Goal: Information Seeking & Learning: Learn about a topic

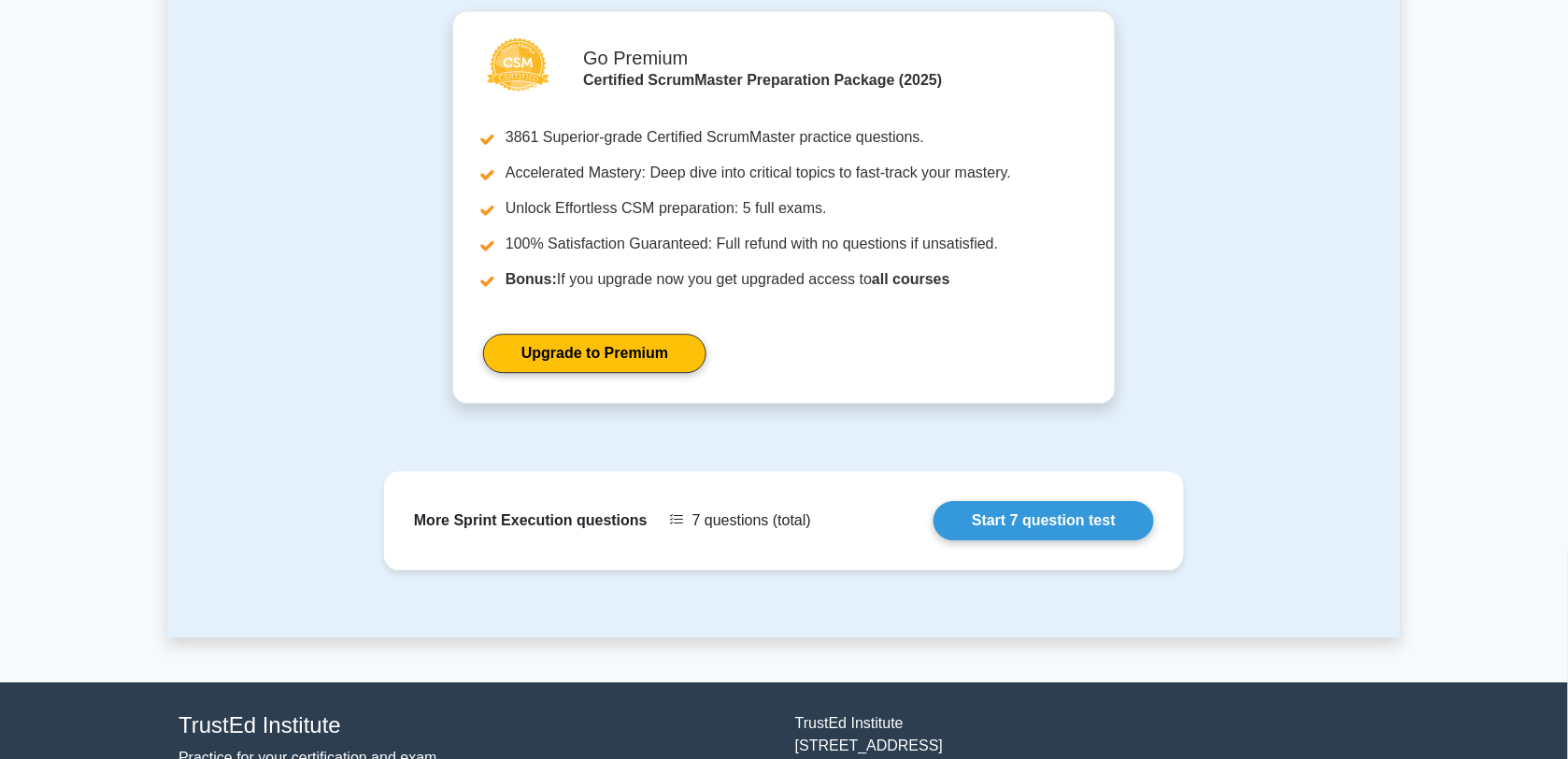
scroll to position [1356, 0]
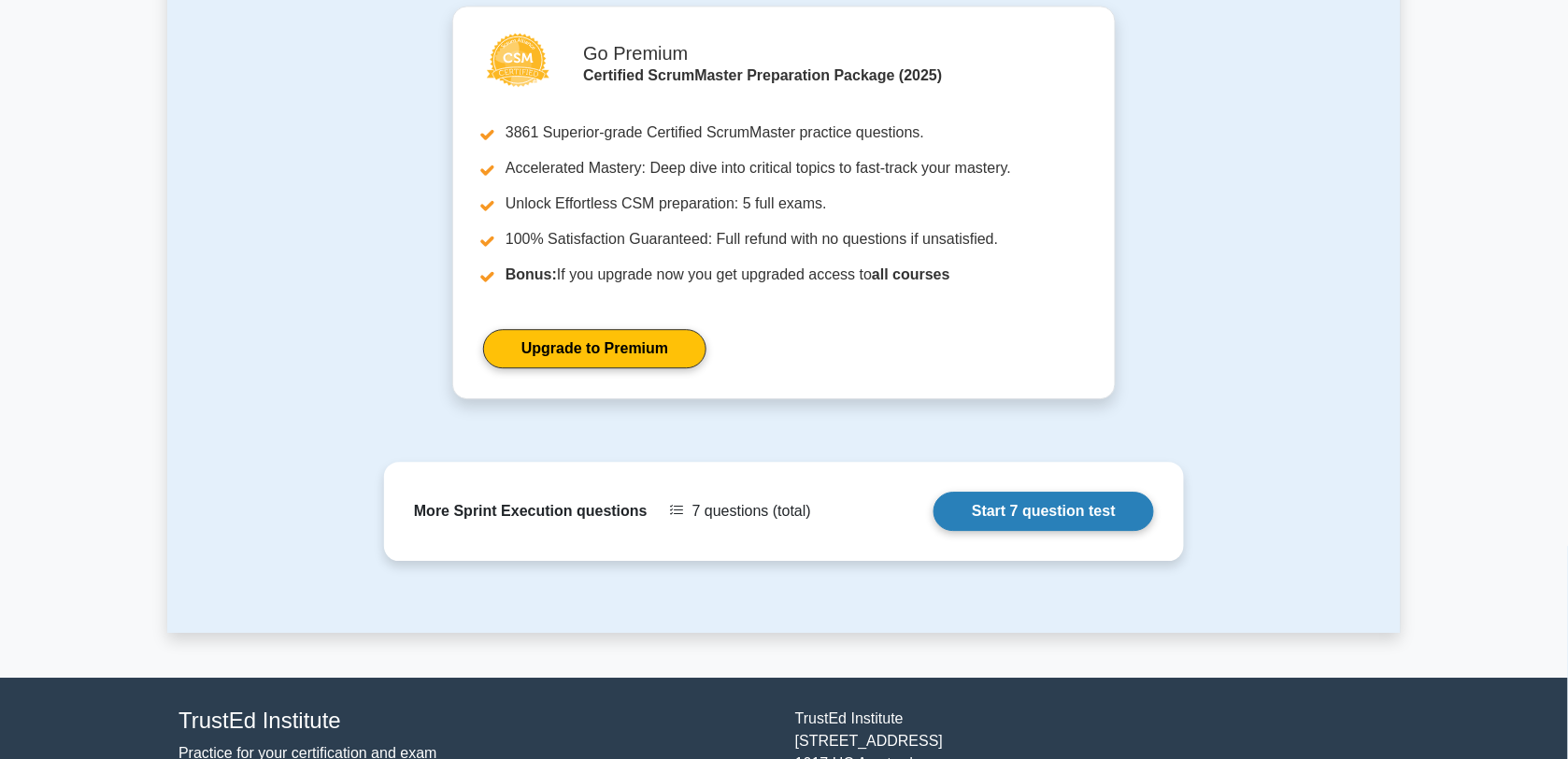
click at [979, 496] on link "Start 7 question test" at bounding box center [1044, 511] width 221 height 39
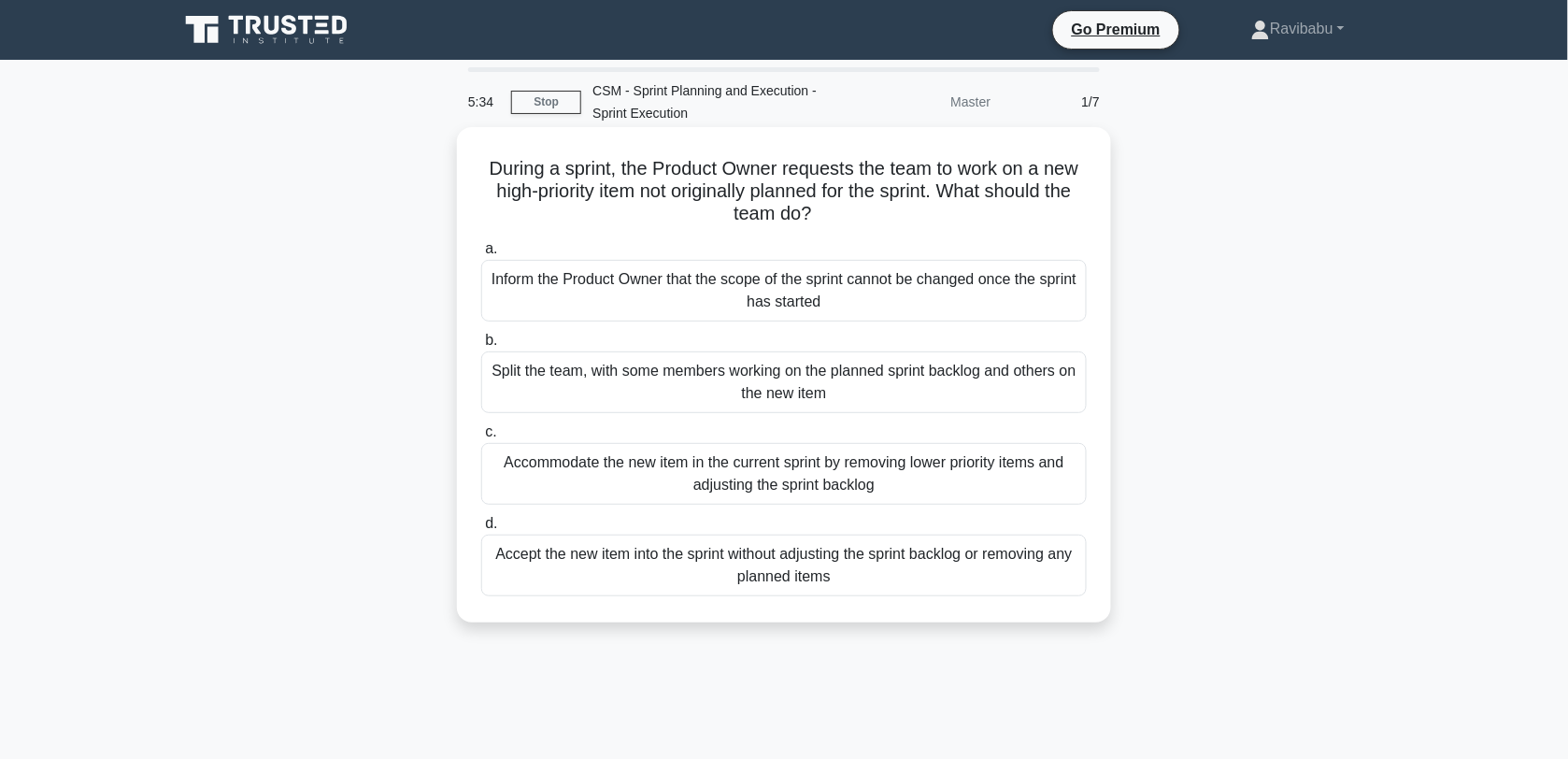
click at [872, 483] on div "Accommodate the new item in the current sprint by removing lower priority items…" at bounding box center [784, 474] width 606 height 61
click at [481, 438] on input "c. Accommodate the new item in the current sprint by removing lower priority it…" at bounding box center [481, 432] width 0 height 12
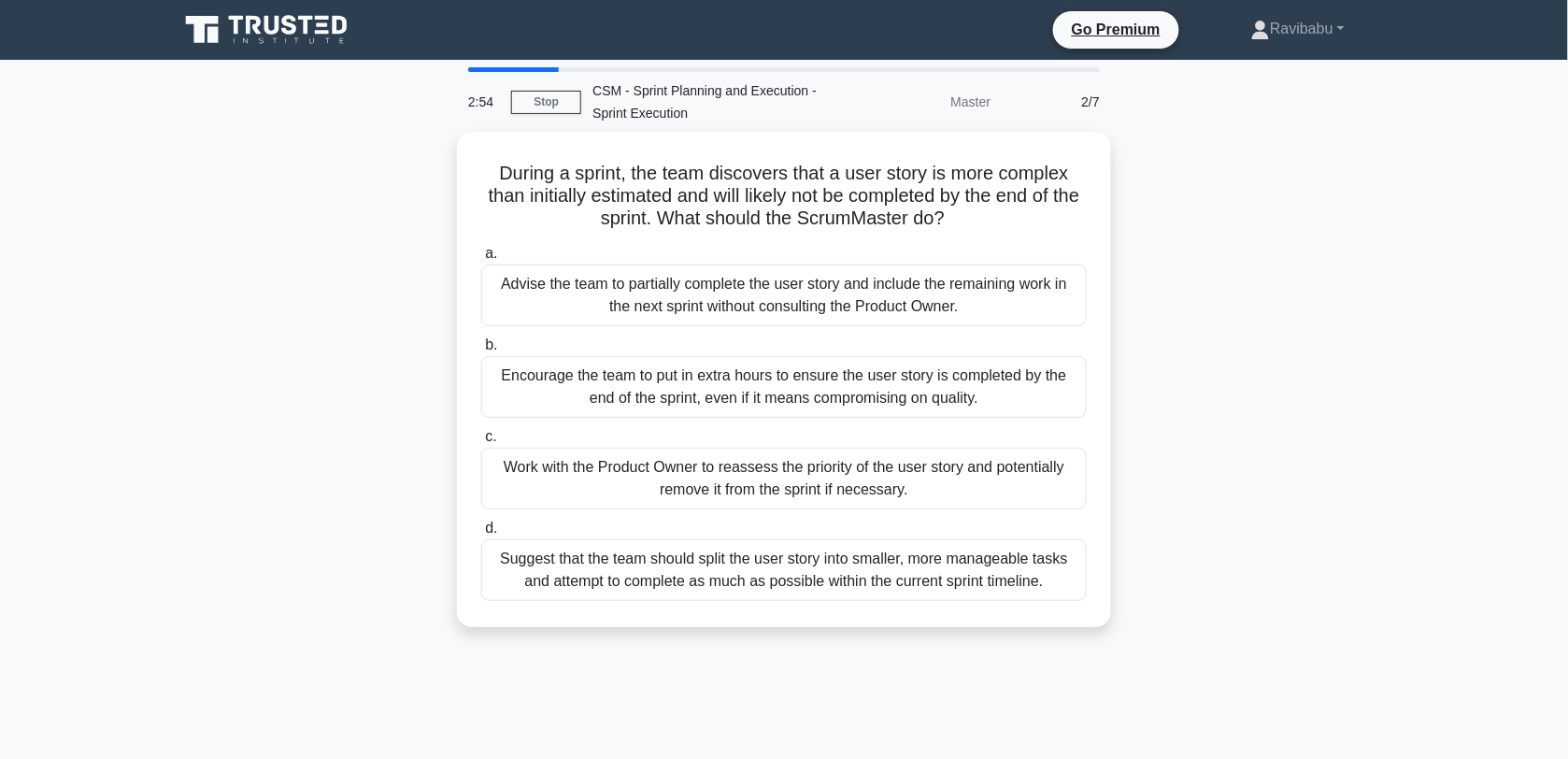
click at [872, 483] on div "Work with the Product Owner to reassess the priority of the user story and pote…" at bounding box center [784, 478] width 606 height 61
click at [481, 443] on input "c. Work with the Product Owner to reassess the priority of the user story and p…" at bounding box center [481, 437] width 0 height 12
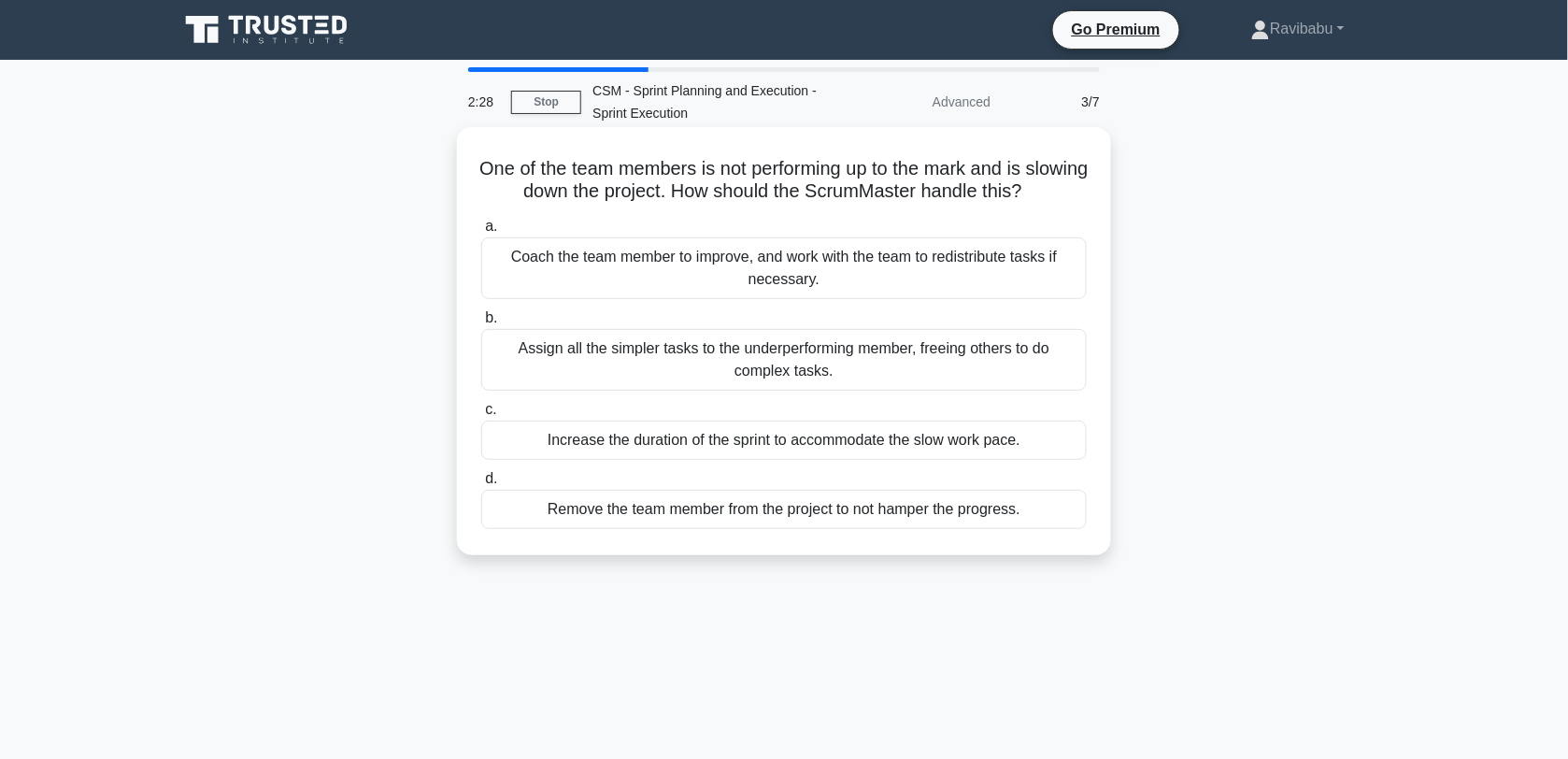
click at [953, 294] on div "Coach the team member to improve, and work with the team to redistribute tasks …" at bounding box center [784, 268] width 606 height 61
click at [481, 233] on input "a. Coach the team member to improve, and work with the team to redistribute tas…" at bounding box center [481, 227] width 0 height 12
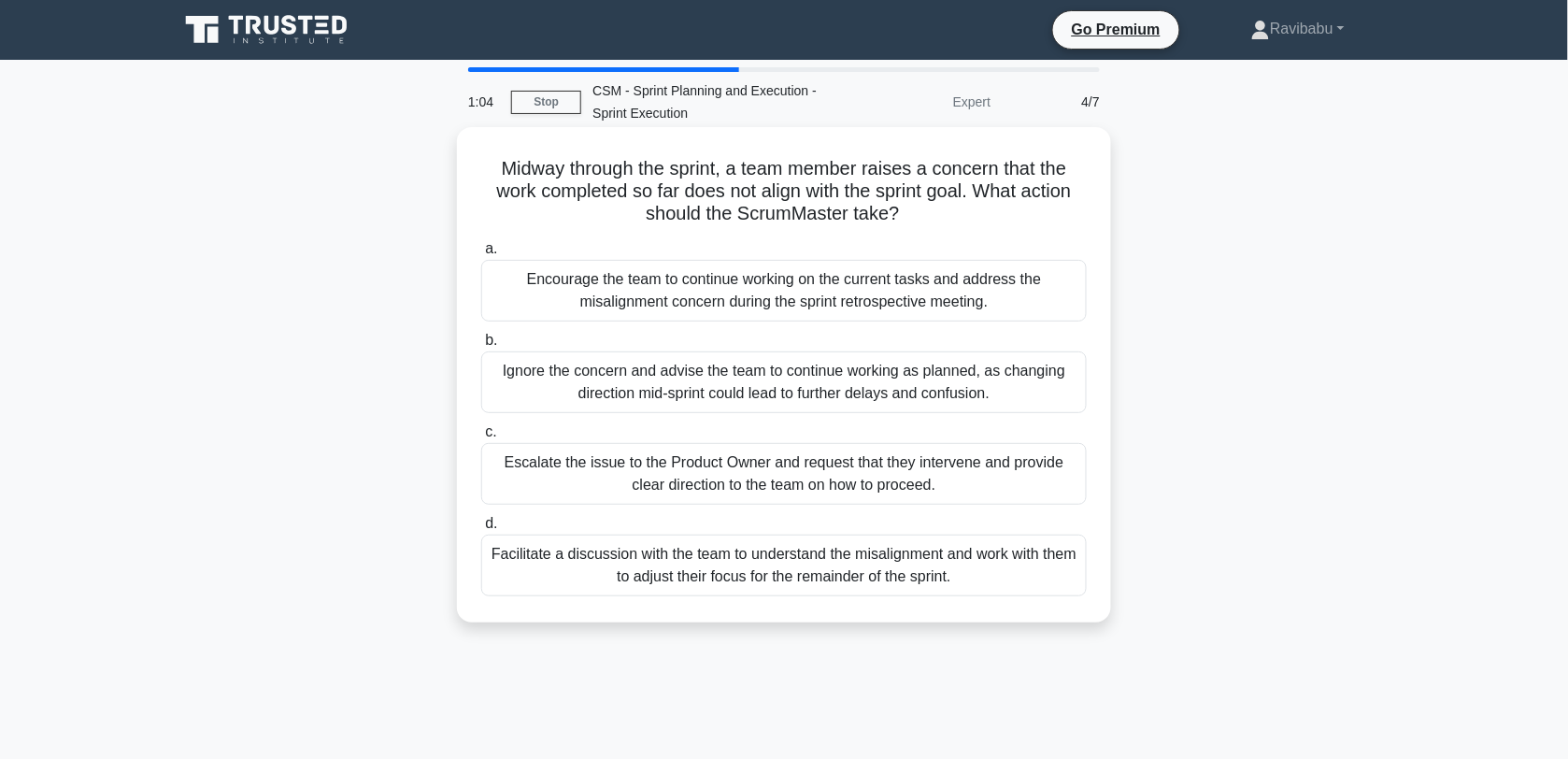
click at [806, 575] on div "Facilitate a discussion with the team to understand the misalignment and work w…" at bounding box center [784, 566] width 606 height 61
click at [481, 530] on input "d. Facilitate a discussion with the team to understand the misalignment and wor…" at bounding box center [481, 524] width 0 height 12
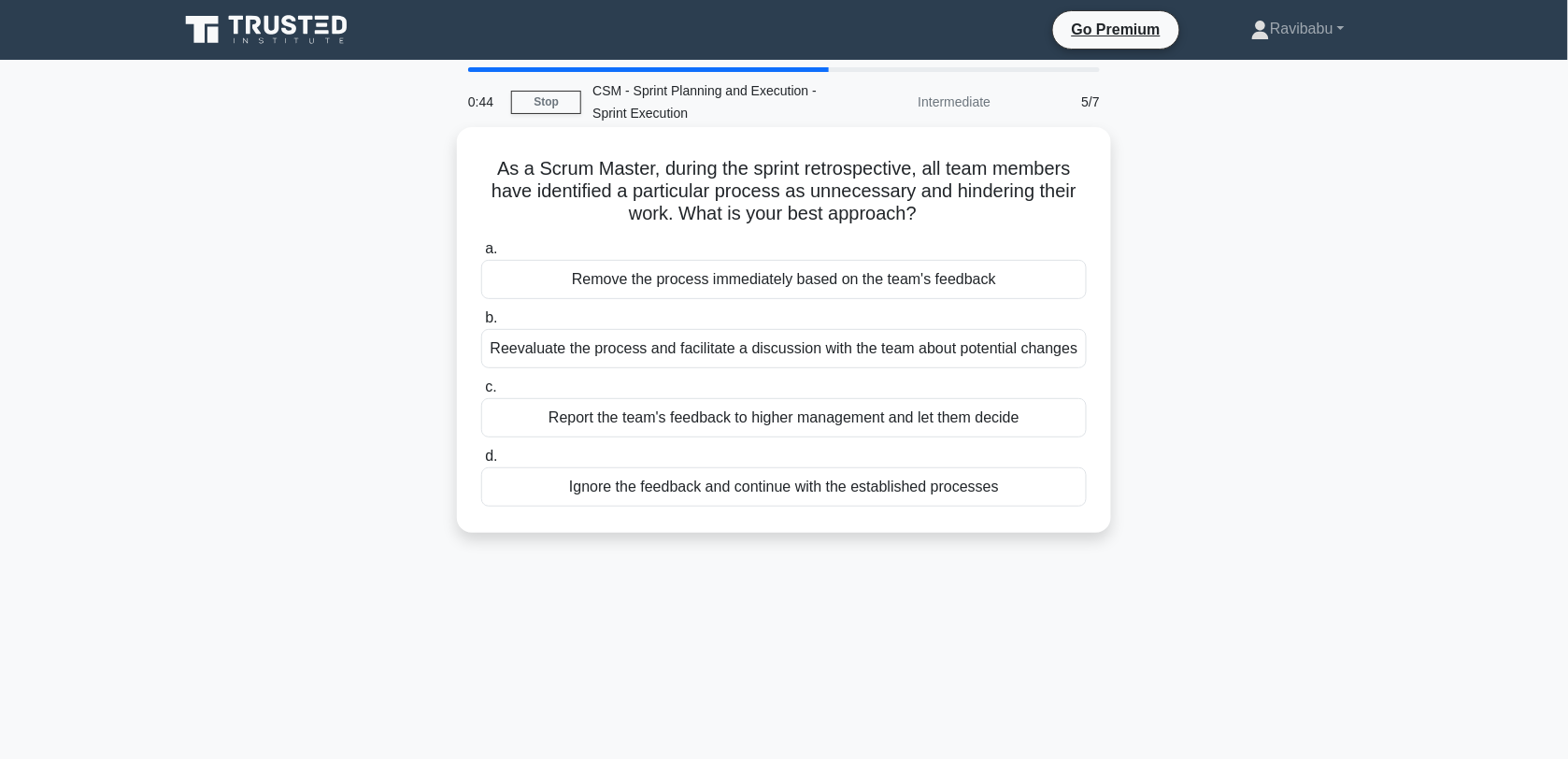
click at [953, 361] on div "Reevaluate the process and facilitate a discussion with the team about potentia…" at bounding box center [784, 349] width 606 height 39
click at [481, 325] on input "b. Reevaluate the process and facilitate a discussion with the team about poten…" at bounding box center [481, 318] width 0 height 12
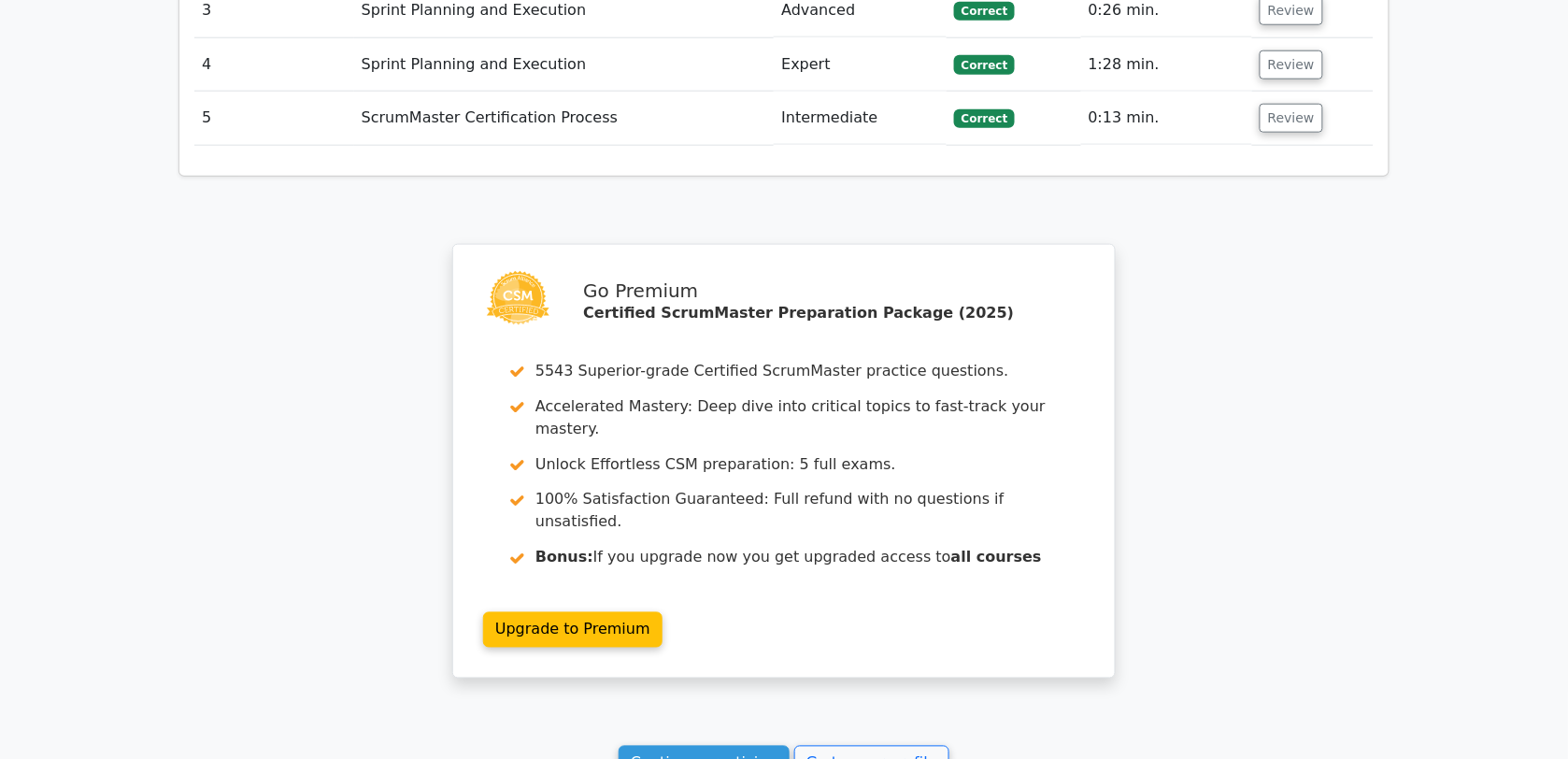
scroll to position [2652, 0]
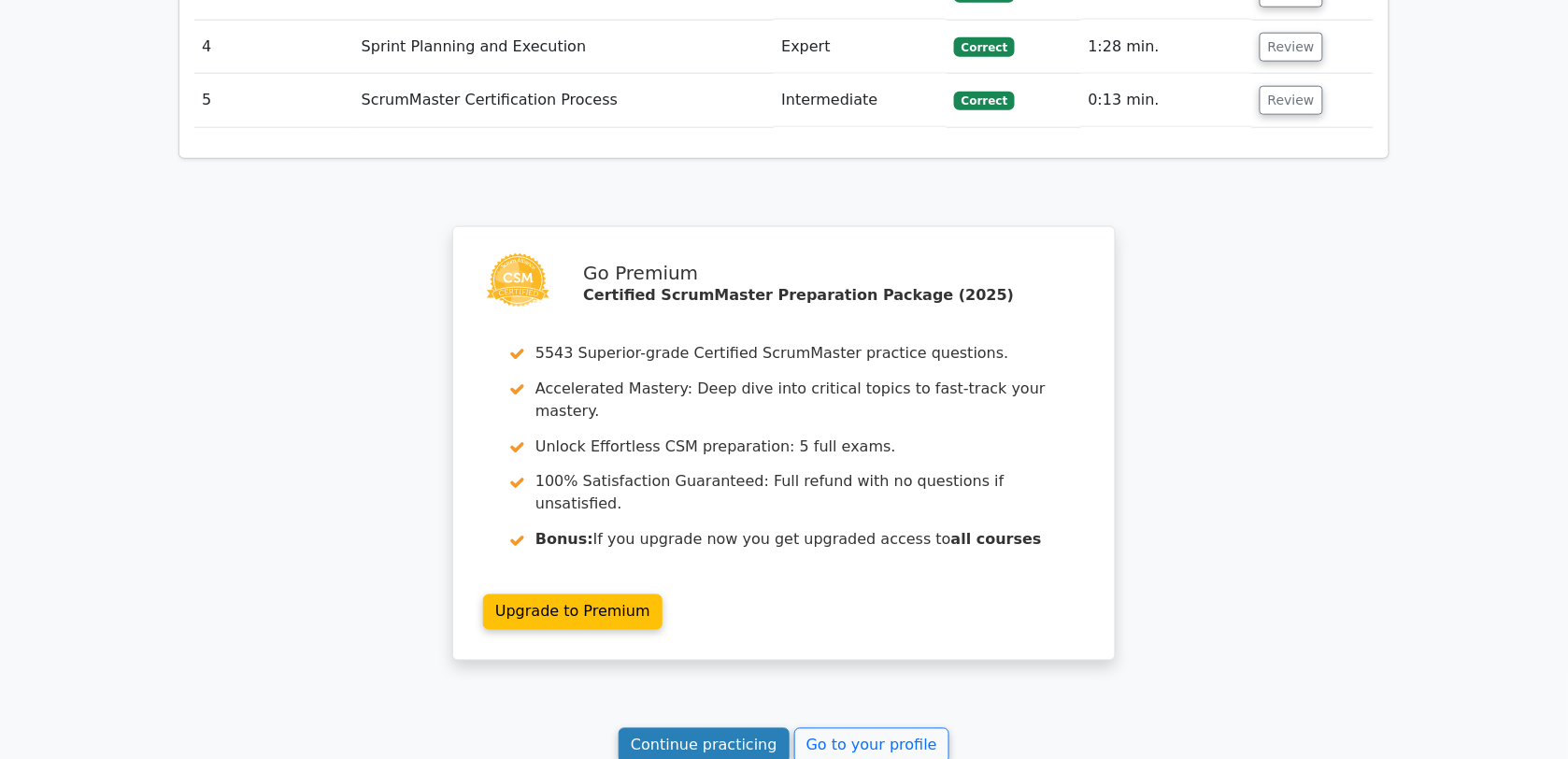
click at [744, 728] on link "Continue practicing" at bounding box center [704, 746] width 171 height 36
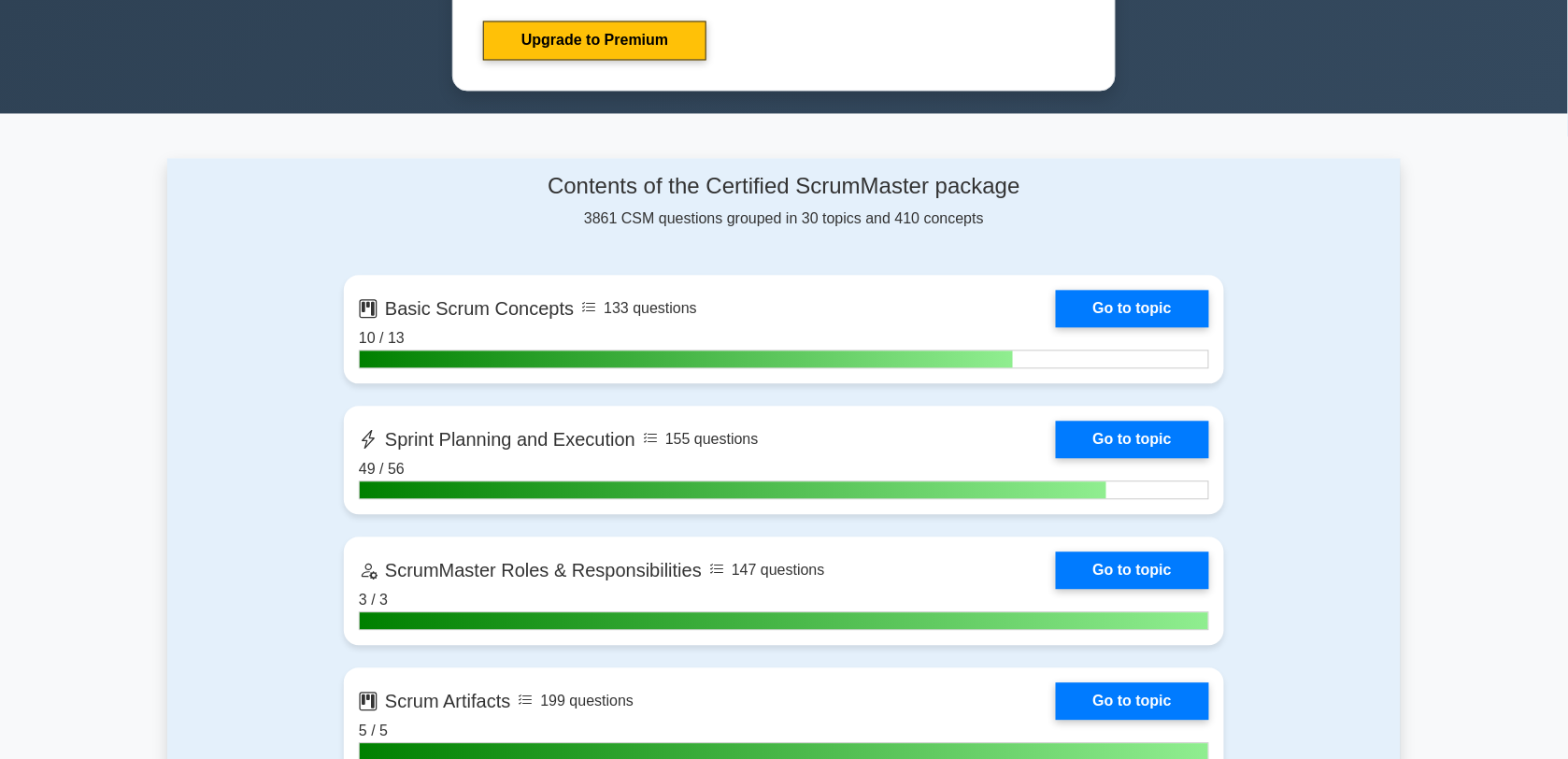
scroll to position [1064, 0]
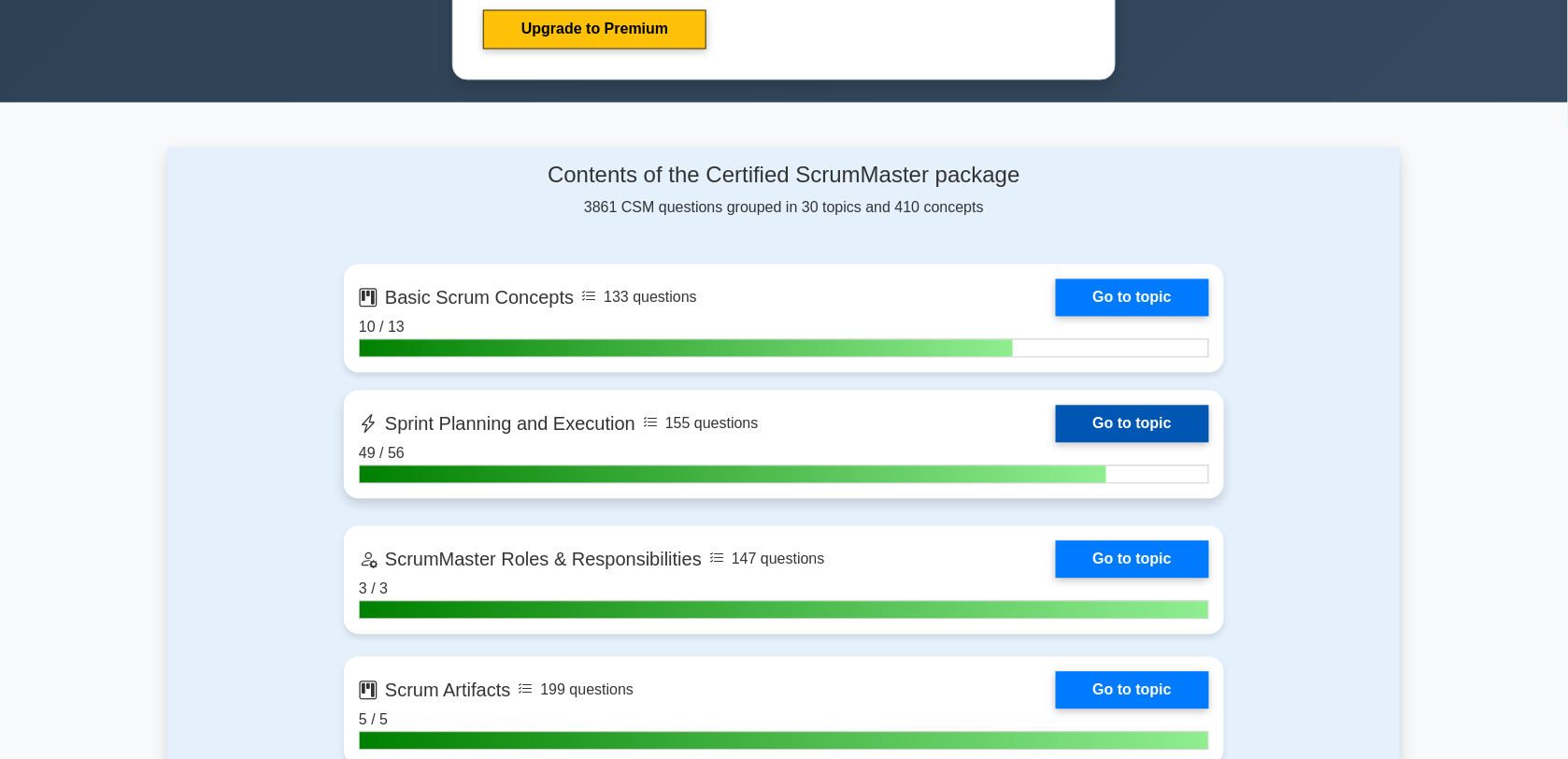
click at [1056, 427] on link "Go to topic" at bounding box center [1133, 423] width 154 height 37
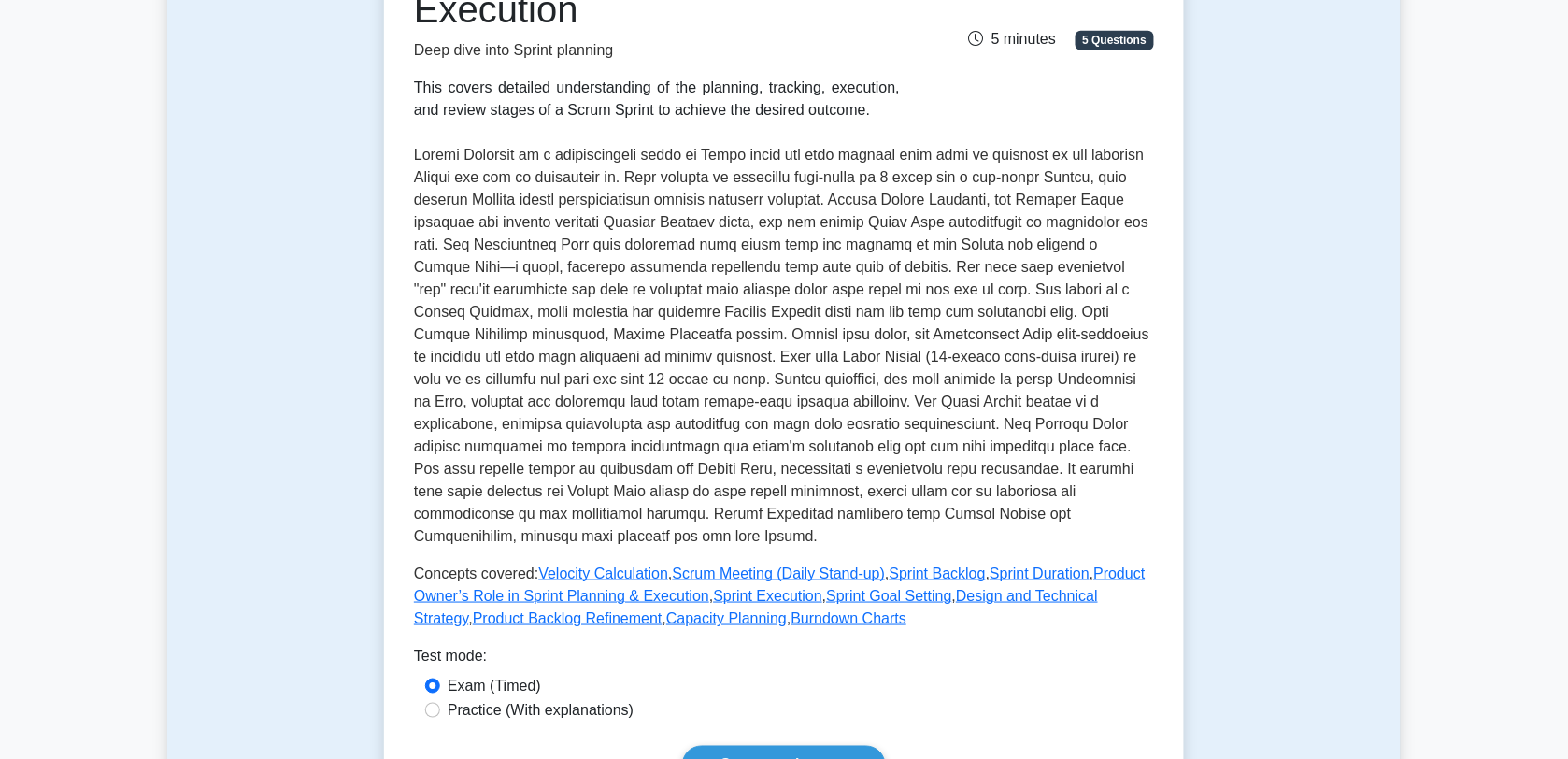
scroll to position [445, 0]
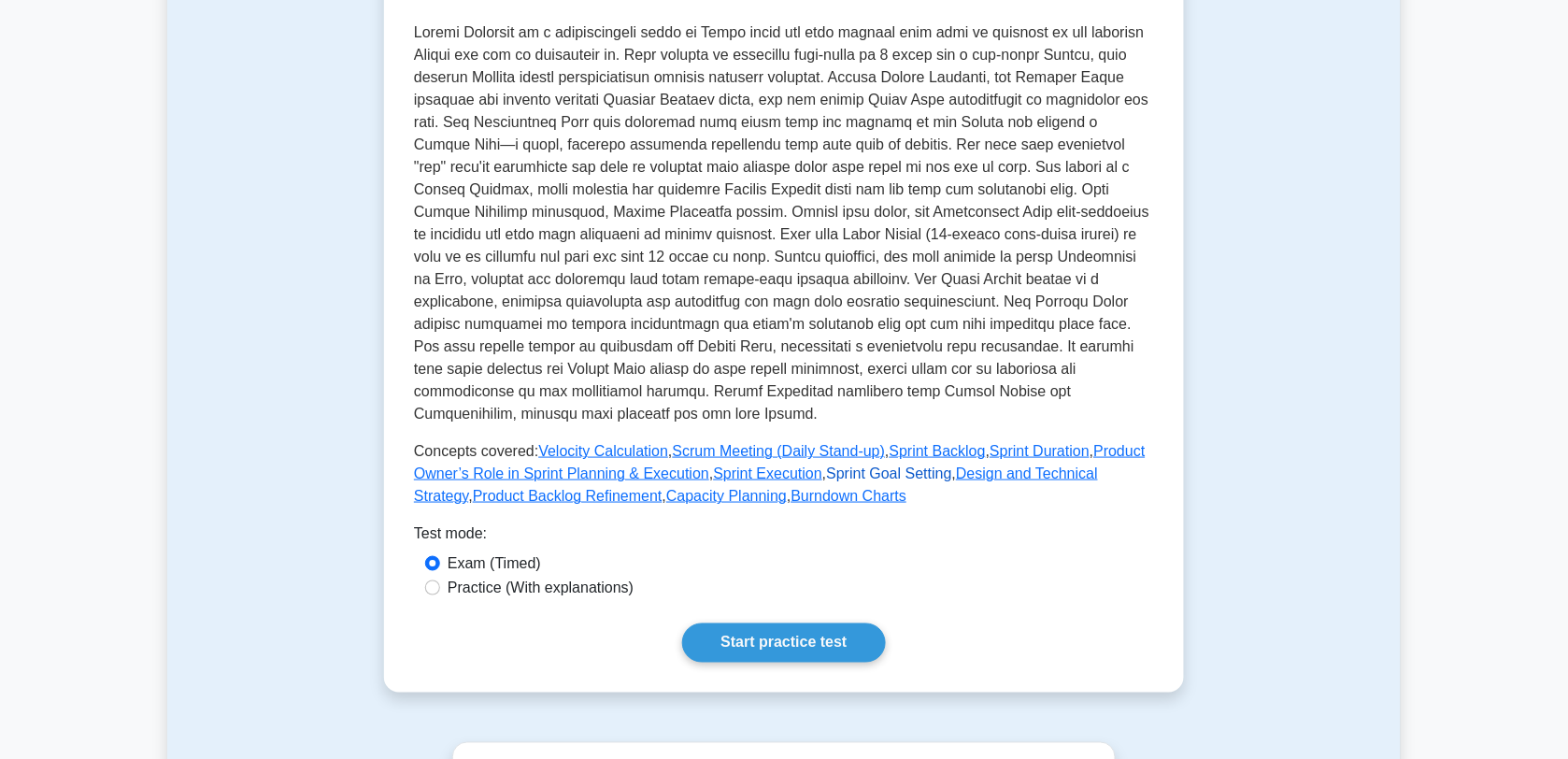
click at [900, 477] on link "Sprint Goal Setting" at bounding box center [888, 474] width 125 height 16
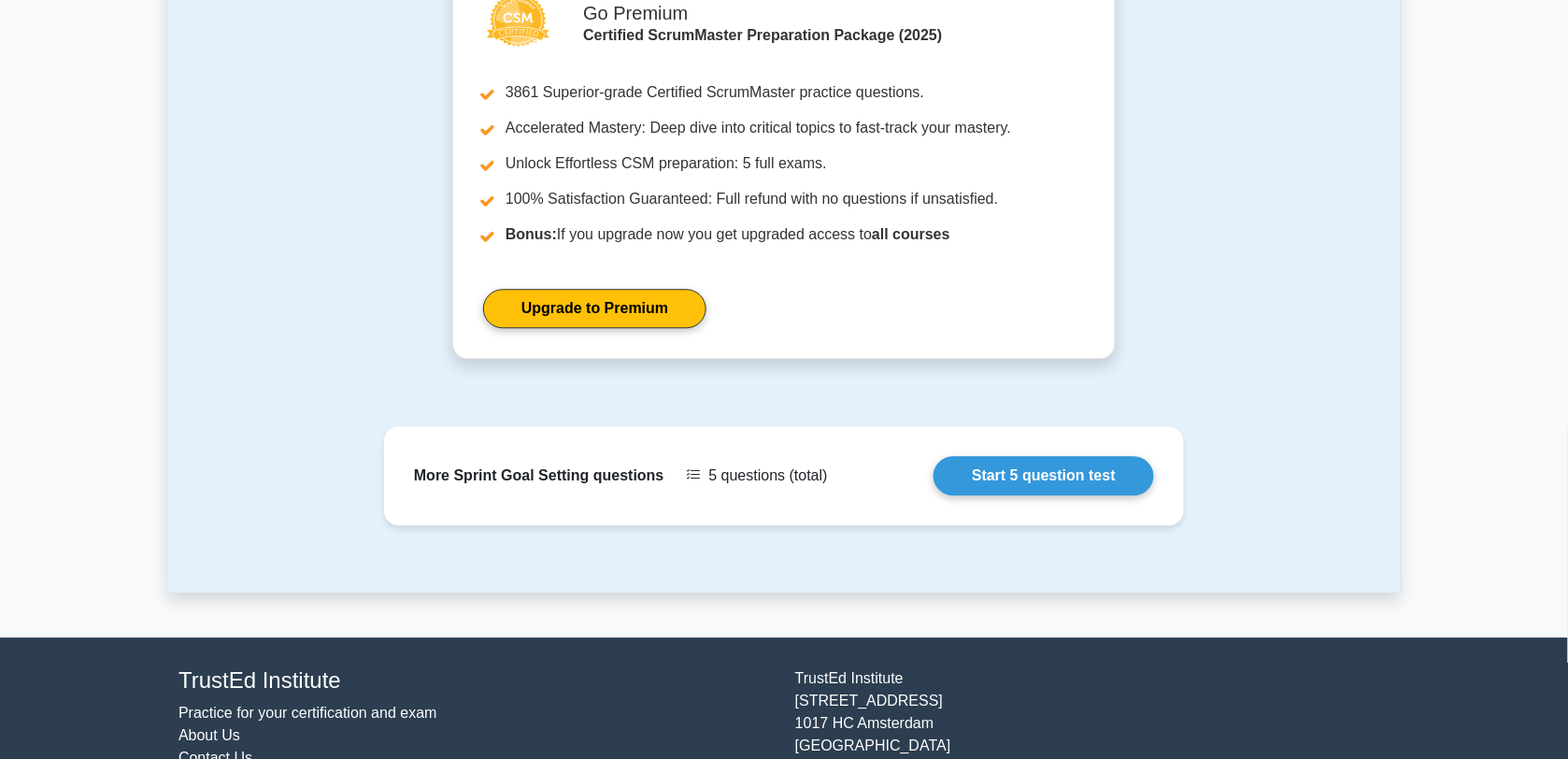
scroll to position [1309, 0]
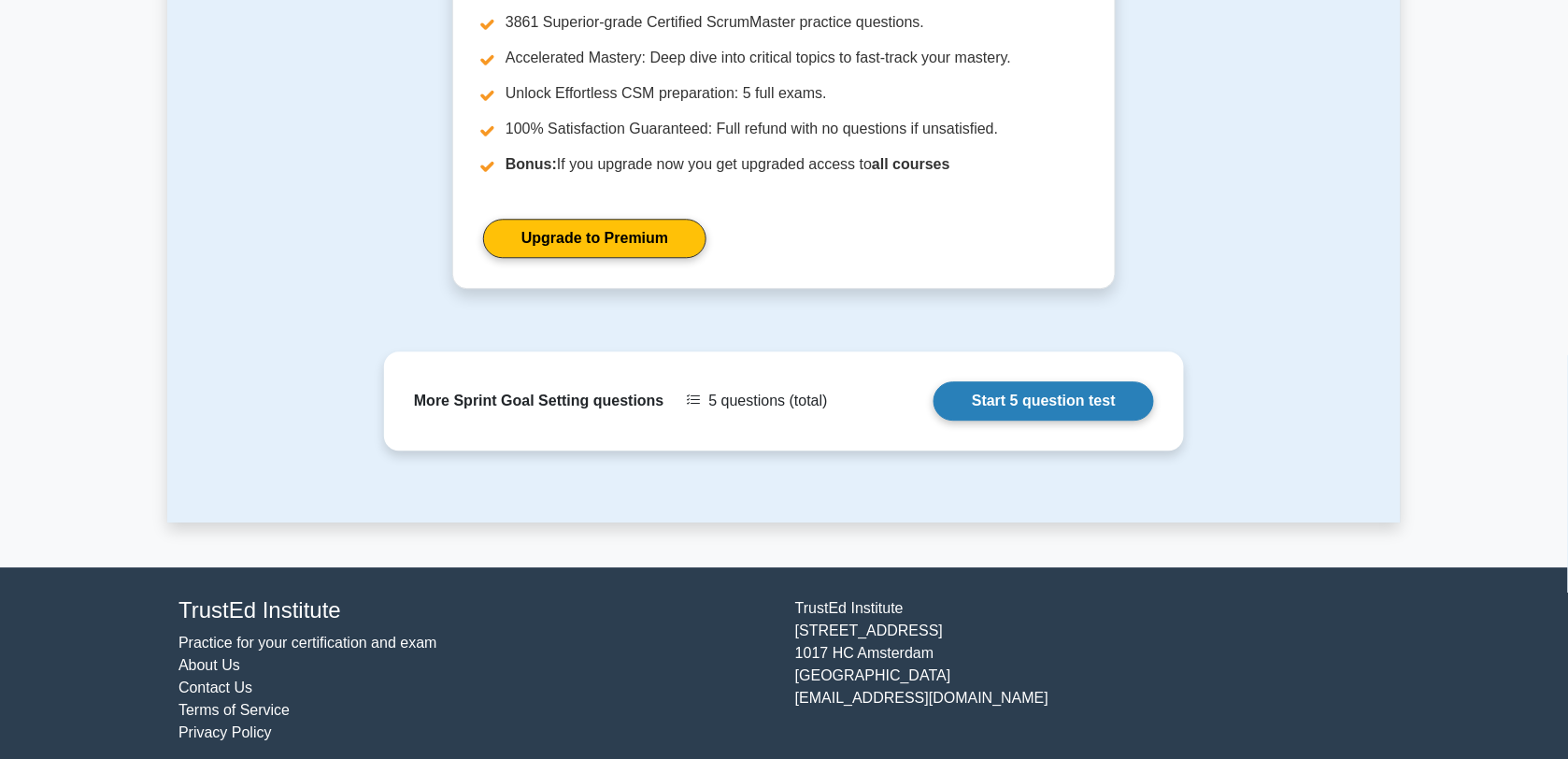
click at [1005, 421] on link "Start 5 question test" at bounding box center [1044, 401] width 221 height 39
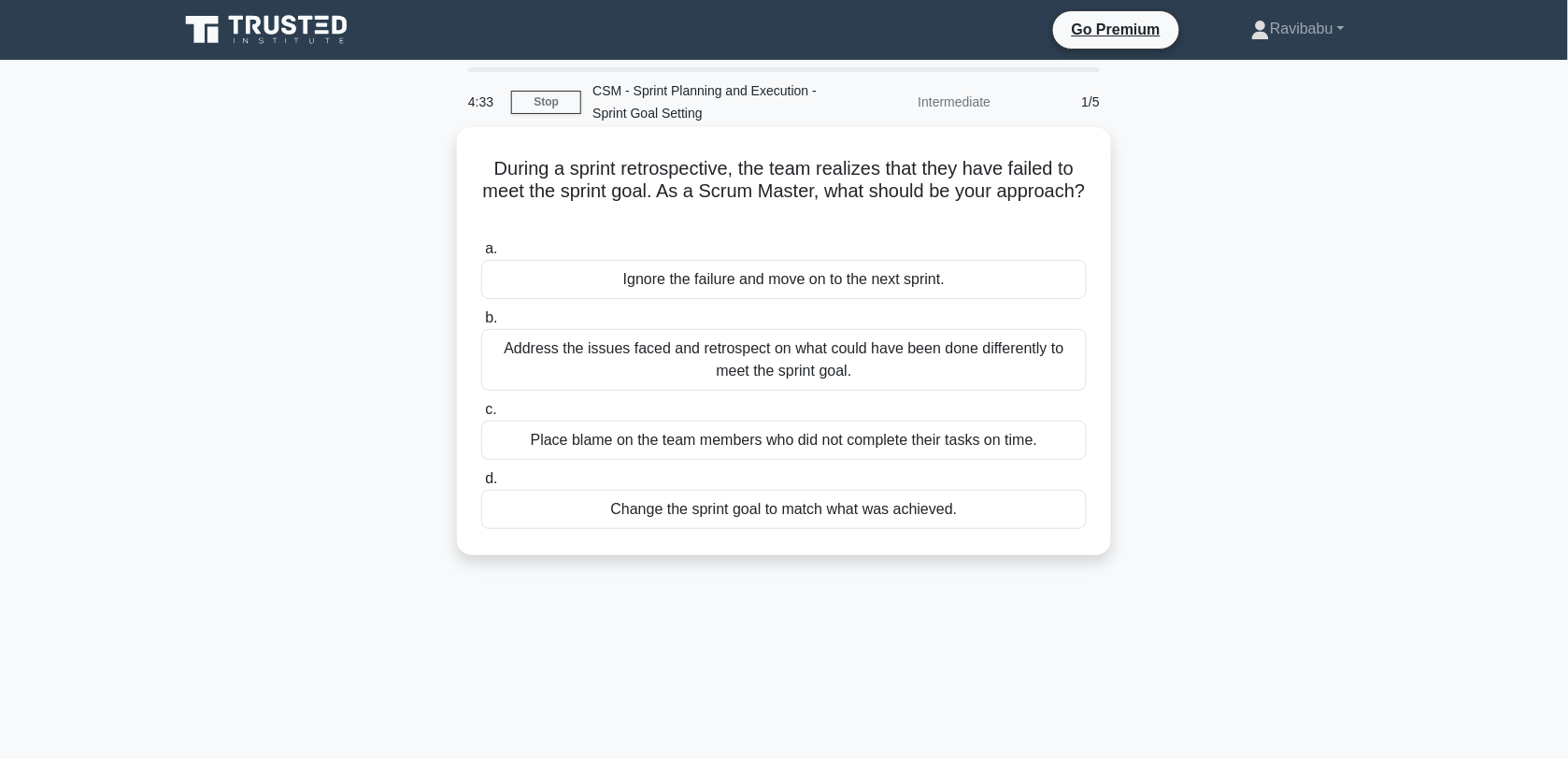
click at [925, 365] on div "Address the issues faced and retrospect on what could have been done differentl…" at bounding box center [784, 360] width 606 height 61
click at [481, 325] on input "b. Address the issues faced and retrospect on what could have been done differe…" at bounding box center [481, 318] width 0 height 12
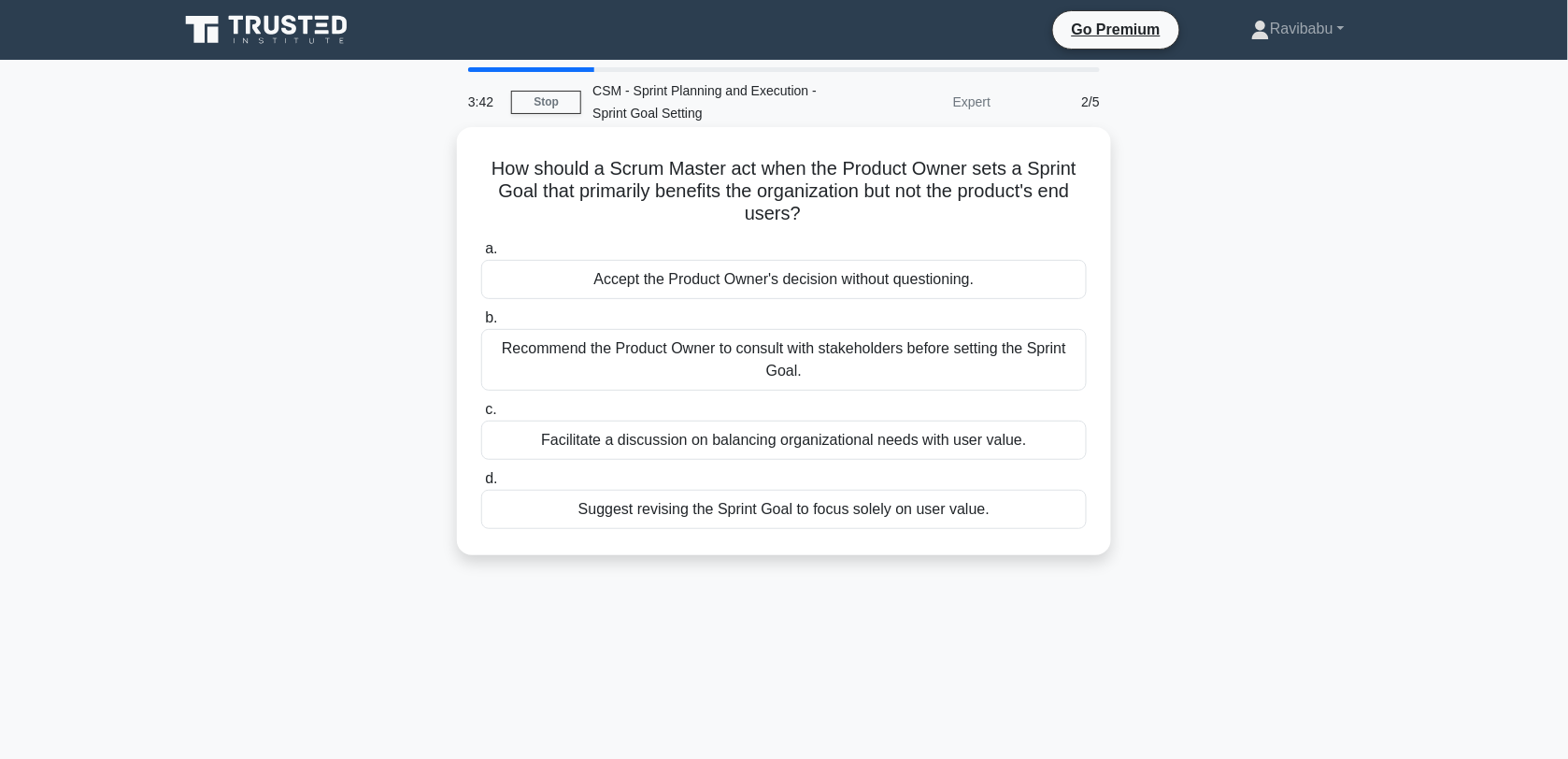
click at [881, 441] on div "Facilitate a discussion on balancing organizational needs with user value." at bounding box center [784, 440] width 606 height 39
click at [481, 416] on input "c. Facilitate a discussion on balancing organizational needs with user value." at bounding box center [481, 409] width 0 height 12
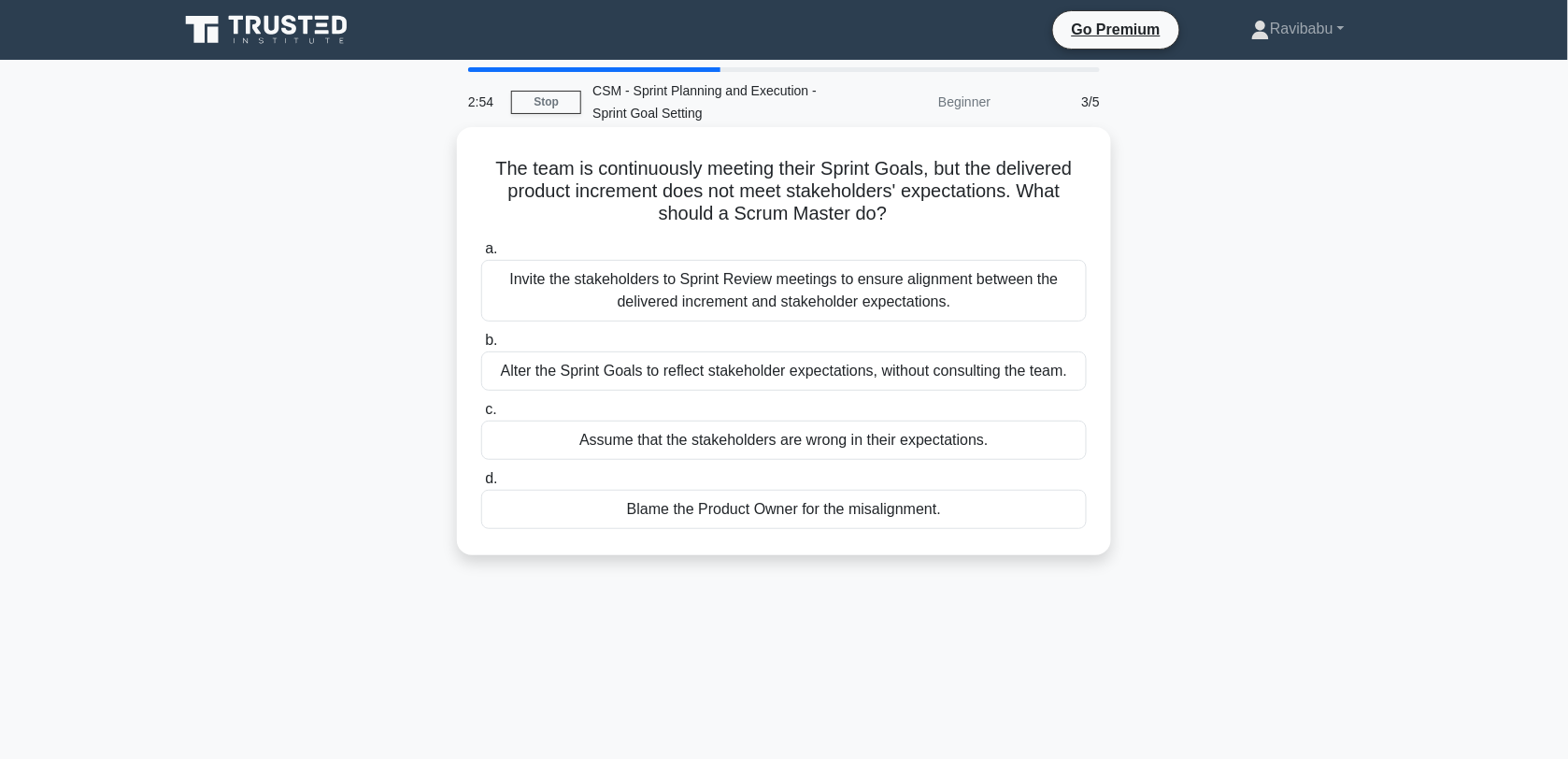
click at [880, 305] on div "Invite the stakeholders to Sprint Review meetings to ensure alignment between t…" at bounding box center [784, 290] width 606 height 61
click at [481, 256] on input "a. Invite the stakeholders to Sprint Review meetings to ensure alignment betwee…" at bounding box center [481, 249] width 0 height 12
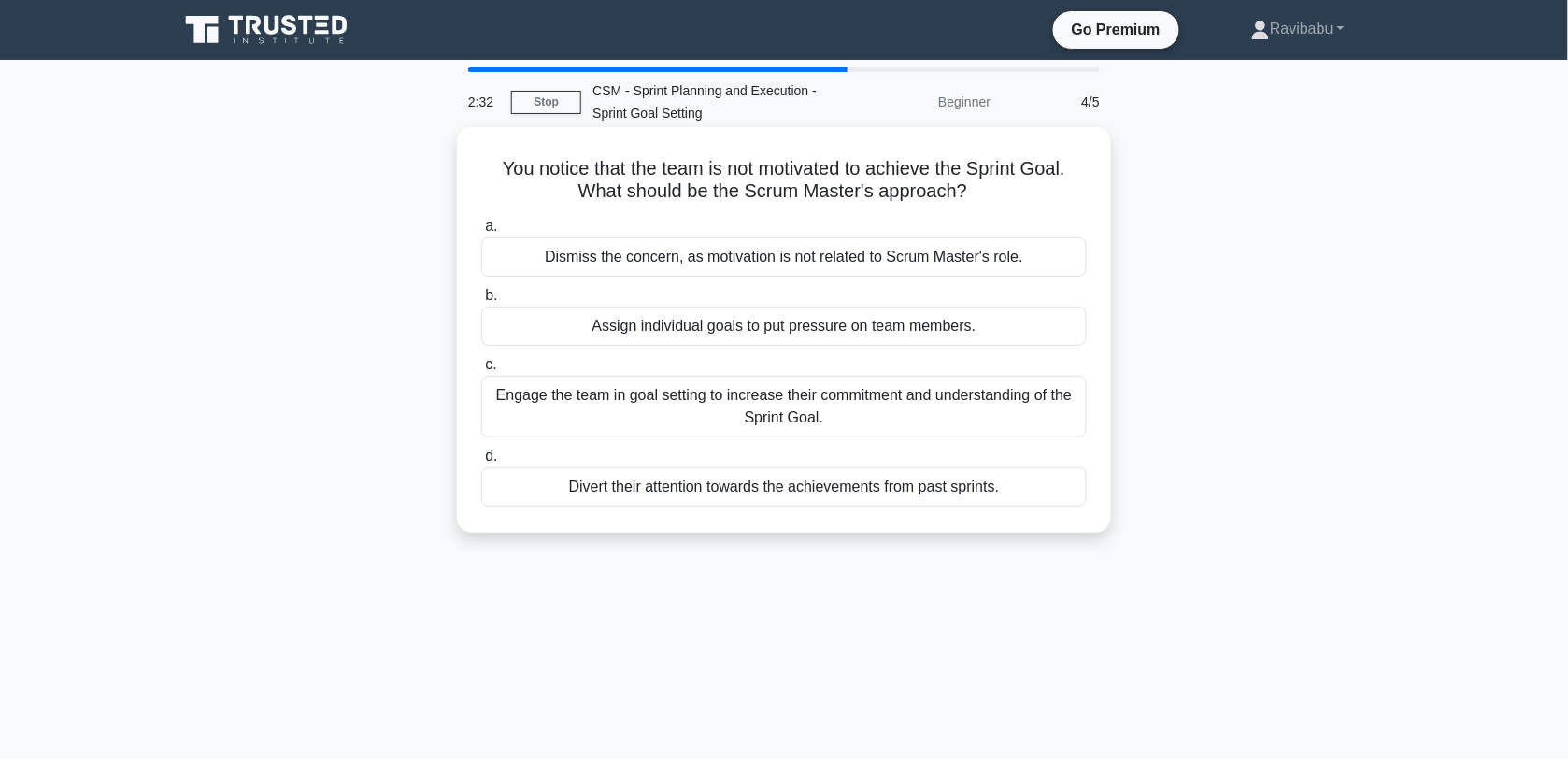
click at [871, 399] on div "Engage the team in goal setting to increase their commitment and understanding …" at bounding box center [784, 406] width 606 height 61
click at [481, 371] on input "c. Engage the team in goal setting to increase their commitment and understandi…" at bounding box center [481, 365] width 0 height 12
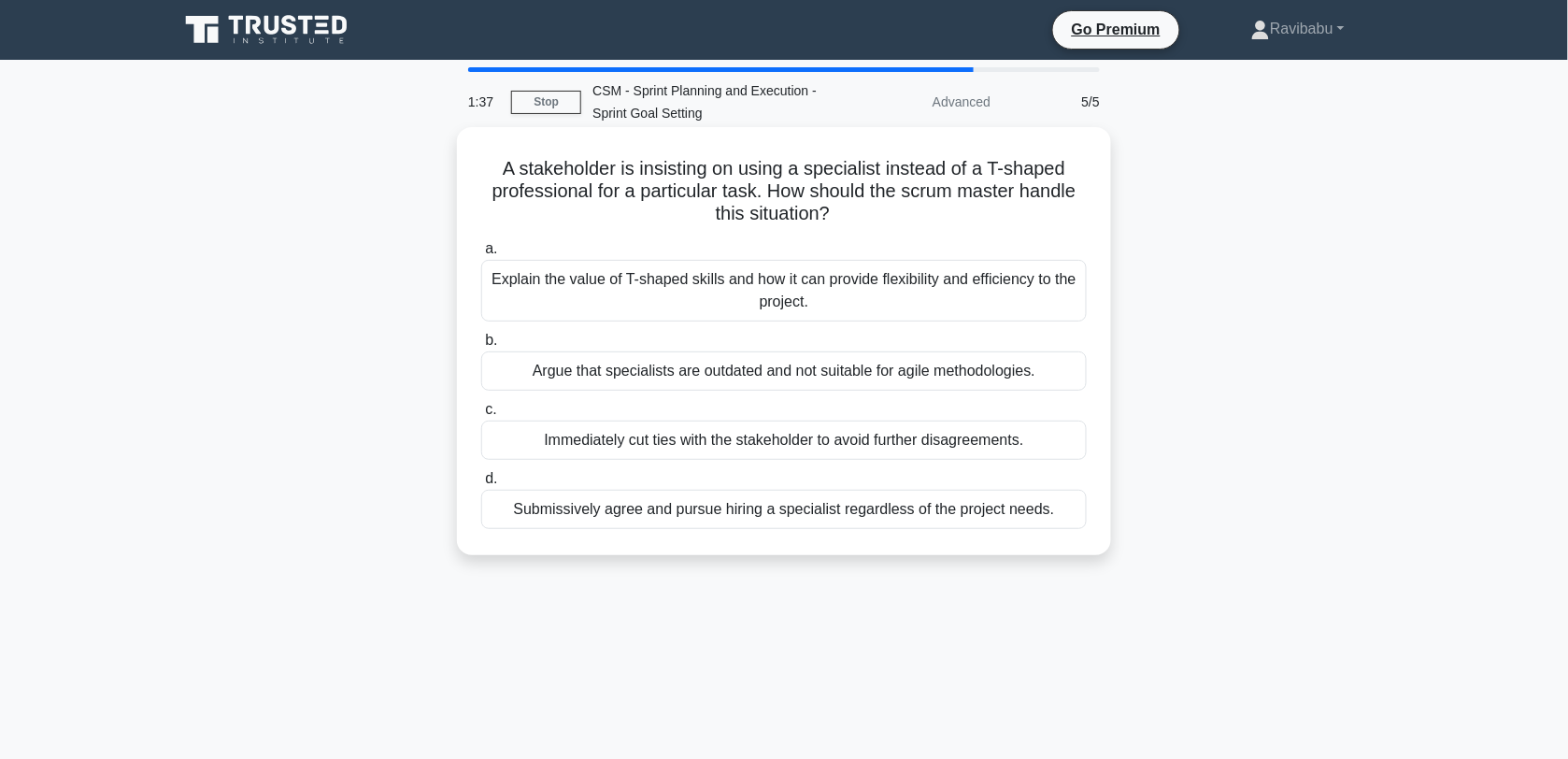
click at [880, 272] on div "Explain the value of T-shaped skills and how it can provide flexibility and eff…" at bounding box center [784, 290] width 606 height 61
click at [481, 256] on input "a. Explain the value of T-shaped skills and how it can provide flexibility and …" at bounding box center [481, 249] width 0 height 12
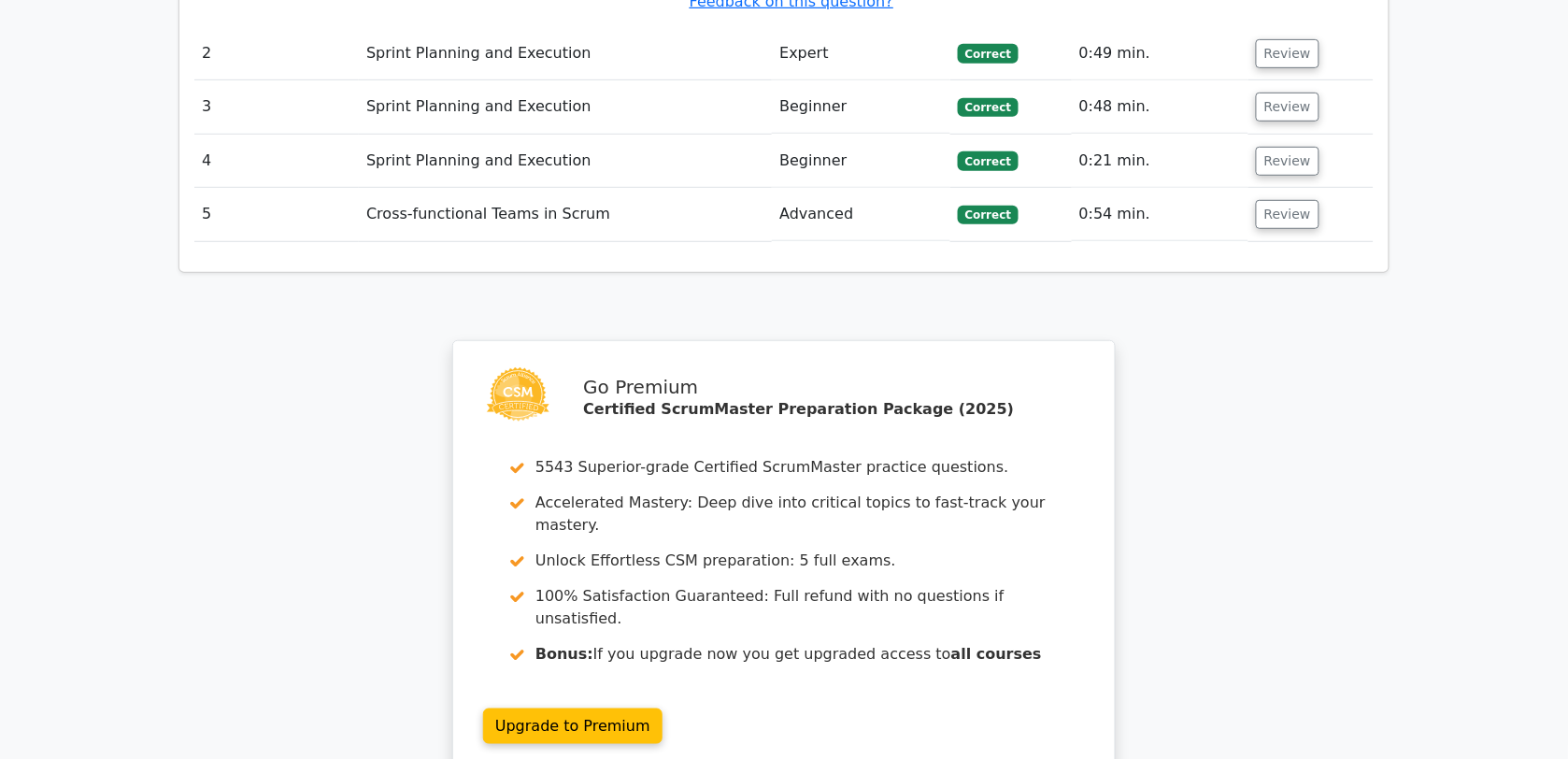
scroll to position [2511, 0]
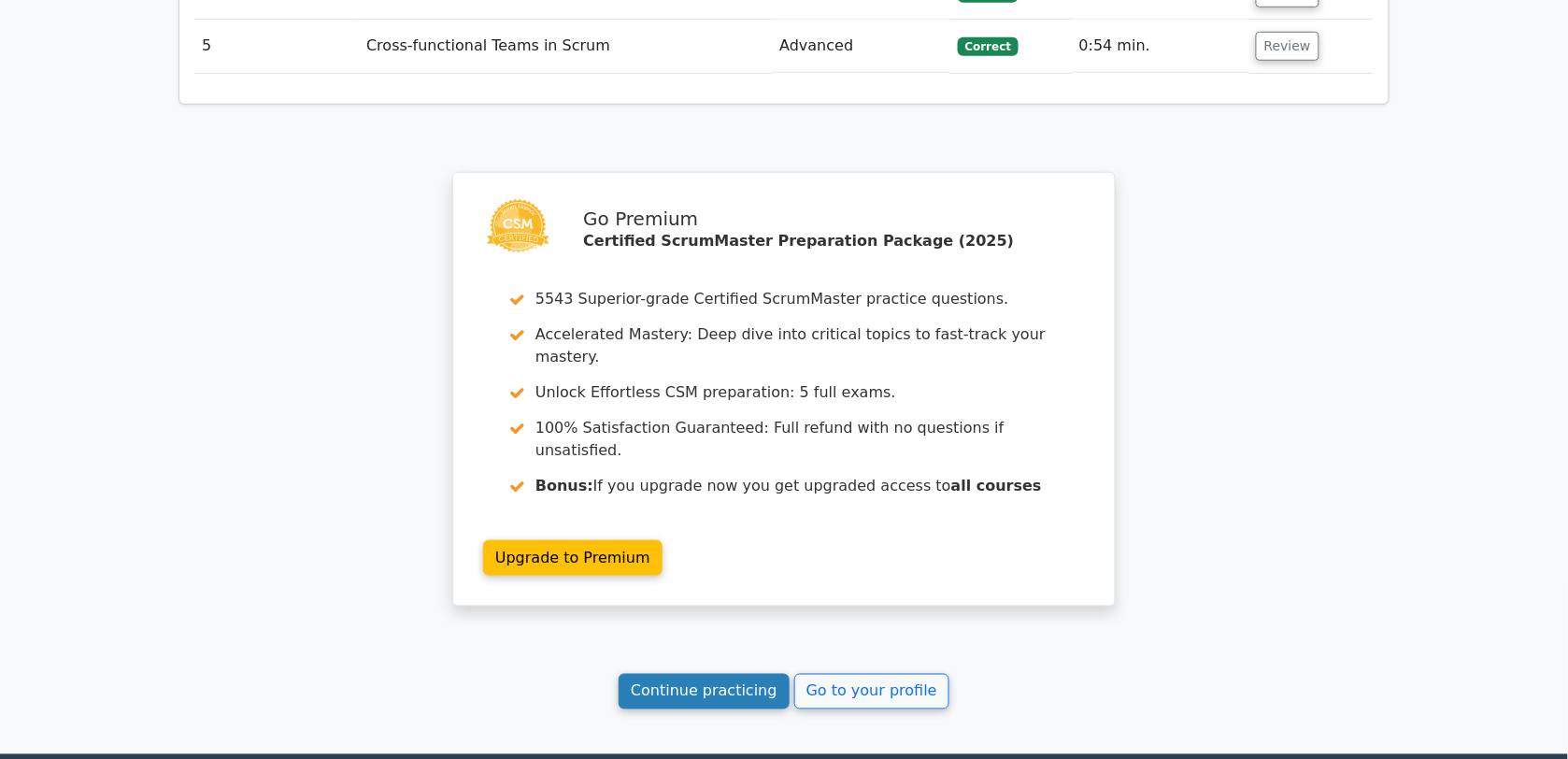
click at [726, 674] on link "Continue practicing" at bounding box center [704, 692] width 171 height 36
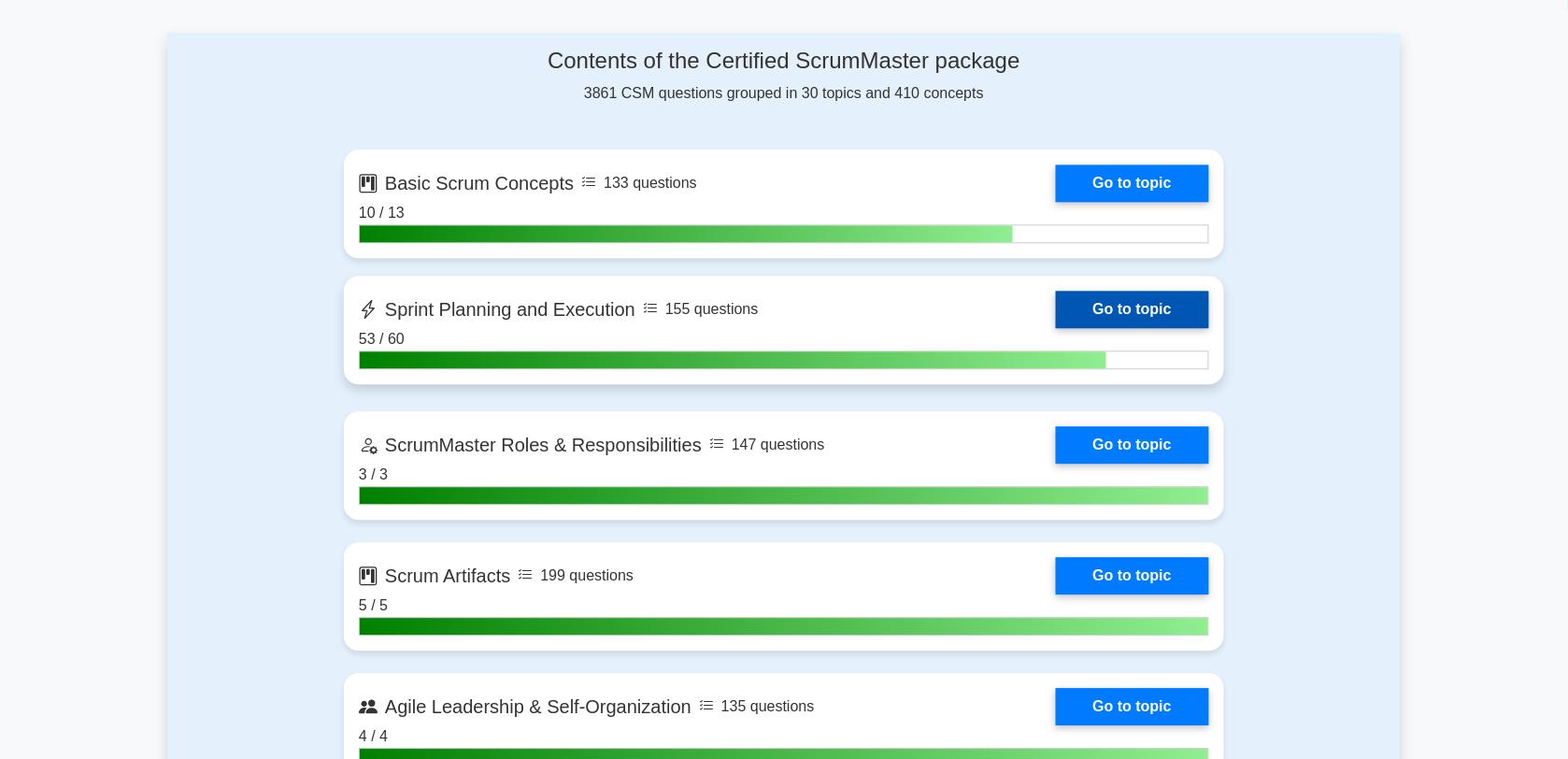
scroll to position [1178, 0]
click at [1056, 305] on link "Go to topic" at bounding box center [1133, 309] width 154 height 37
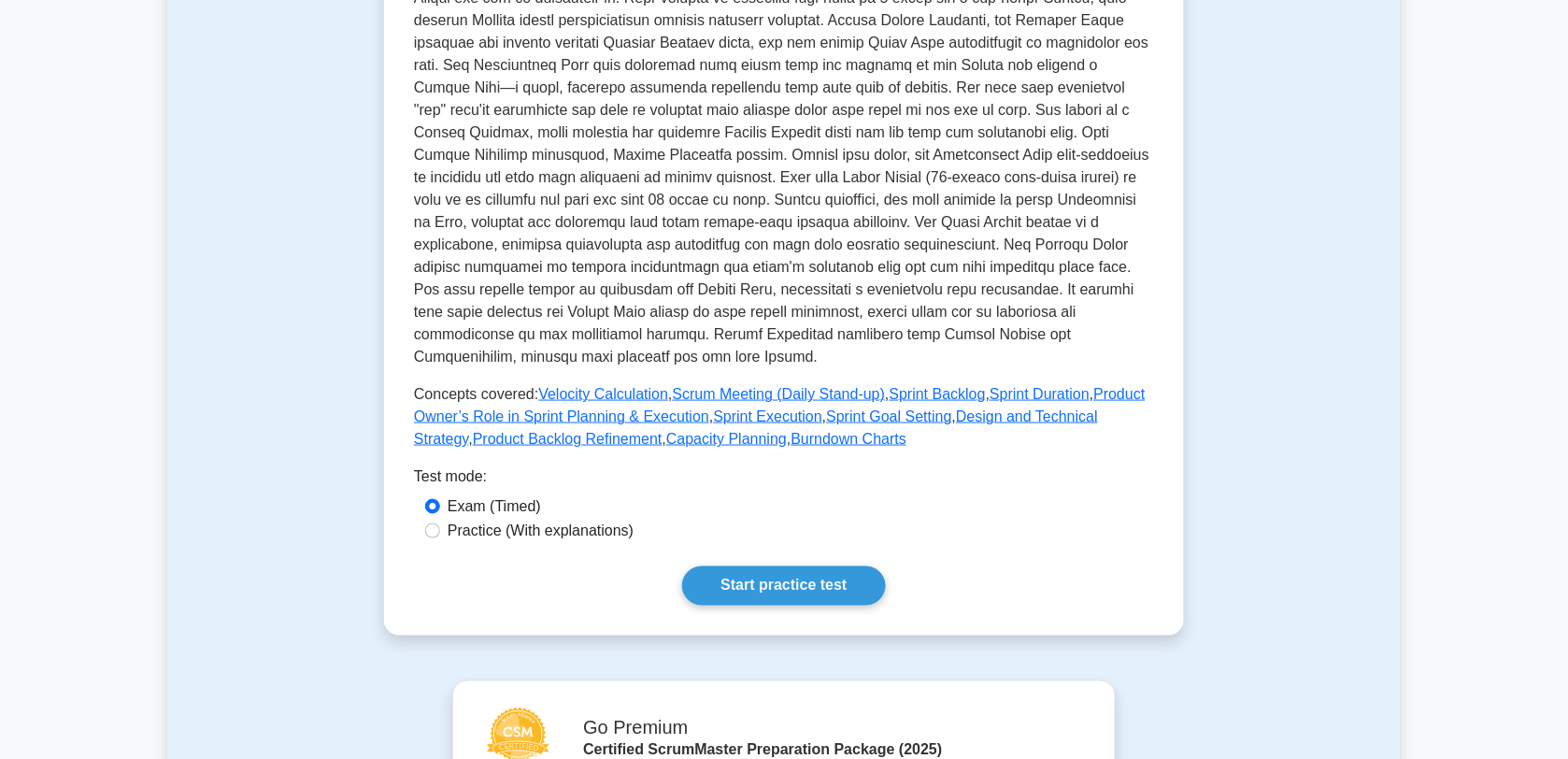
scroll to position [514, 0]
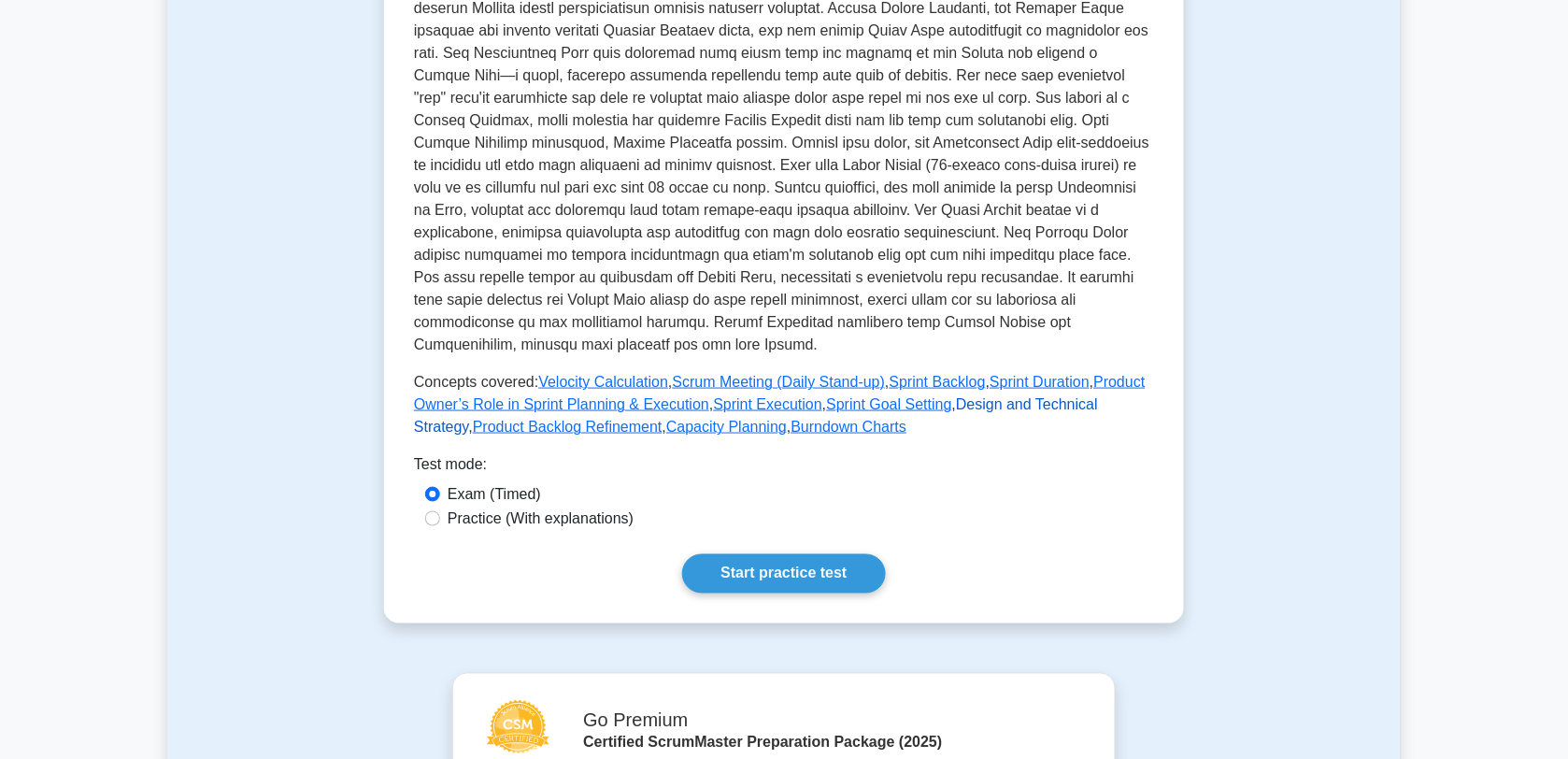
click at [1051, 404] on link "Design and Technical Strategy" at bounding box center [756, 416] width 684 height 38
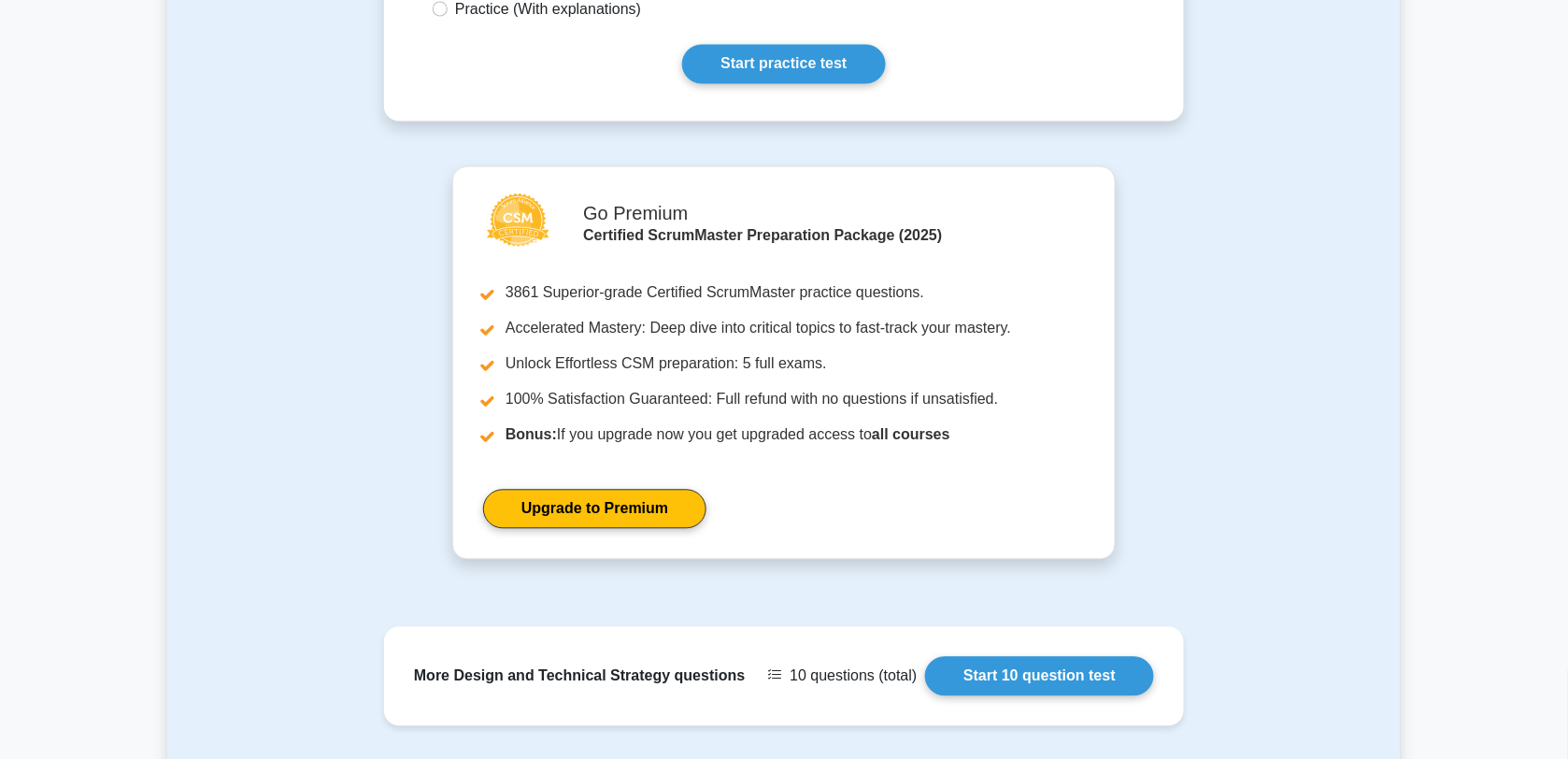
scroll to position [1026, 0]
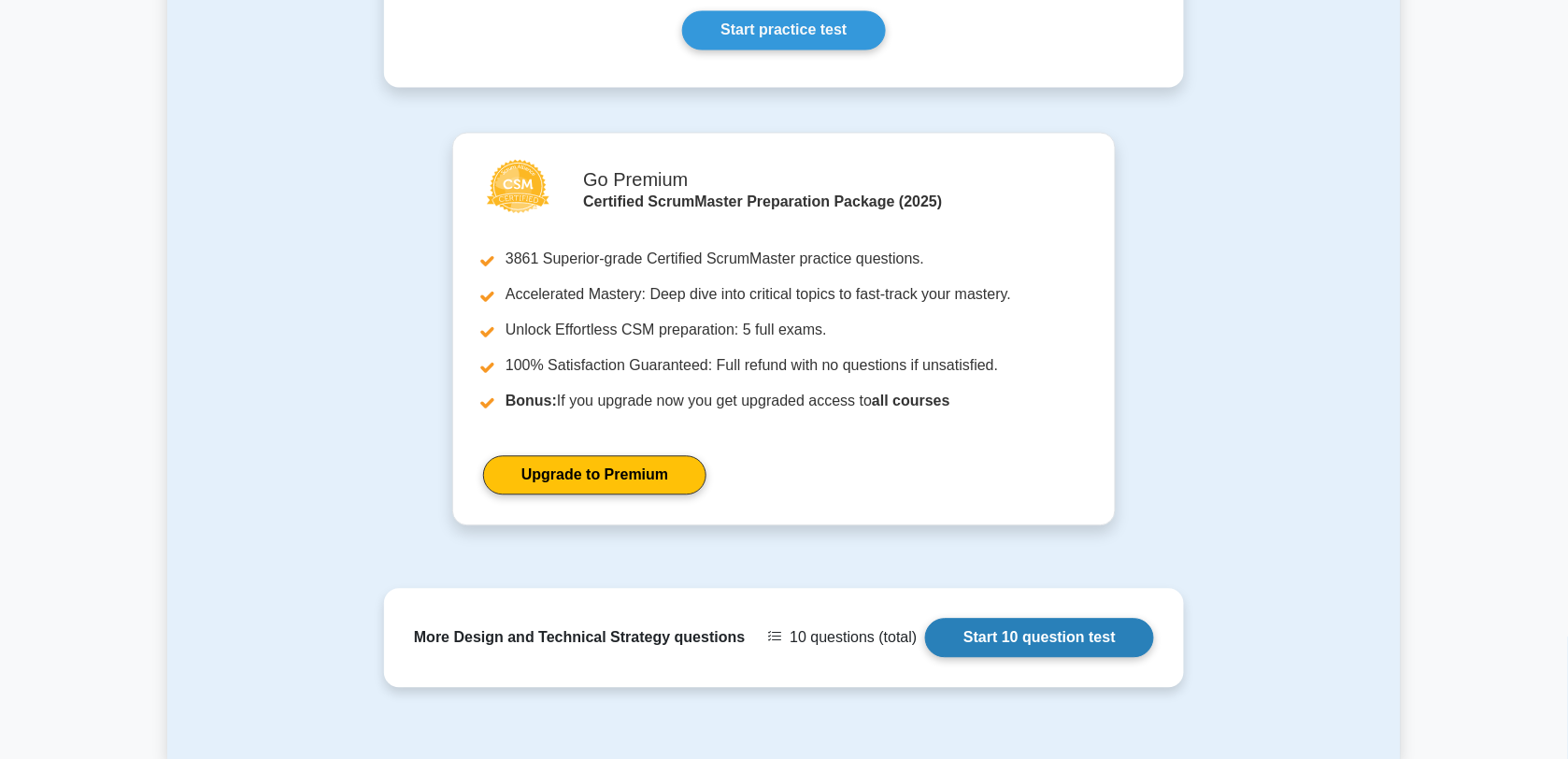
click at [1065, 638] on link "Start 10 question test" at bounding box center [1039, 638] width 229 height 39
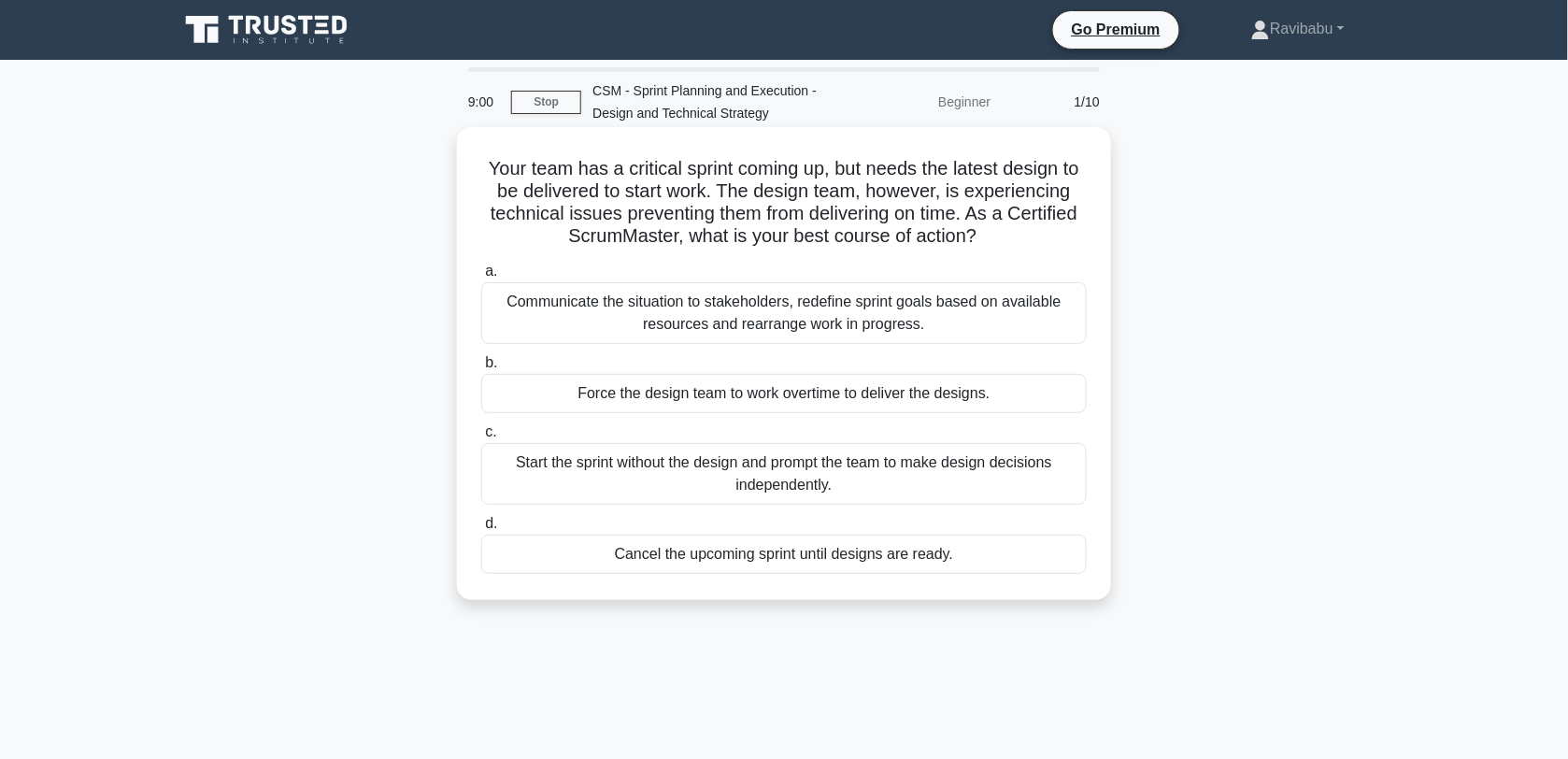
click at [913, 325] on div "Communicate the situation to stakeholders, redefine sprint goals based on avail…" at bounding box center [784, 313] width 606 height 61
click at [481, 278] on input "a. Communicate the situation to stakeholders, redefine sprint goals based on av…" at bounding box center [481, 271] width 0 height 12
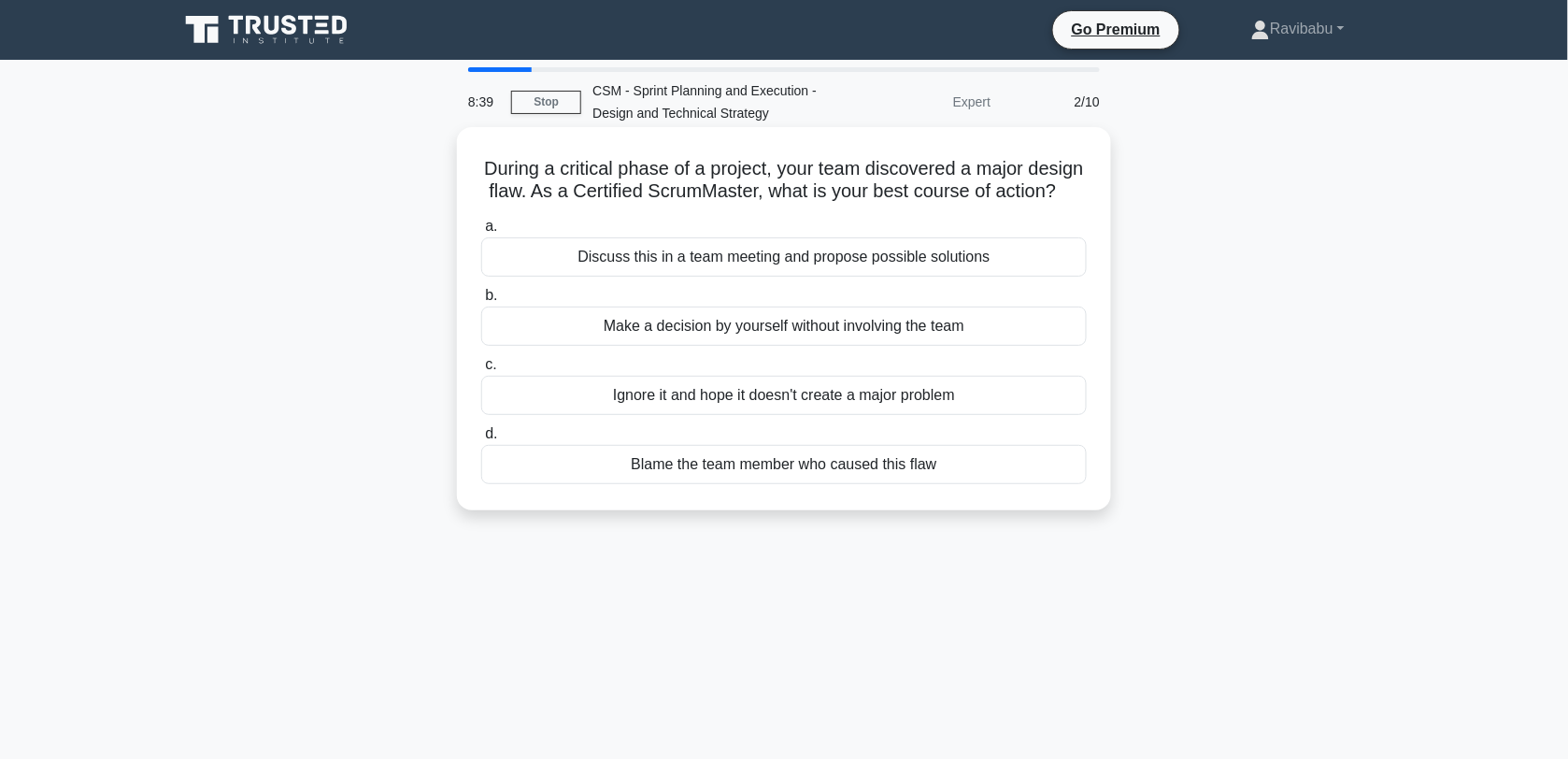
click at [889, 277] on div "Discuss this in a team meeting and propose possible solutions" at bounding box center [784, 257] width 606 height 39
click at [481, 233] on input "a. Discuss this in a team meeting and propose possible solutions" at bounding box center [481, 227] width 0 height 12
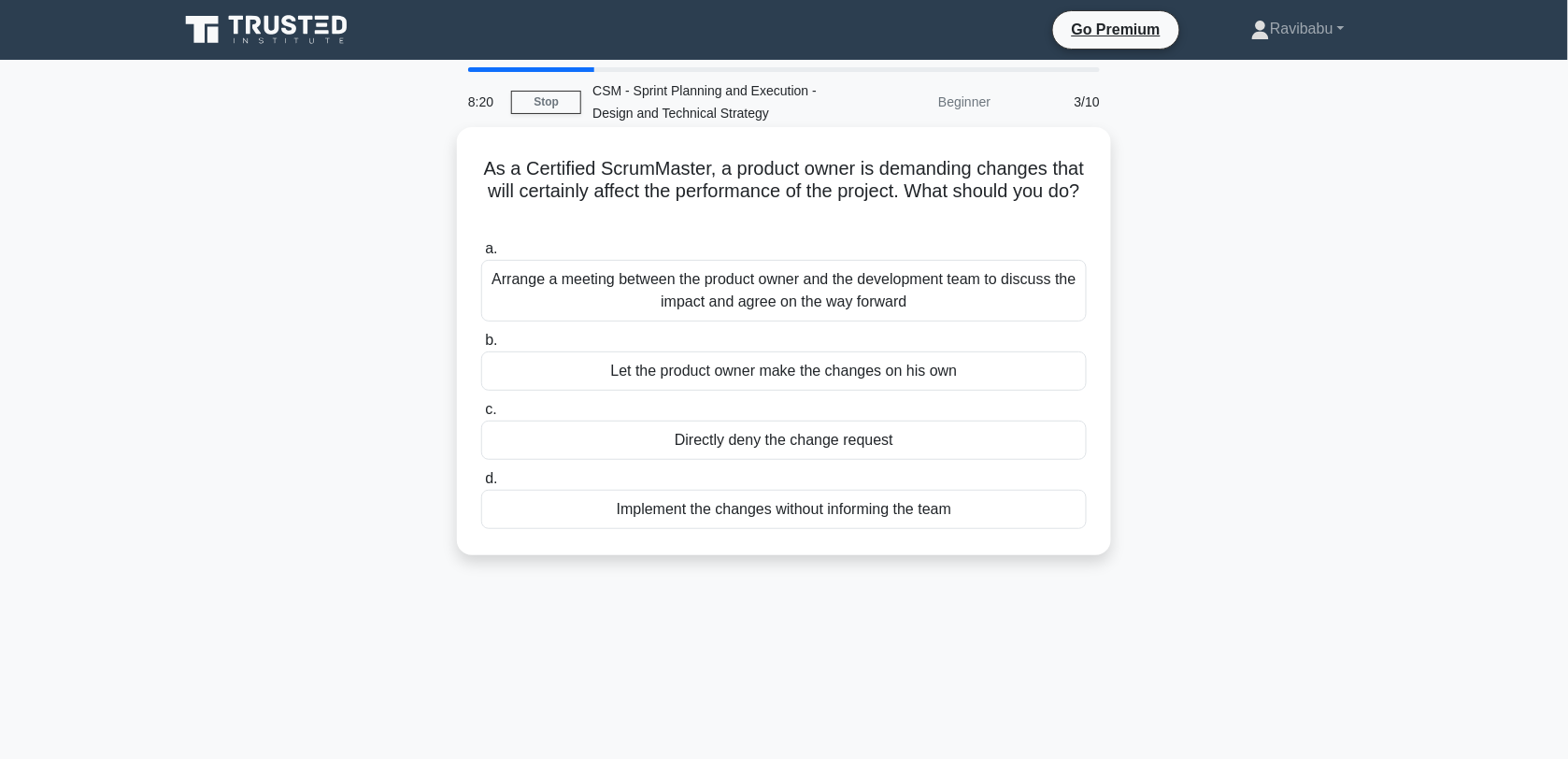
click at [888, 288] on div "Arrange a meeting between the product owner and the development team to discuss…" at bounding box center [784, 290] width 606 height 61
click at [481, 256] on input "a. Arrange a meeting between the product owner and the development team to disc…" at bounding box center [481, 249] width 0 height 12
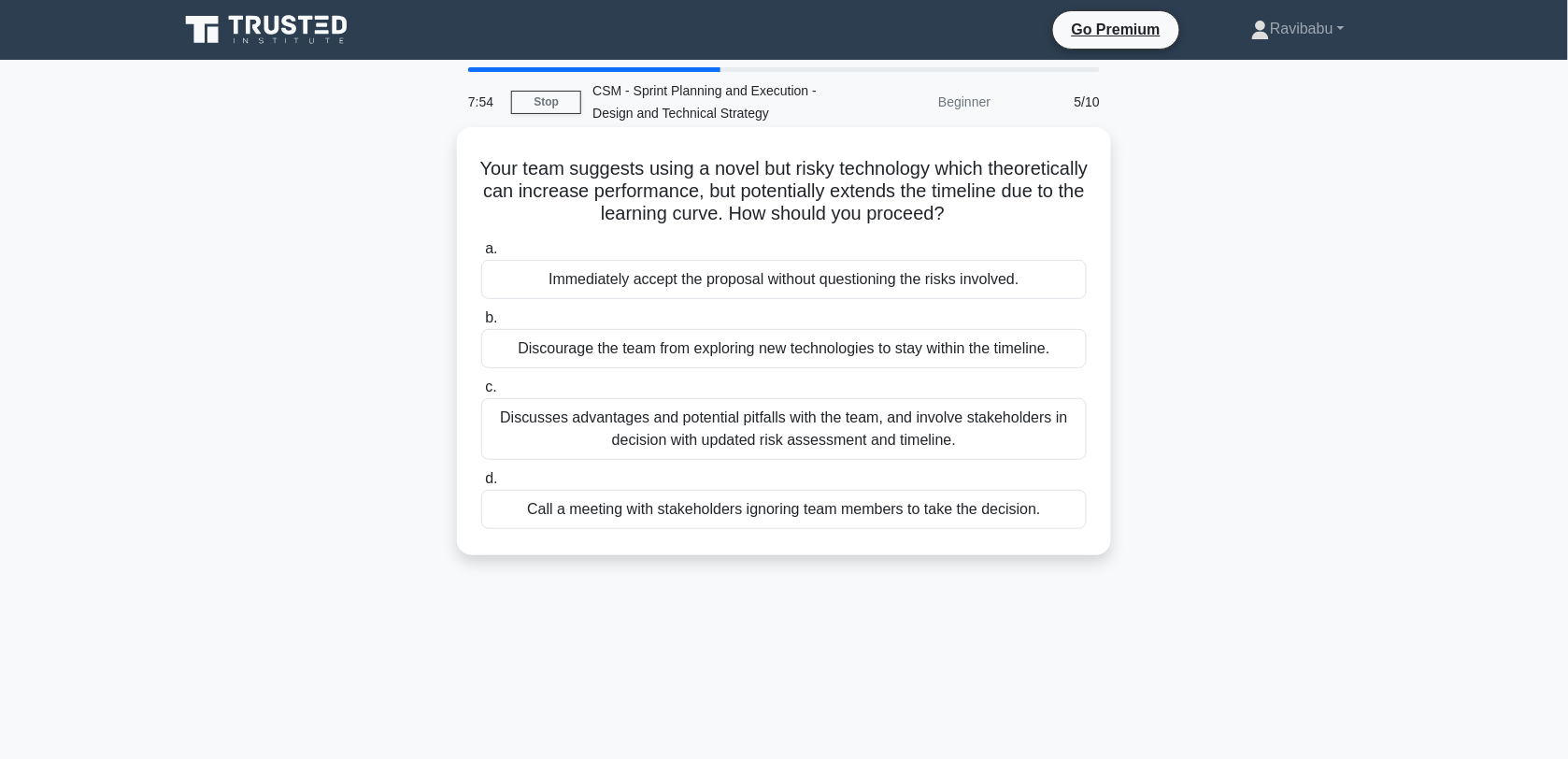
click at [860, 428] on div "Discusses advantages and potential pitfalls with the team, and involve stakehol…" at bounding box center [784, 429] width 606 height 61
click at [481, 394] on input "c. Discusses advantages and potential pitfalls with the team, and involve stake…" at bounding box center [481, 387] width 0 height 12
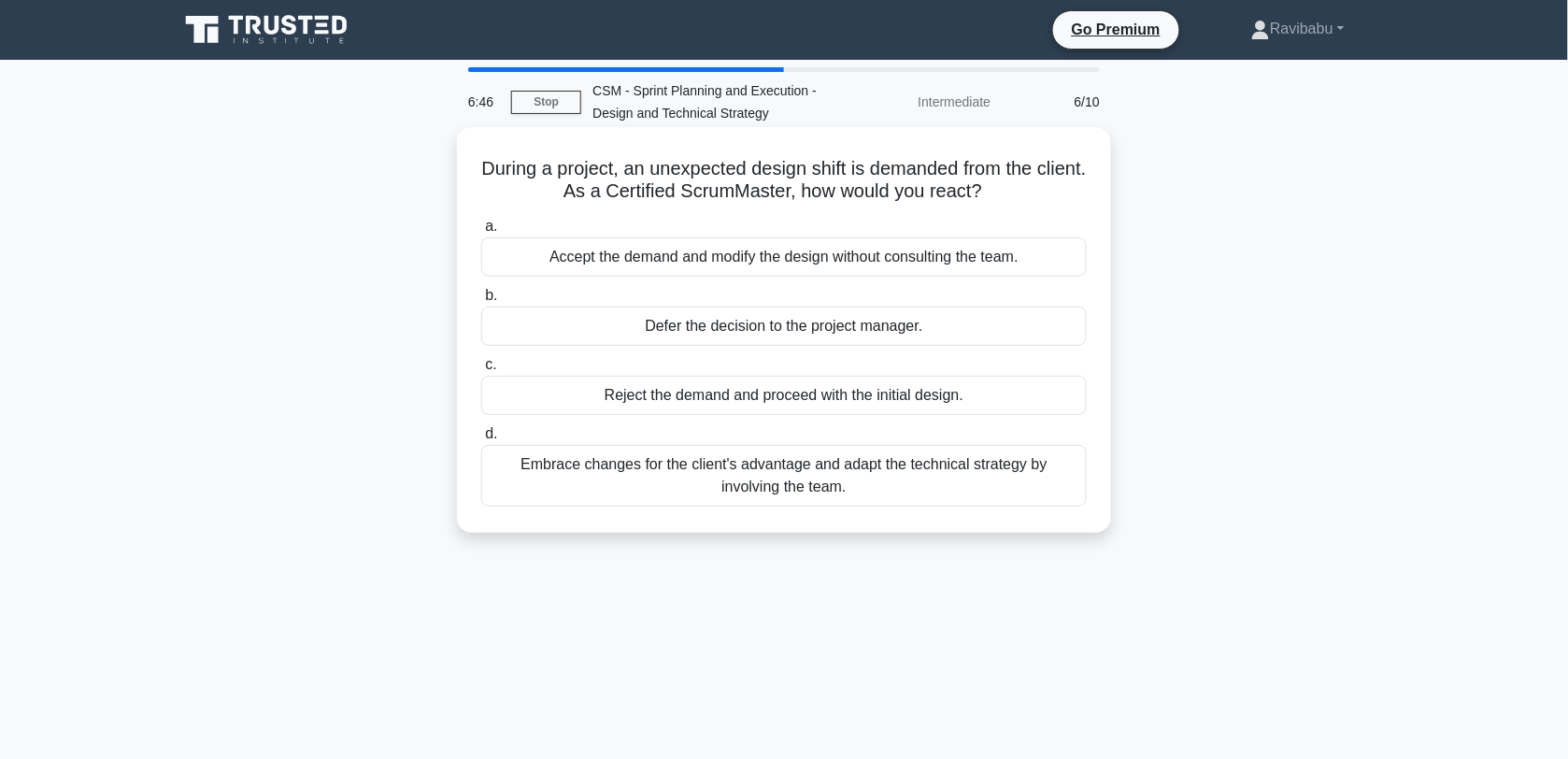
click at [861, 477] on div "Embrace changes for the client's advantage and adapt the technical strategy by …" at bounding box center [784, 476] width 606 height 61
click at [481, 440] on input "d. Embrace changes for the client's advantage and adapt the technical strategy …" at bounding box center [481, 434] width 0 height 12
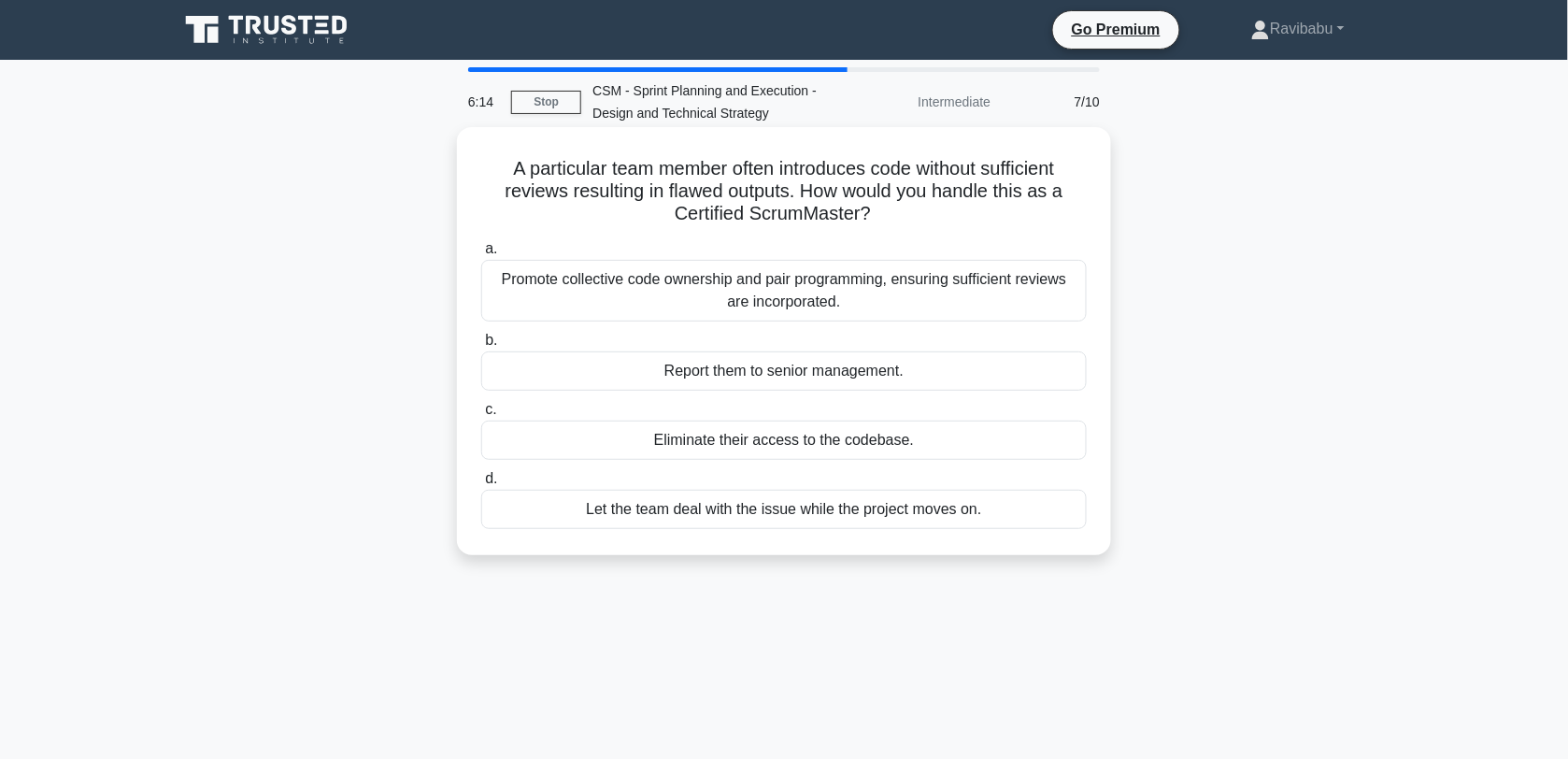
click at [1017, 290] on div "Promote collective code ownership and pair programming, ensuring sufficient rev…" at bounding box center [784, 290] width 606 height 61
click at [481, 256] on input "a. Promote collective code ownership and pair programming, ensuring sufficient …" at bounding box center [481, 249] width 0 height 12
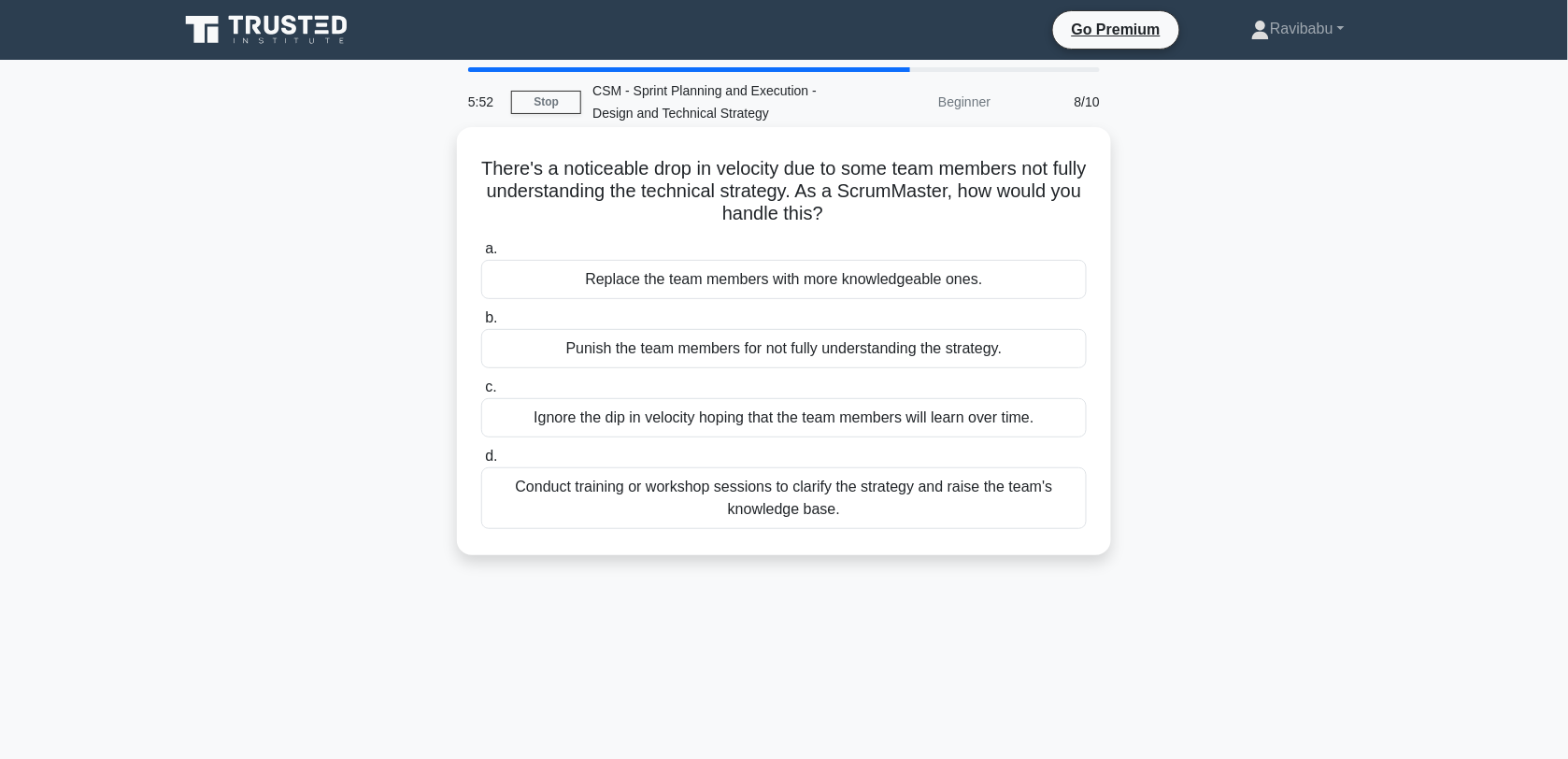
click at [897, 521] on div "Conduct training or workshop sessions to clarify the strategy and raise the tea…" at bounding box center [784, 499] width 606 height 61
click at [481, 463] on input "d. Conduct training or workshop sessions to clarify the strategy and raise the …" at bounding box center [481, 456] width 0 height 12
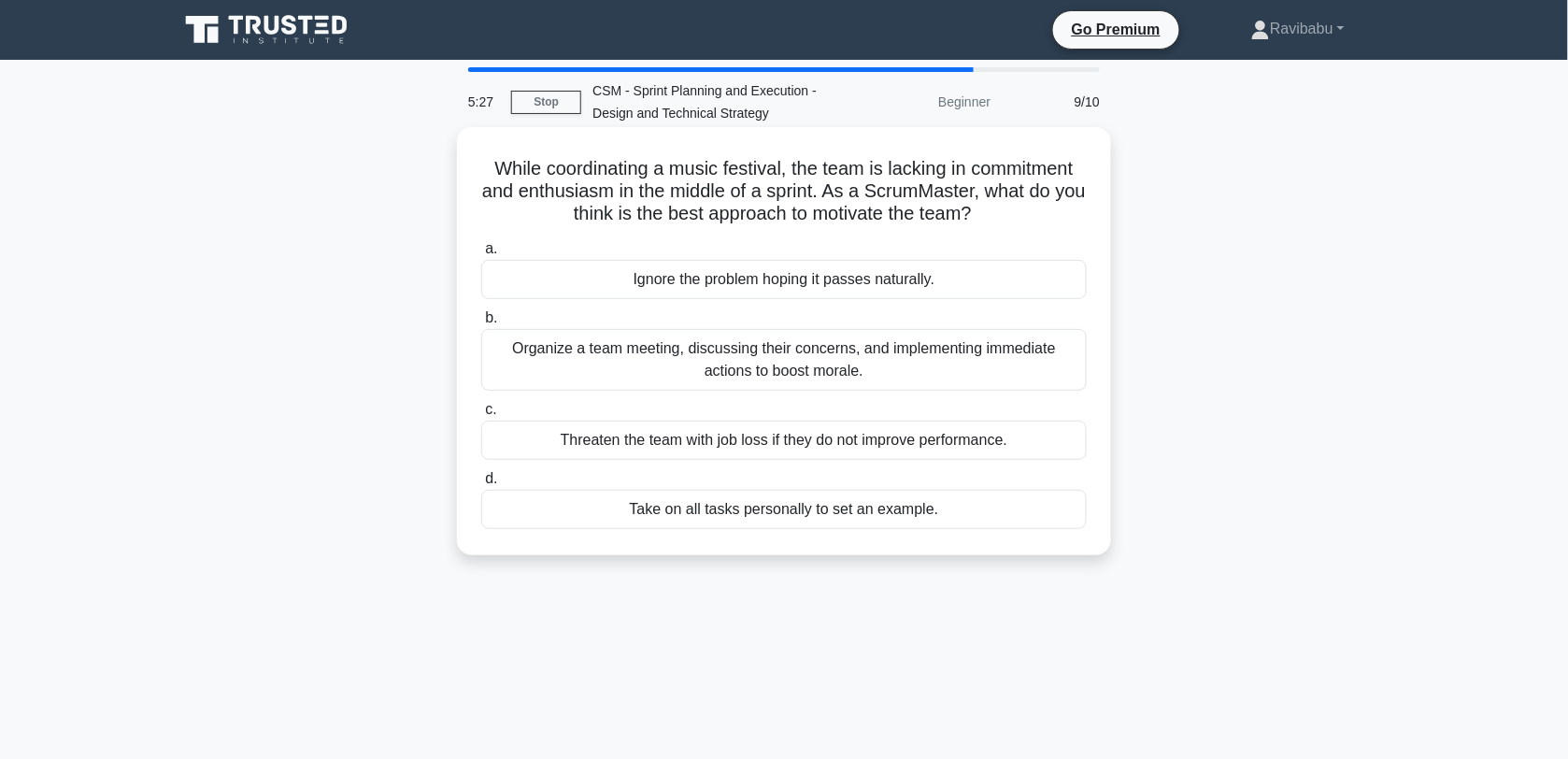
click at [904, 370] on div "Organize a team meeting, discussing their concerns, and implementing immediate …" at bounding box center [784, 360] width 606 height 61
click at [481, 325] on input "b. Organize a team meeting, discussing their concerns, and implementing immedia…" at bounding box center [481, 318] width 0 height 12
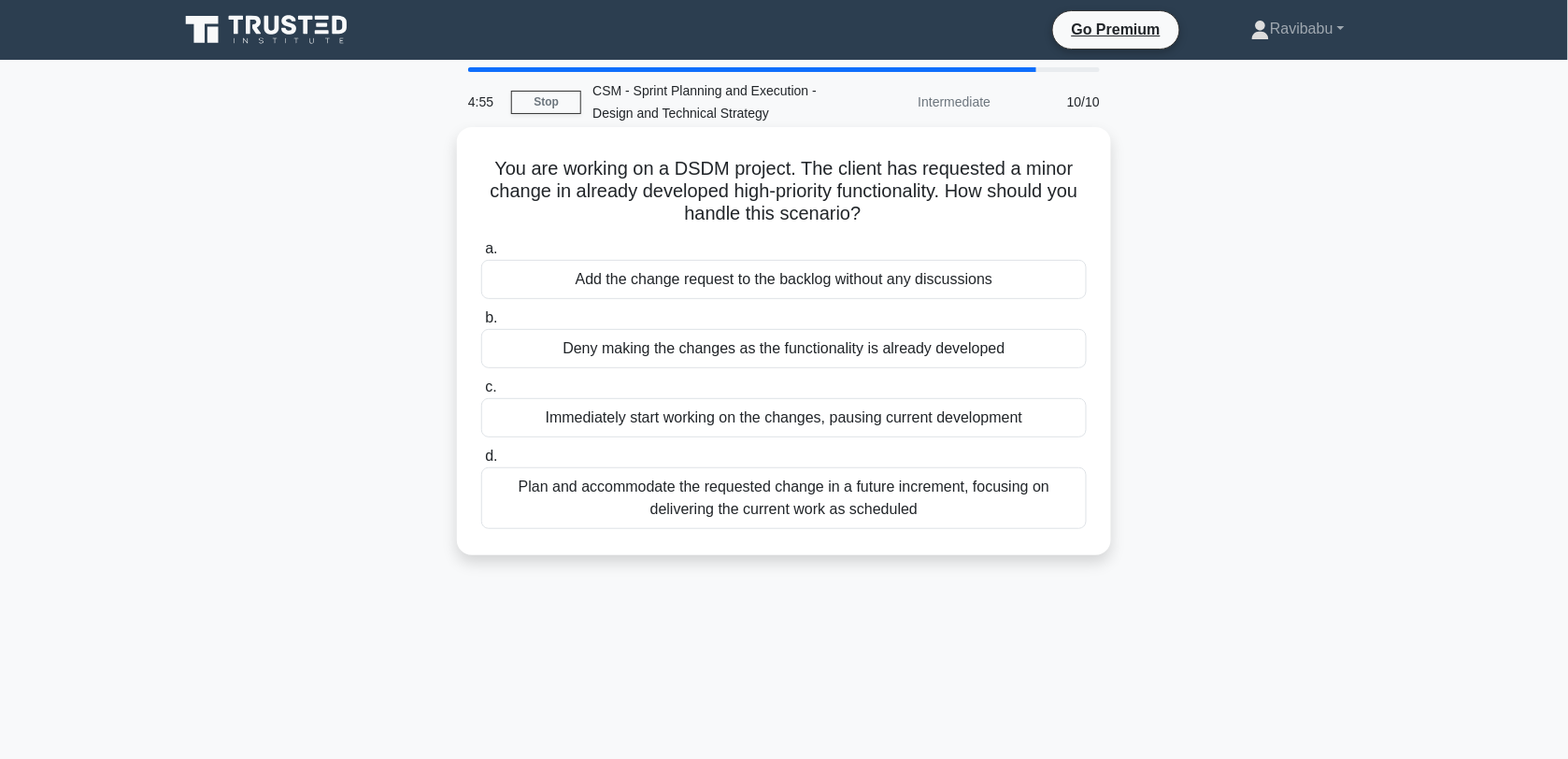
click at [905, 491] on div "Plan and accommodate the requested change in a future increment, focusing on de…" at bounding box center [784, 499] width 606 height 61
click at [481, 463] on input "d. Plan and accommodate the requested change in a future increment, focusing on…" at bounding box center [481, 456] width 0 height 12
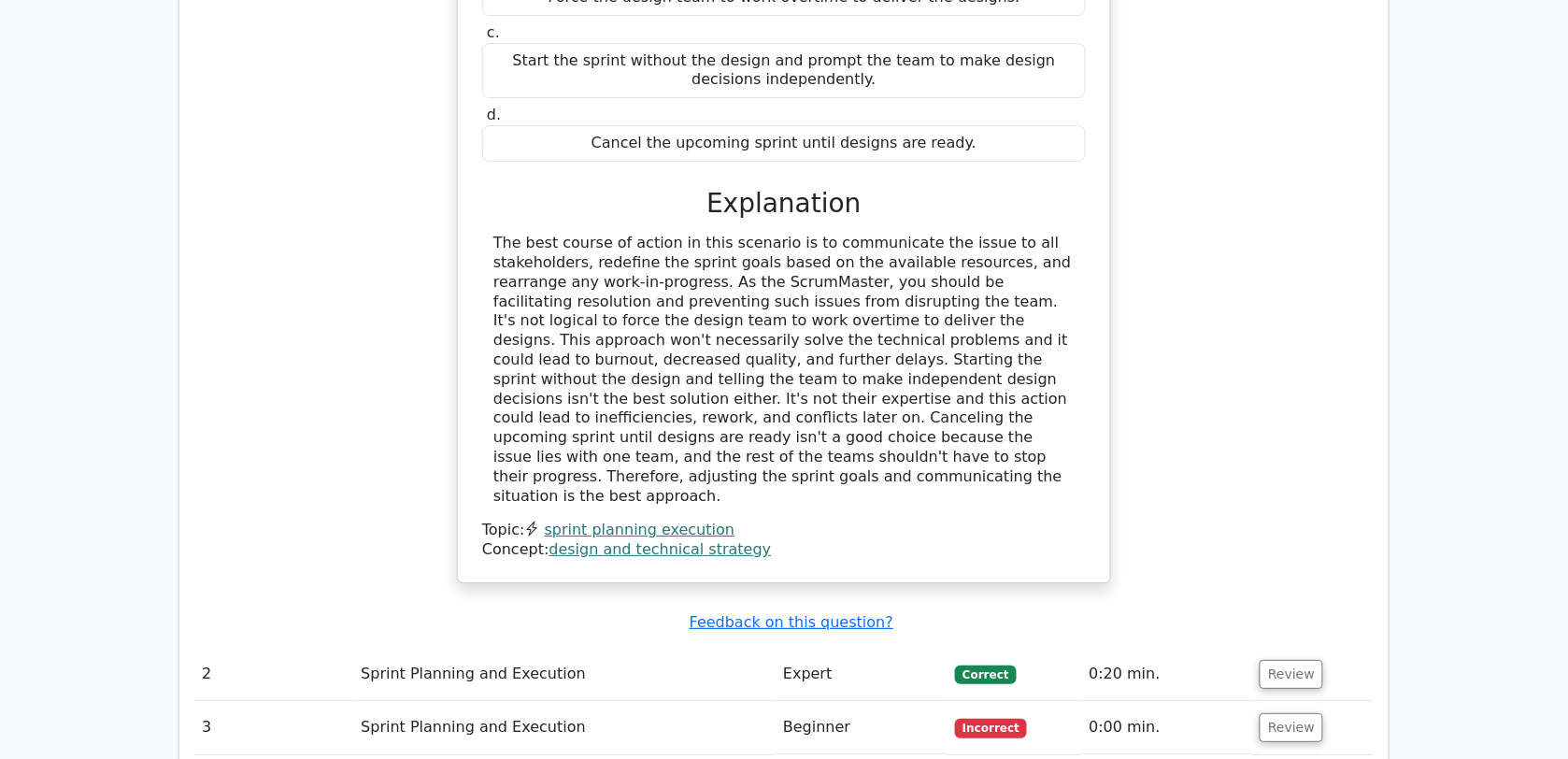
scroll to position [1918, 0]
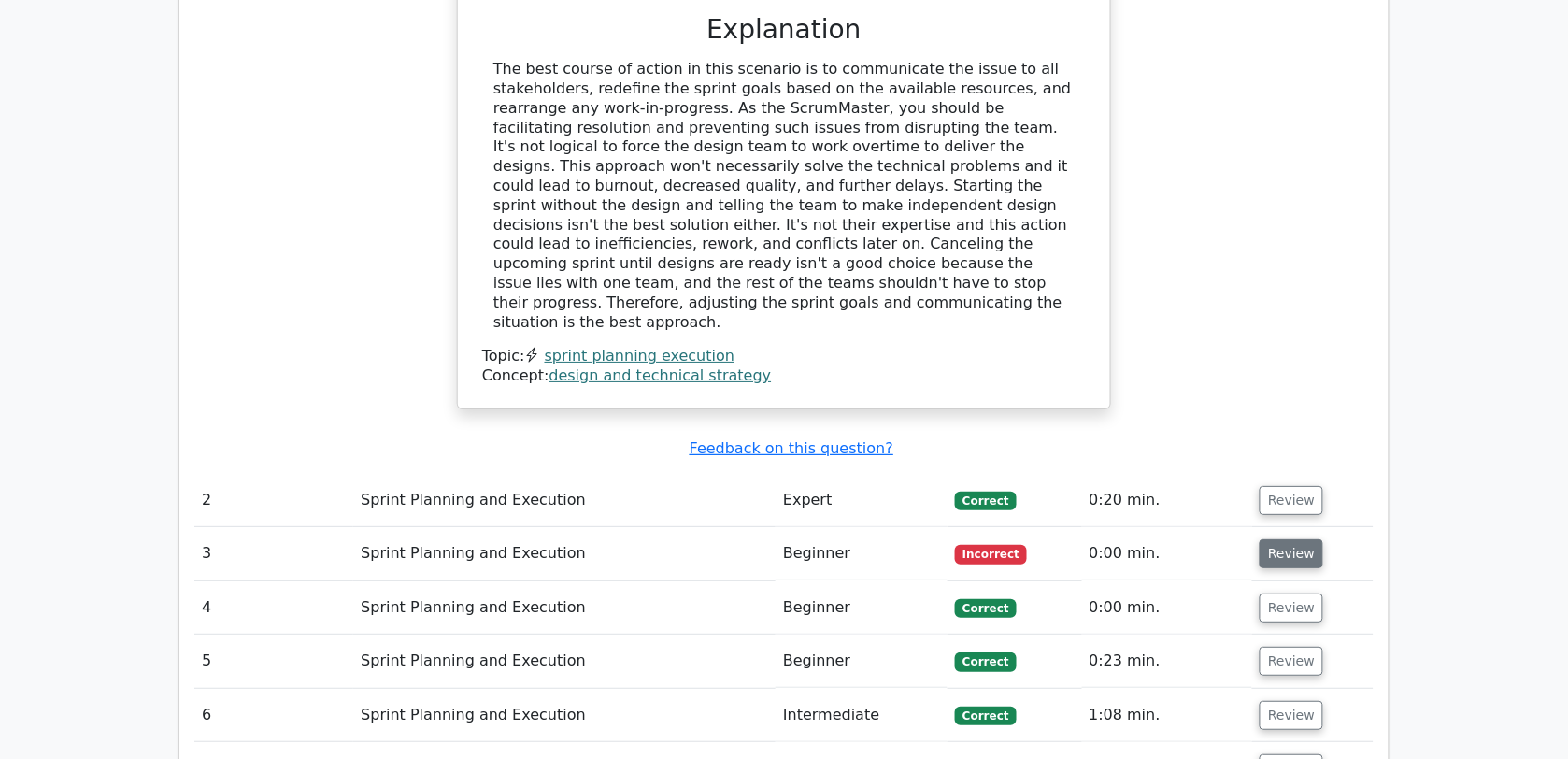
click at [1301, 539] on button "Review" at bounding box center [1291, 553] width 63 height 29
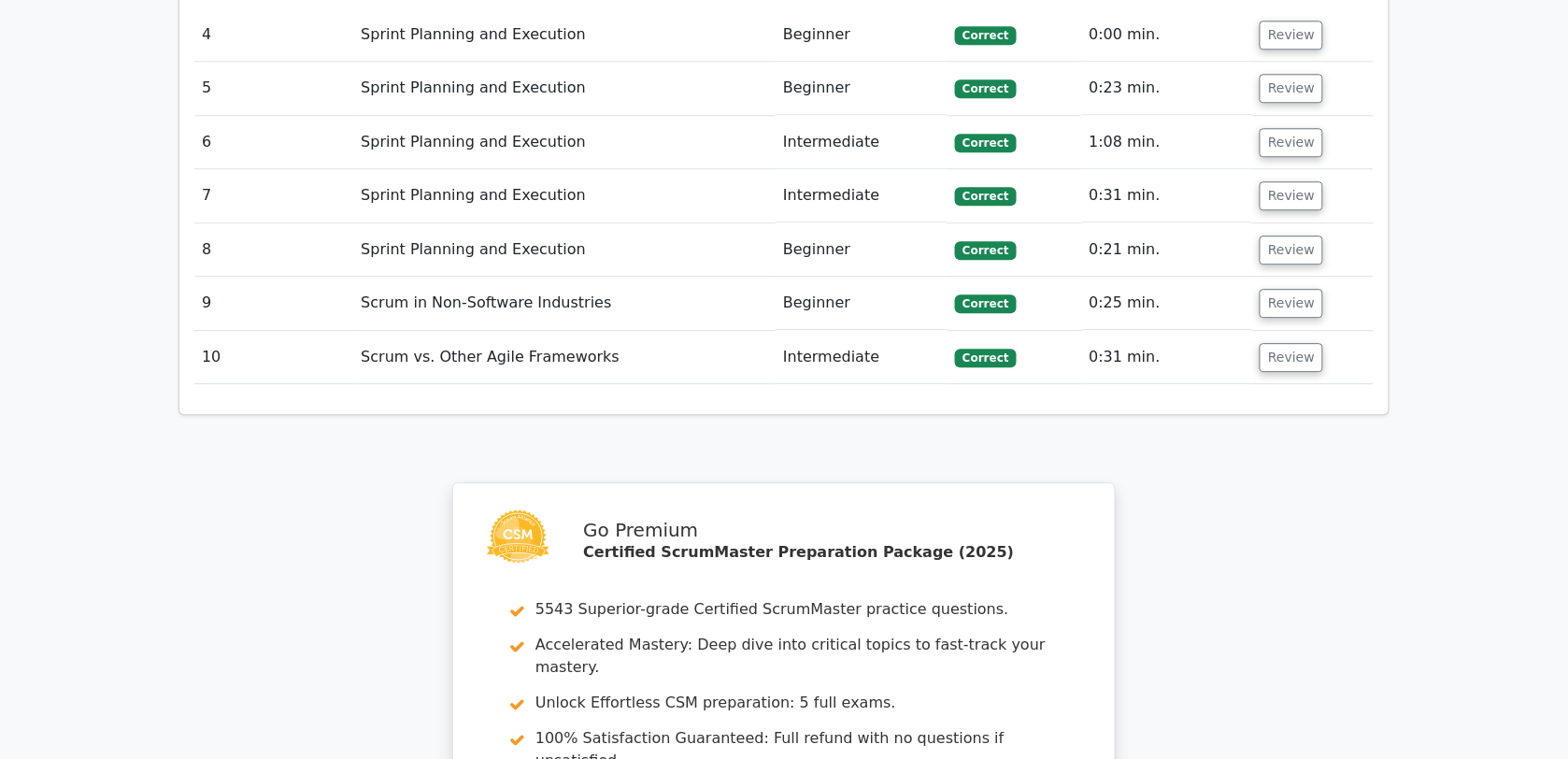
scroll to position [3660, 0]
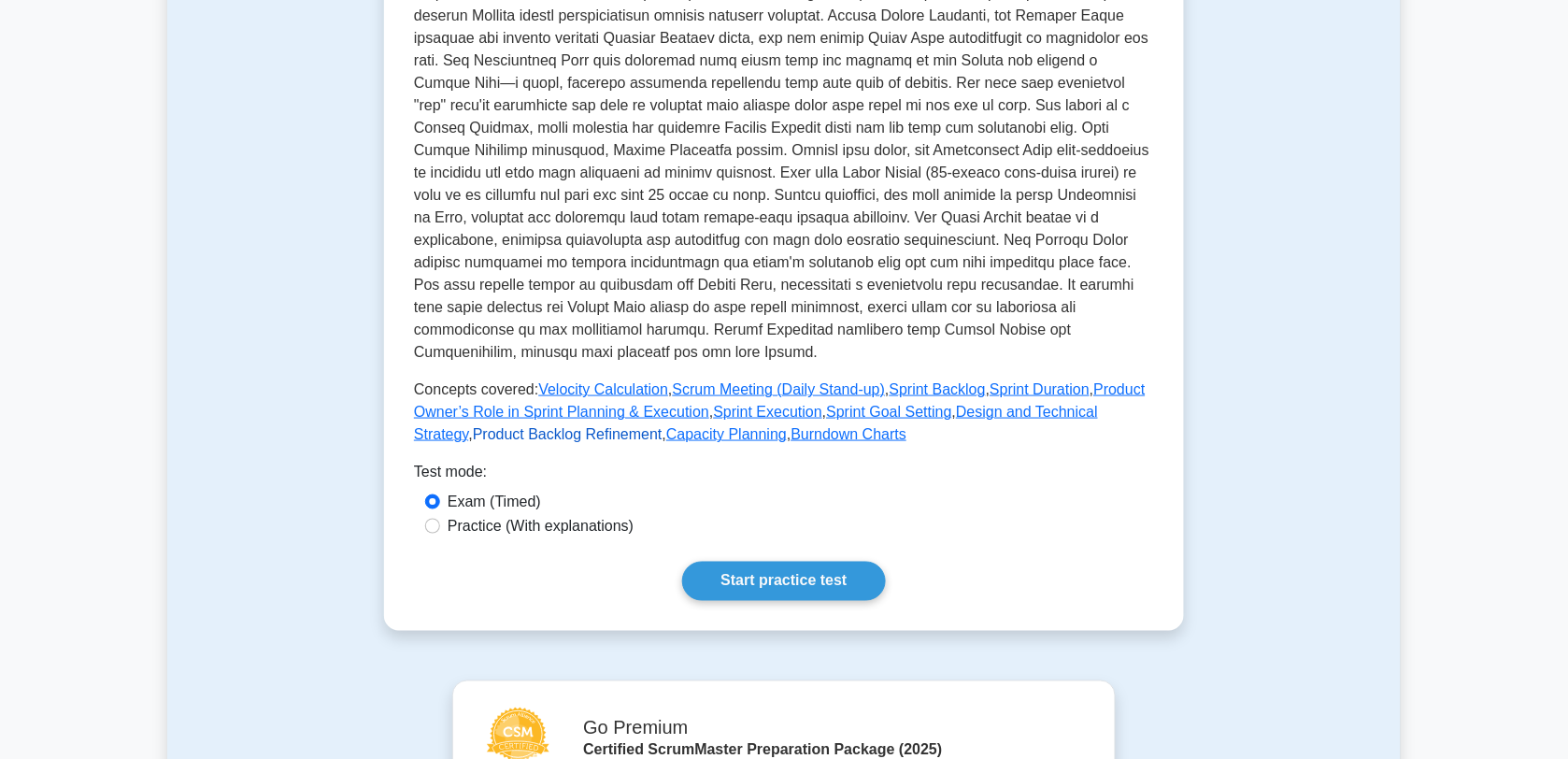
click at [558, 434] on link "Product Backlog Refinement" at bounding box center [567, 434] width 190 height 16
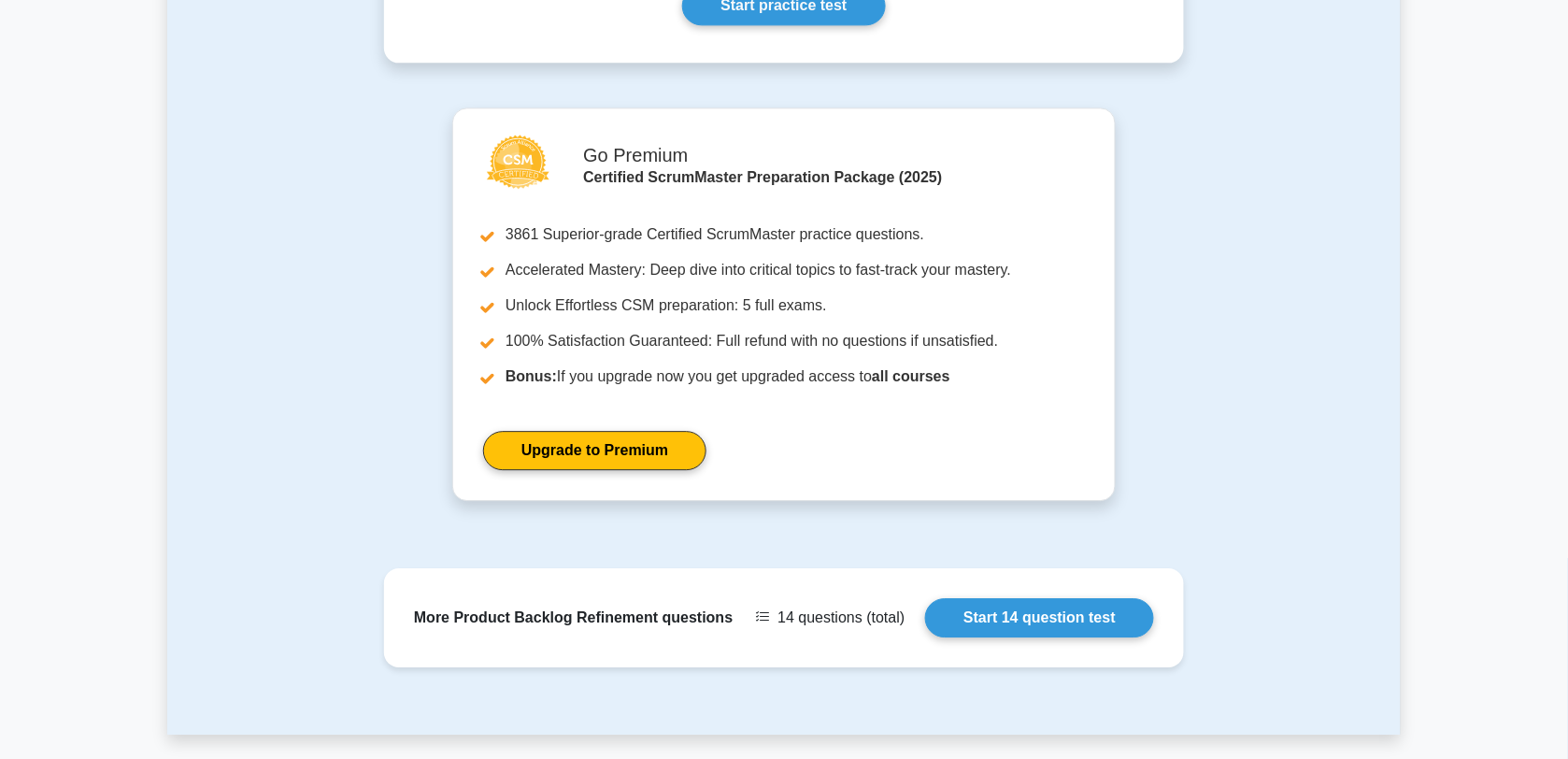
scroll to position [1427, 0]
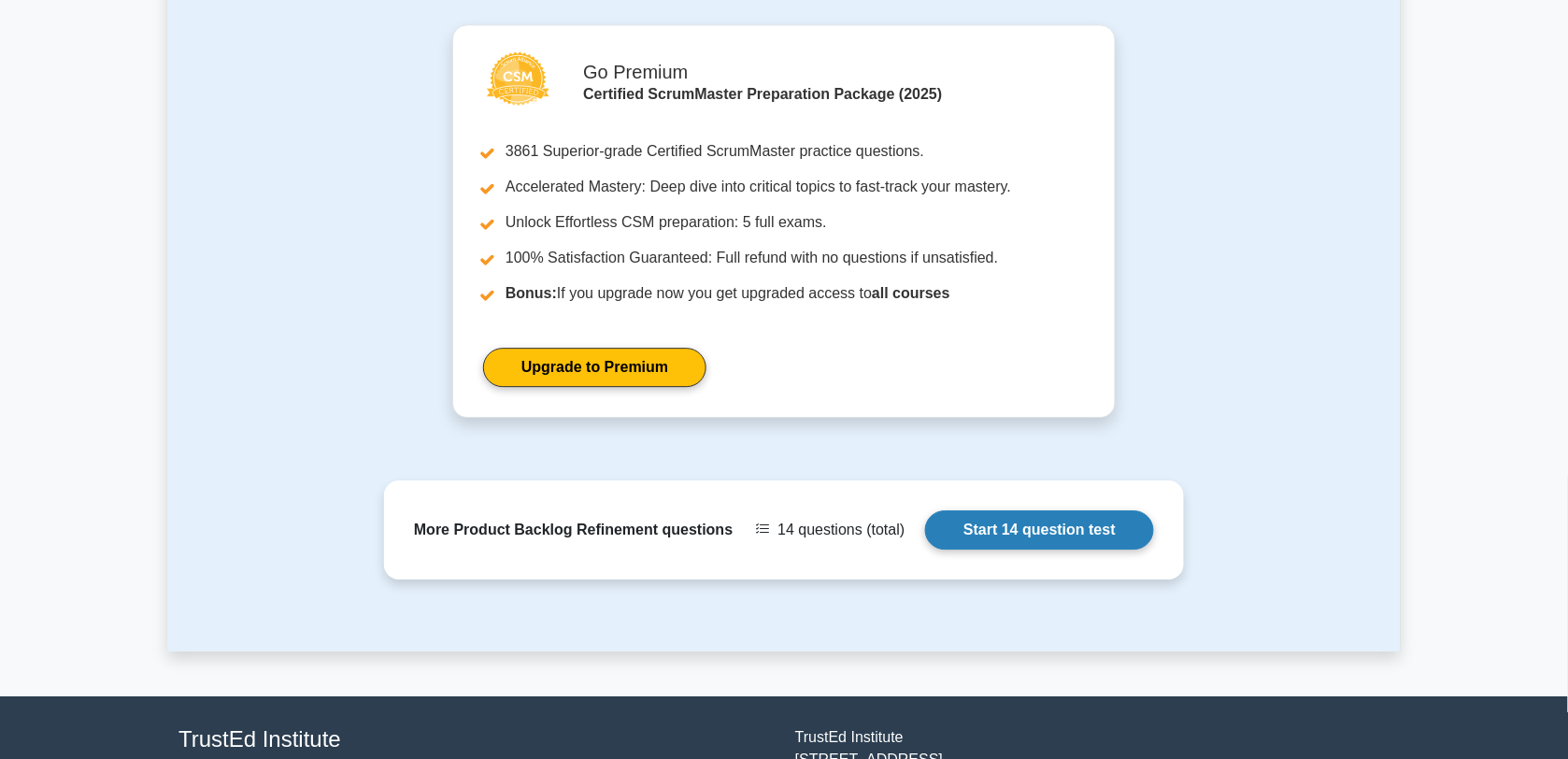
click at [1052, 550] on link "Start 14 question test" at bounding box center [1039, 529] width 229 height 39
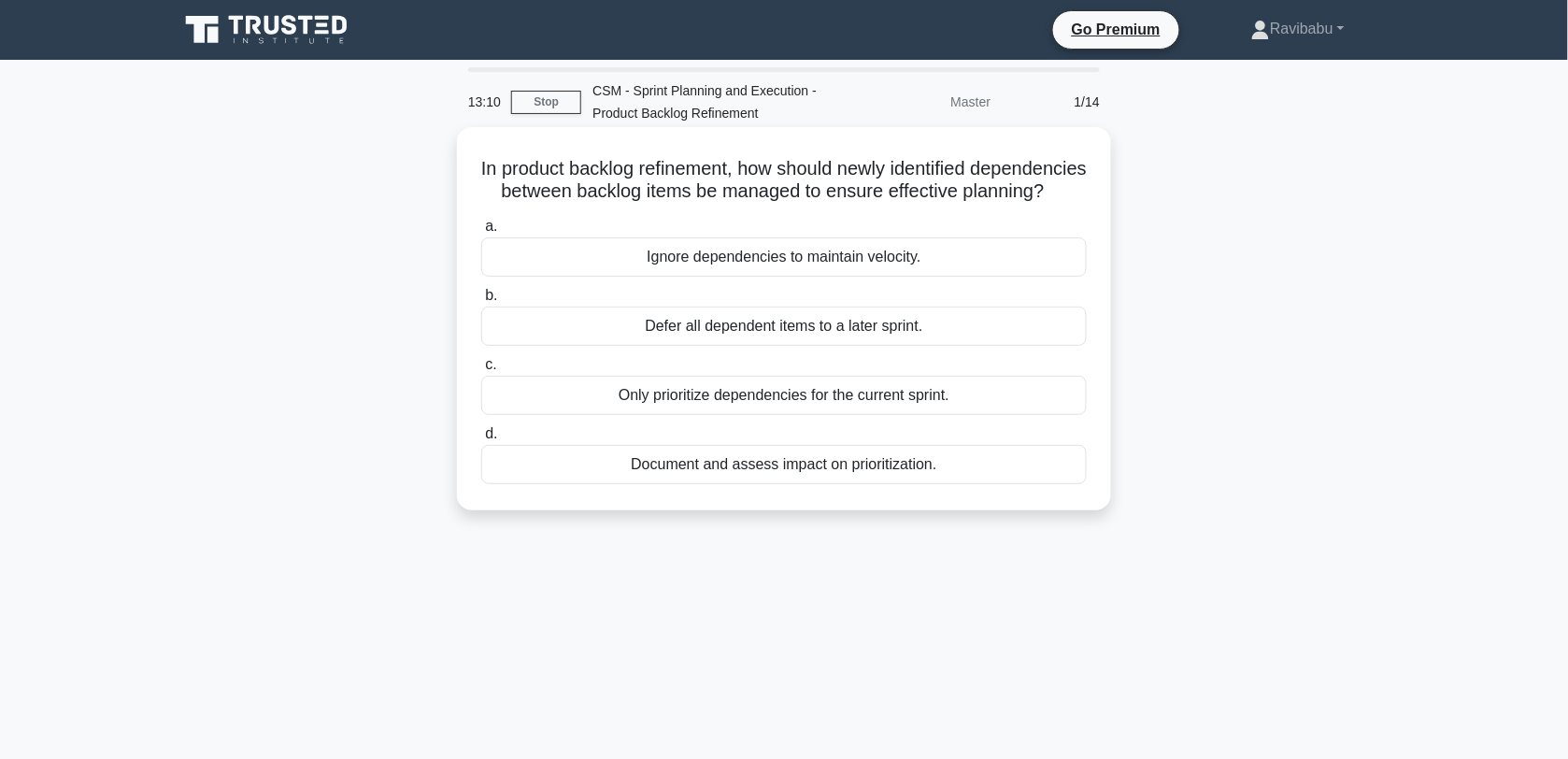
click at [931, 484] on div "Document and assess impact on prioritization." at bounding box center [784, 464] width 606 height 39
click at [481, 440] on input "d. Document and assess impact on prioritization." at bounding box center [481, 434] width 0 height 12
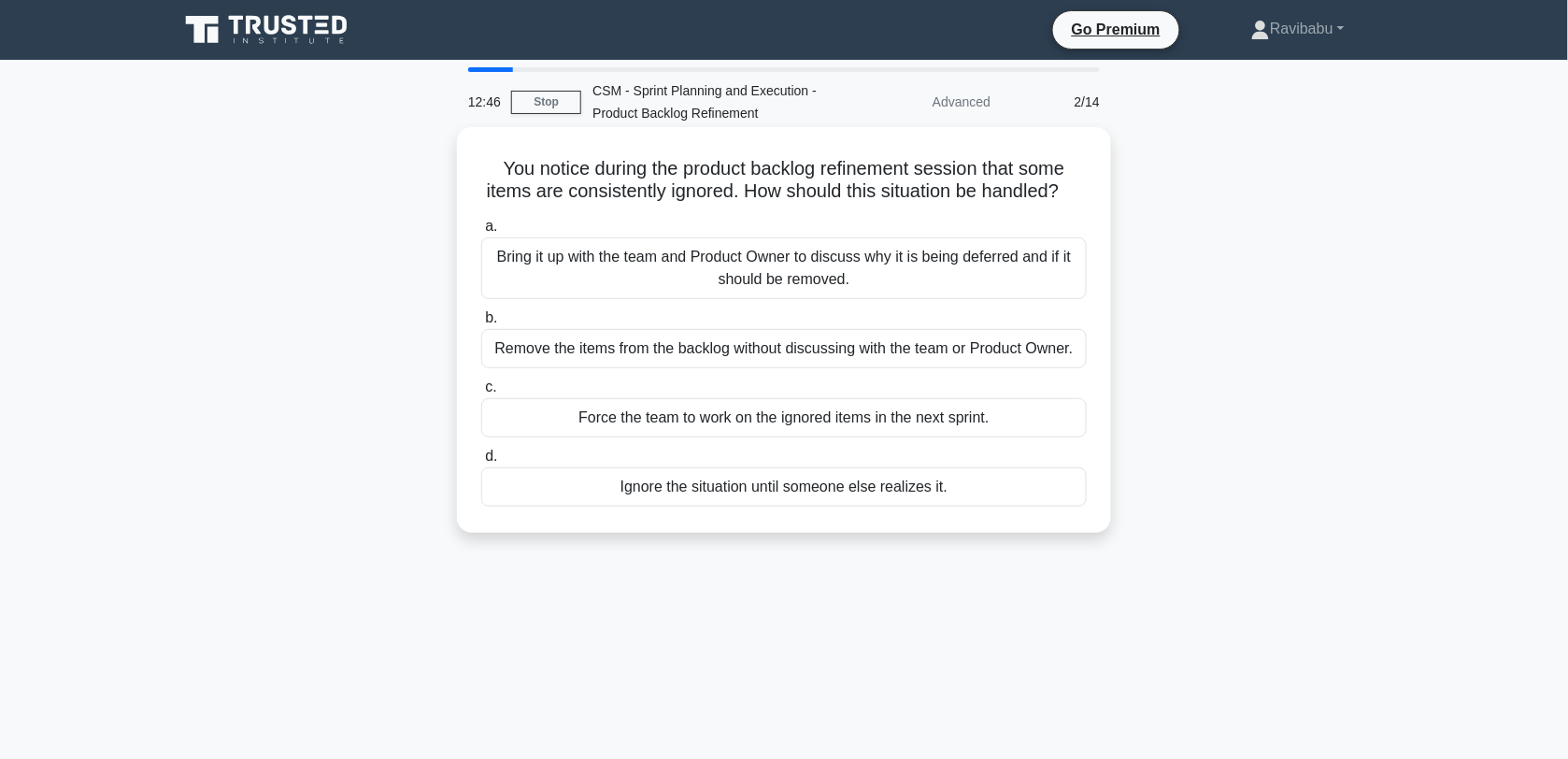
click at [866, 293] on div "Bring it up with the team and Product Owner to discuss why it is being deferred…" at bounding box center [784, 268] width 606 height 61
click at [481, 233] on input "a. Bring it up with the team and Product Owner to discuss why it is being defer…" at bounding box center [481, 227] width 0 height 12
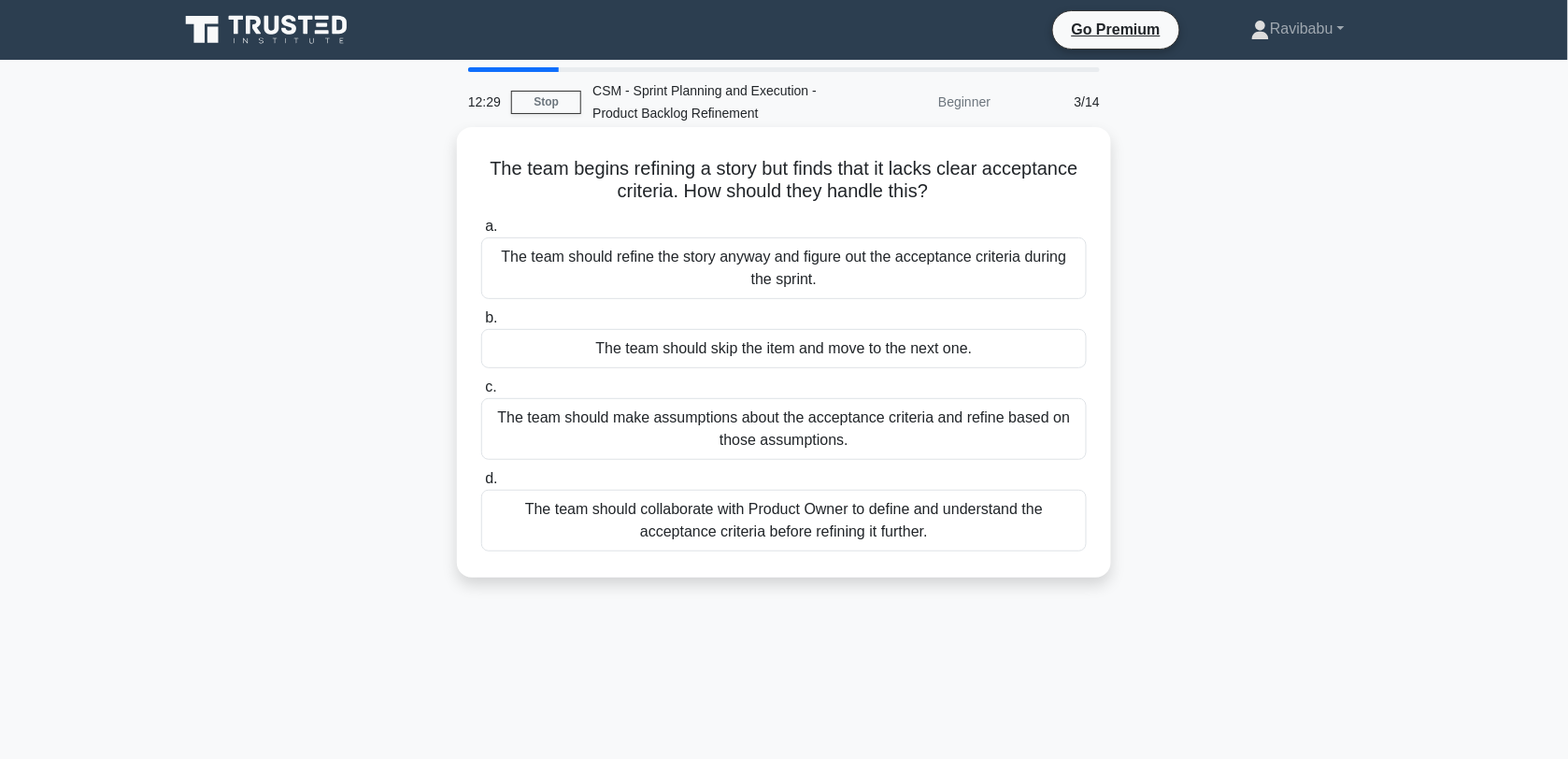
click at [857, 539] on div "The team should collaborate with Product Owner to define and understand the acc…" at bounding box center [784, 521] width 606 height 61
click at [481, 485] on input "d. The team should collaborate with Product Owner to define and understand the …" at bounding box center [481, 478] width 0 height 12
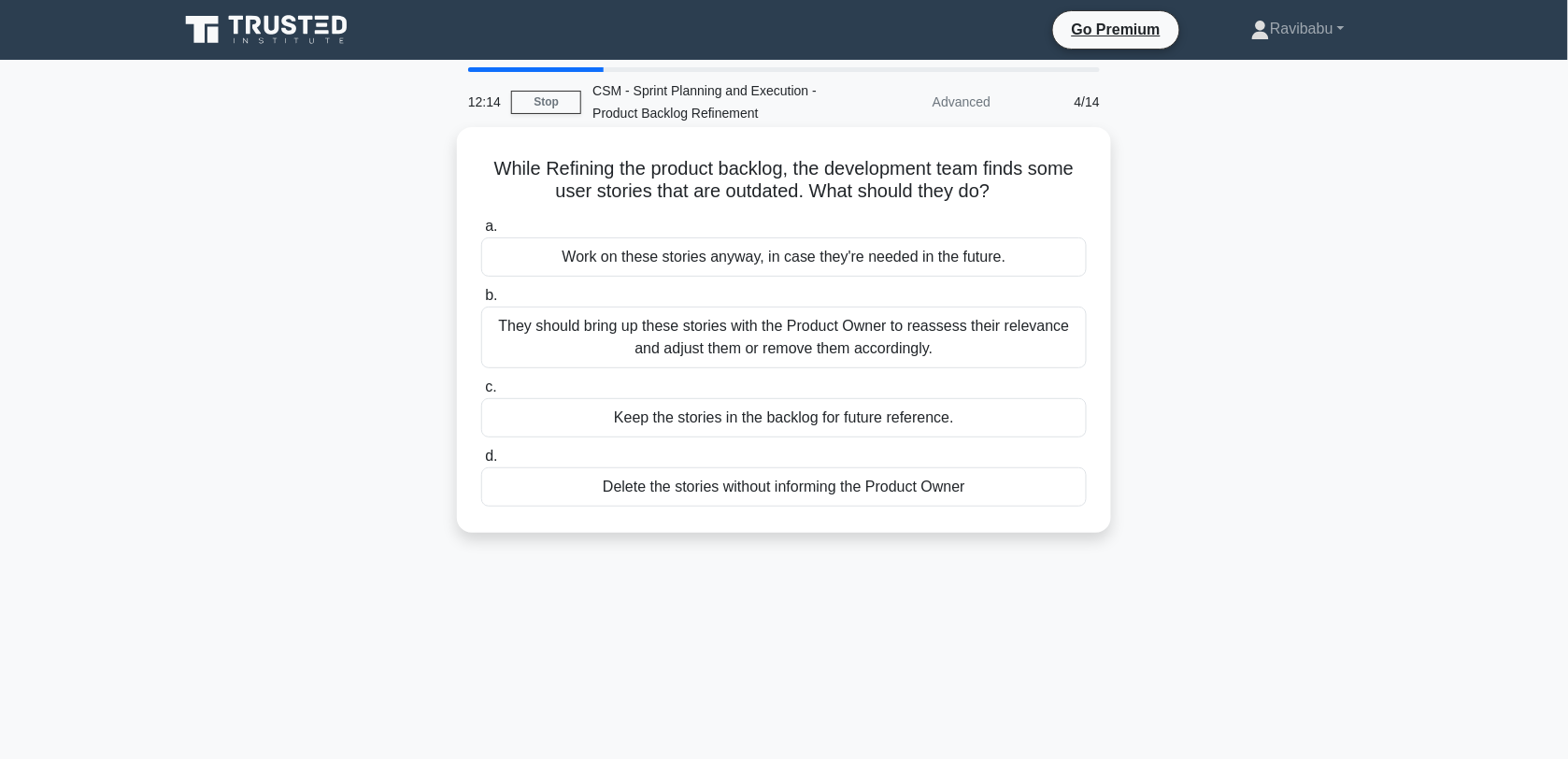
click at [921, 351] on div "They should bring up these stories with the Product Owner to reassess their rel…" at bounding box center [784, 337] width 606 height 61
click at [481, 302] on input "b. They should bring up these stories with the Product Owner to reassess their …" at bounding box center [481, 296] width 0 height 12
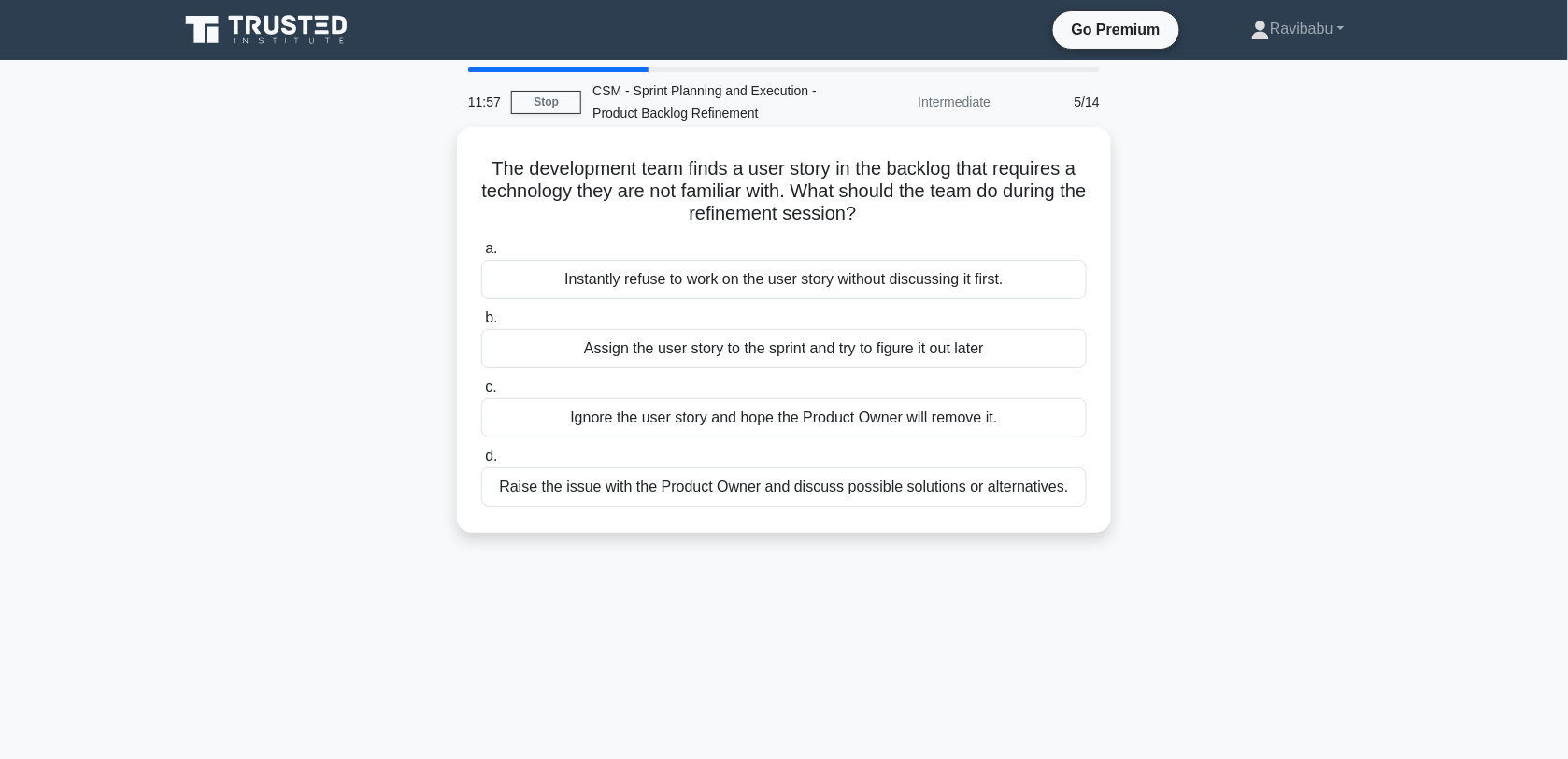
click at [928, 482] on div "Raise the issue with the Product Owner and discuss possible solutions or altern…" at bounding box center [784, 487] width 606 height 39
click at [481, 463] on input "d. Raise the issue with the Product Owner and discuss possible solutions or alt…" at bounding box center [481, 456] width 0 height 12
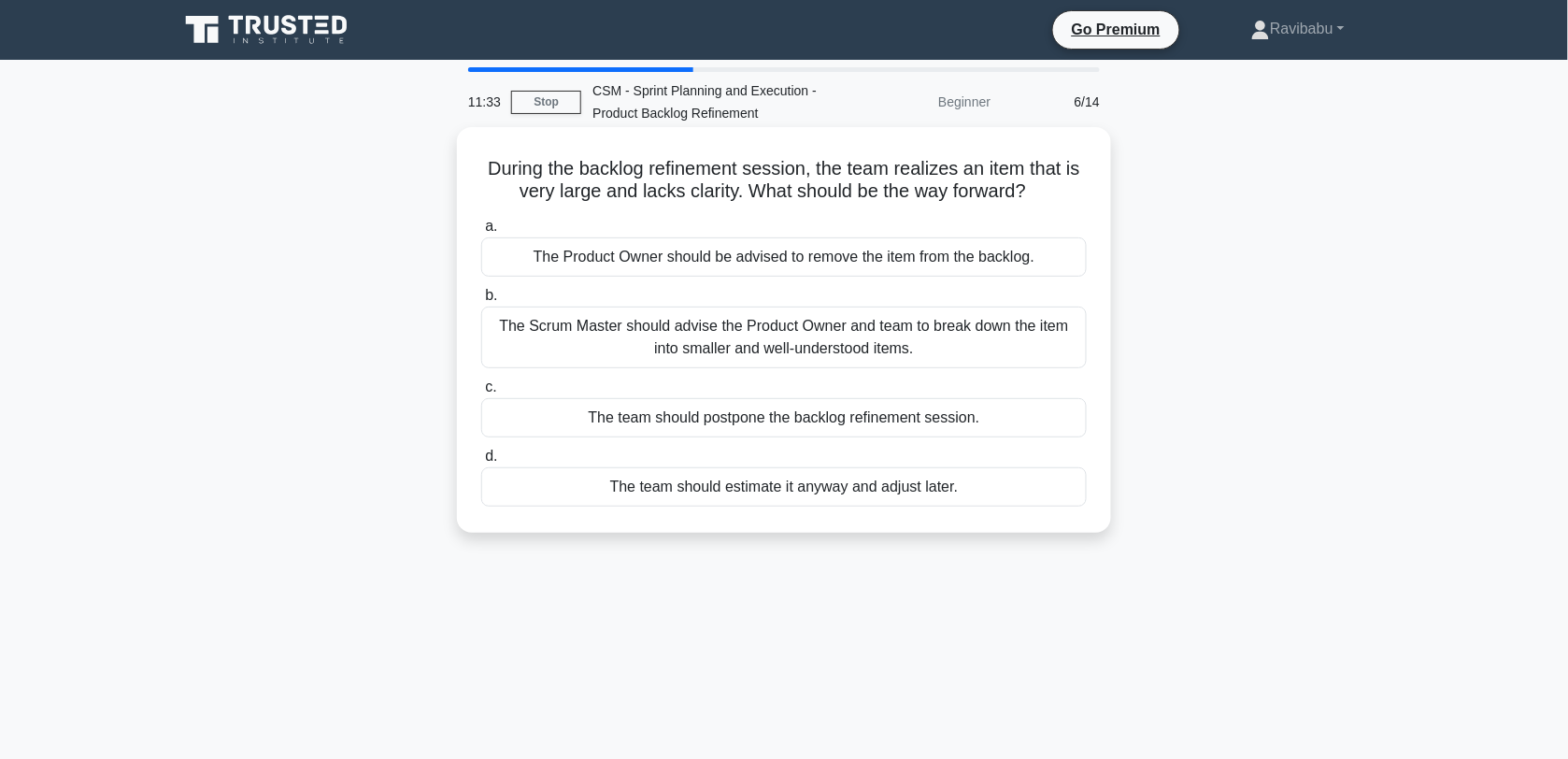
click at [904, 348] on div "The Scrum Master should advise the Product Owner and team to break down the ite…" at bounding box center [784, 337] width 606 height 61
click at [481, 302] on input "b. The Scrum Master should advise the Product Owner and team to break down the …" at bounding box center [481, 296] width 0 height 12
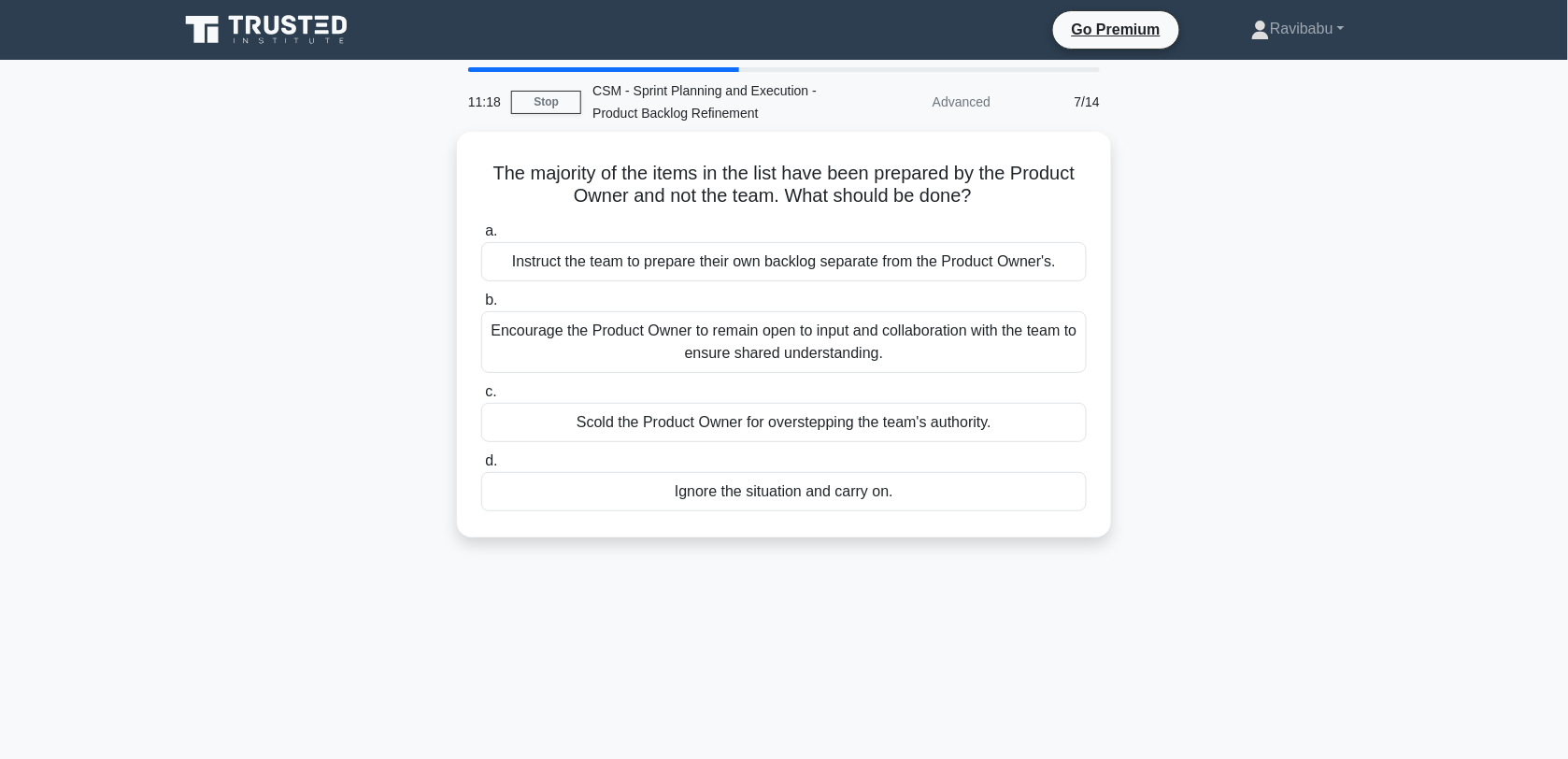
click at [904, 348] on div "Encourage the Product Owner to remain open to input and collaboration with the …" at bounding box center [784, 342] width 606 height 61
click at [481, 306] on input "b. Encourage the Product Owner to remain open to input and collaboration with t…" at bounding box center [481, 300] width 0 height 12
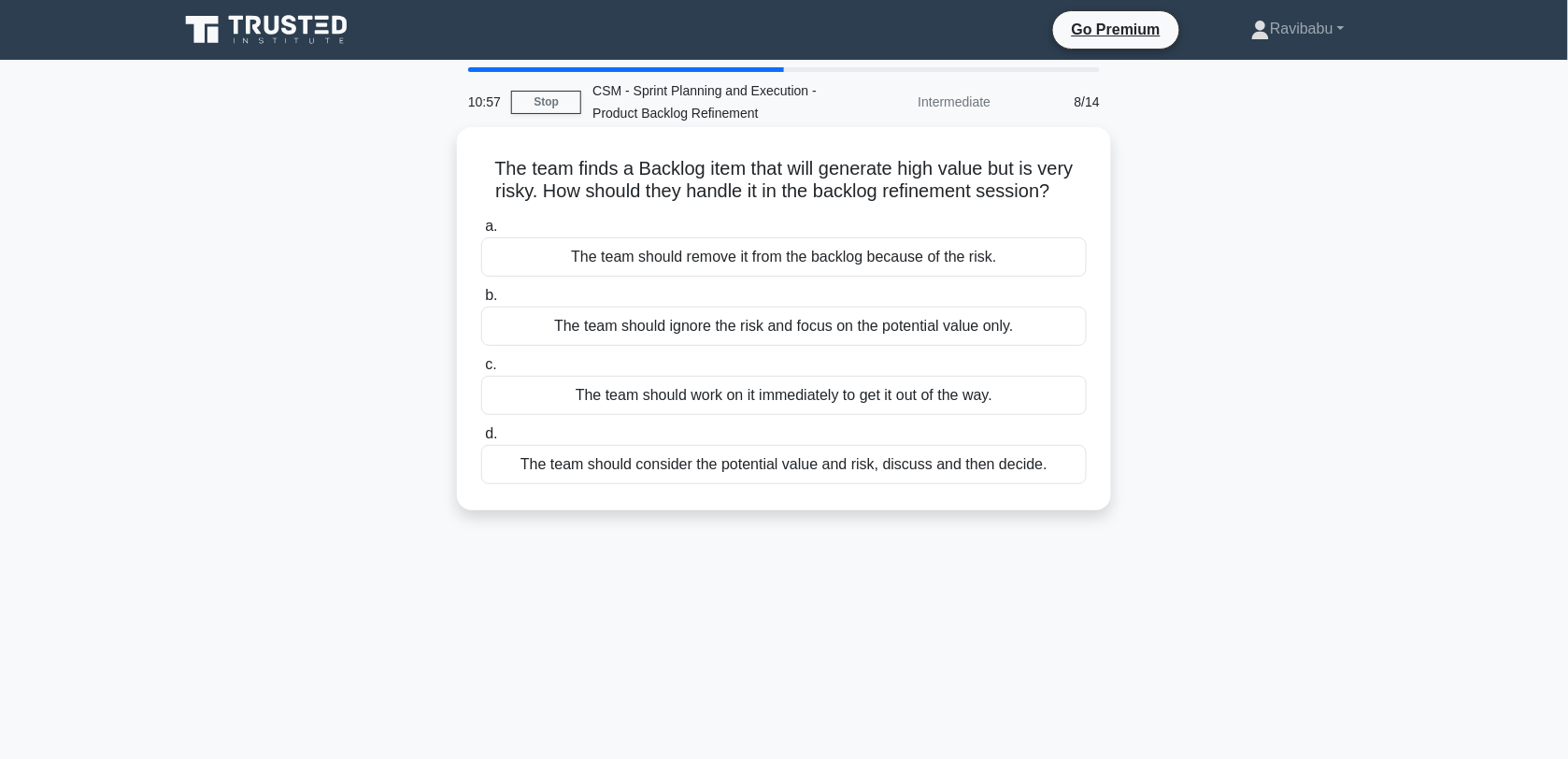
click at [898, 473] on div "The team should consider the potential value and risk, discuss and then decide." at bounding box center [784, 464] width 606 height 39
click at [481, 440] on input "d. The team should consider the potential value and risk, discuss and then deci…" at bounding box center [481, 434] width 0 height 12
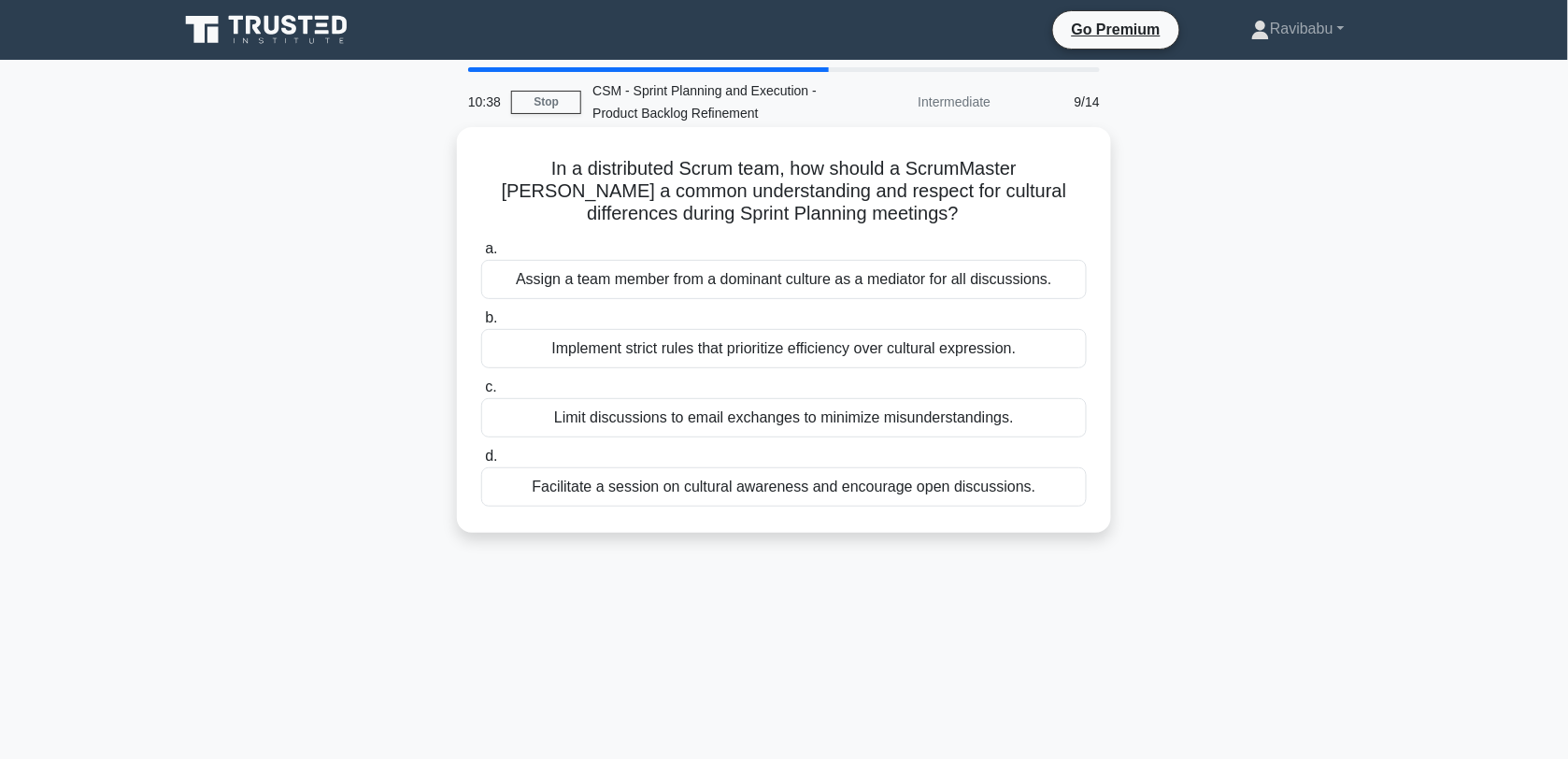
click at [899, 493] on div "Facilitate a session on cultural awareness and encourage open discussions." at bounding box center [784, 487] width 606 height 39
click at [481, 463] on input "d. Facilitate a session on cultural awareness and encourage open discussions." at bounding box center [481, 456] width 0 height 12
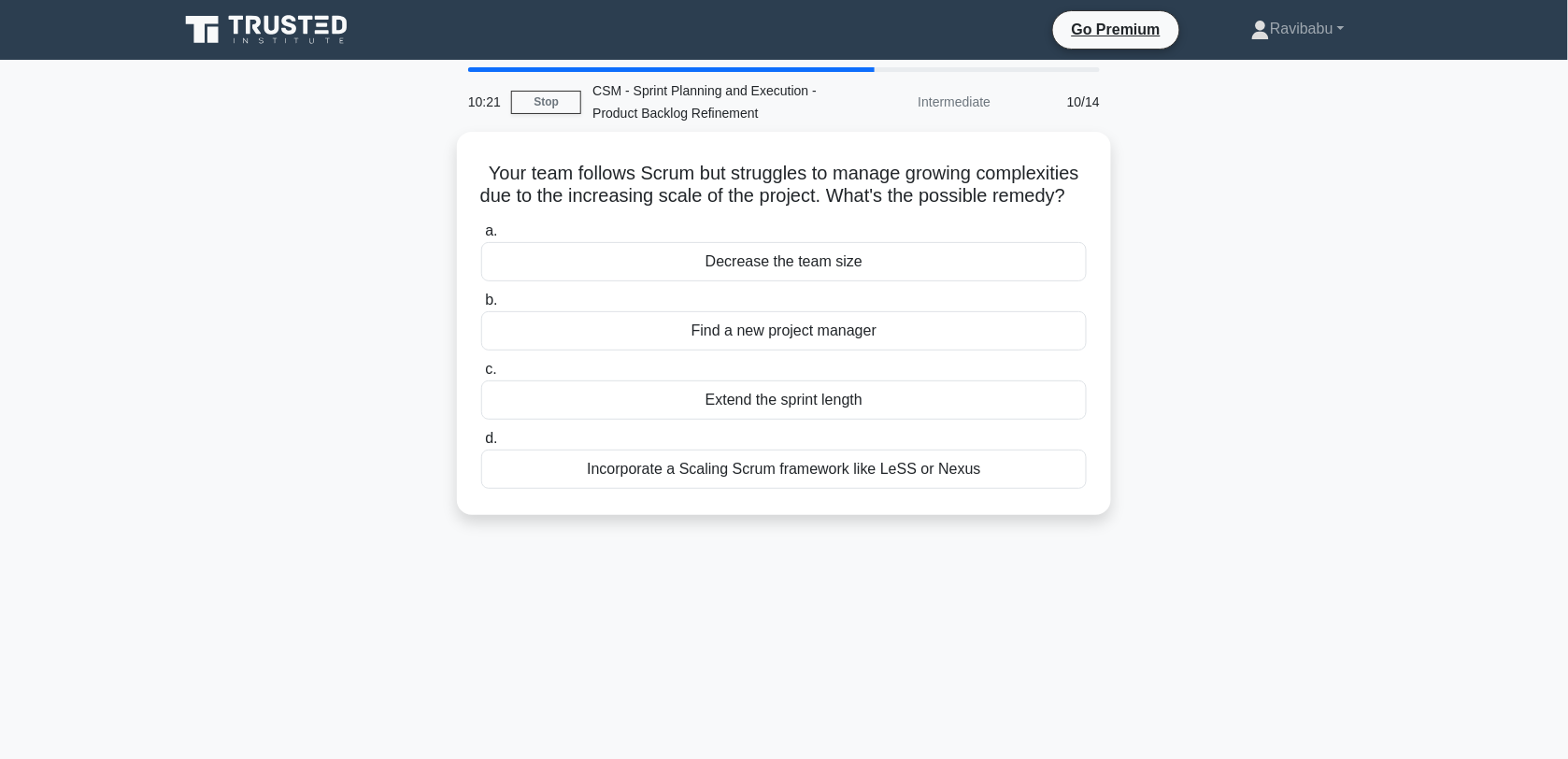
click at [899, 489] on div "Incorporate a Scaling Scrum framework like LeSS or Nexus" at bounding box center [784, 469] width 606 height 39
click at [481, 445] on input "d. Incorporate a Scaling Scrum framework like LeSS or Nexus" at bounding box center [481, 439] width 0 height 12
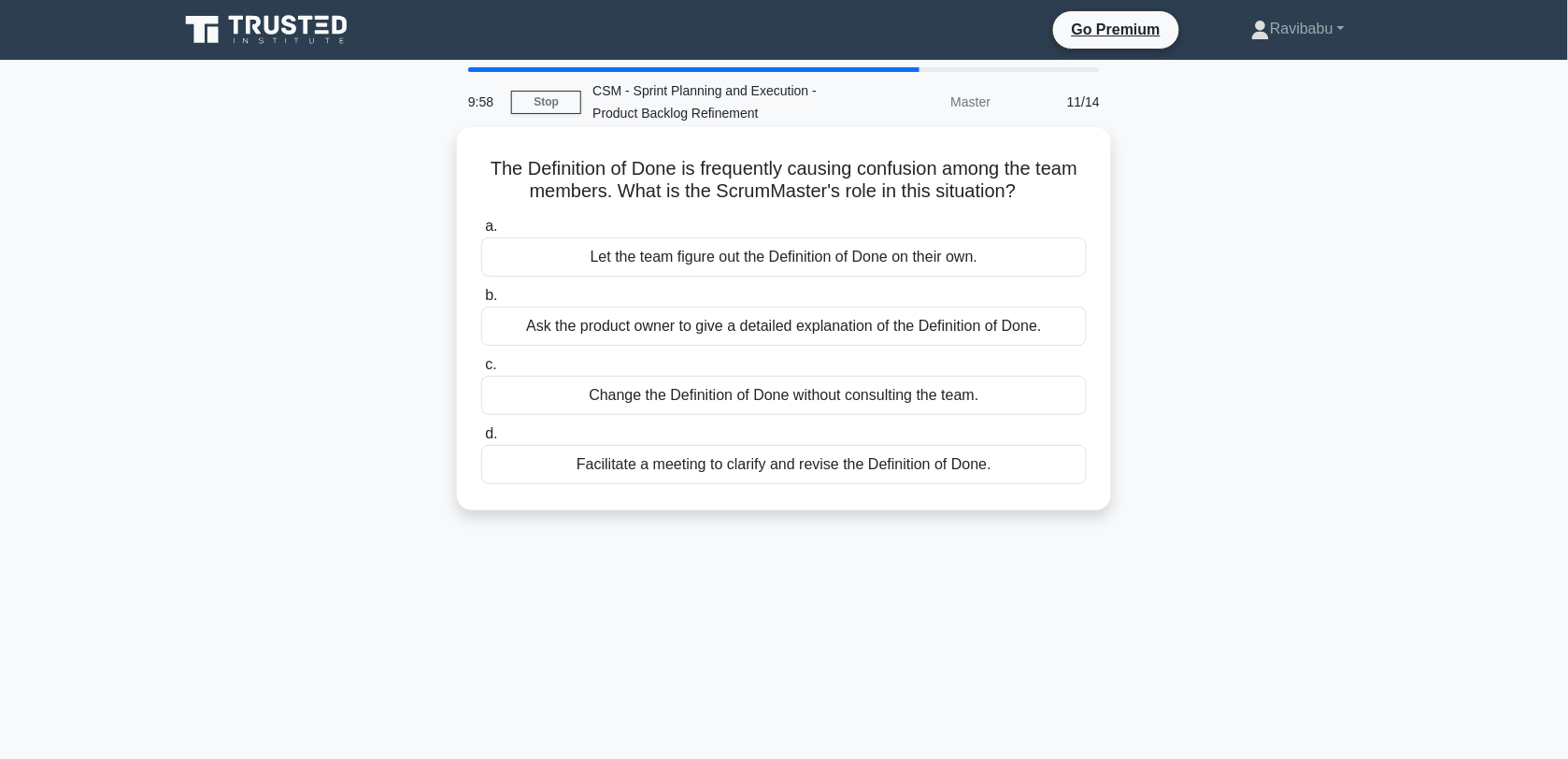
click at [921, 472] on div "Facilitate a meeting to clarify and revise the Definition of Done." at bounding box center [784, 464] width 606 height 39
click at [481, 440] on input "d. Facilitate a meeting to clarify and revise the Definition of Done." at bounding box center [481, 434] width 0 height 12
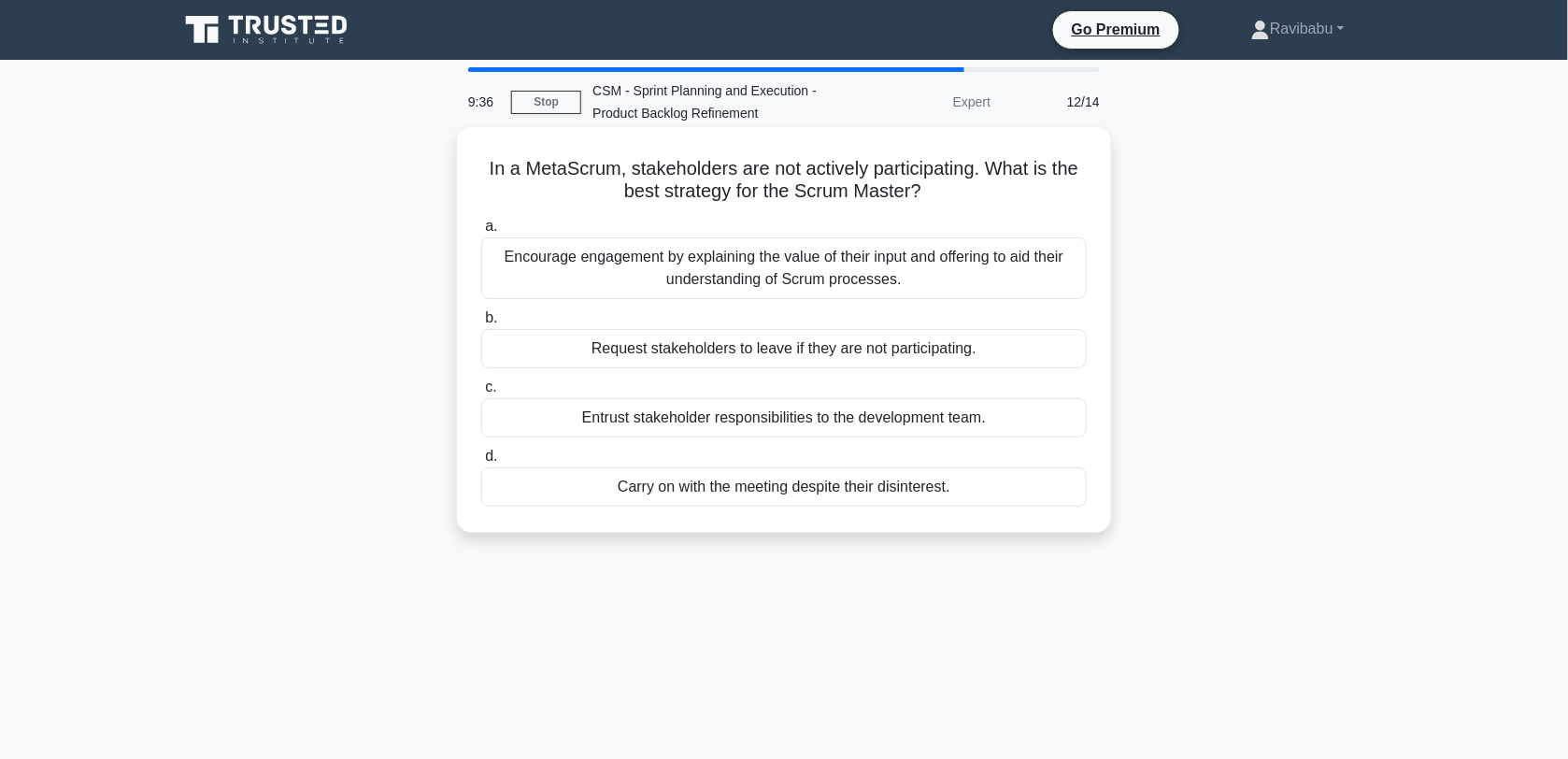
click at [935, 279] on div "Encourage engagement by explaining the value of their input and offering to aid…" at bounding box center [784, 268] width 606 height 61
click at [481, 233] on input "a. Encourage engagement by explaining the value of their input and offering to …" at bounding box center [481, 227] width 0 height 12
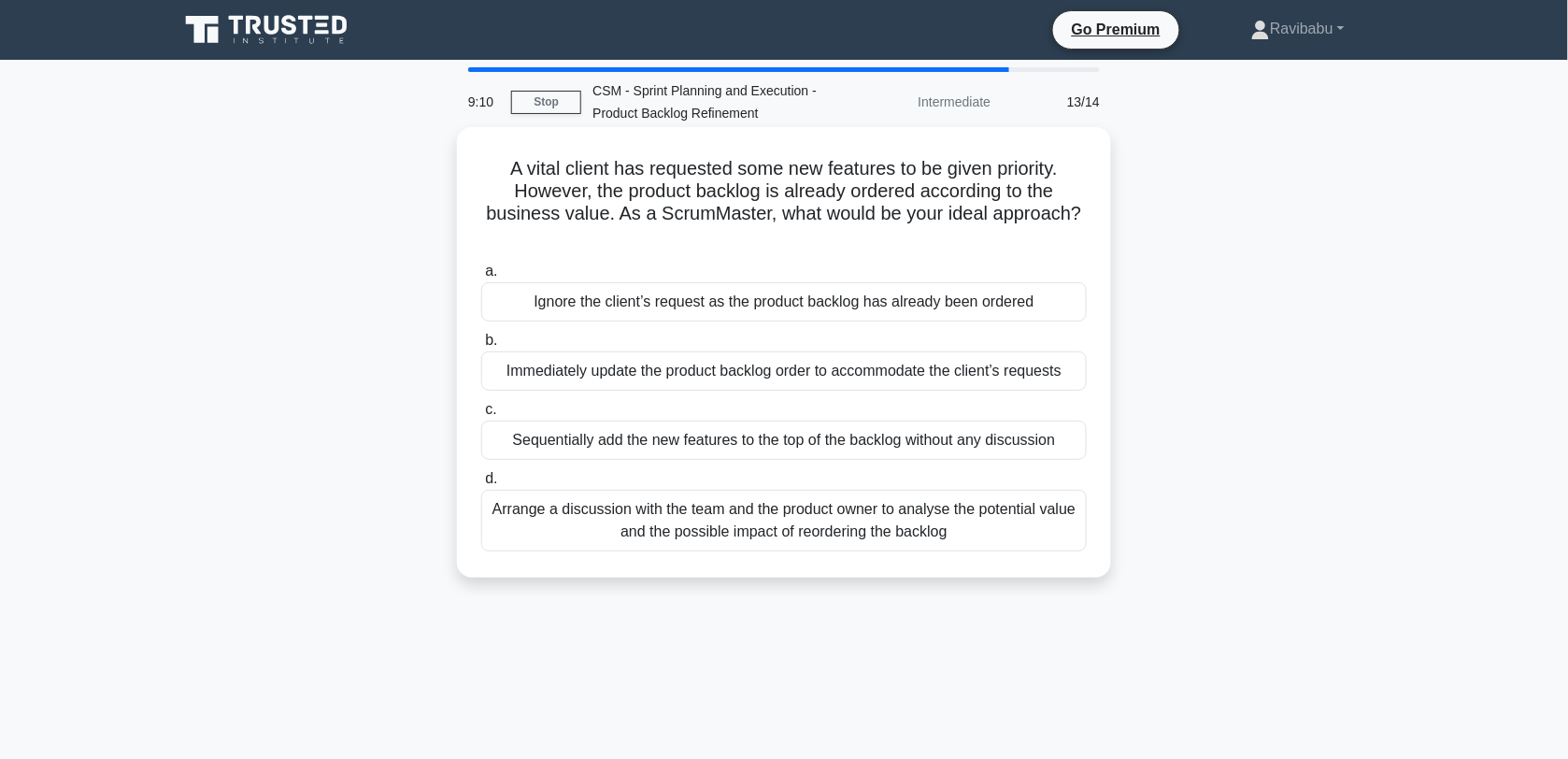
click at [877, 514] on div "Arrange a discussion with the team and the product owner to analyse the potenti…" at bounding box center [784, 521] width 606 height 61
click at [481, 485] on input "d. Arrange a discussion with the team and the product owner to analyse the pote…" at bounding box center [481, 478] width 0 height 12
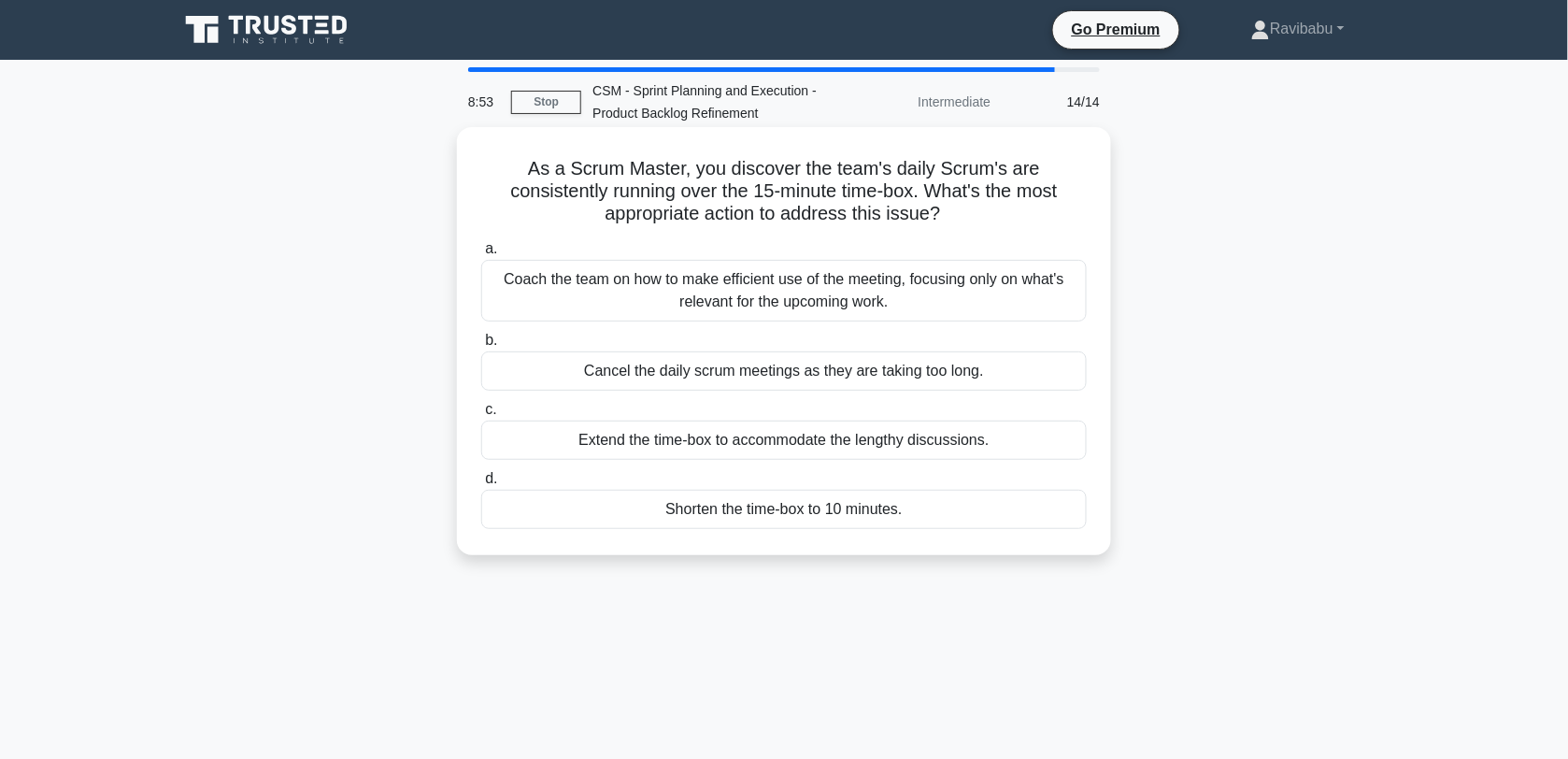
click at [892, 308] on div "Coach the team on how to make efficient use of the meeting, focusing only on wh…" at bounding box center [784, 290] width 606 height 61
click at [481, 256] on input "a. Coach the team on how to make efficient use of the meeting, focusing only on…" at bounding box center [481, 249] width 0 height 12
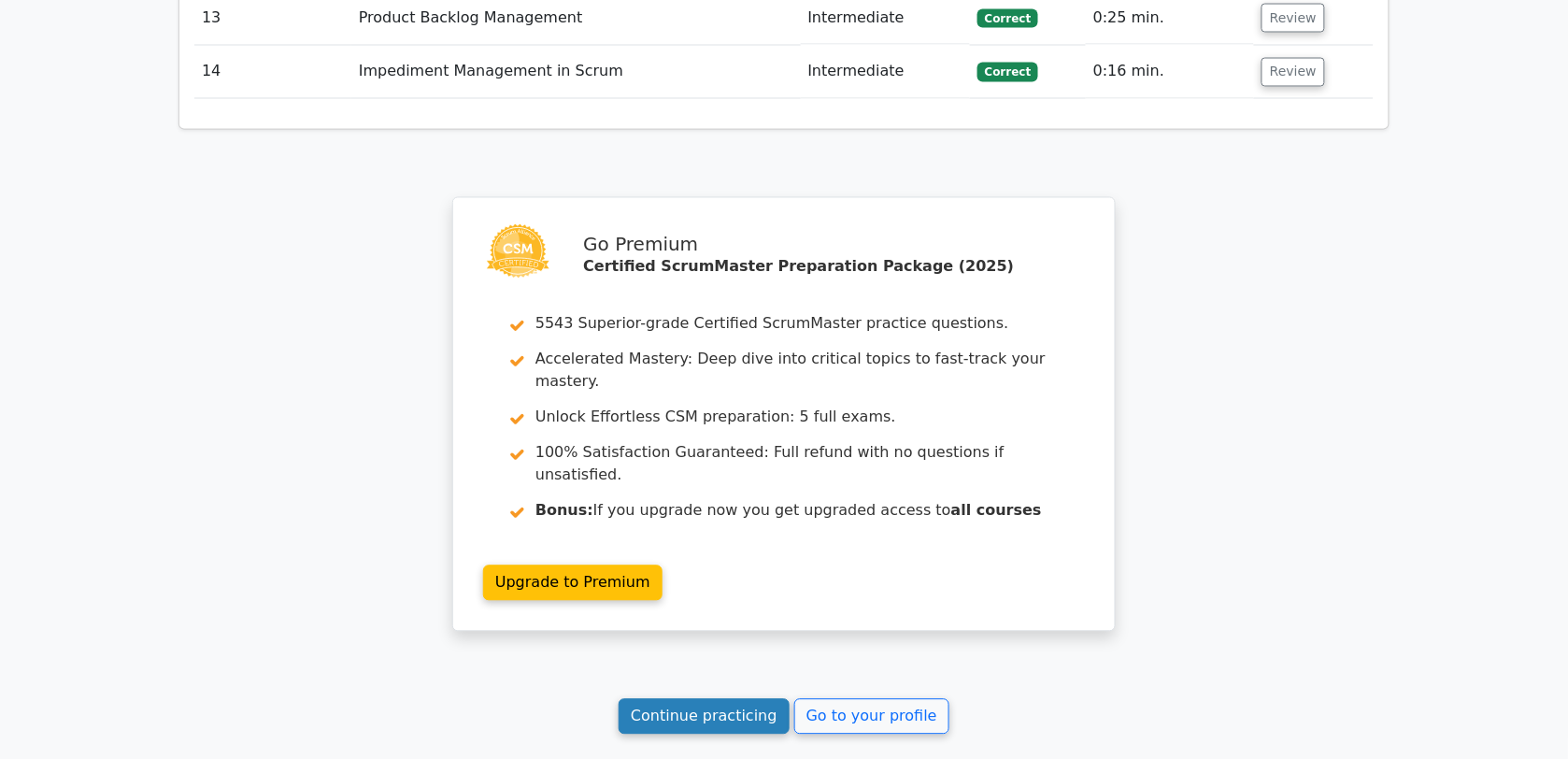
click at [720, 699] on link "Continue practicing" at bounding box center [704, 717] width 171 height 36
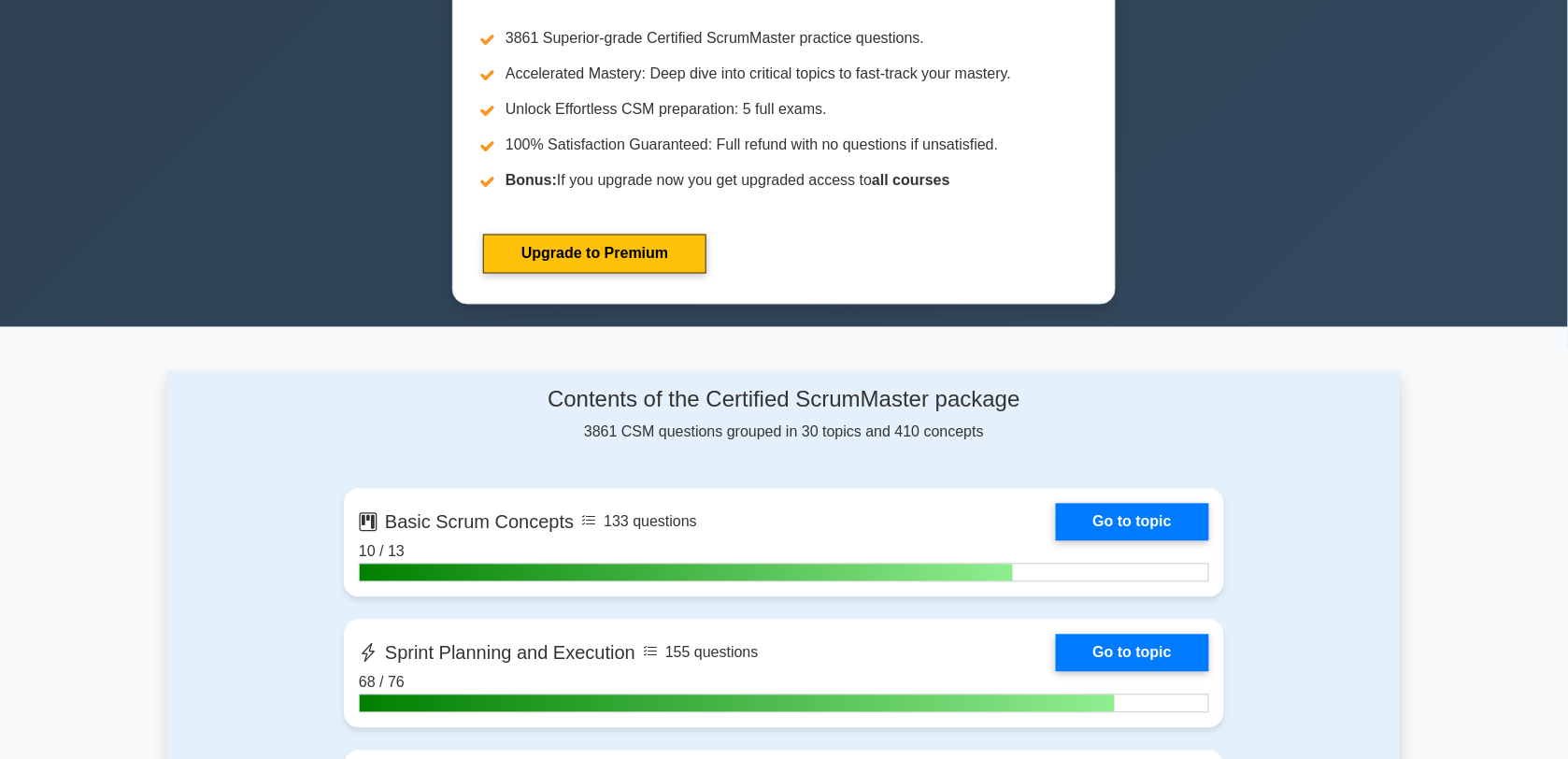
scroll to position [1140, 0]
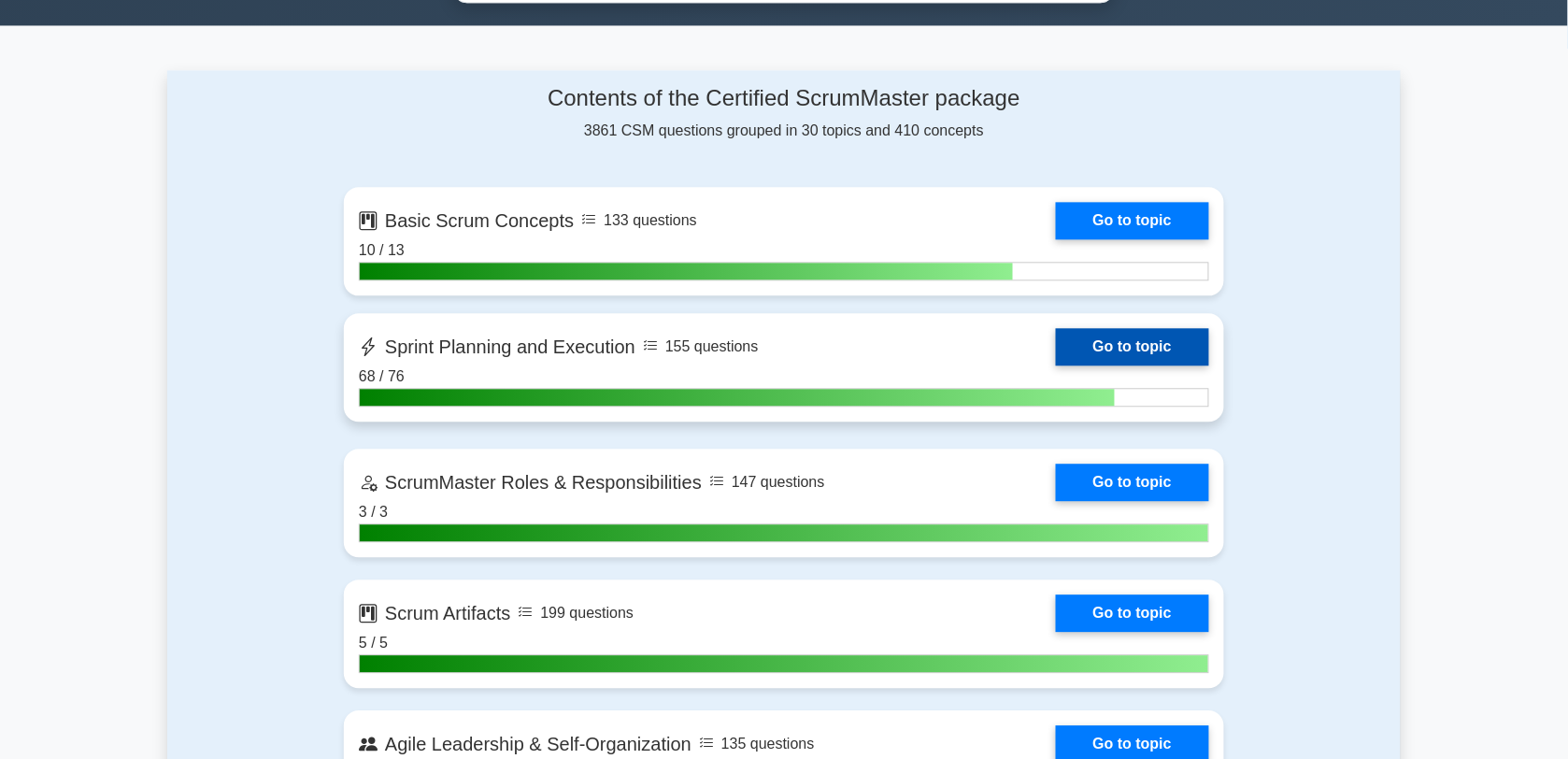
click at [1056, 347] on link "Go to topic" at bounding box center [1133, 347] width 154 height 37
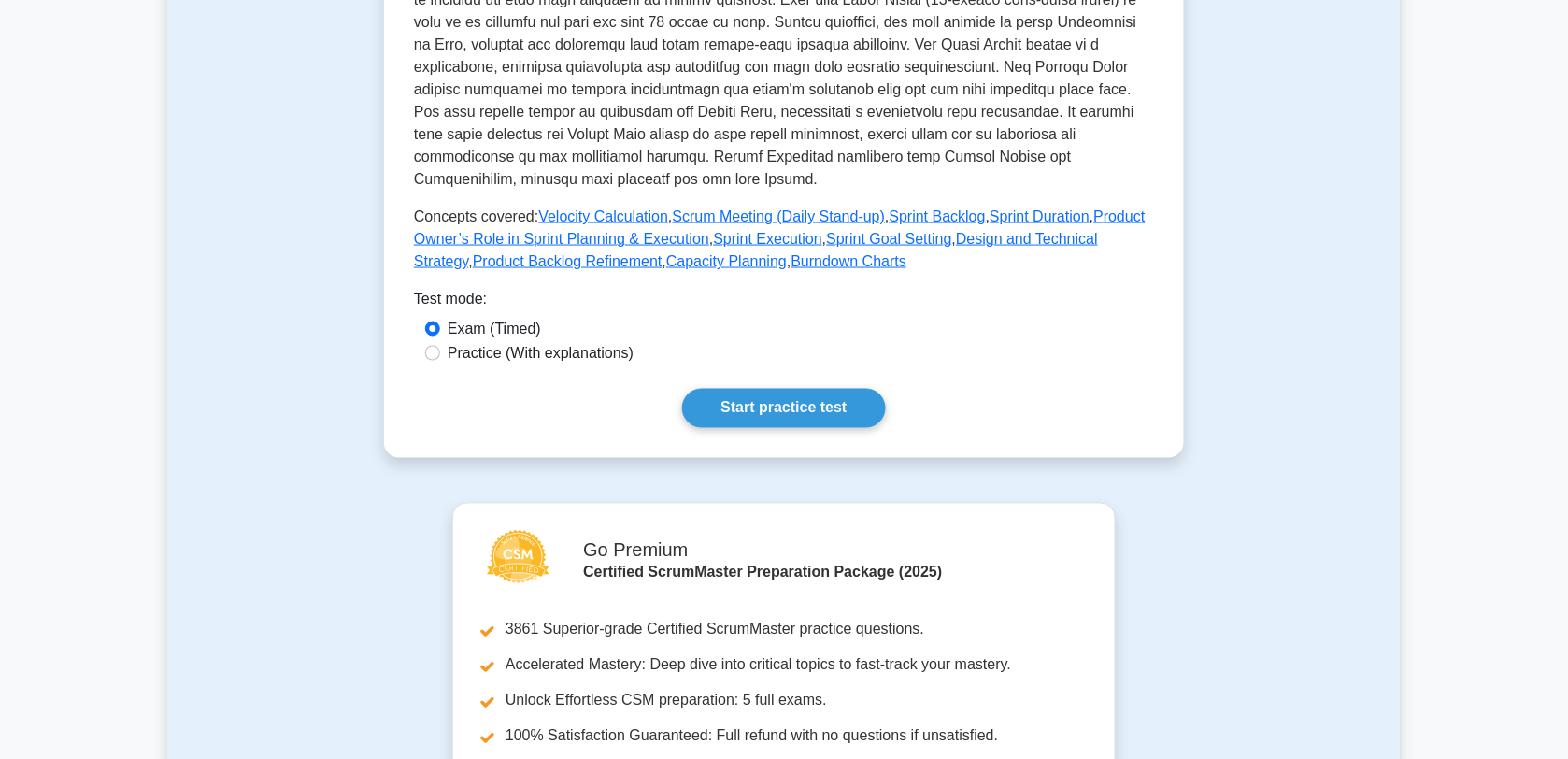
scroll to position [706, 0]
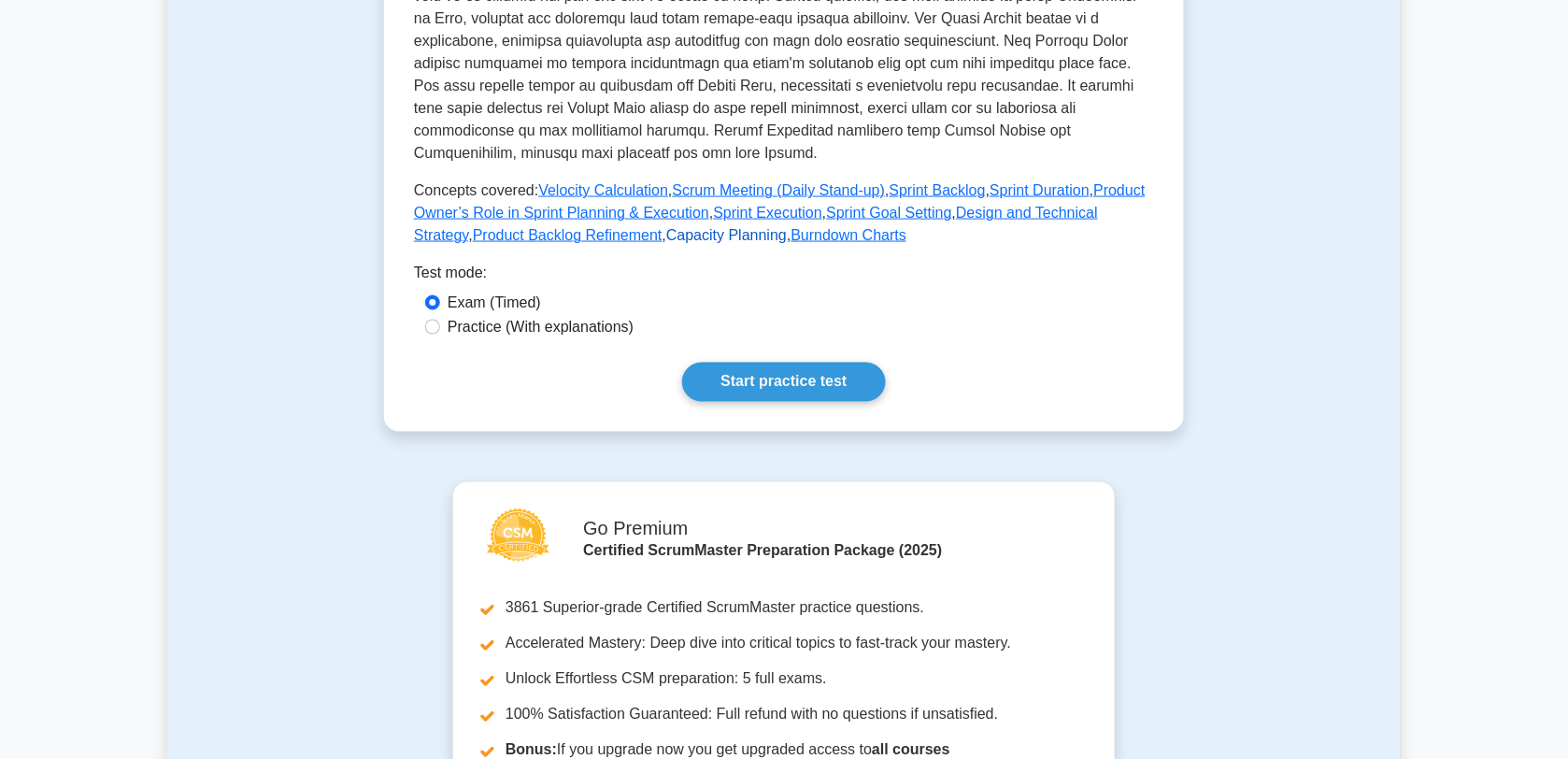
click at [689, 239] on link "Capacity Planning" at bounding box center [727, 234] width 121 height 16
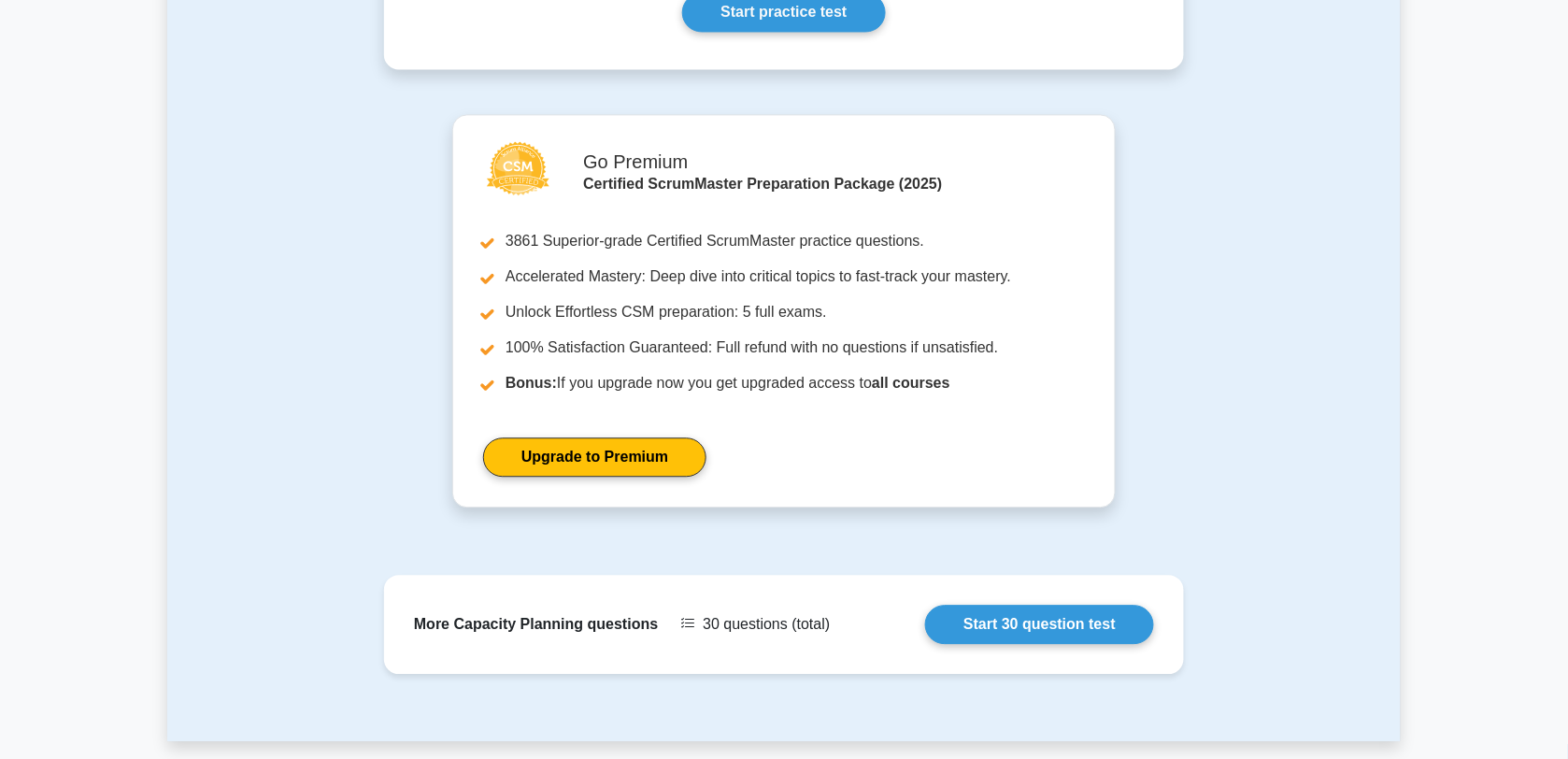
scroll to position [1193, 0]
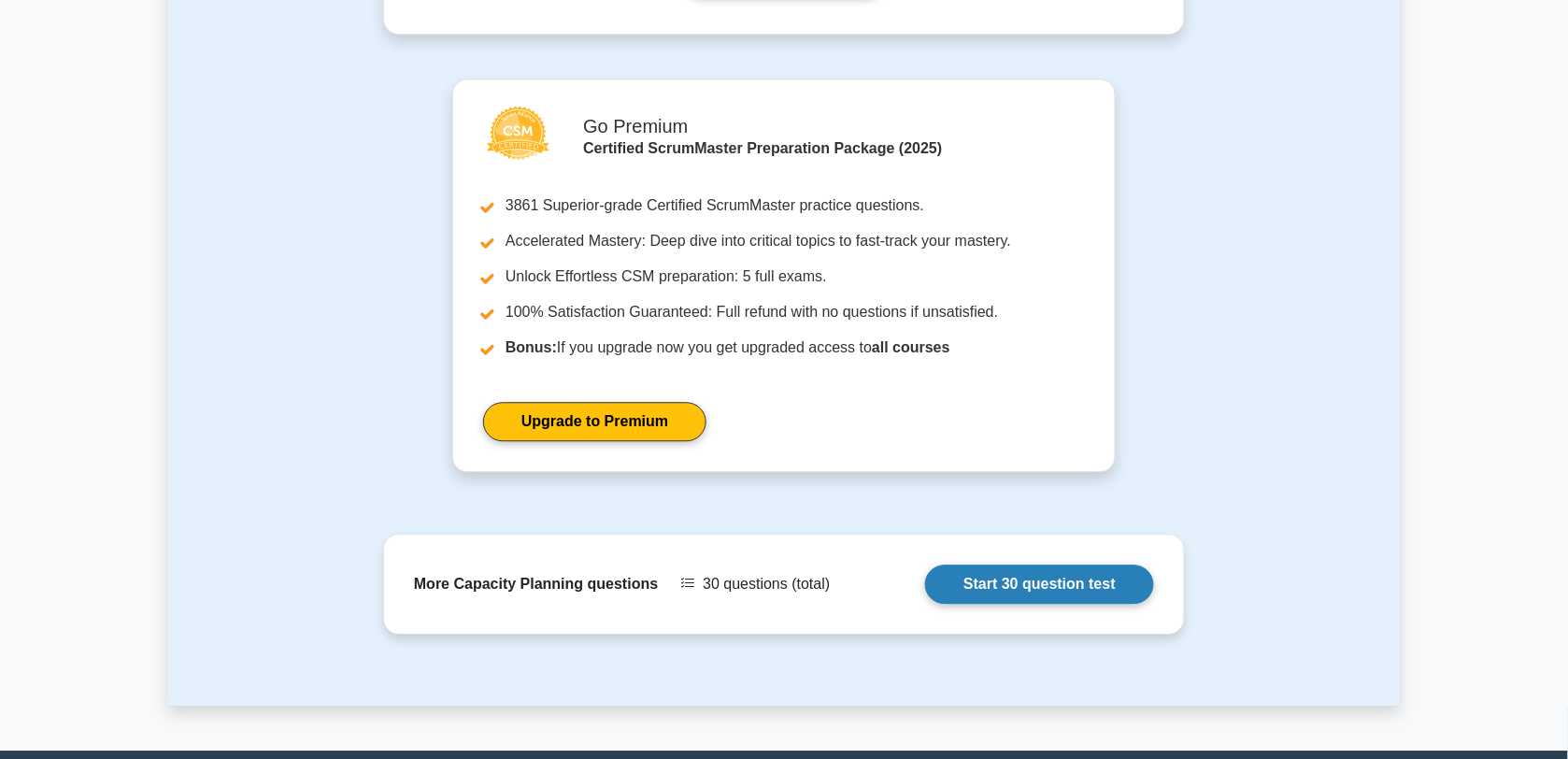
click at [998, 580] on link "Start 30 question test" at bounding box center [1039, 584] width 229 height 39
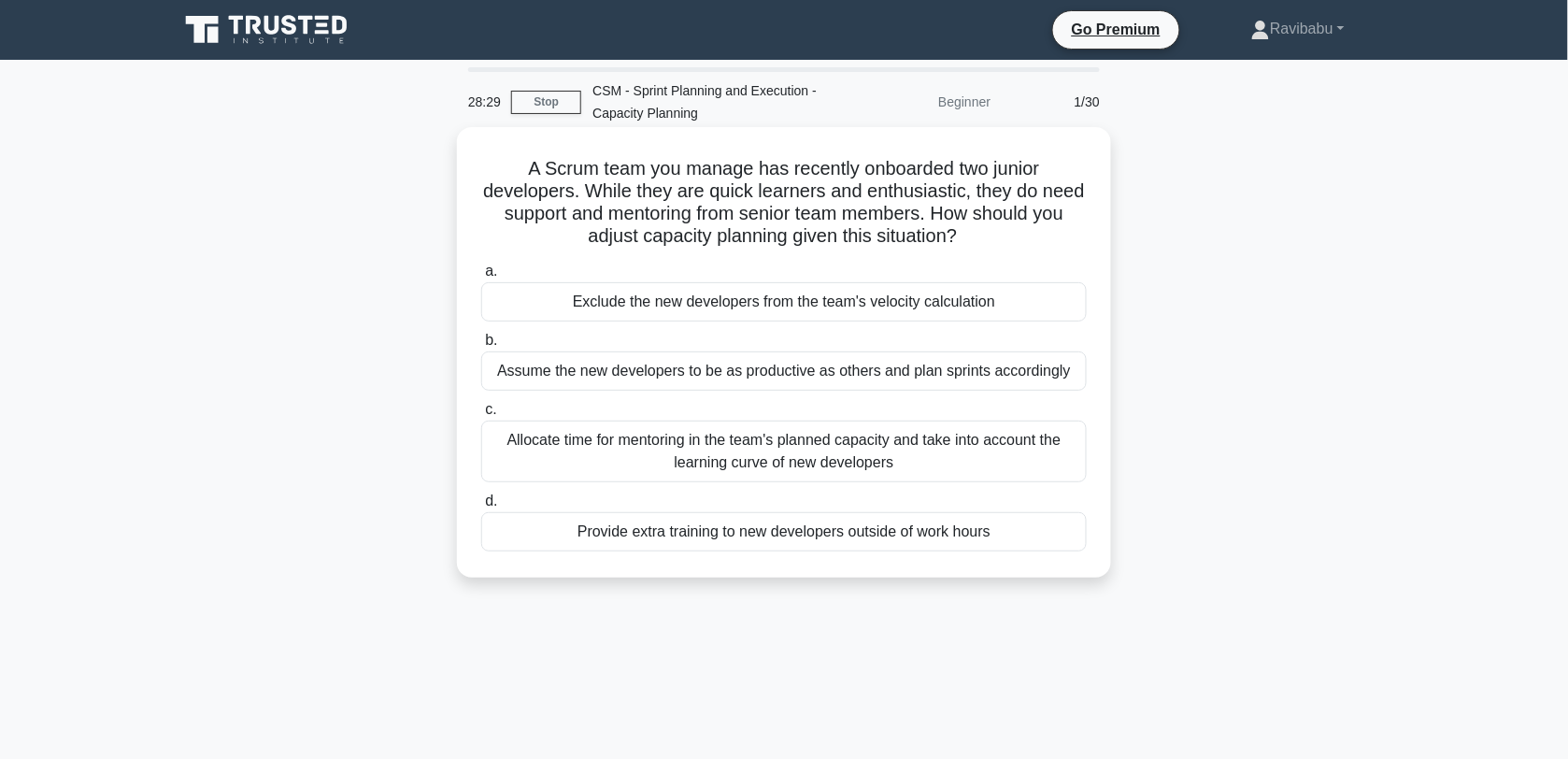
click at [908, 446] on div "Allocate time for mentoring in the team's planned capacity and take into accoun…" at bounding box center [784, 452] width 606 height 61
click at [481, 416] on input "c. Allocate time for mentoring in the team's planned capacity and take into acc…" at bounding box center [481, 409] width 0 height 12
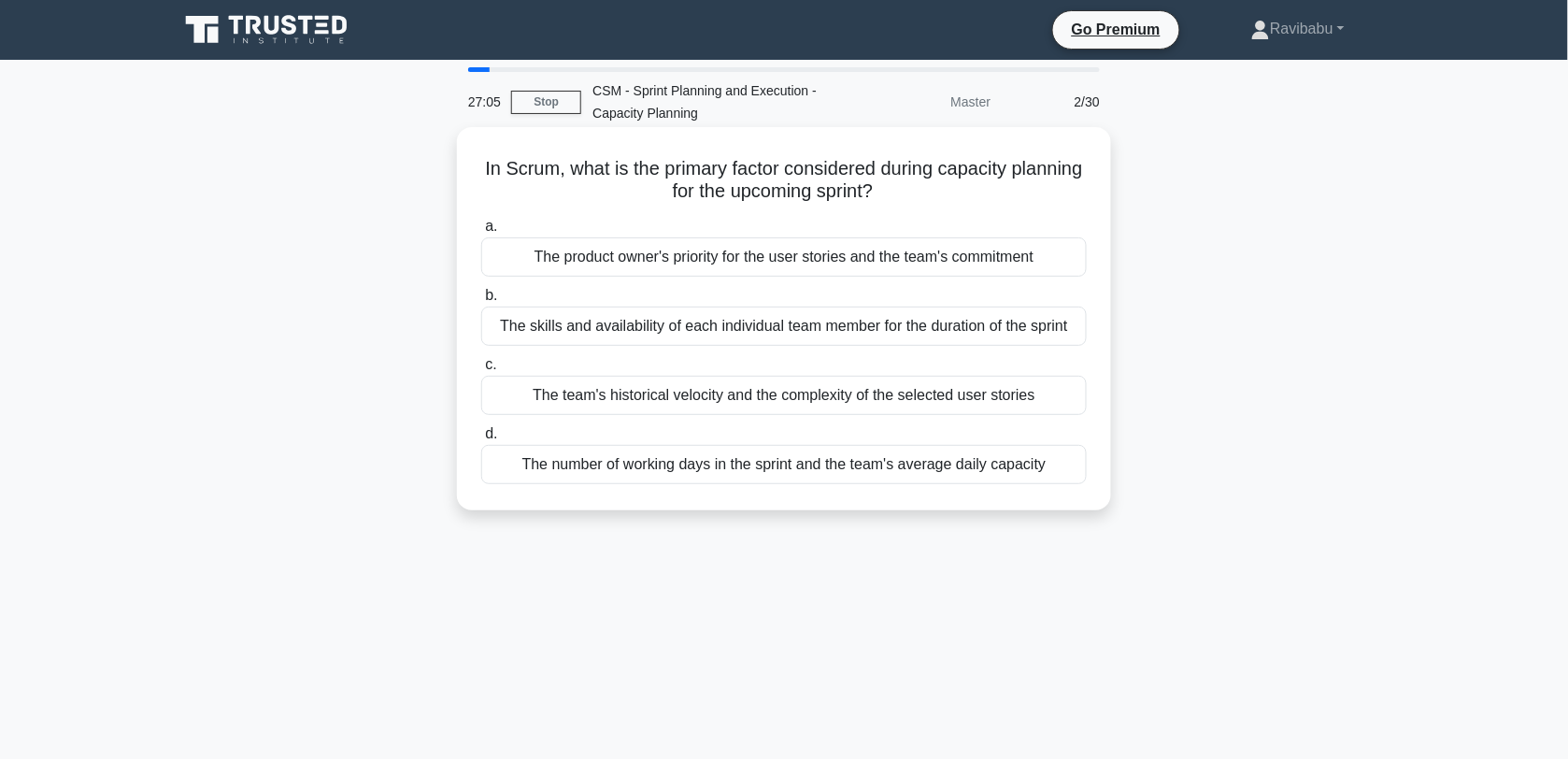
click at [850, 408] on div "The team's historical velocity and the complexity of the selected user stories" at bounding box center [784, 395] width 606 height 39
click at [481, 371] on input "c. The team's historical velocity and the complexity of the selected user stori…" at bounding box center [481, 365] width 0 height 12
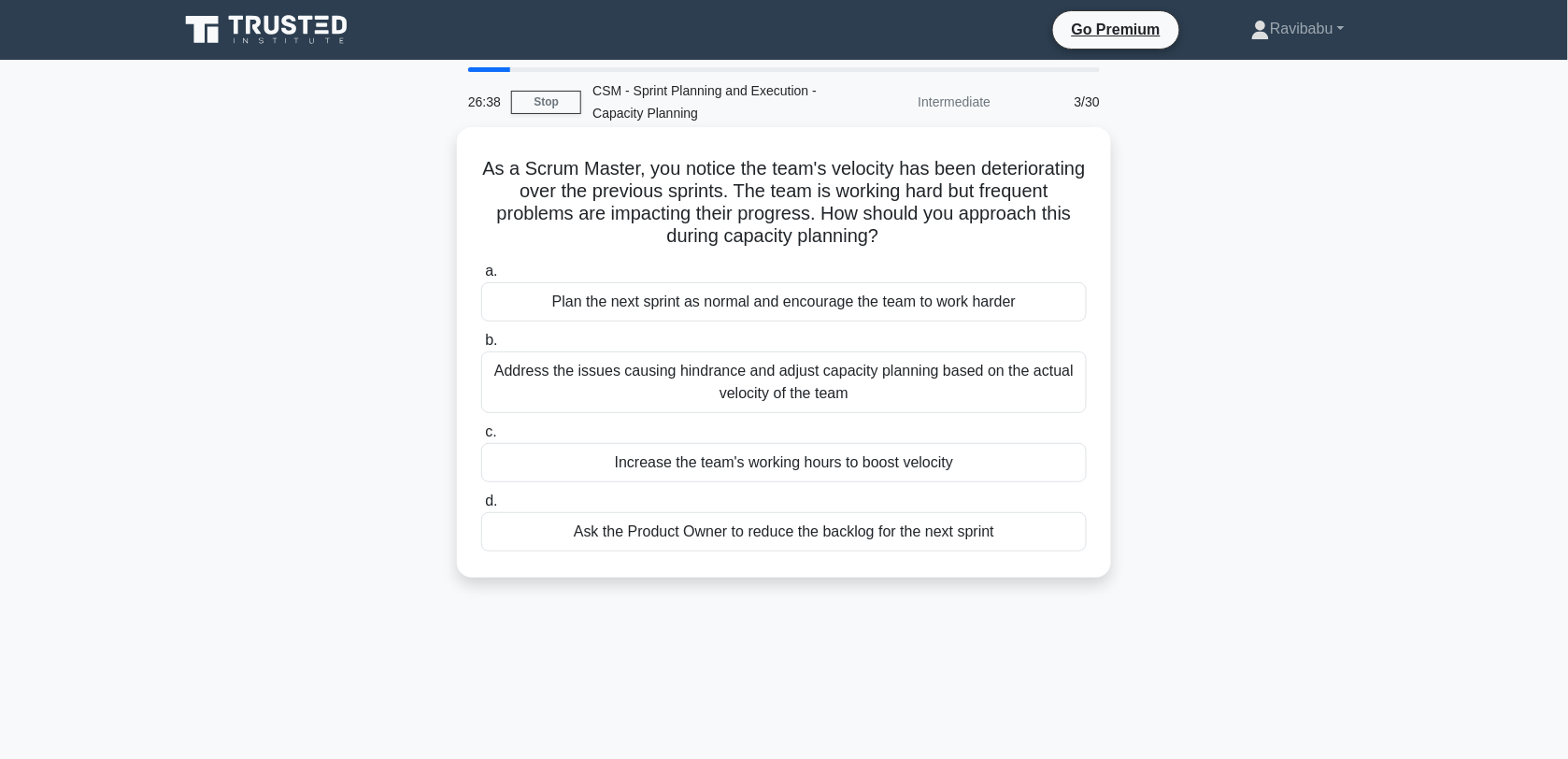
click at [857, 396] on div "Address the issues causing hindrance and adjust capacity planning based on the …" at bounding box center [784, 382] width 606 height 61
click at [481, 347] on input "b. Address the issues causing hindrance and adjust capacity planning based on t…" at bounding box center [481, 340] width 0 height 12
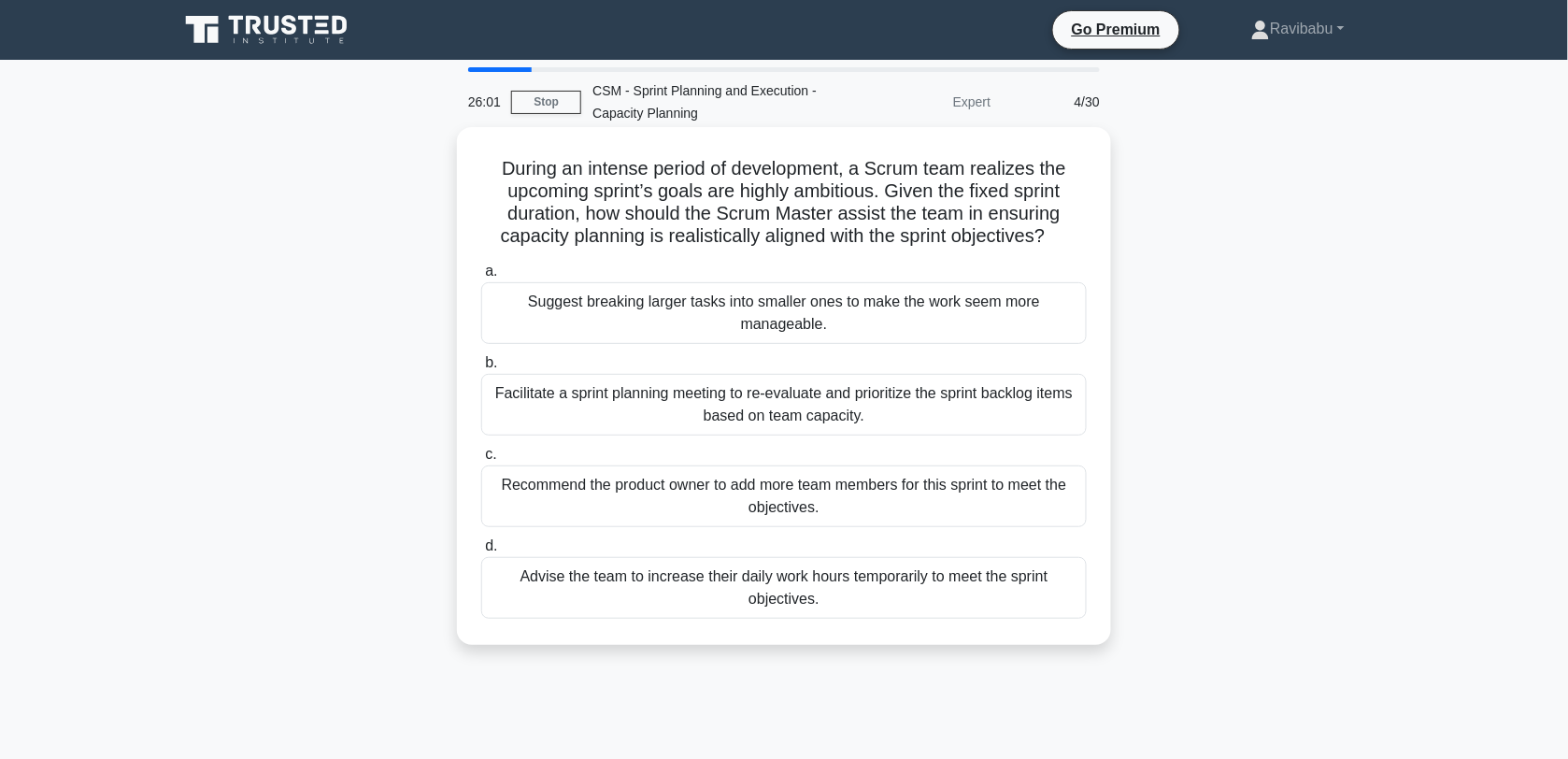
click at [861, 404] on div "Facilitate a sprint planning meeting to re-evaluate and prioritize the sprint b…" at bounding box center [784, 404] width 606 height 61
click at [481, 369] on input "b. Facilitate a sprint planning meeting to re-evaluate and prioritize the sprin…" at bounding box center [481, 363] width 0 height 12
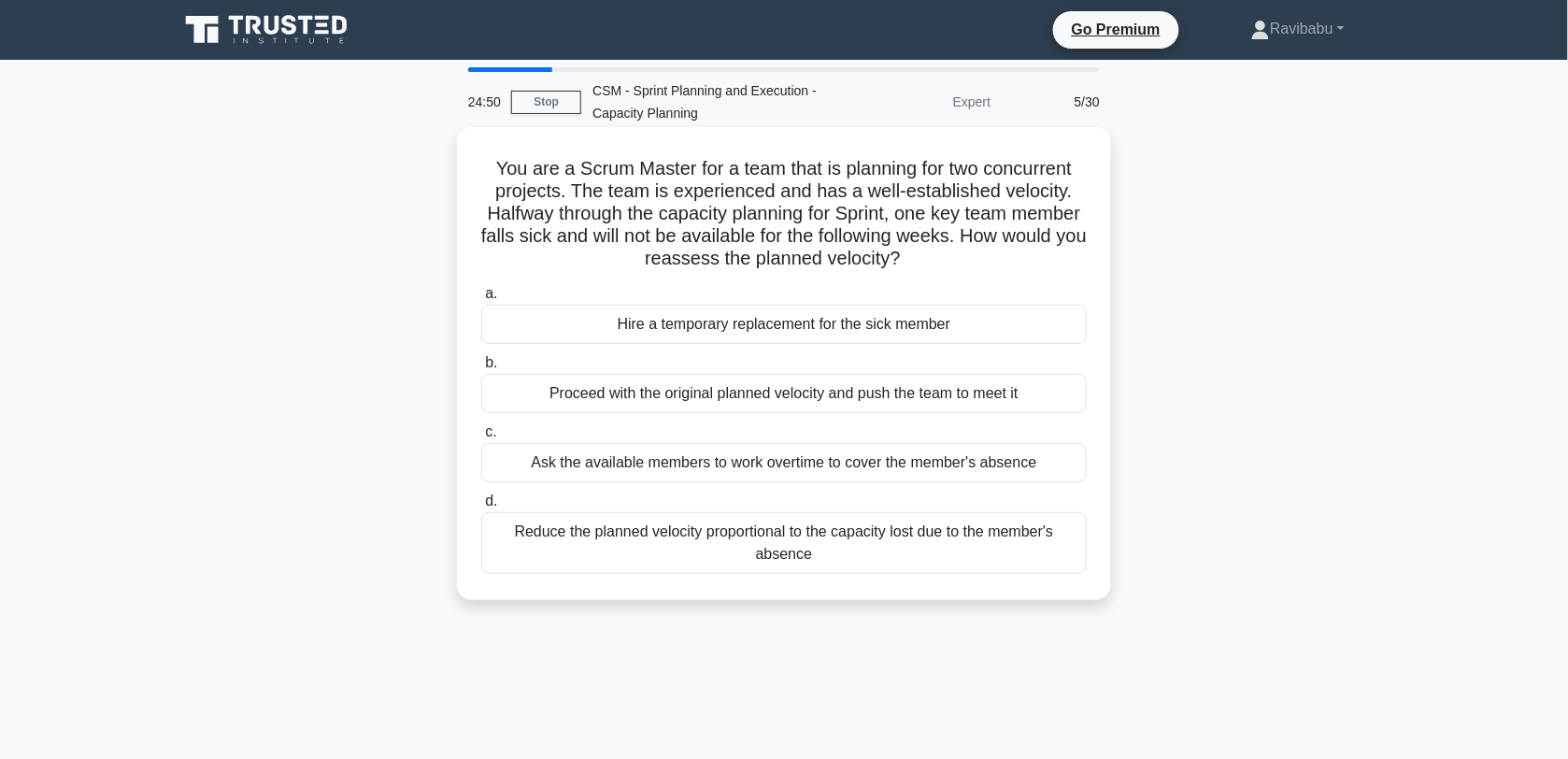
click at [875, 535] on div "Reduce the planned velocity proportional to the capacity lost due to the member…" at bounding box center [784, 543] width 606 height 61
click at [481, 507] on input "d. Reduce the planned velocity proportional to the capacity lost due to the mem…" at bounding box center [481, 502] width 0 height 12
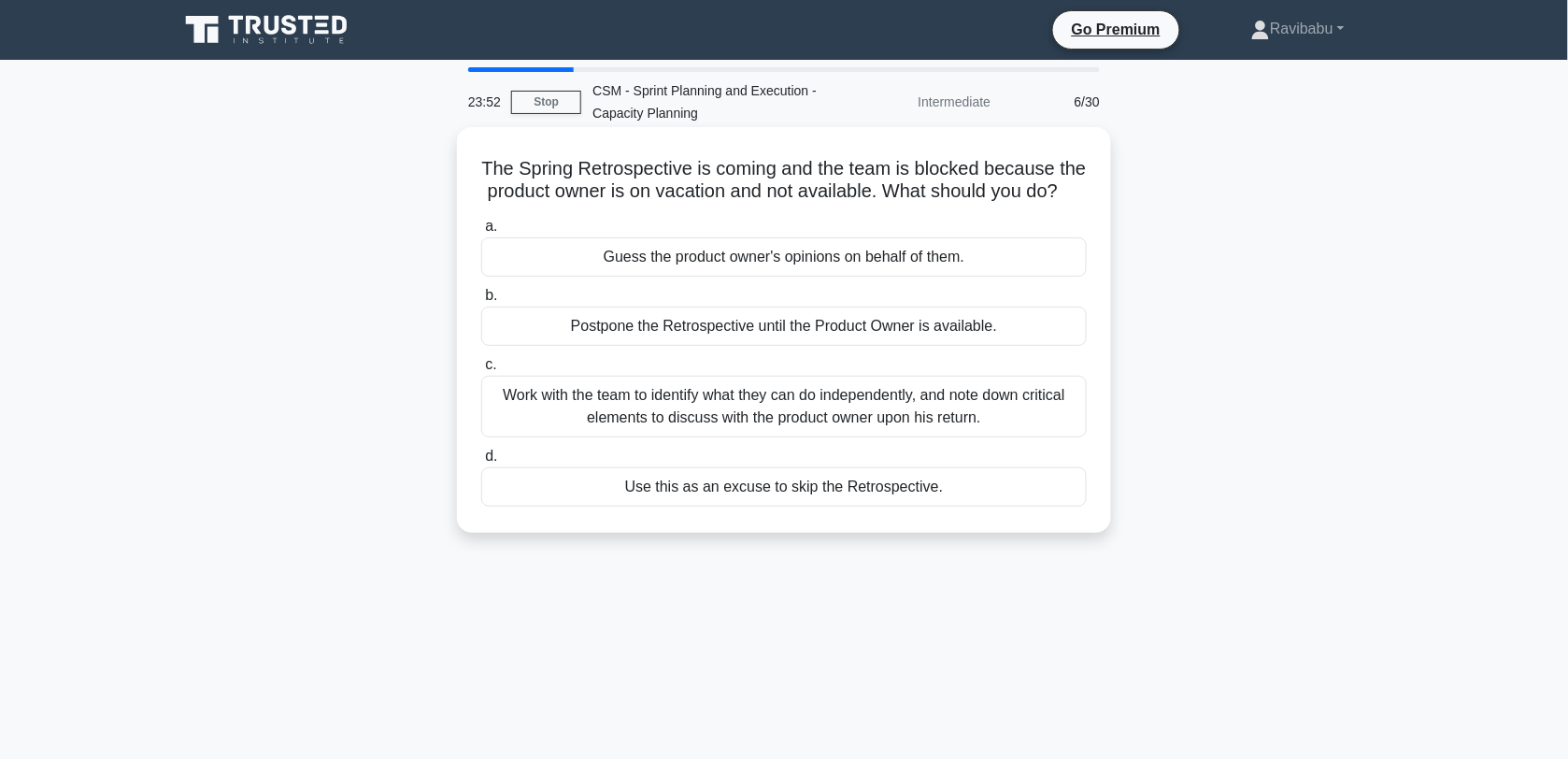
click at [880, 435] on div "Work with the team to identify what they can do independently, and note down cr…" at bounding box center [784, 406] width 606 height 61
click at [481, 371] on input "c. Work with the team to identify what they can do independently, and note down…" at bounding box center [481, 365] width 0 height 12
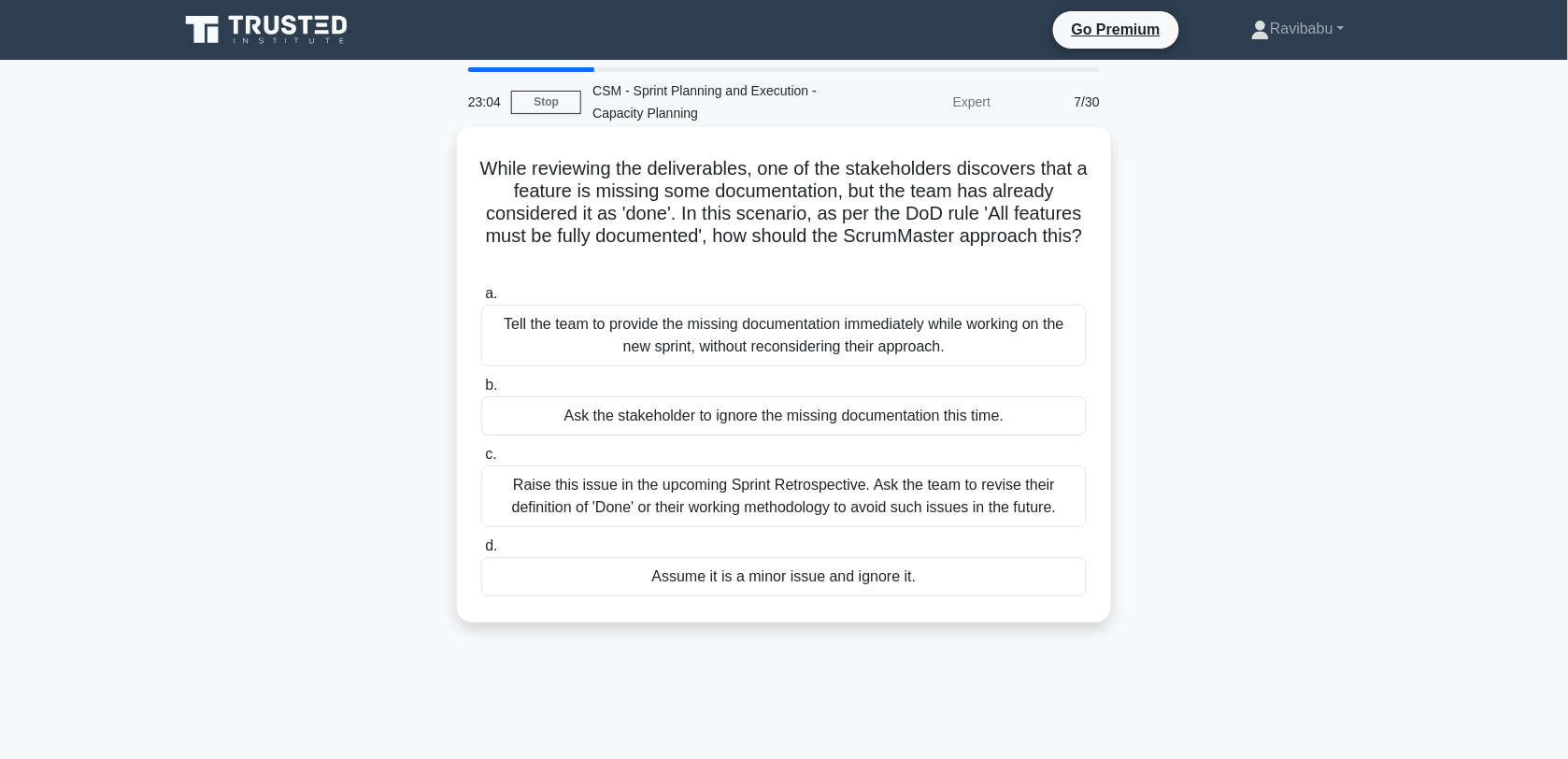
click at [866, 497] on div "Raise this issue in the upcoming Sprint Retrospective. Ask the team to revise t…" at bounding box center [784, 497] width 606 height 61
click at [481, 461] on input "c. Raise this issue in the upcoming Sprint Retrospective. Ask the team to revis…" at bounding box center [481, 454] width 0 height 12
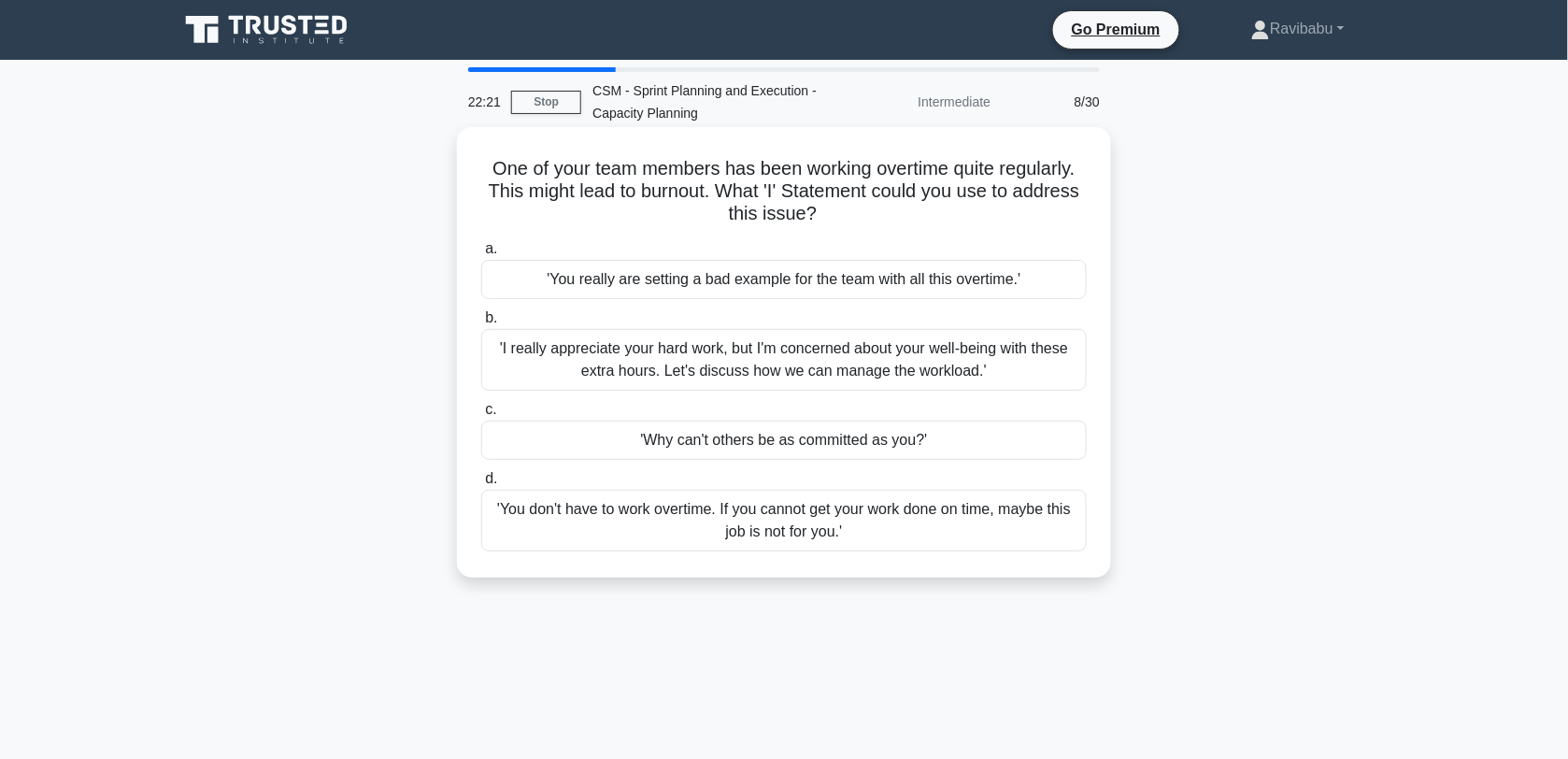
click at [853, 372] on div "'I really appreciate your hard work, but I'm concerned about your well-being wi…" at bounding box center [784, 360] width 606 height 61
click at [481, 325] on input "b. 'I really appreciate your hard work, but I'm concerned about your well-being…" at bounding box center [481, 318] width 0 height 12
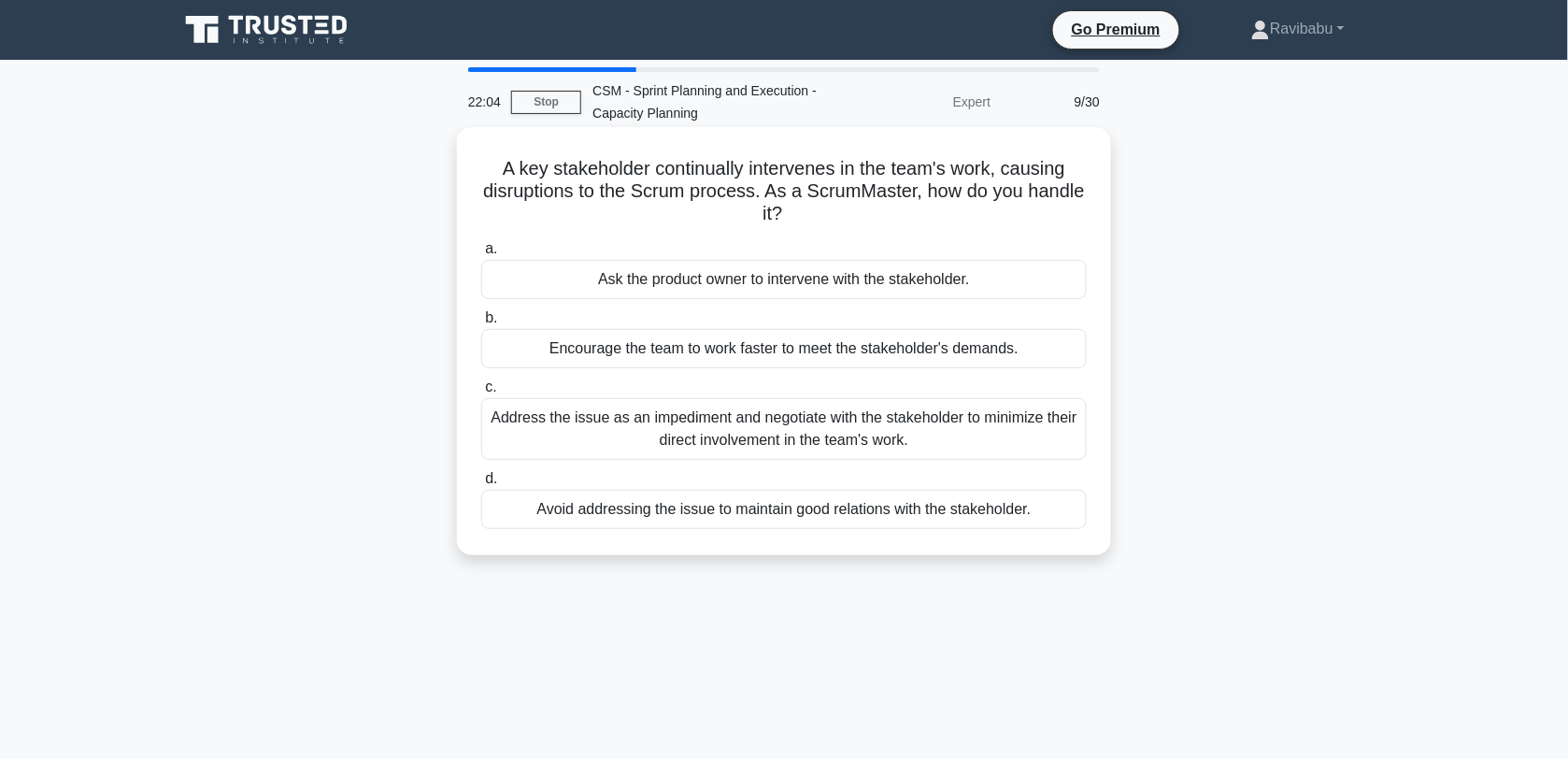
click at [860, 428] on div "Address the issue as an impediment and negotiate with the stakeholder to minimi…" at bounding box center [784, 429] width 606 height 61
click at [481, 394] on input "c. Address the issue as an impediment and negotiate with the stakeholder to min…" at bounding box center [481, 387] width 0 height 12
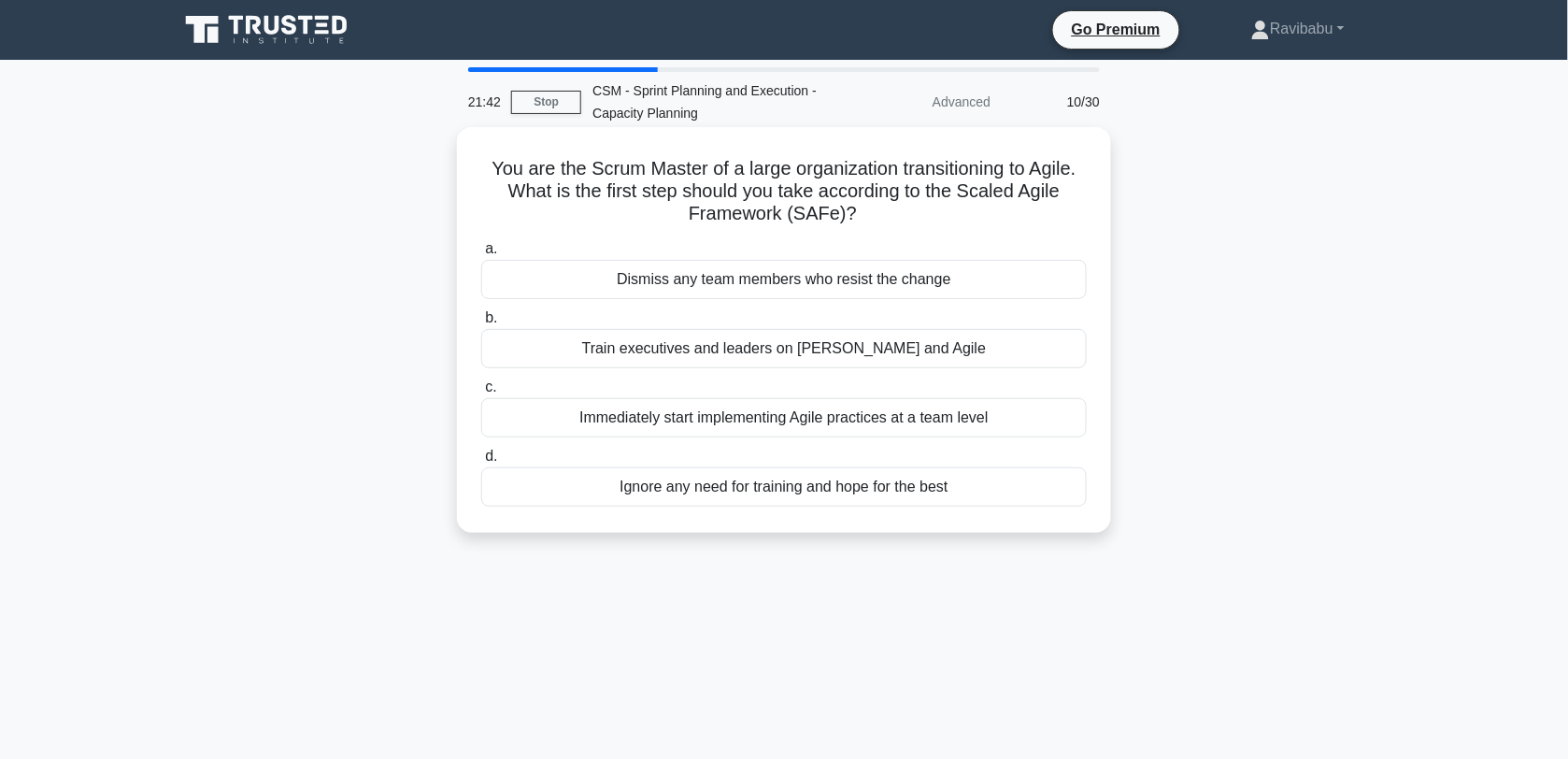
click at [899, 358] on div "Train executives and leaders on [PERSON_NAME] and Agile" at bounding box center [784, 349] width 606 height 39
click at [481, 325] on input "b. Train executives and leaders on [PERSON_NAME] and Agile" at bounding box center [481, 318] width 0 height 12
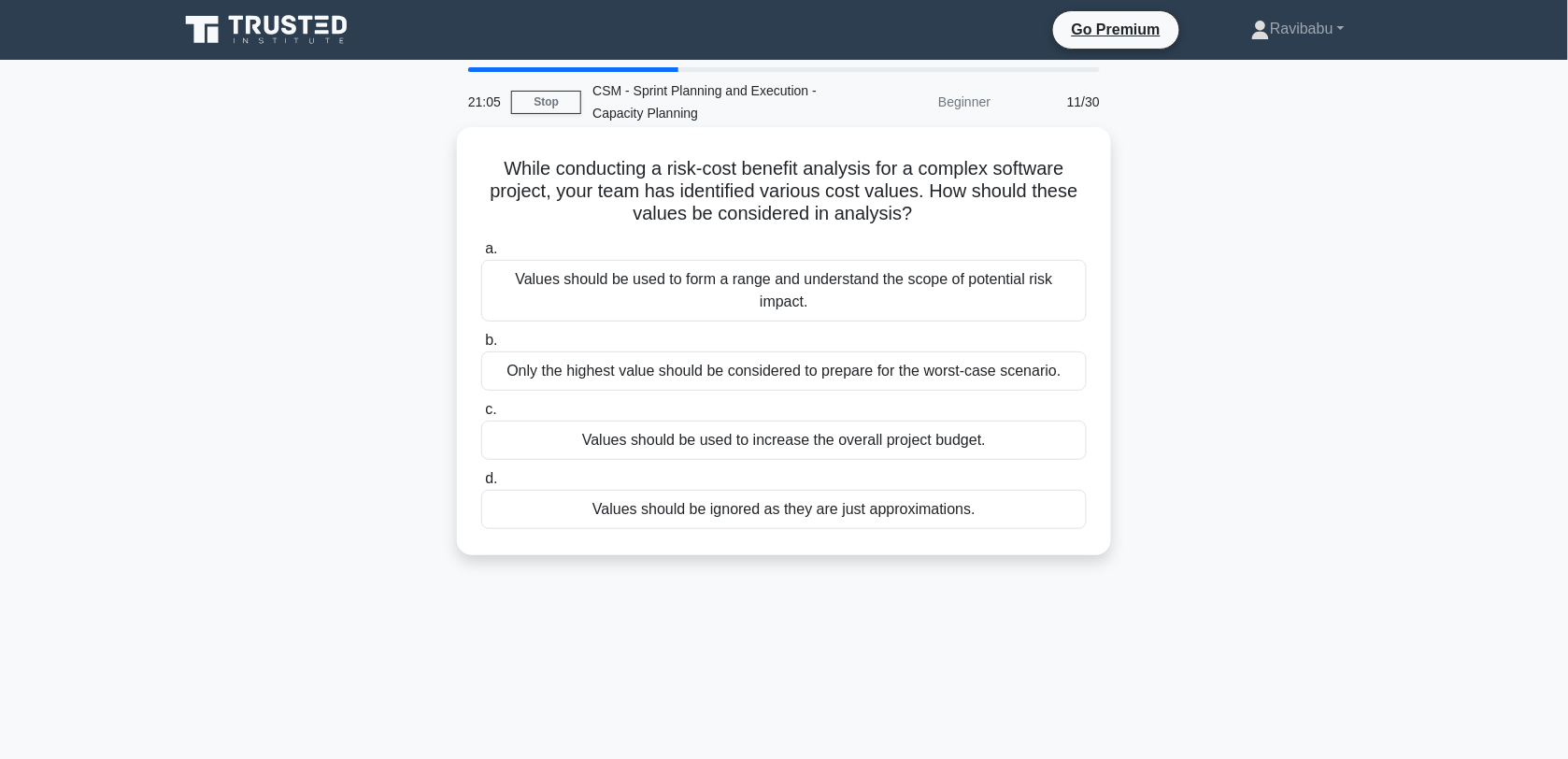
click at [907, 308] on div "Values should be used to form a range and understand the scope of potential ris…" at bounding box center [784, 290] width 606 height 61
click at [481, 256] on input "a. Values should be used to form a range and understand the scope of potential …" at bounding box center [481, 249] width 0 height 12
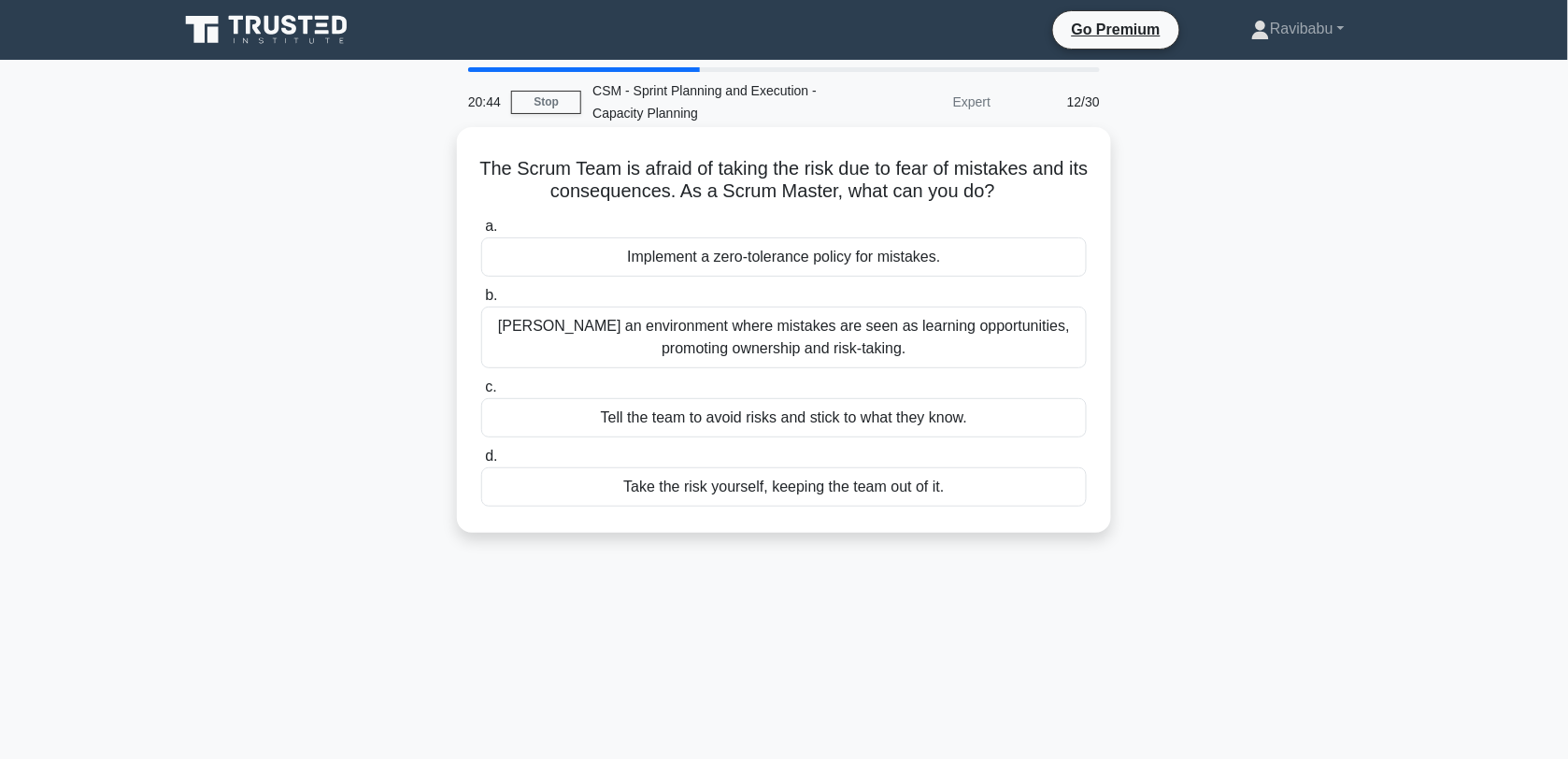
click at [928, 352] on div "[PERSON_NAME] an environment where mistakes are seen as learning opportunities,…" at bounding box center [784, 337] width 606 height 61
click at [481, 302] on input "[PERSON_NAME] an environment where mistakes are seen as learning opportunities,…" at bounding box center [481, 296] width 0 height 12
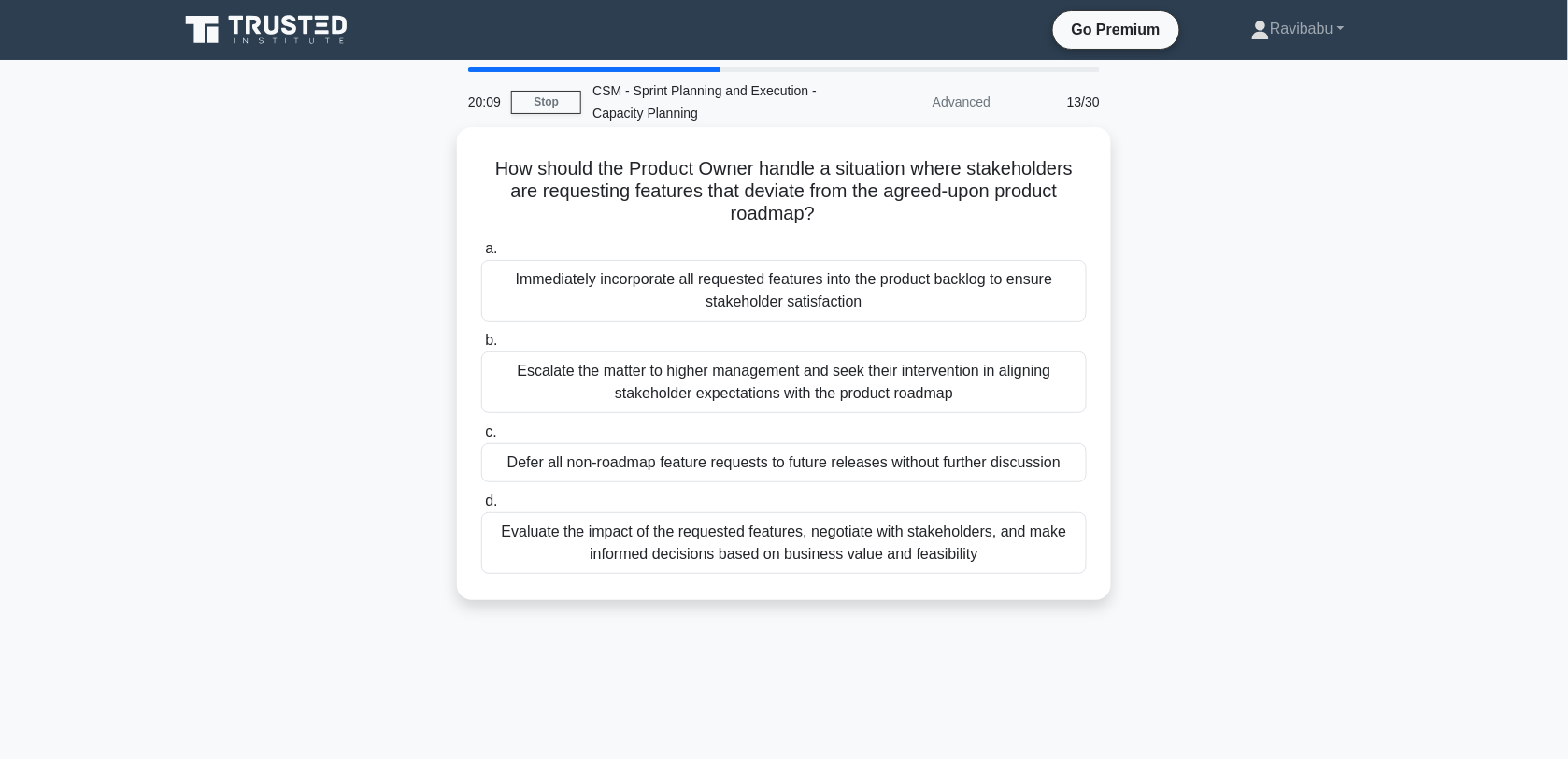
click at [781, 559] on div "Evaluate the impact of the requested features, negotiate with stakeholders, and…" at bounding box center [784, 543] width 606 height 61
click at [481, 507] on input "d. Evaluate the impact of the requested features, negotiate with stakeholders, …" at bounding box center [481, 502] width 0 height 12
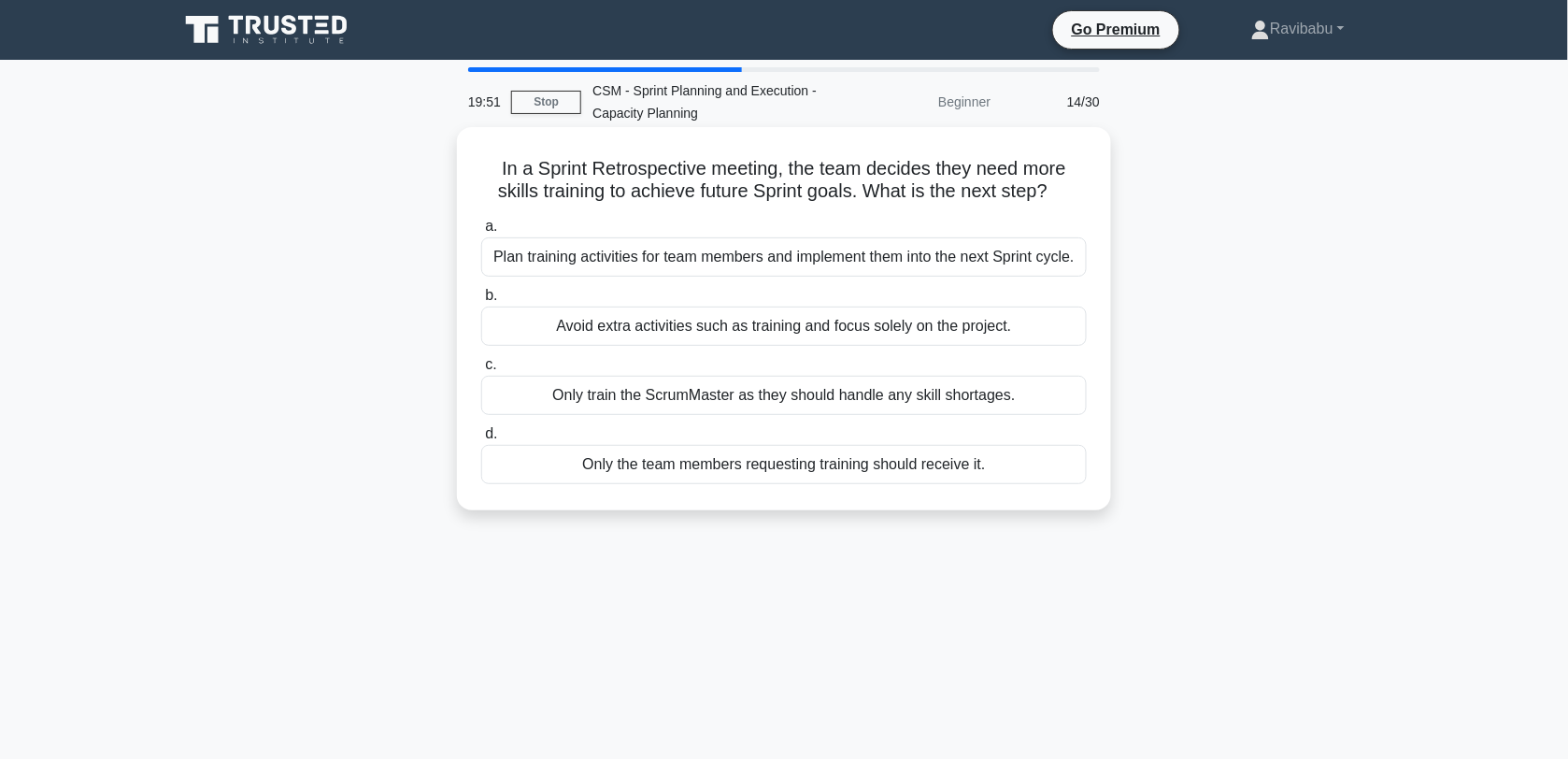
click at [848, 268] on div "Plan training activities for team members and implement them into the next Spri…" at bounding box center [784, 257] width 606 height 39
click at [481, 233] on input "a. Plan training activities for team members and implement them into the next S…" at bounding box center [481, 227] width 0 height 12
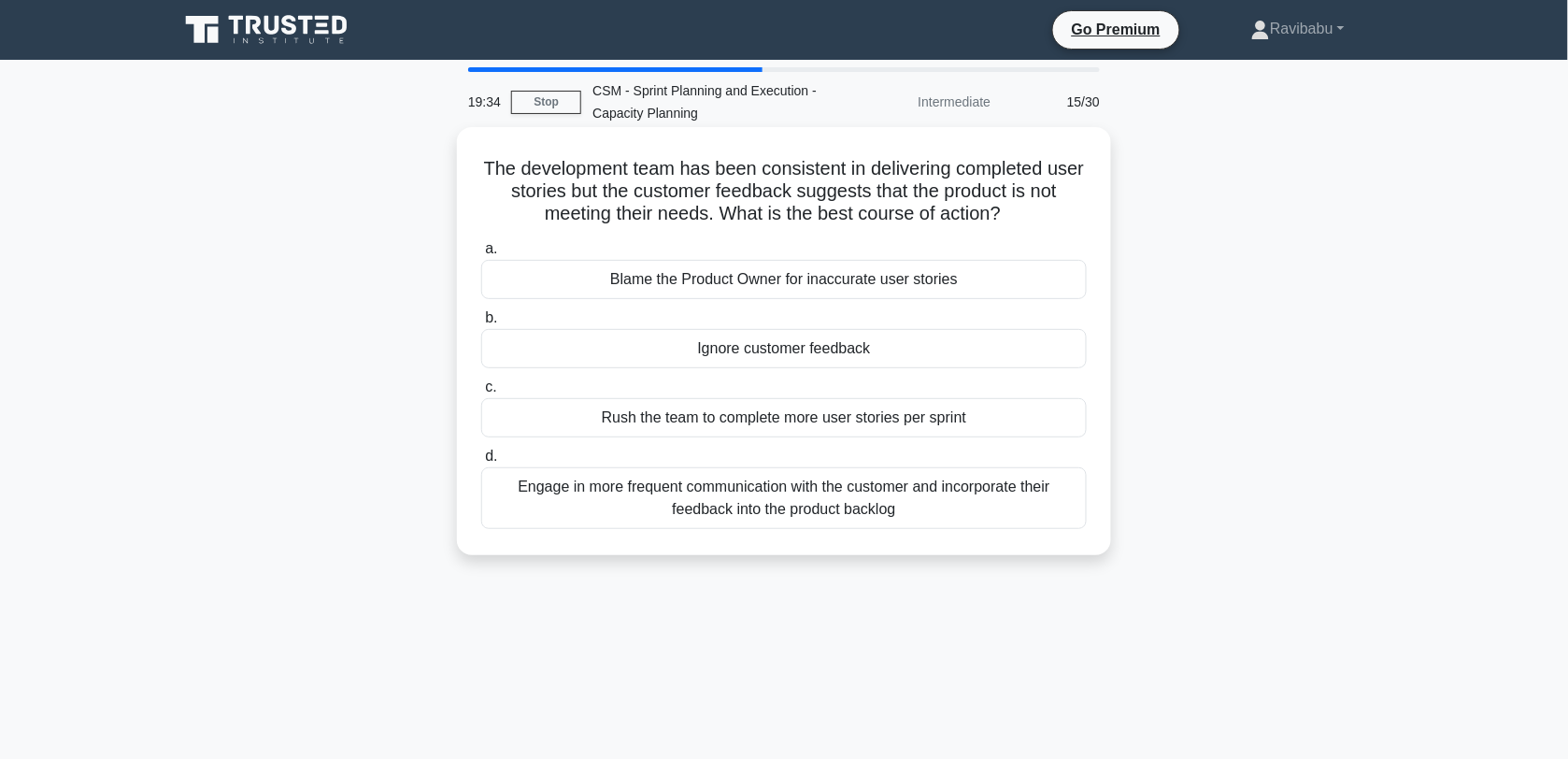
click at [869, 524] on div "Engage in more frequent communication with the customer and incorporate their f…" at bounding box center [784, 499] width 606 height 61
click at [481, 463] on input "d. Engage in more frequent communication with the customer and incorporate thei…" at bounding box center [481, 456] width 0 height 12
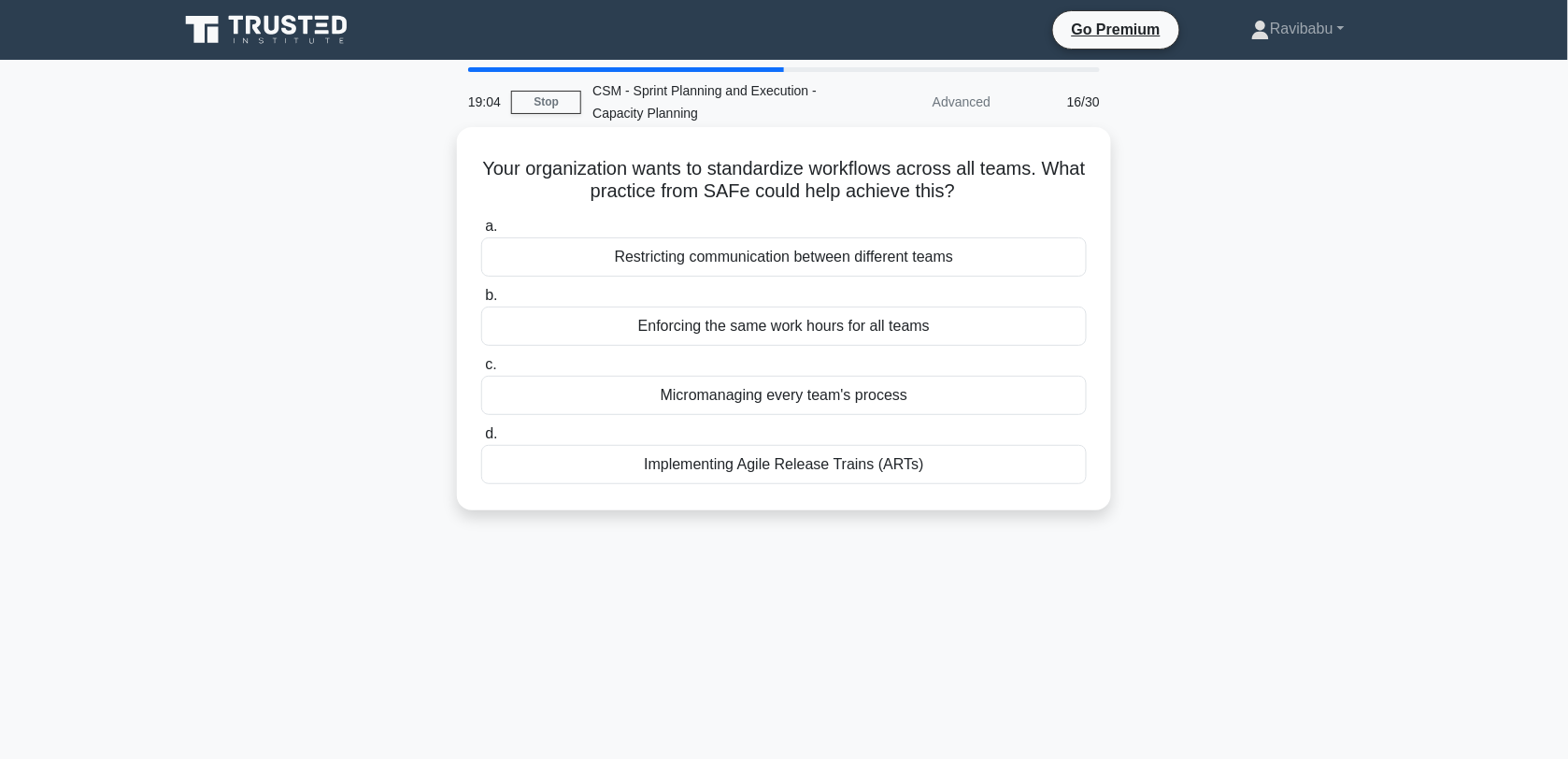
click at [842, 474] on div "Implementing Agile Release Trains (ARTs)" at bounding box center [784, 464] width 606 height 39
click at [481, 440] on input "d. Implementing Agile Release Trains (ARTs)" at bounding box center [481, 434] width 0 height 12
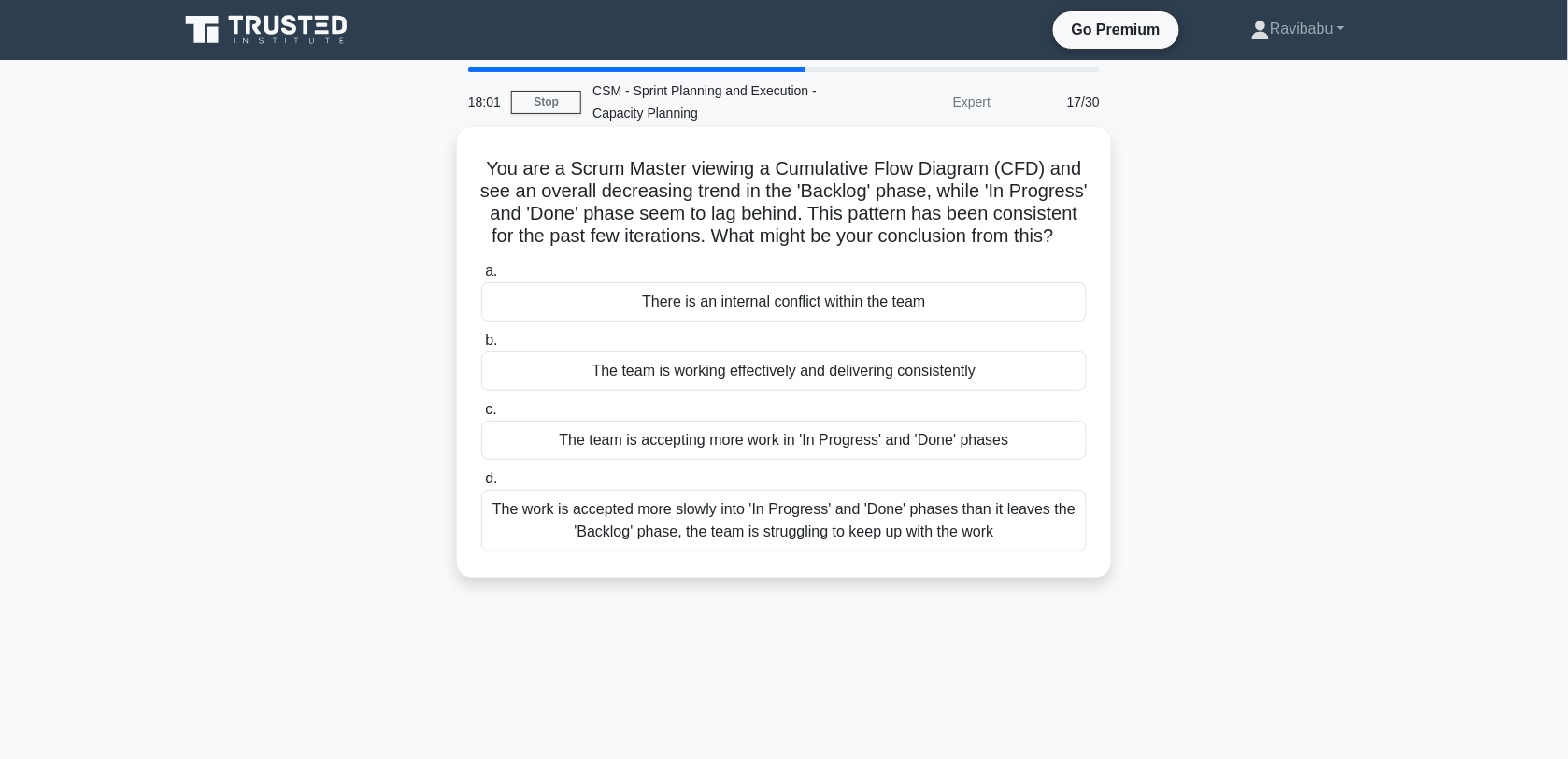
click at [846, 460] on div "The team is accepting more work in 'In Progress' and 'Done' phases" at bounding box center [784, 440] width 606 height 39
click at [481, 416] on input "c. The team is accepting more work in 'In Progress' and 'Done' phases" at bounding box center [481, 409] width 0 height 12
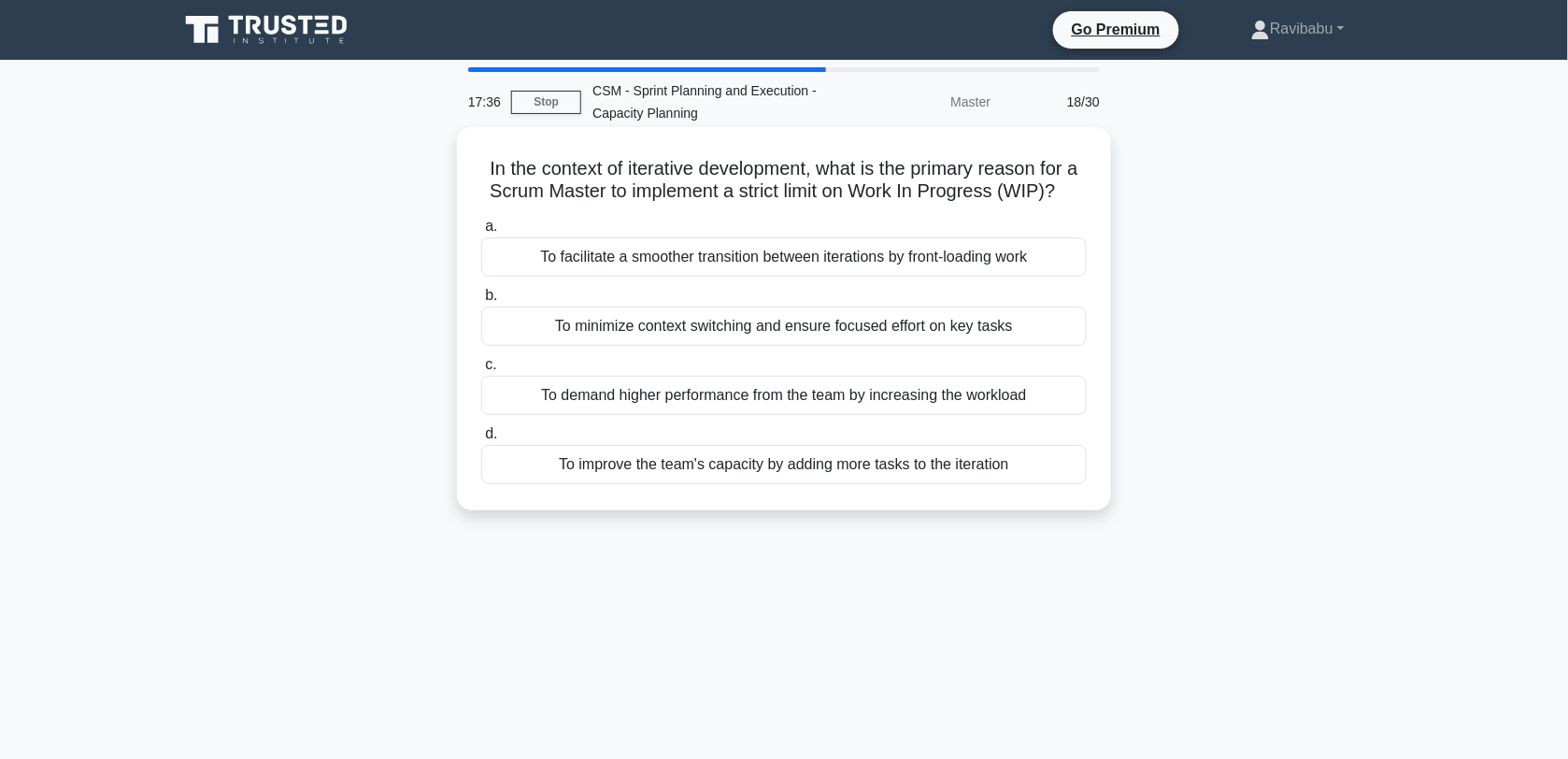
click at [760, 277] on div "To facilitate a smoother transition between iterations by front-loading work" at bounding box center [784, 257] width 606 height 39
click at [481, 233] on input "a. To facilitate a smoother transition between iterations by front-loading work" at bounding box center [481, 227] width 0 height 12
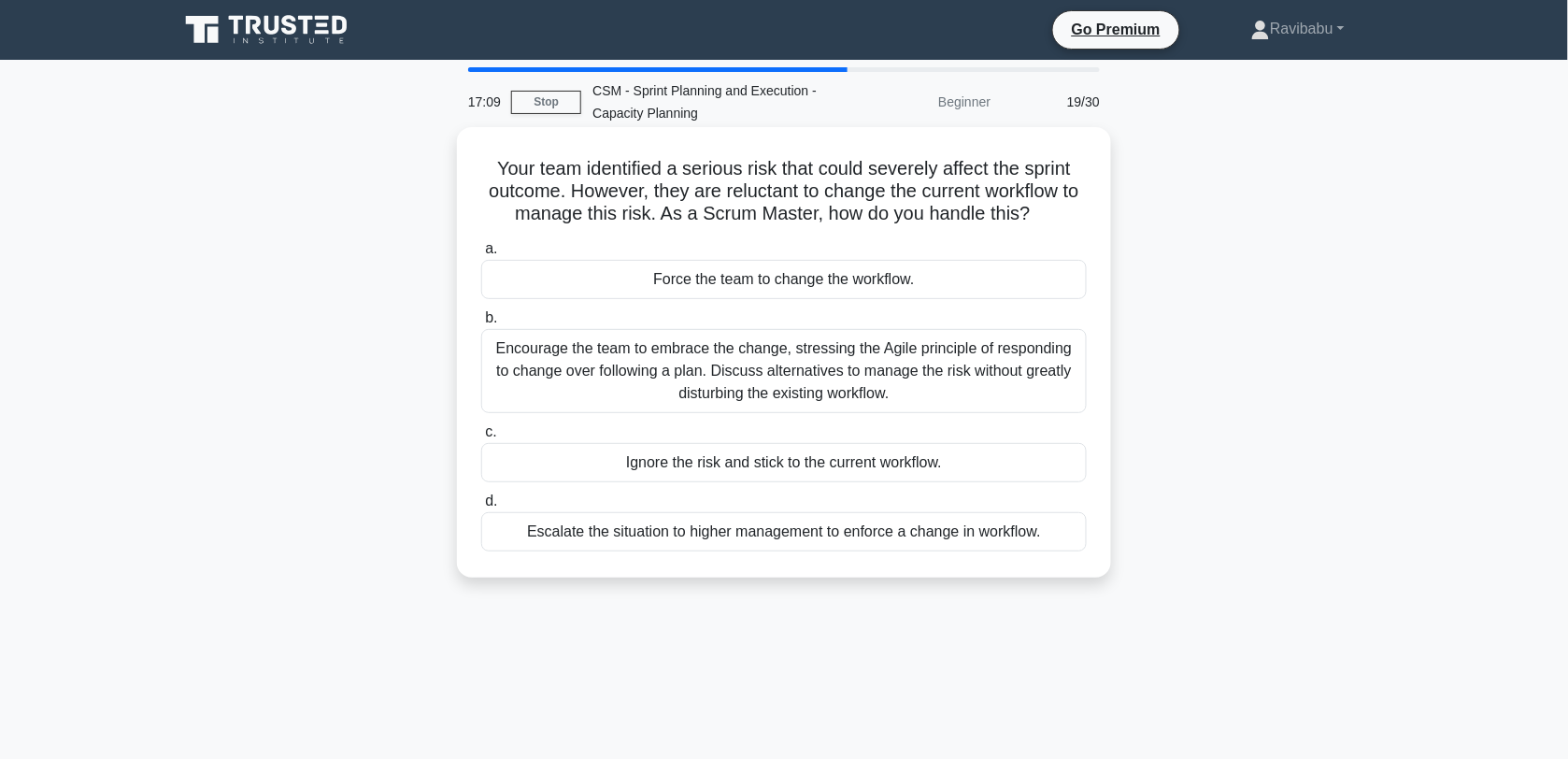
click at [792, 372] on div "Encourage the team to embrace the change, stressing the Agile principle of resp…" at bounding box center [784, 372] width 606 height 85
click at [481, 325] on input "b. Encourage the team to embrace the change, stressing the Agile principle of r…" at bounding box center [481, 318] width 0 height 12
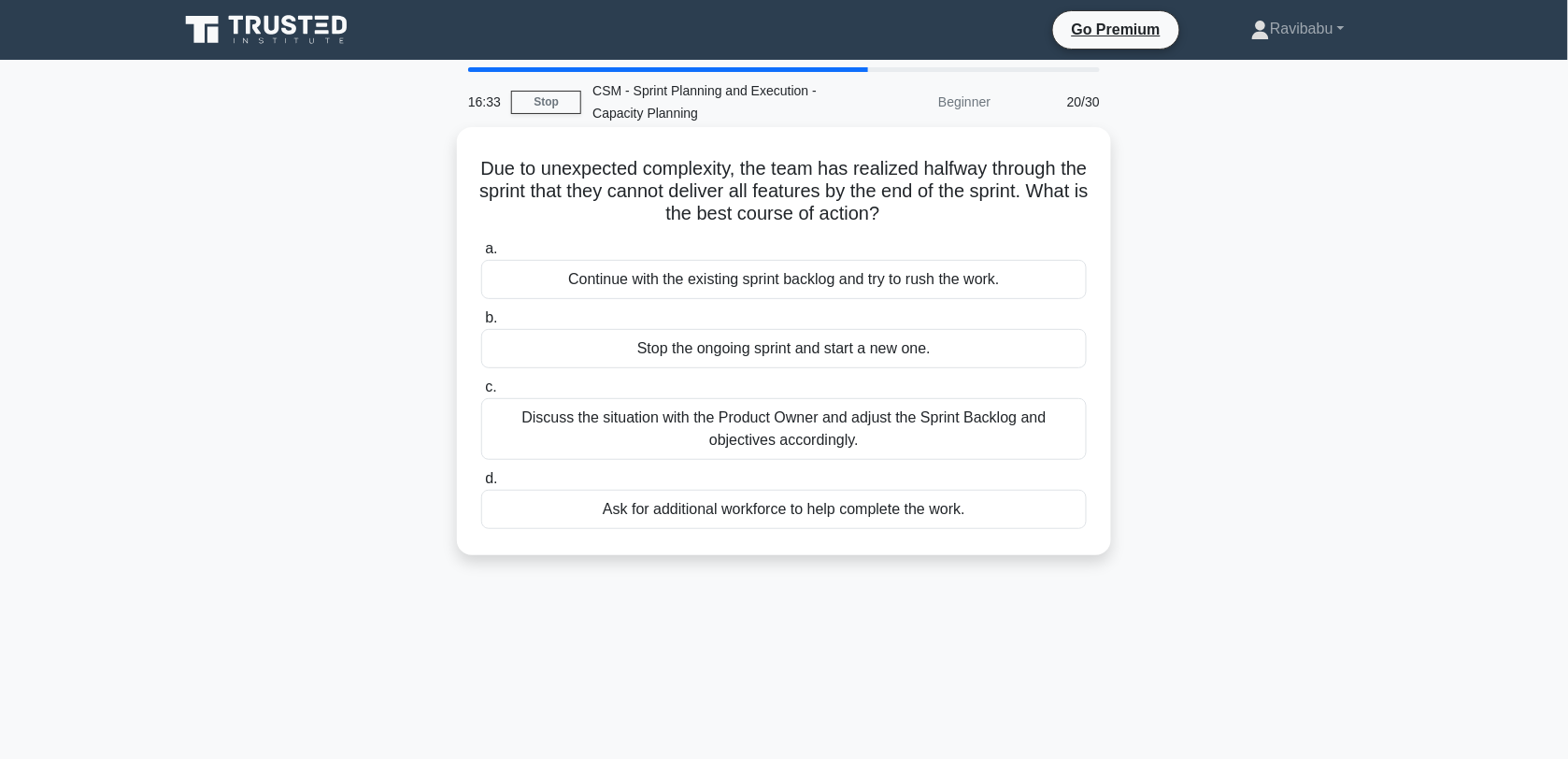
drag, startPoint x: 799, startPoint y: 411, endPoint x: 711, endPoint y: 435, distance: 91.2
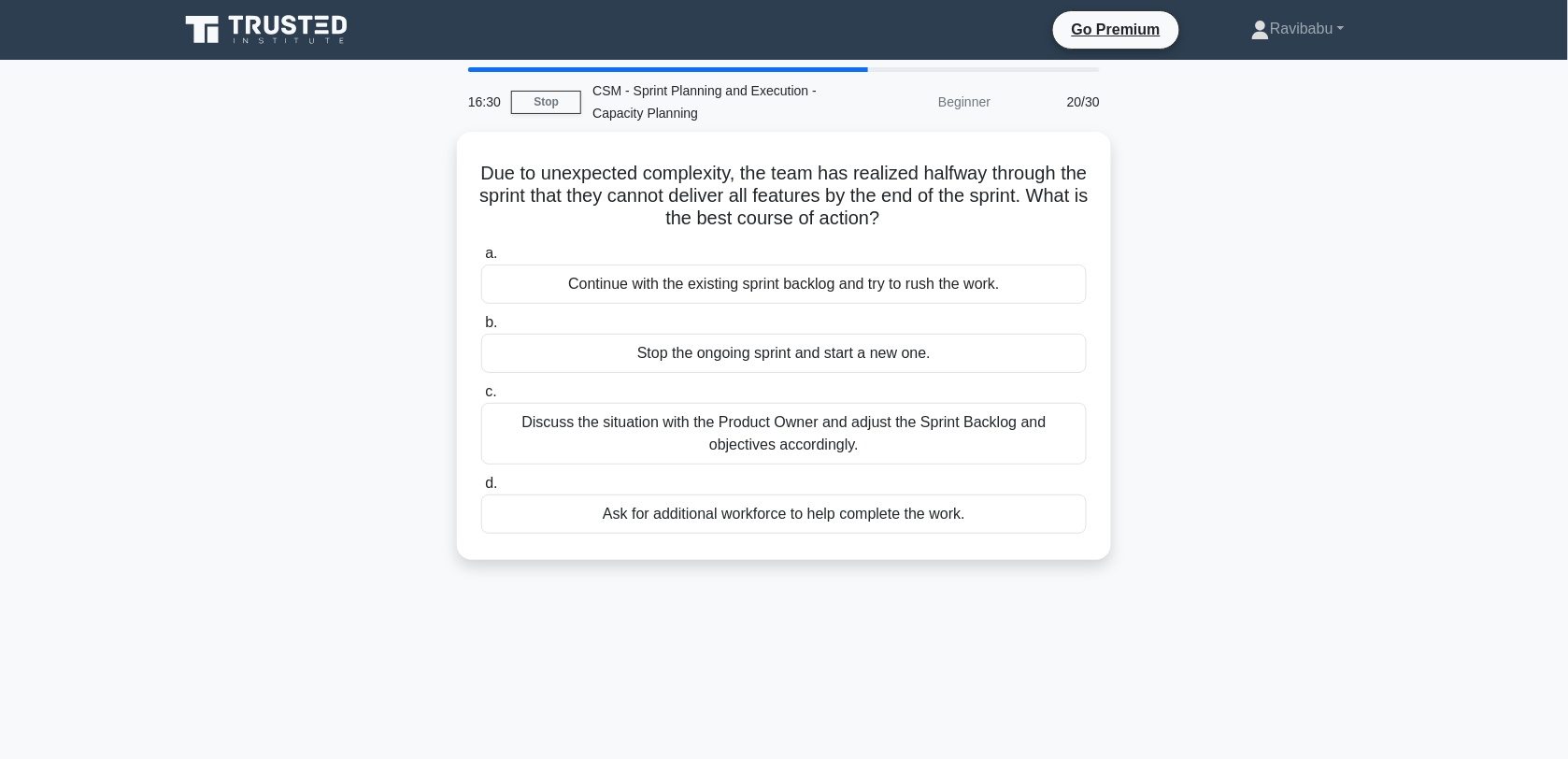
drag, startPoint x: 711, startPoint y: 435, endPoint x: 1361, endPoint y: 403, distance: 650.8
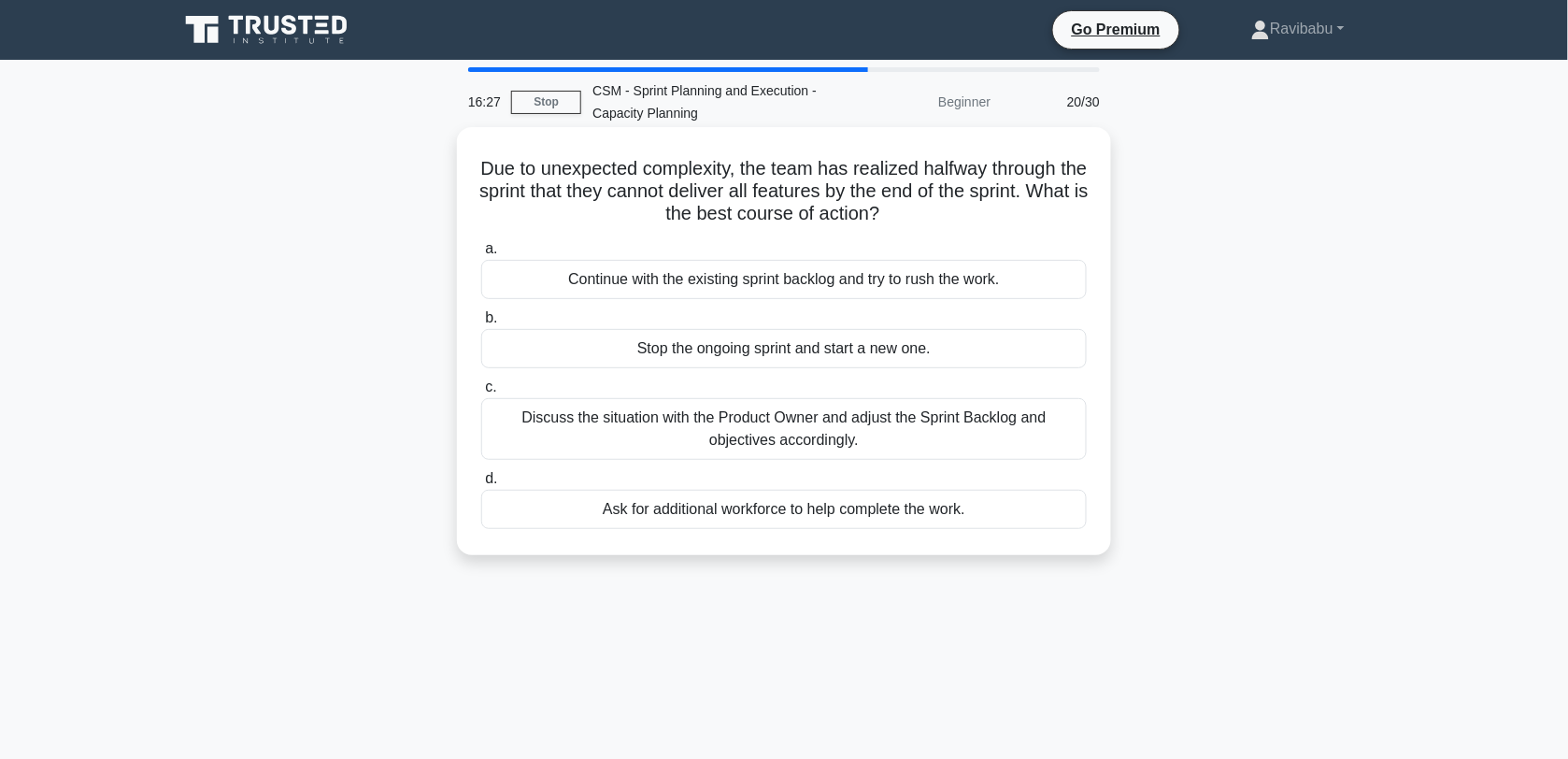
drag, startPoint x: 1361, startPoint y: 403, endPoint x: 822, endPoint y: 445, distance: 540.6
click at [822, 445] on div "Discuss the situation with the Product Owner and adjust the Sprint Backlog and …" at bounding box center [784, 429] width 606 height 61
click at [481, 394] on input "c. Discuss the situation with the Product Owner and adjust the Sprint Backlog a…" at bounding box center [481, 387] width 0 height 12
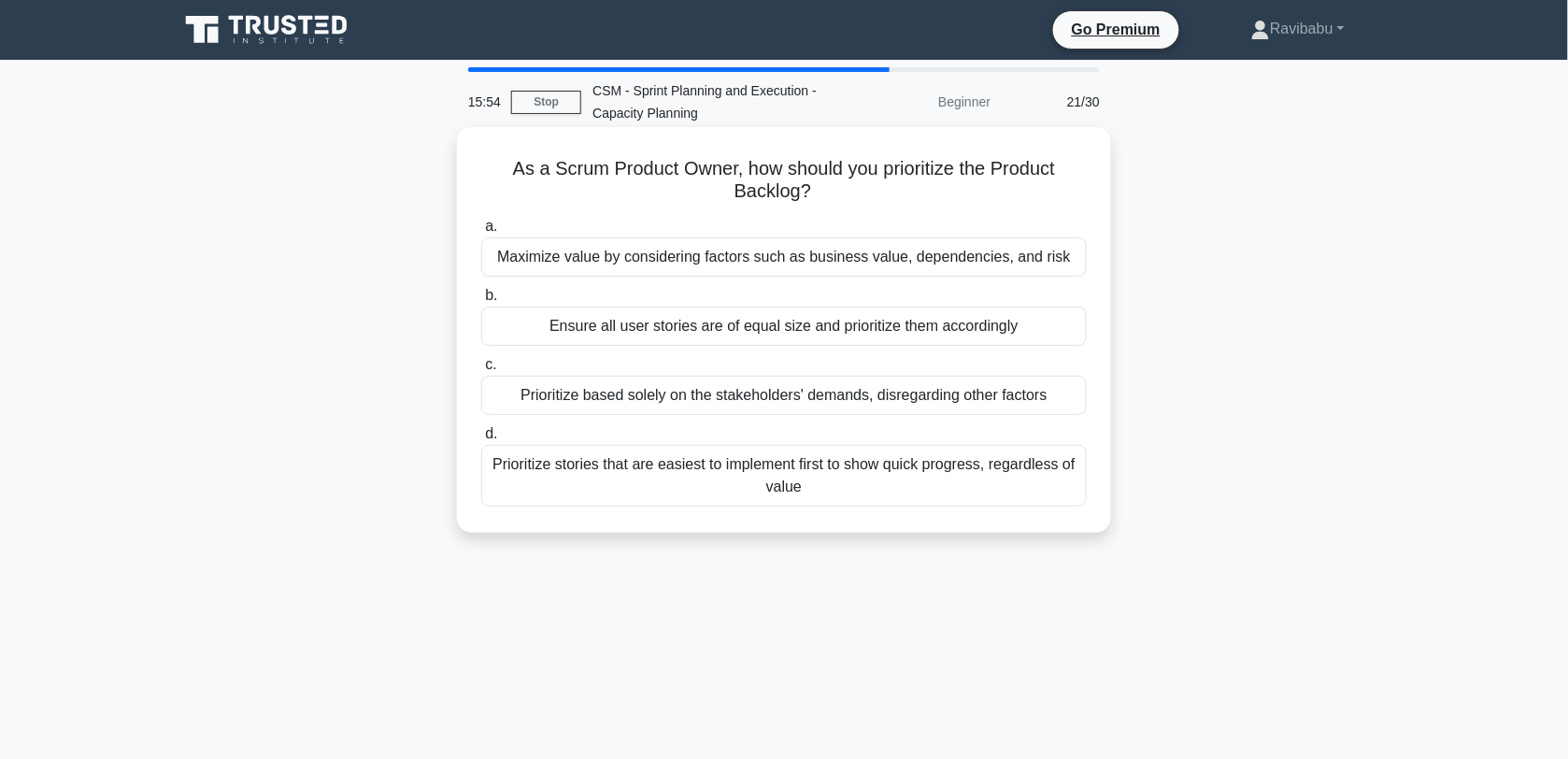
drag, startPoint x: 875, startPoint y: 266, endPoint x: 832, endPoint y: 259, distance: 43.6
click at [832, 259] on div "Maximize value by considering factors such as business value, dependencies, and…" at bounding box center [784, 257] width 606 height 39
click at [481, 233] on input "a. Maximize value by considering factors such as business value, dependencies, …" at bounding box center [481, 227] width 0 height 12
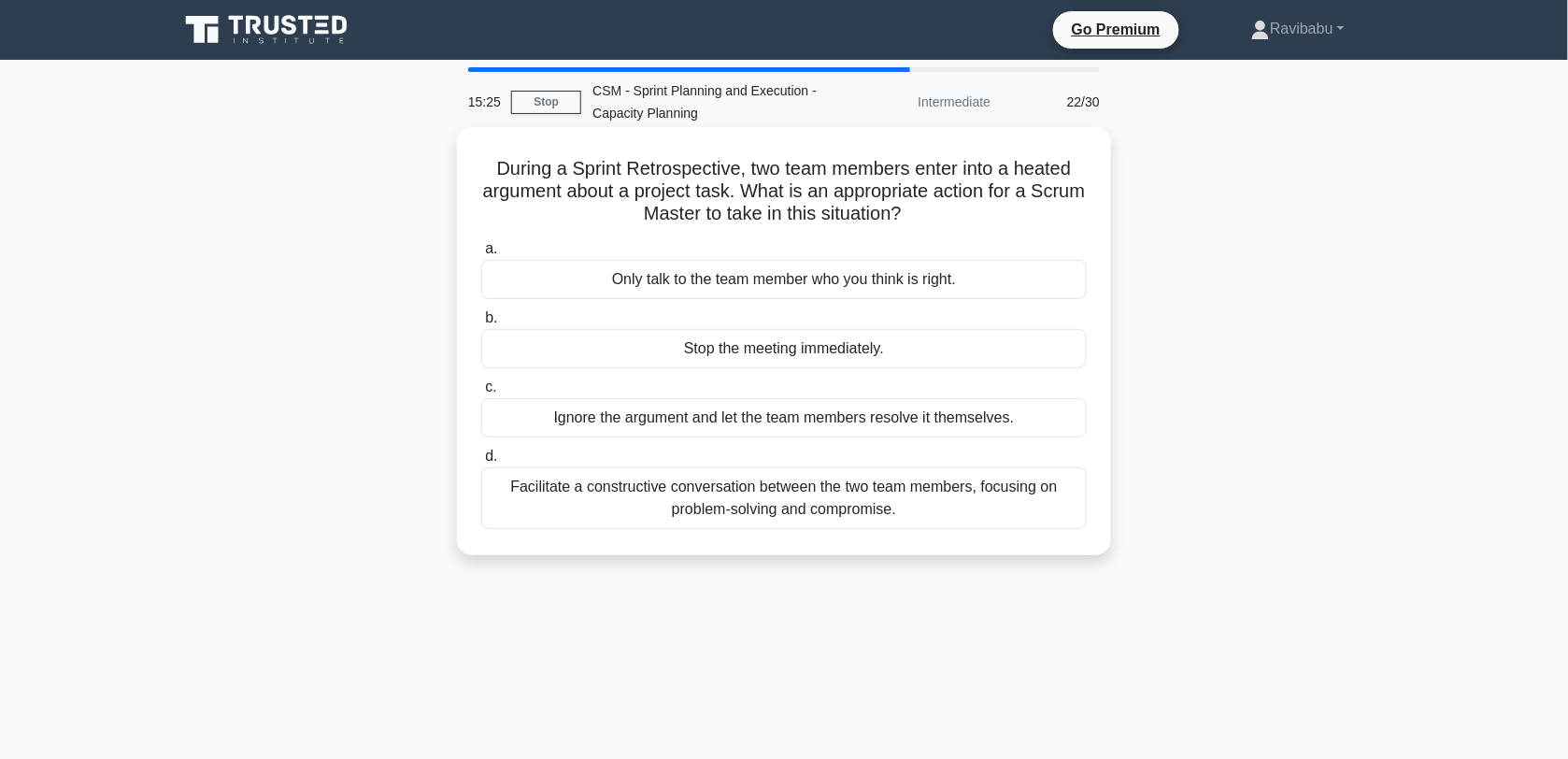
click at [906, 504] on div "Facilitate a constructive conversation between the two team members, focusing o…" at bounding box center [784, 499] width 606 height 61
click at [481, 463] on input "d. Facilitate a constructive conversation between the two team members, focusin…" at bounding box center [481, 456] width 0 height 12
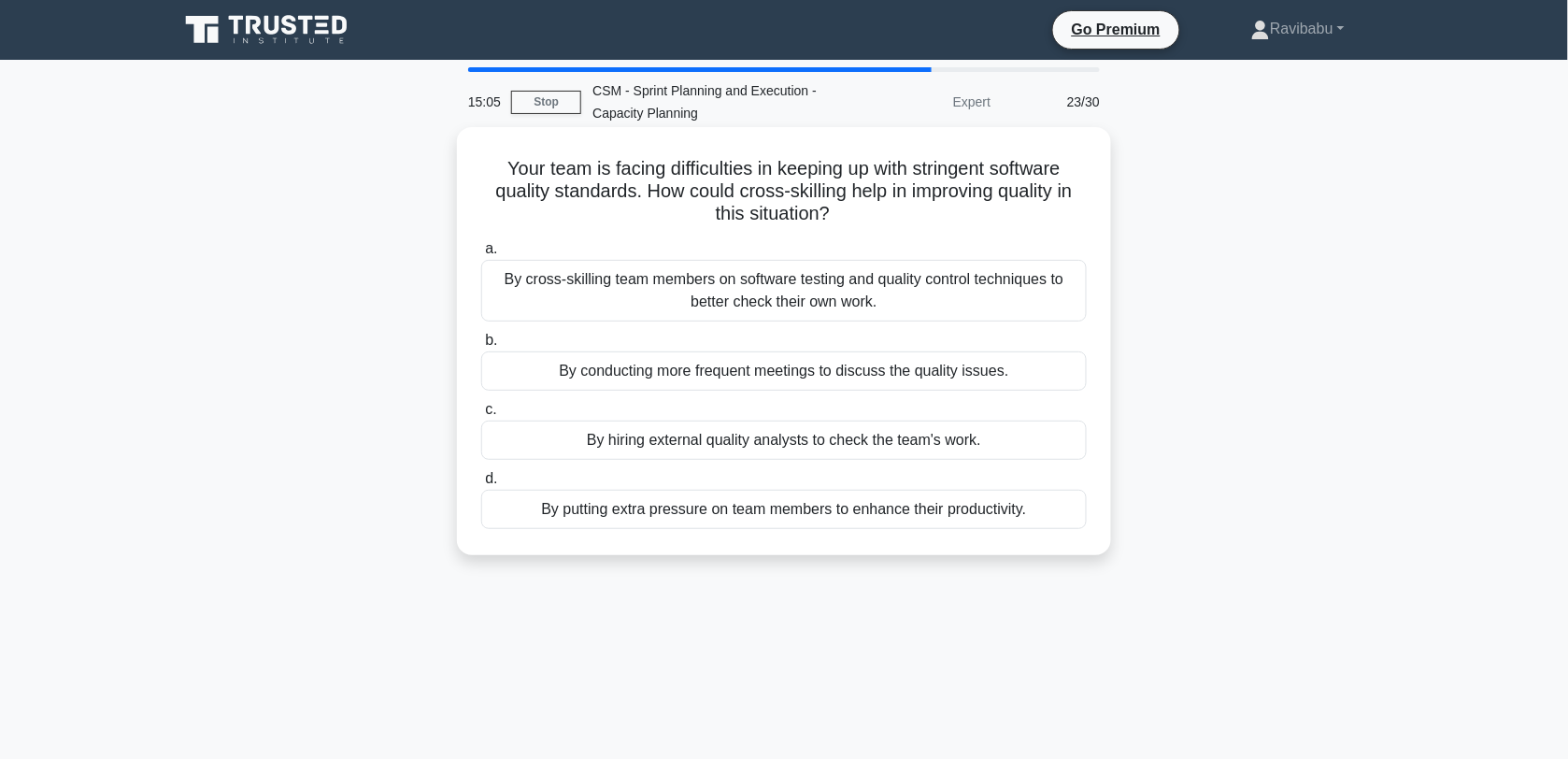
click at [811, 292] on div "By cross-skilling team members on software testing and quality control techniqu…" at bounding box center [784, 290] width 606 height 61
click at [481, 256] on input "a. By cross-skilling team members on software testing and quality control techn…" at bounding box center [481, 249] width 0 height 12
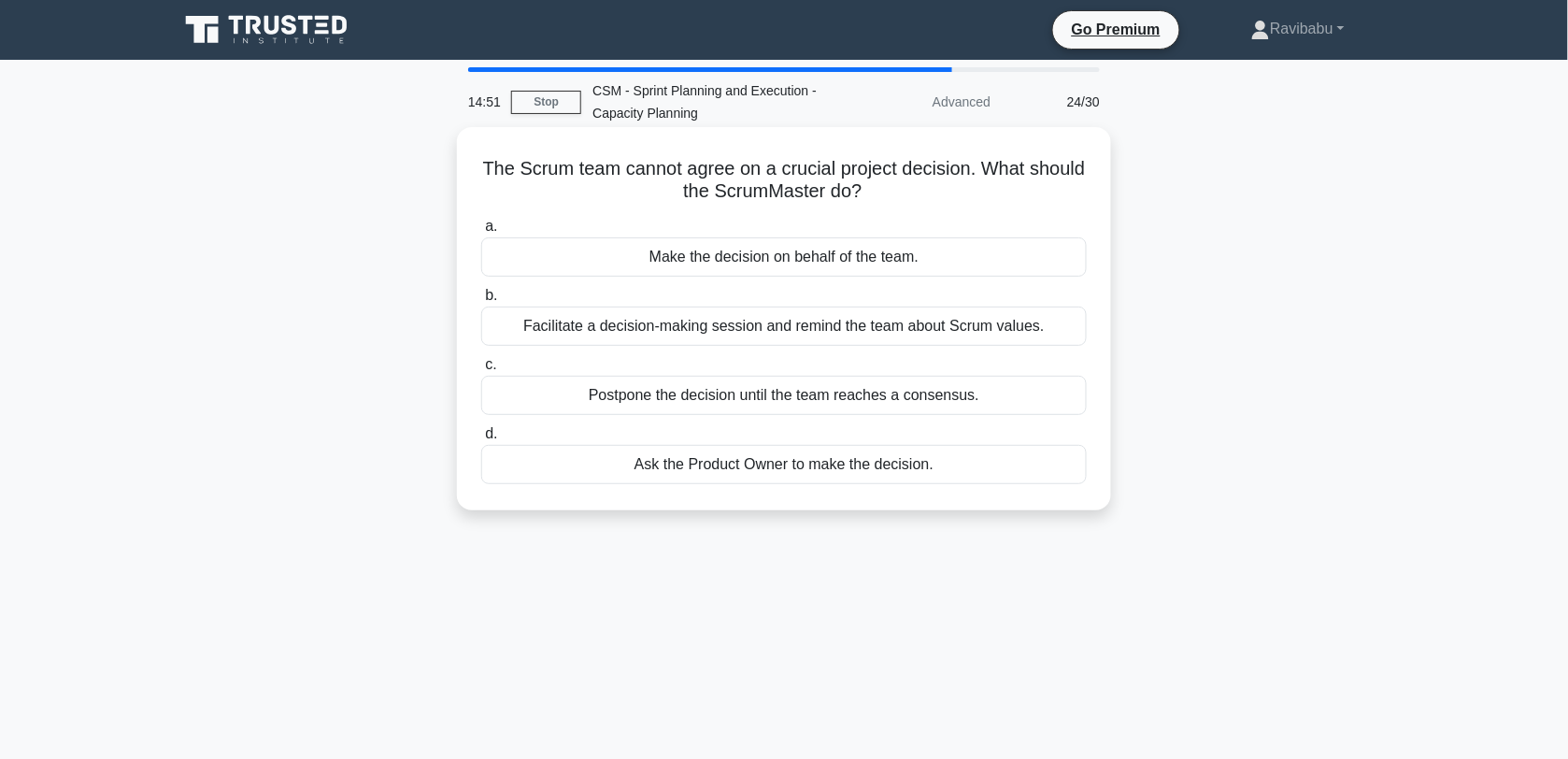
click at [827, 330] on div "Facilitate a decision-making session and remind the team about Scrum values." at bounding box center [784, 326] width 606 height 39
click at [481, 302] on input "b. Facilitate a decision-making session and remind the team about Scrum values." at bounding box center [481, 296] width 0 height 12
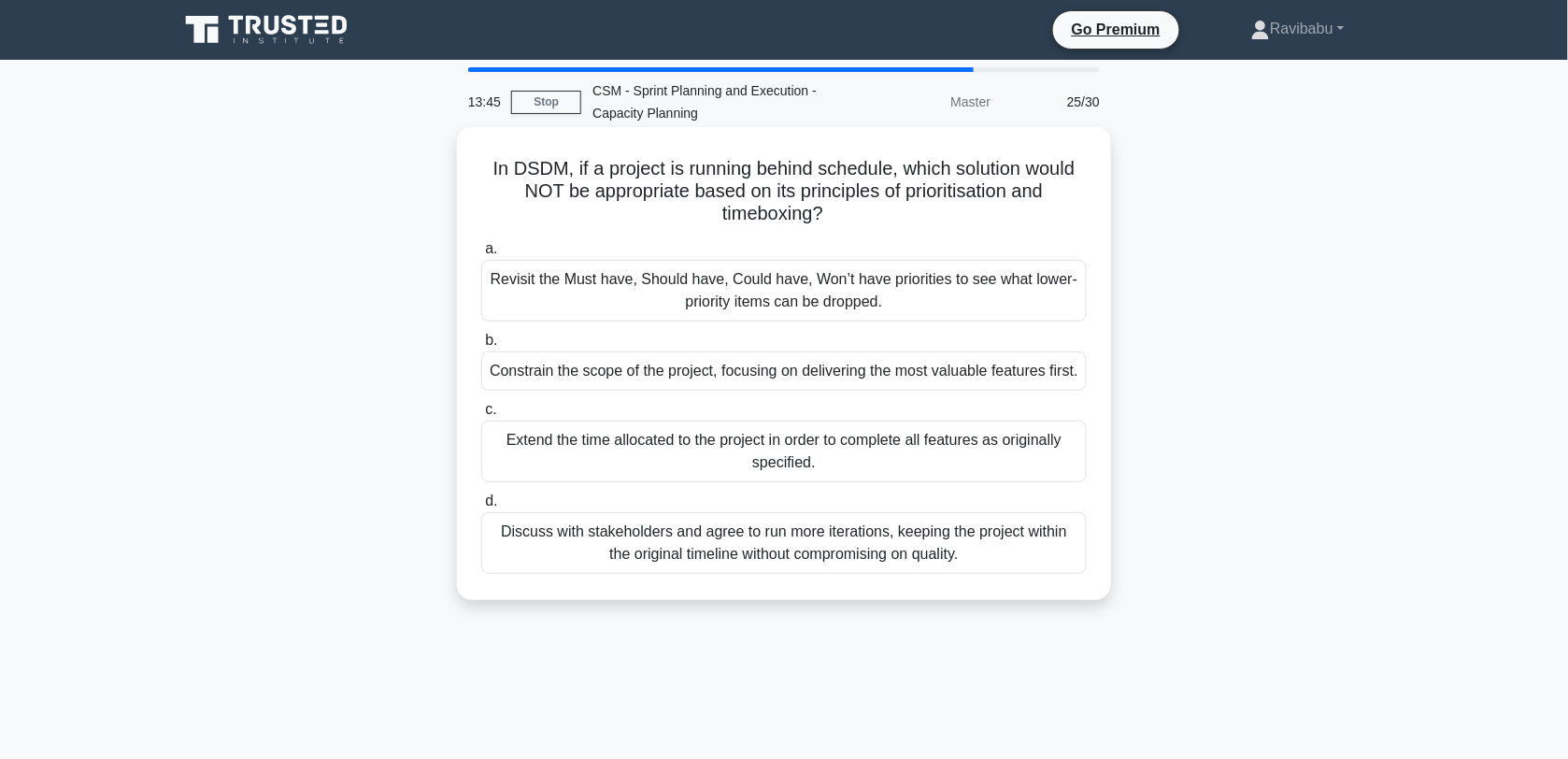
click at [836, 470] on div "Extend the time allocated to the project in order to complete all features as o…" at bounding box center [784, 452] width 606 height 61
click at [481, 416] on input "c. Extend the time allocated to the project in order to complete all features a…" at bounding box center [481, 409] width 0 height 12
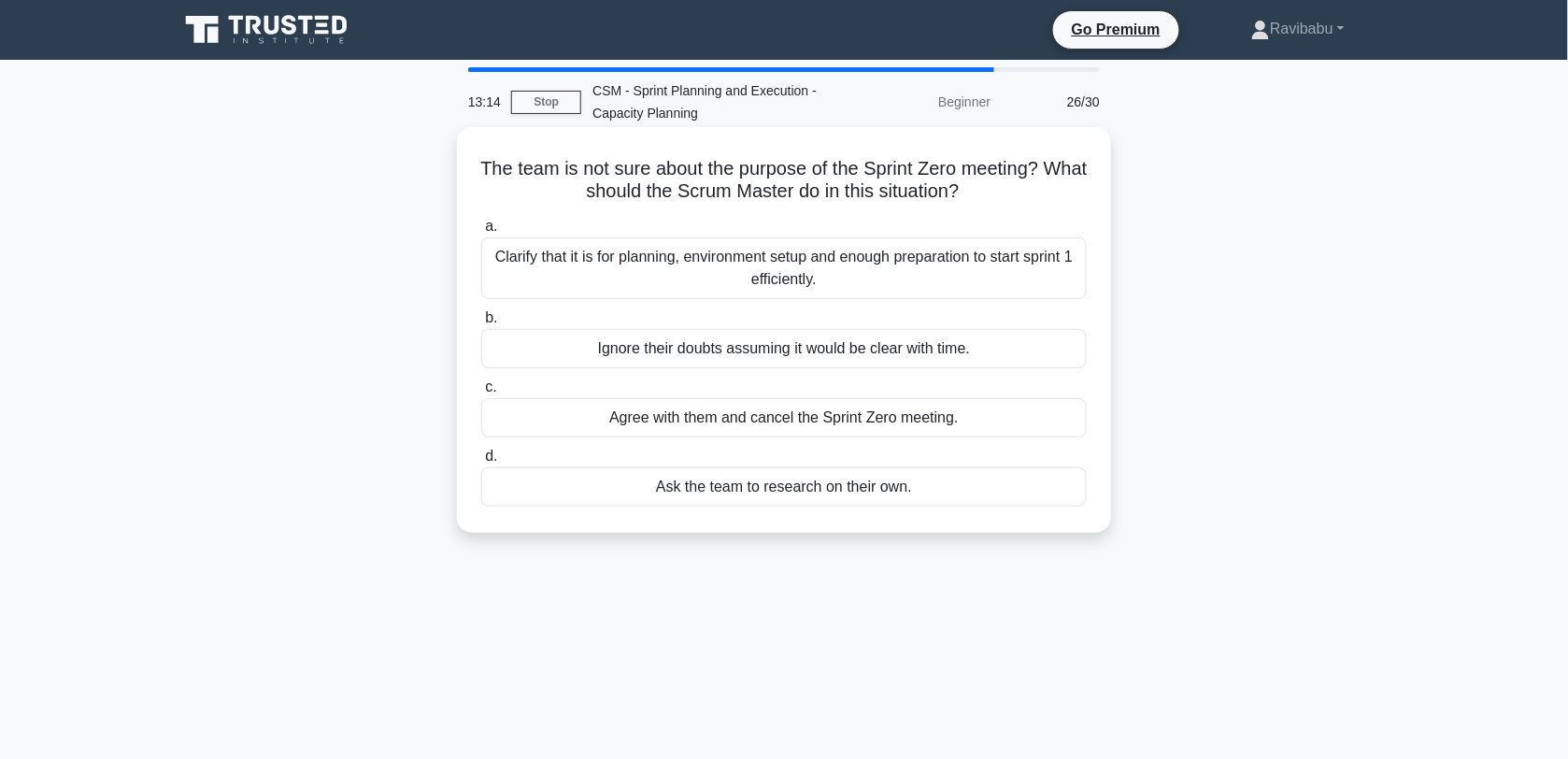
click at [823, 274] on div "Clarify that it is for planning, environment setup and enough preparation to st…" at bounding box center [784, 268] width 606 height 61
click at [481, 233] on input "a. Clarify that it is for planning, environment setup and enough preparation to…" at bounding box center [481, 227] width 0 height 12
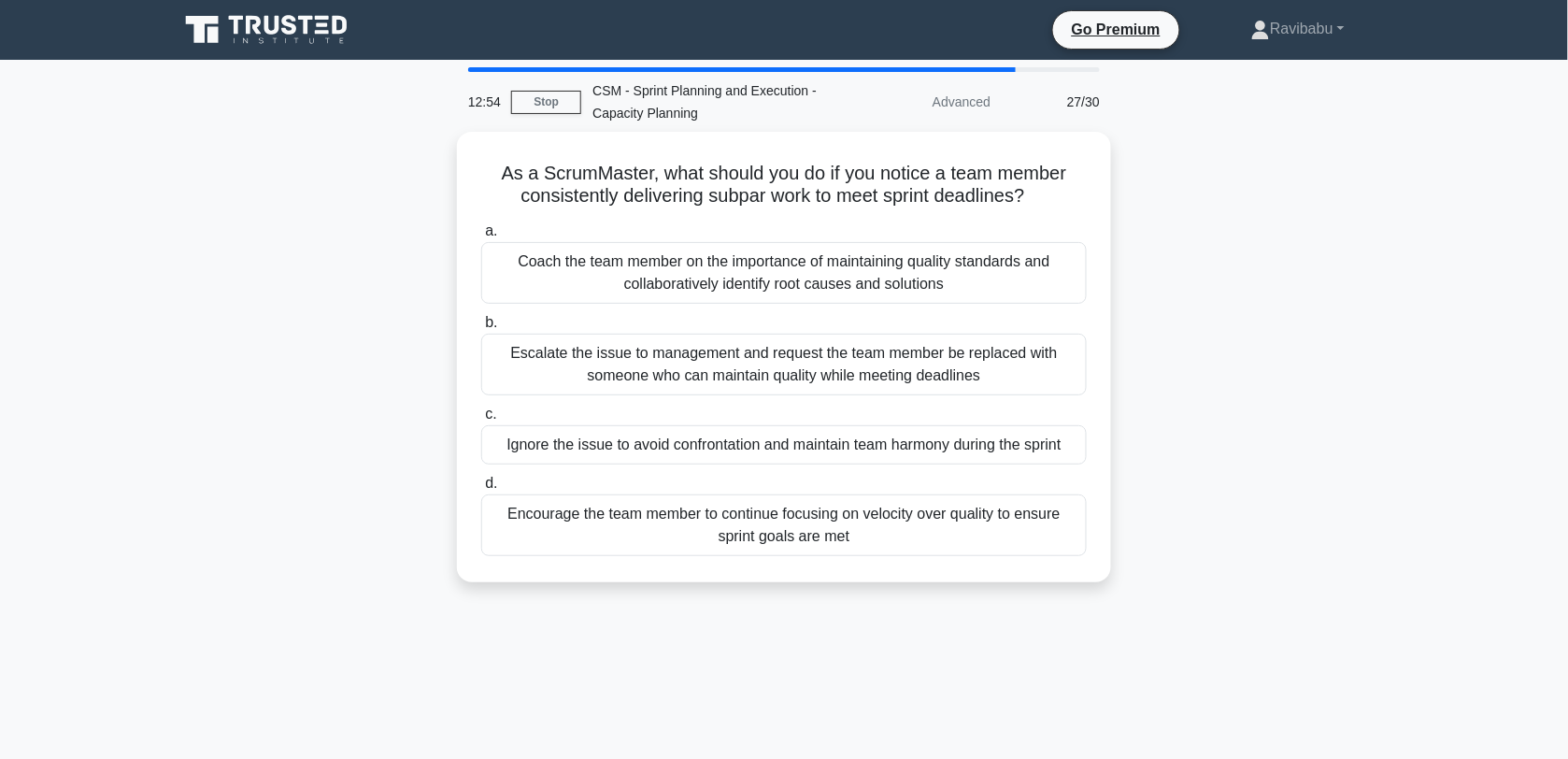
click at [823, 274] on div "Coach the team member on the importance of maintaining quality standards and co…" at bounding box center [784, 273] width 606 height 61
click at [481, 237] on input "a. Coach the team member on the importance of maintaining quality standards and…" at bounding box center [481, 231] width 0 height 12
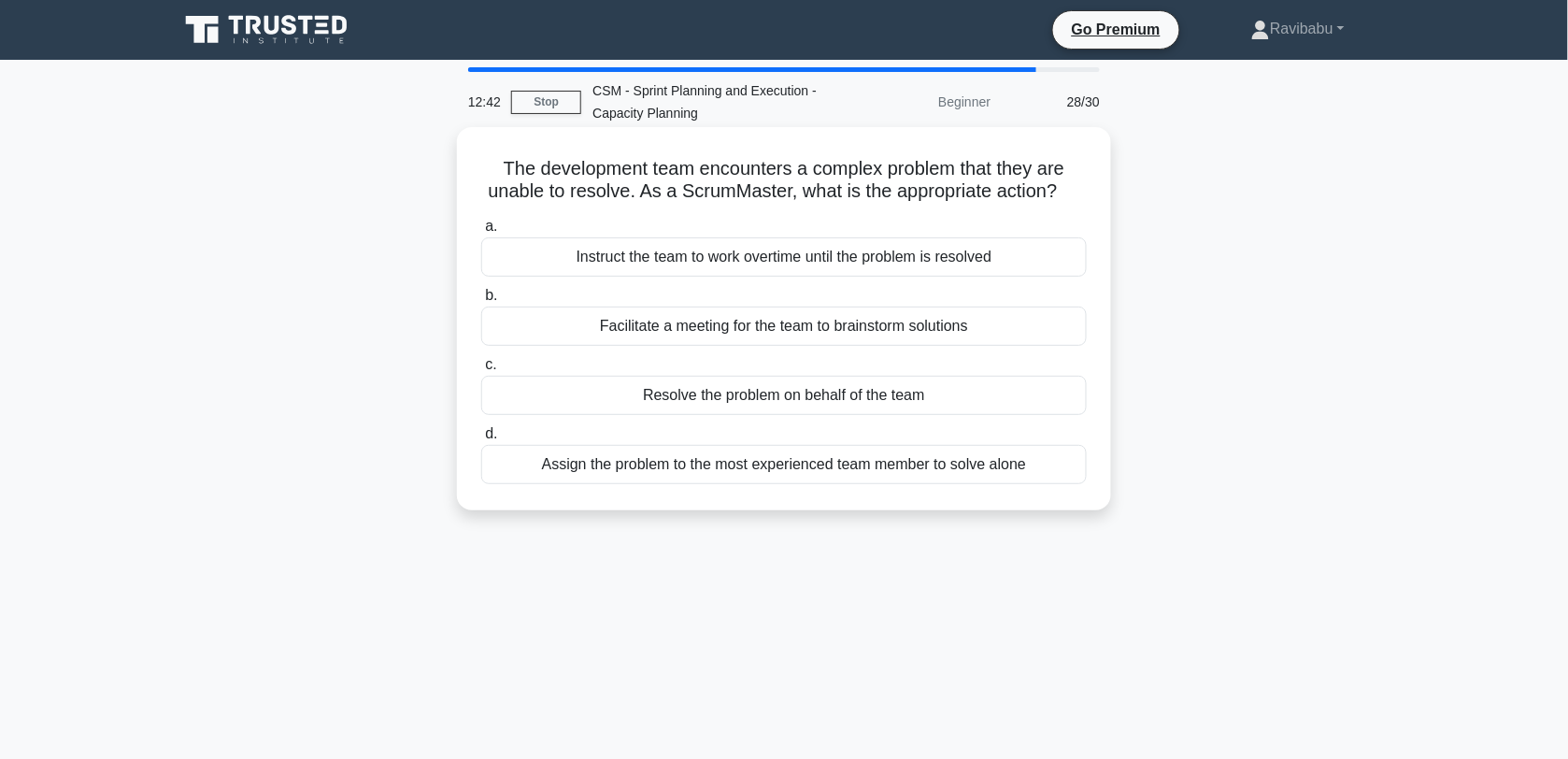
click at [843, 321] on div "Facilitate a meeting for the team to brainstorm solutions" at bounding box center [784, 326] width 606 height 39
click at [481, 302] on input "b. Facilitate a meeting for the team to brainstorm solutions" at bounding box center [481, 296] width 0 height 12
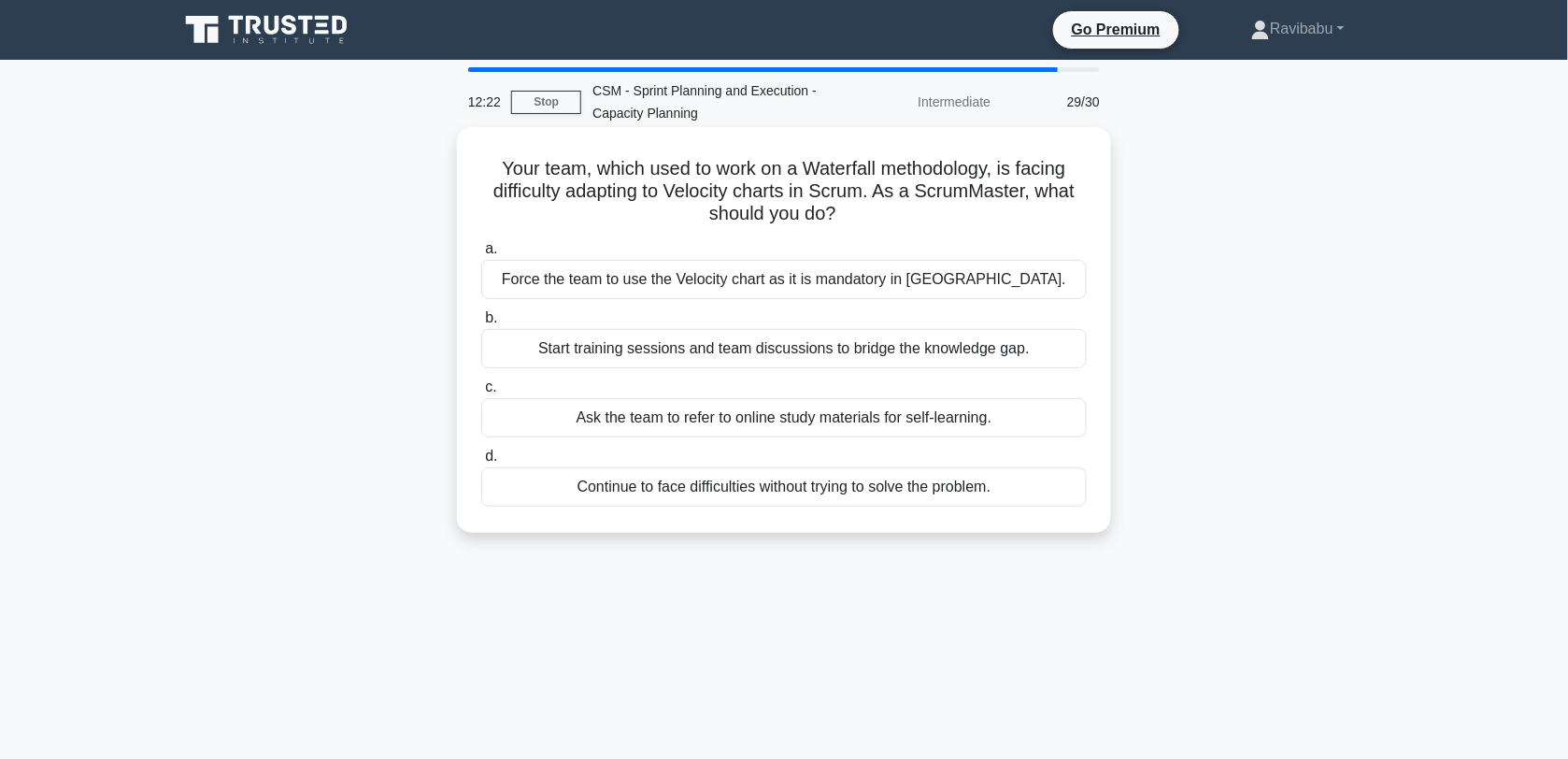
click at [843, 348] on div "Start training sessions and team discussions to bridge the knowledge gap." at bounding box center [784, 349] width 606 height 39
click at [481, 325] on input "b. Start training sessions and team discussions to bridge the knowledge gap." at bounding box center [481, 318] width 0 height 12
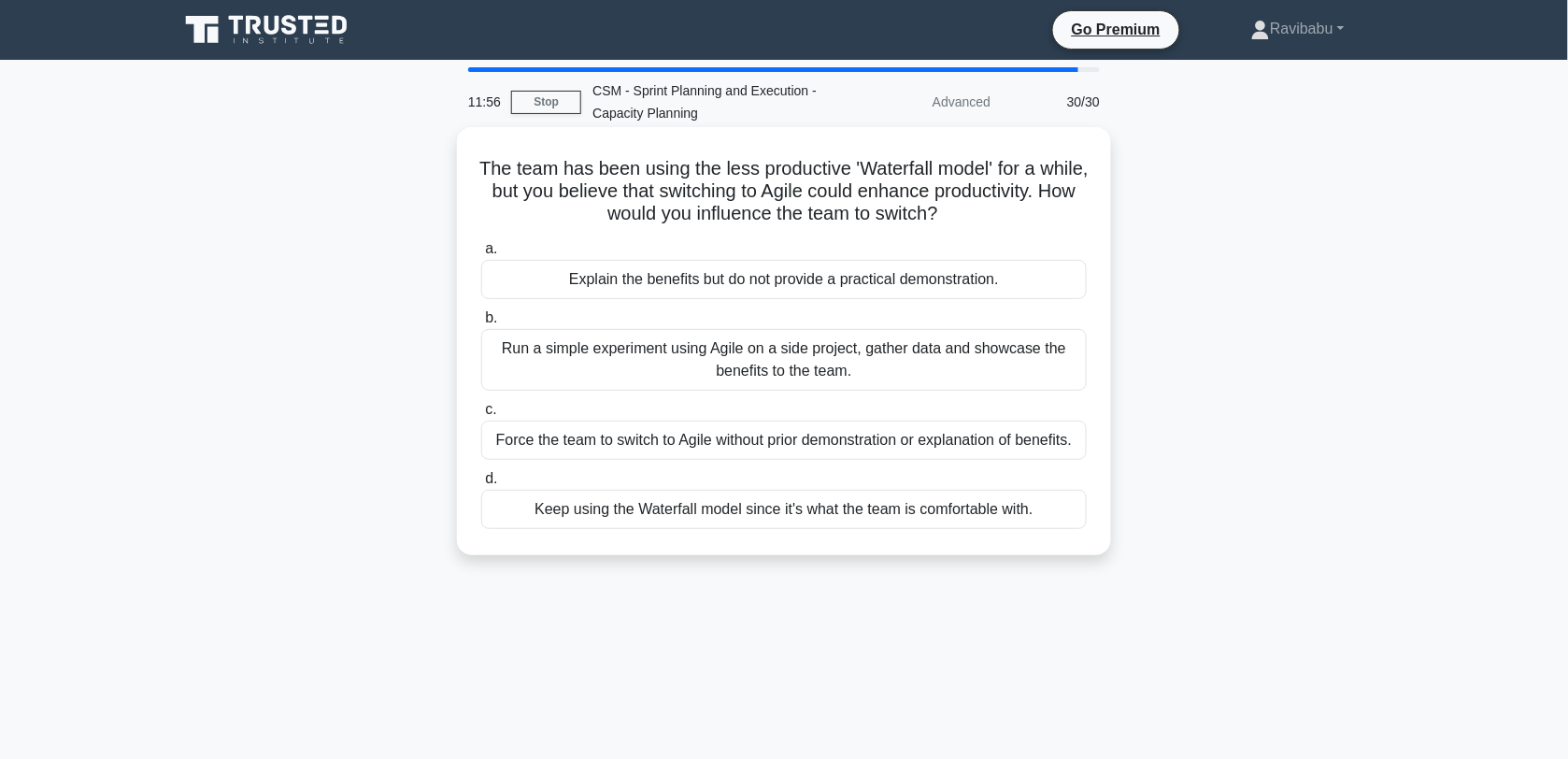
click at [841, 358] on div "Run a simple experiment using Agile on a side project, gather data and showcase…" at bounding box center [784, 360] width 606 height 61
click at [481, 325] on input "b. Run a simple experiment using Agile on a side project, gather data and showc…" at bounding box center [481, 318] width 0 height 12
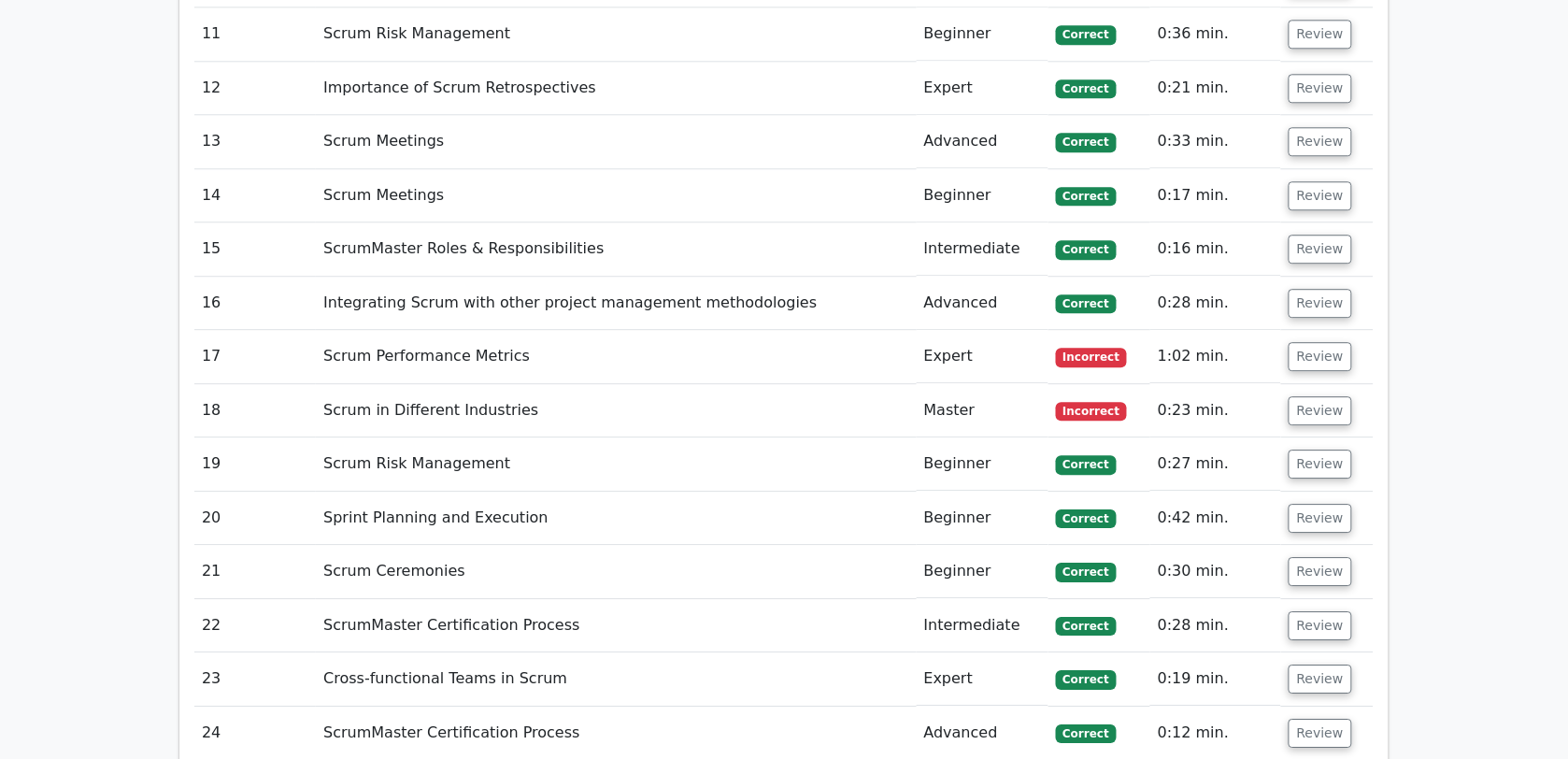
scroll to position [3465, 0]
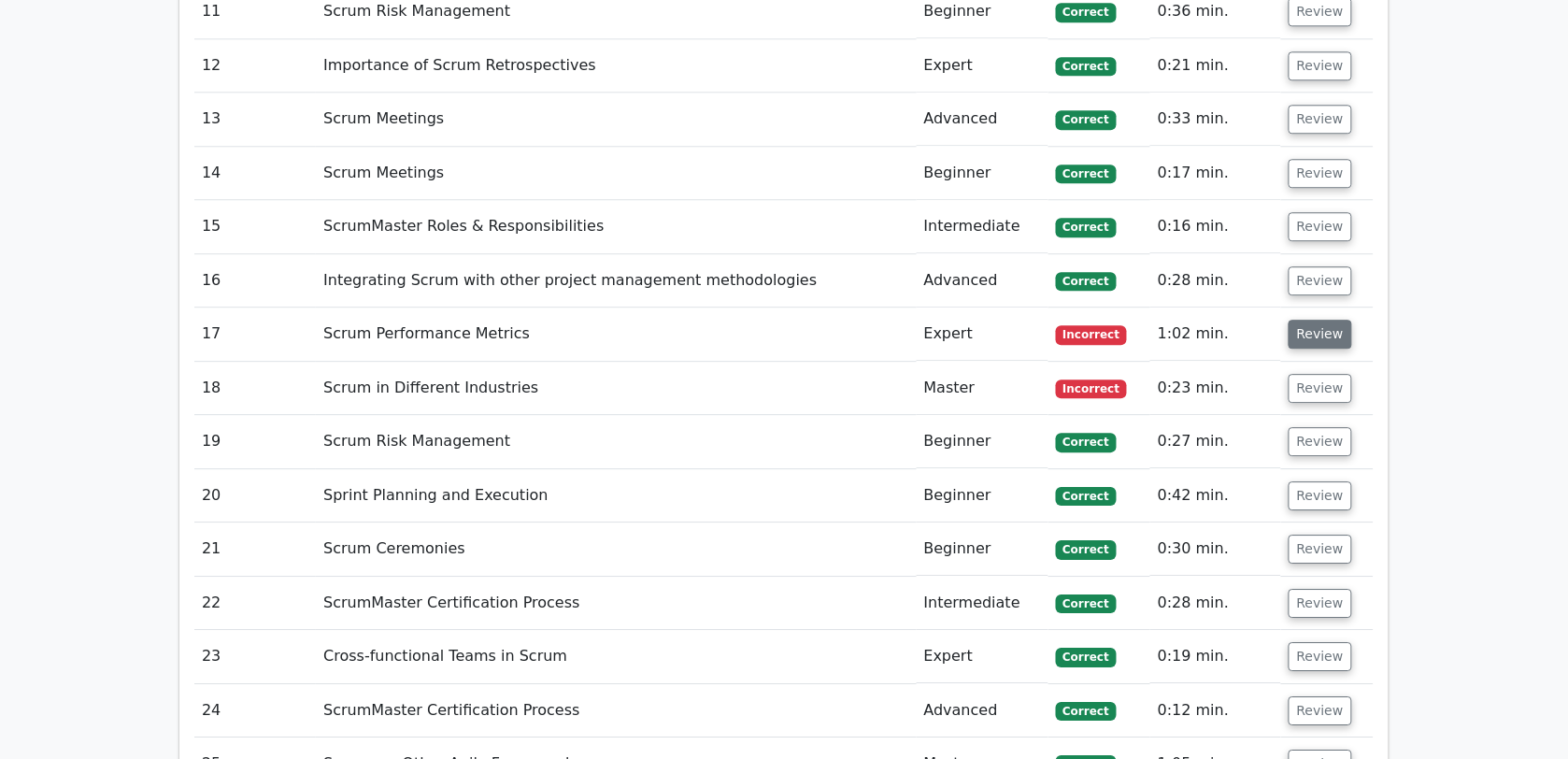
click at [1315, 320] on button "Review" at bounding box center [1320, 334] width 63 height 29
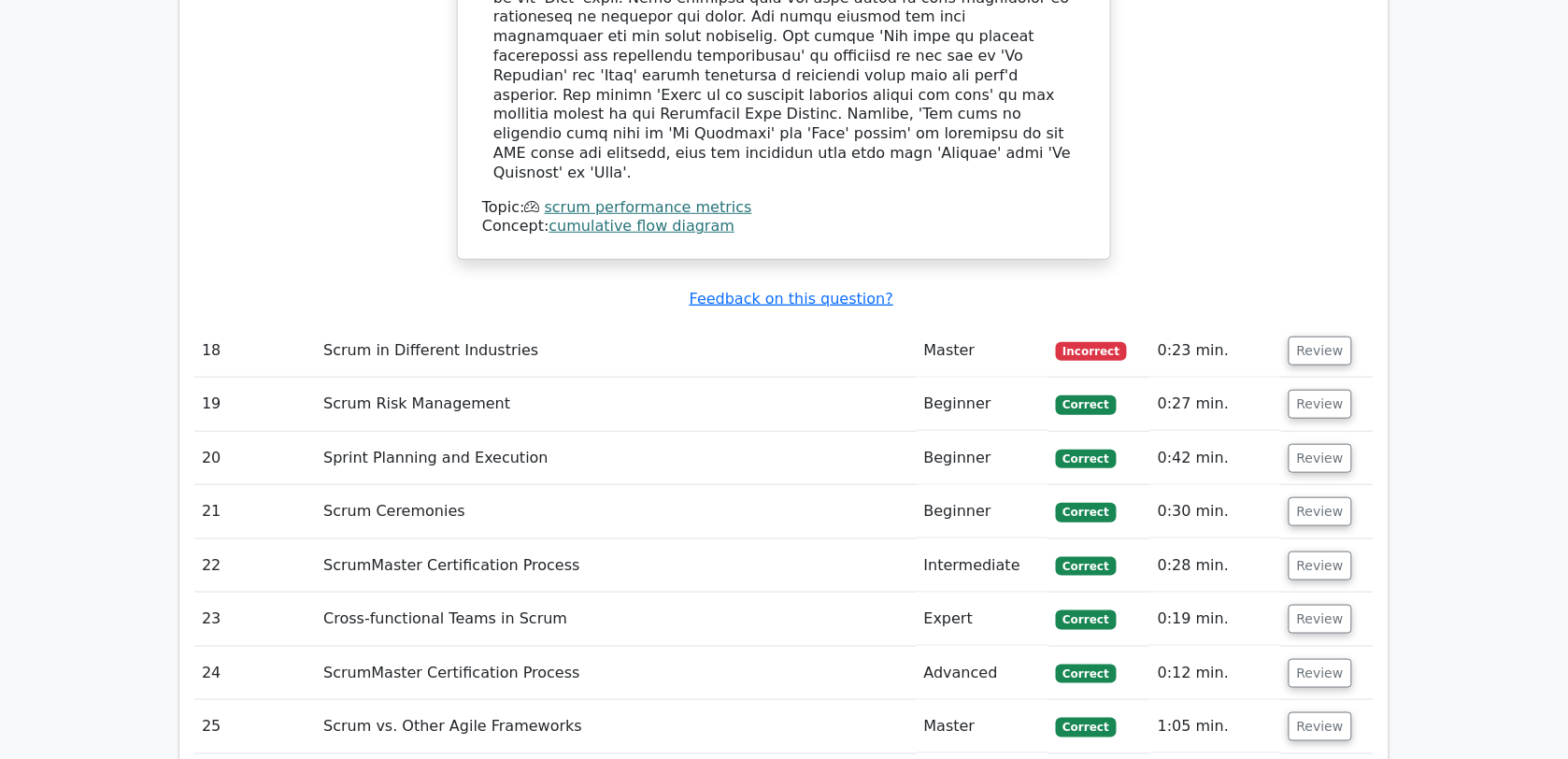
scroll to position [4421, 0]
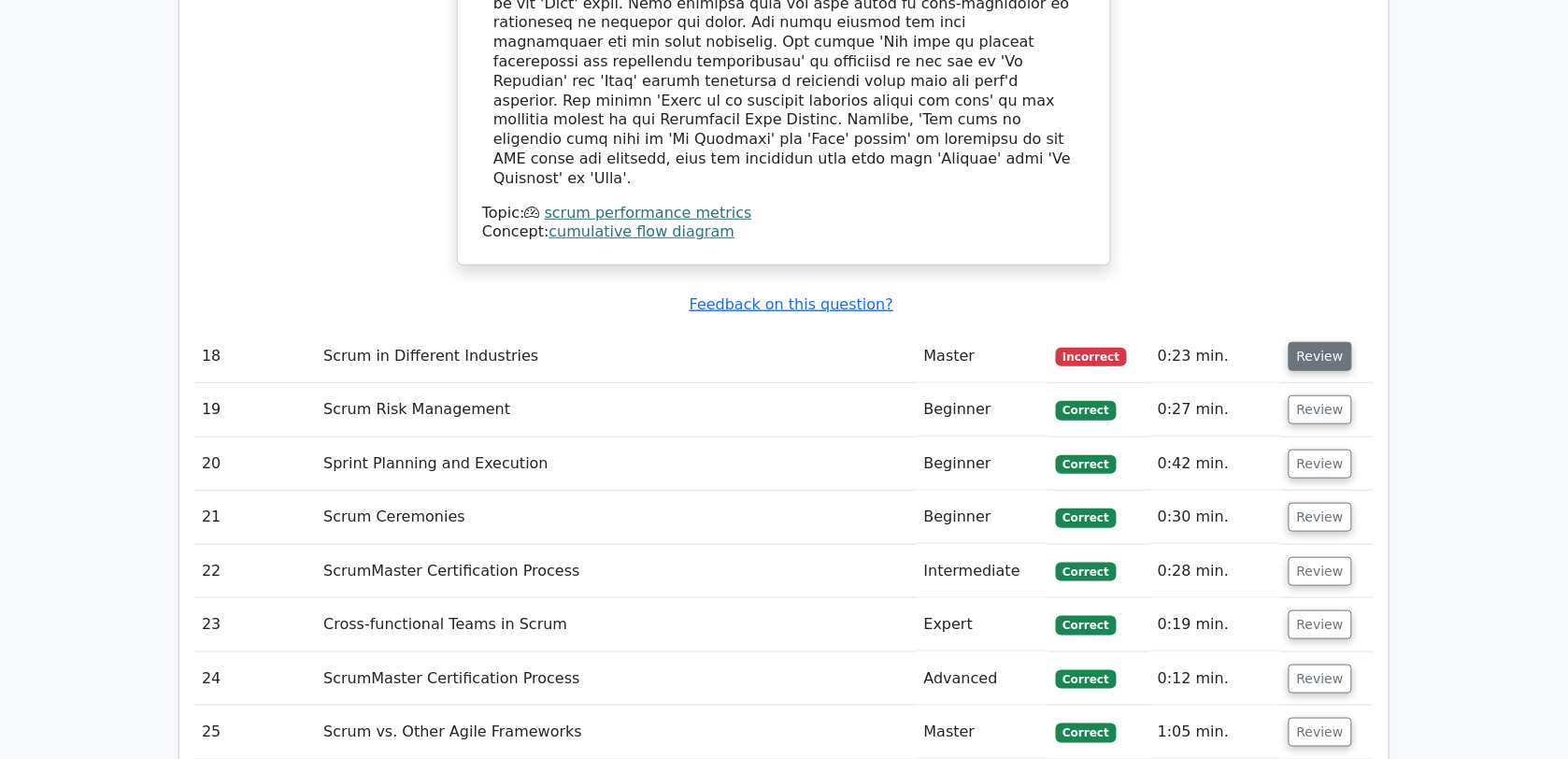
click at [1297, 342] on button "Review" at bounding box center [1320, 356] width 63 height 29
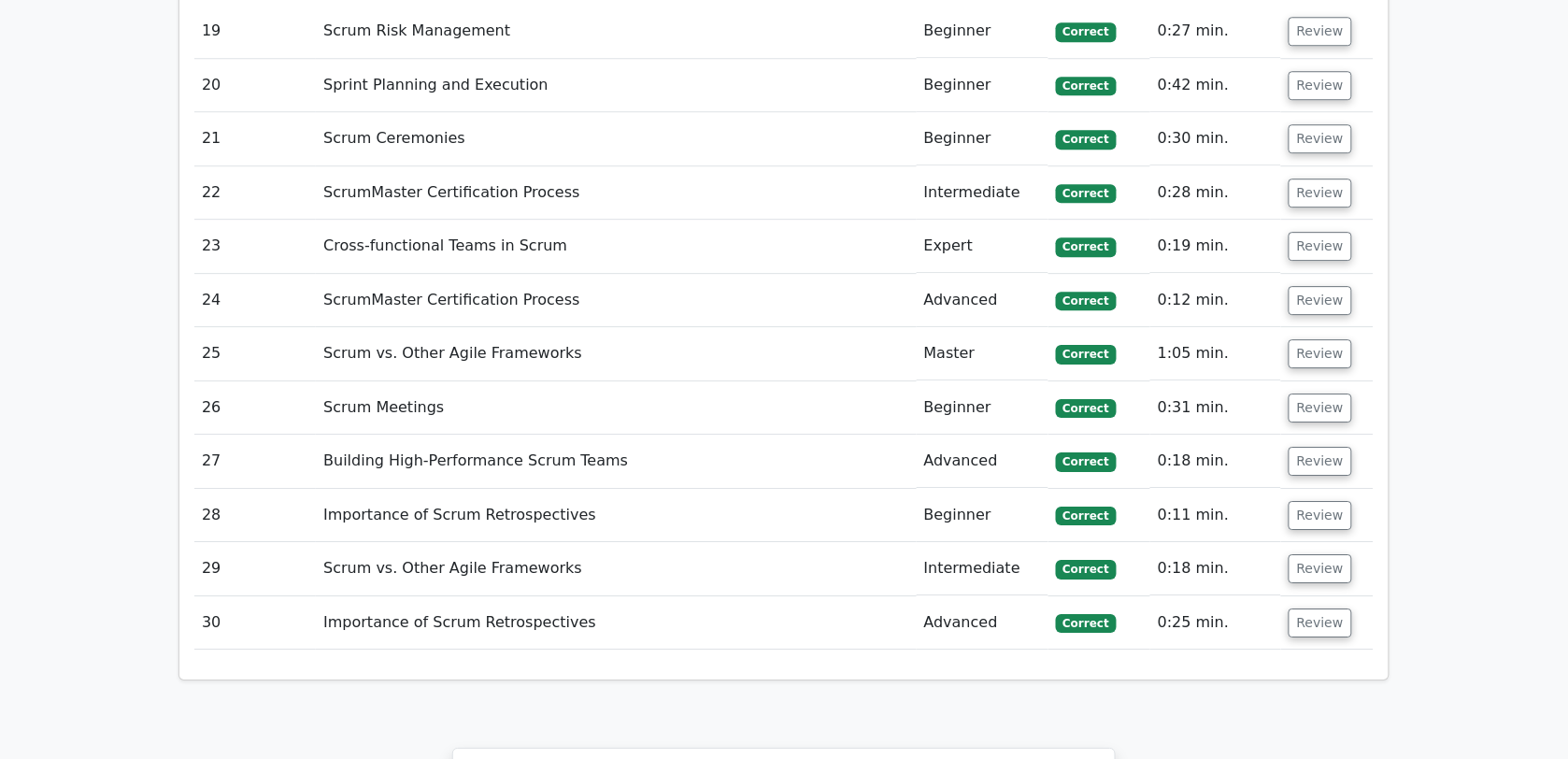
scroll to position [6101, 0]
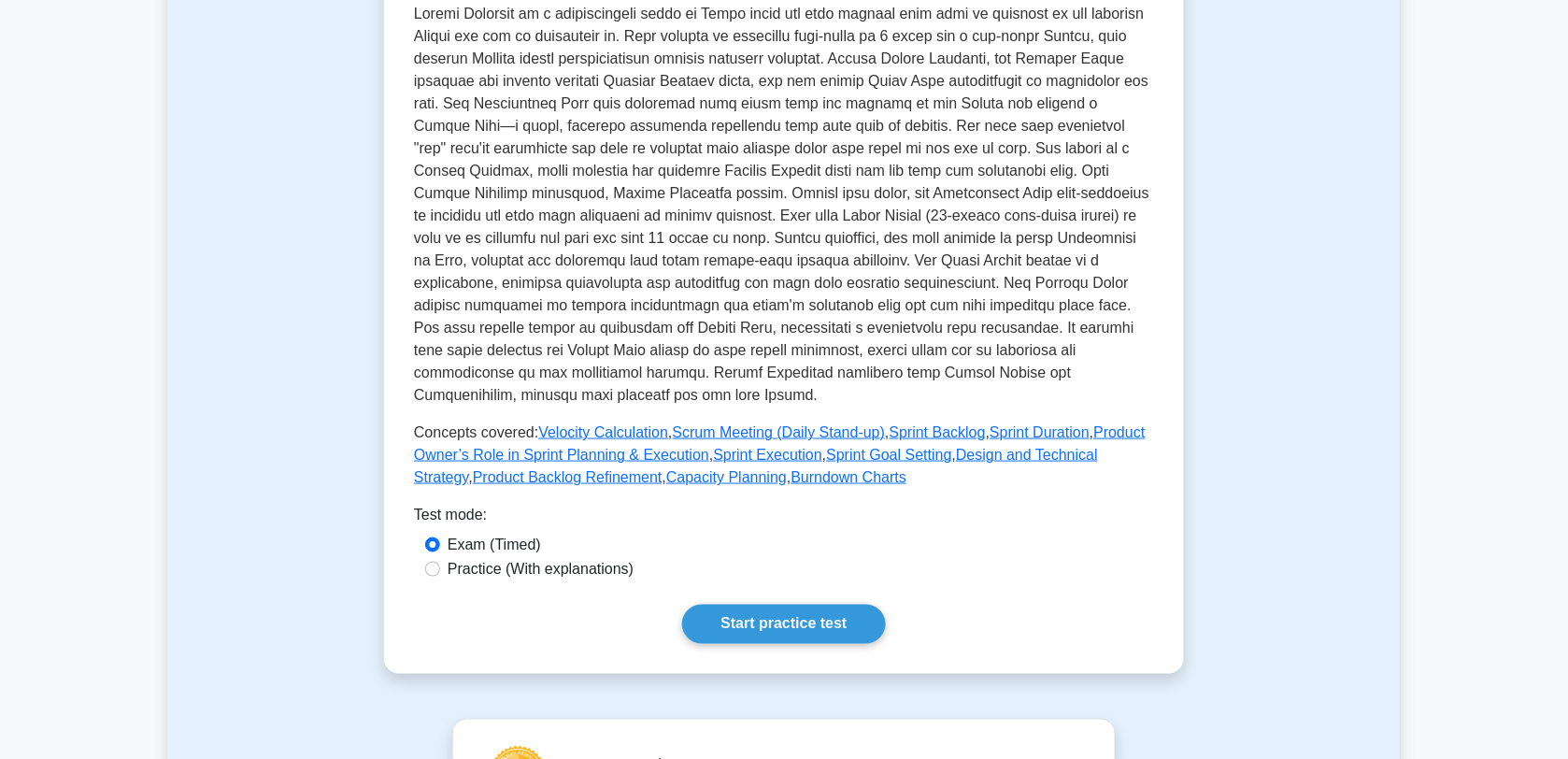
scroll to position [482, 0]
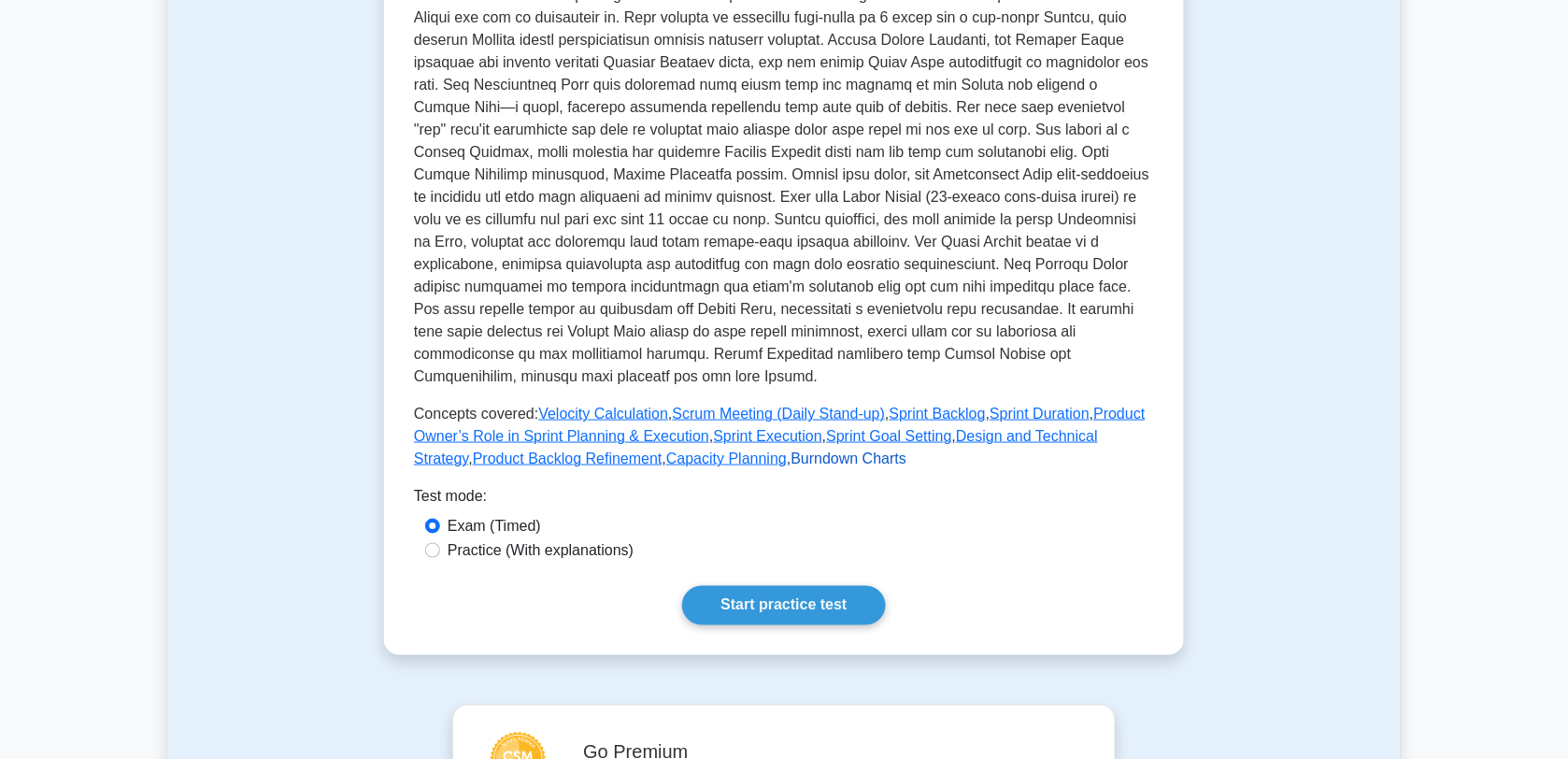
click at [791, 461] on link "Burndown Charts" at bounding box center [849, 458] width 116 height 16
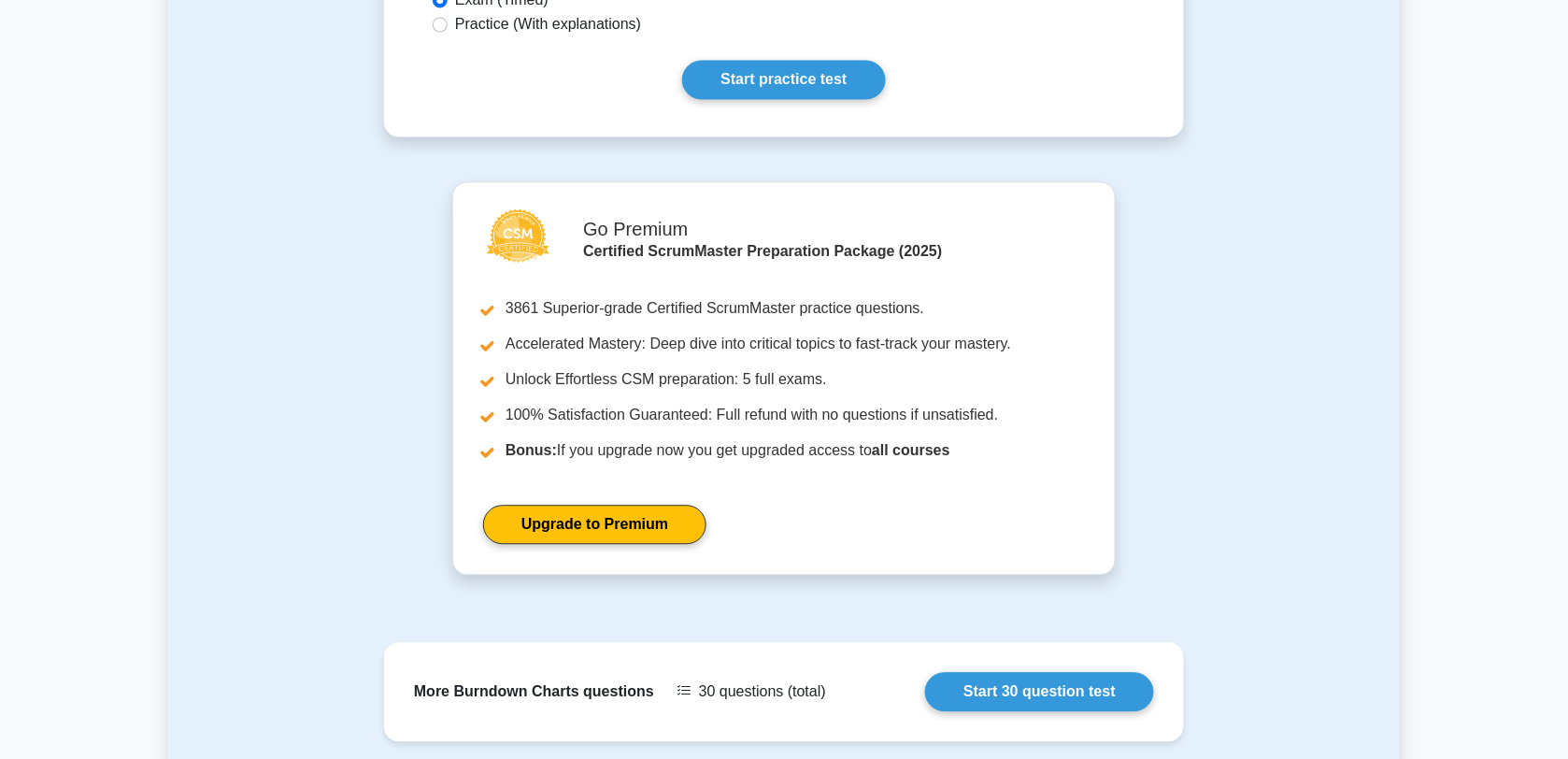
scroll to position [1156, 0]
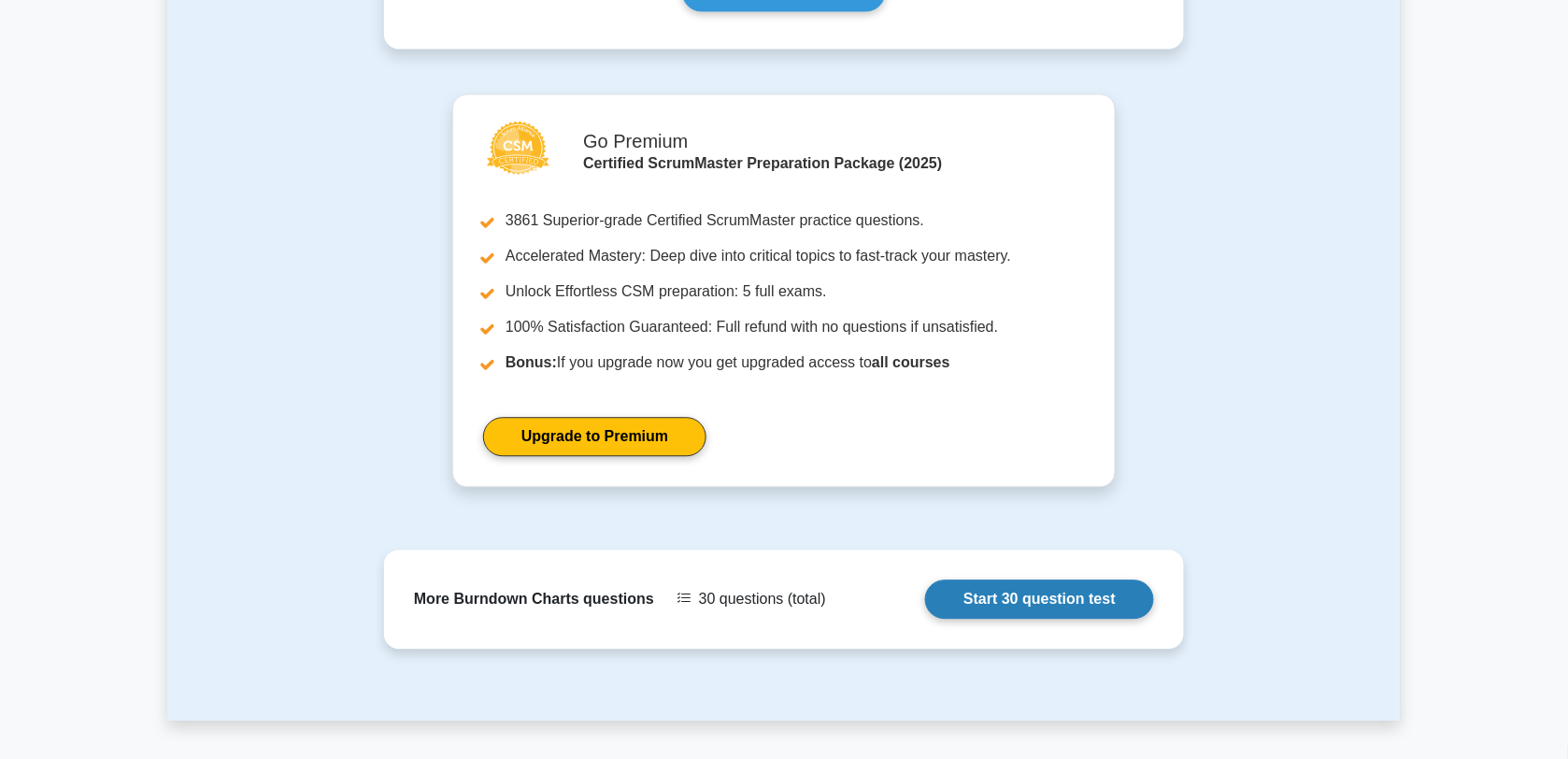
click at [1011, 579] on link "Start 30 question test" at bounding box center [1039, 599] width 229 height 39
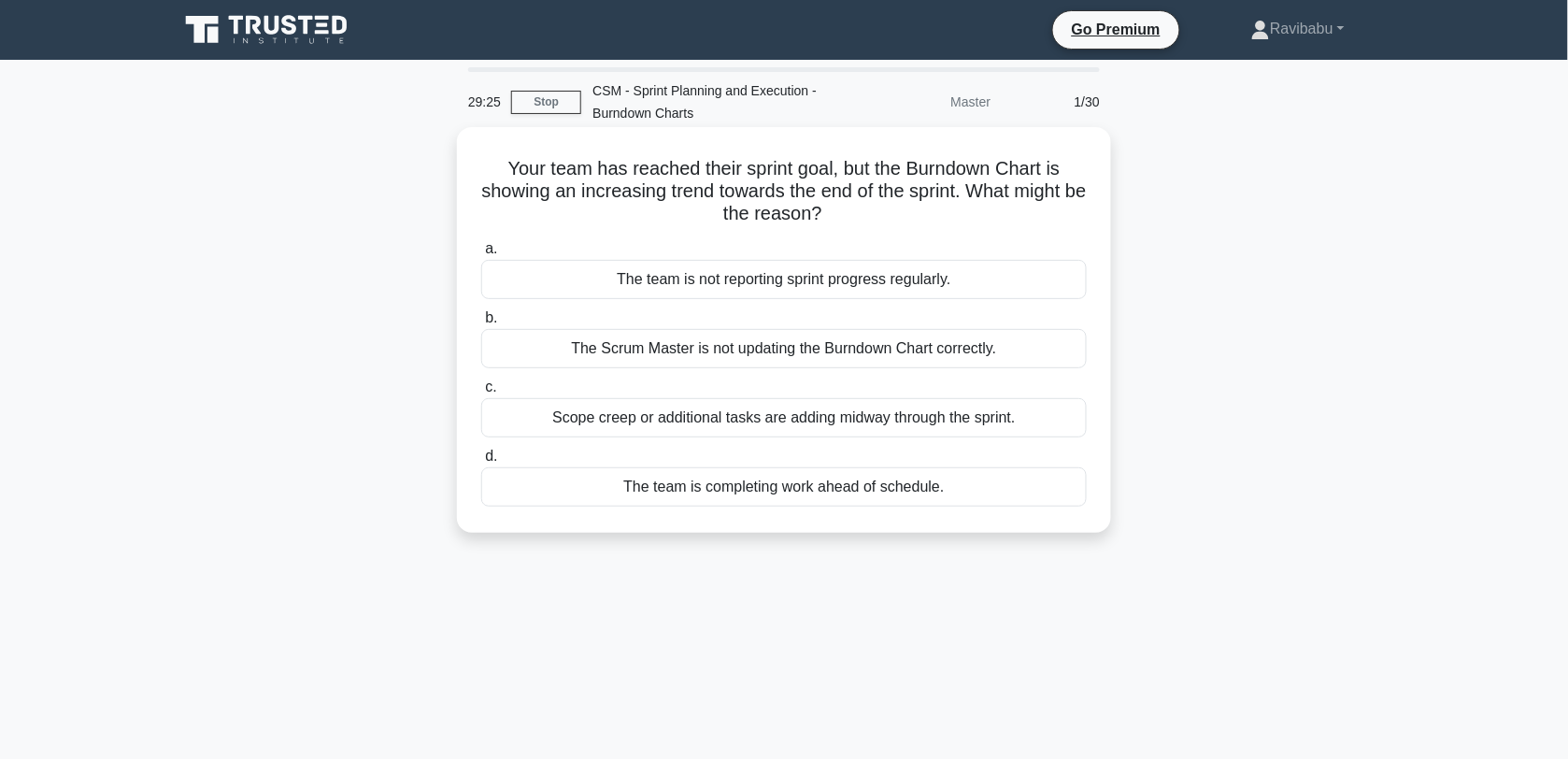
click at [906, 283] on div "The team is not reporting sprint progress regularly." at bounding box center [784, 279] width 606 height 39
click at [481, 256] on input "a. The team is not reporting sprint progress regularly." at bounding box center [481, 249] width 0 height 12
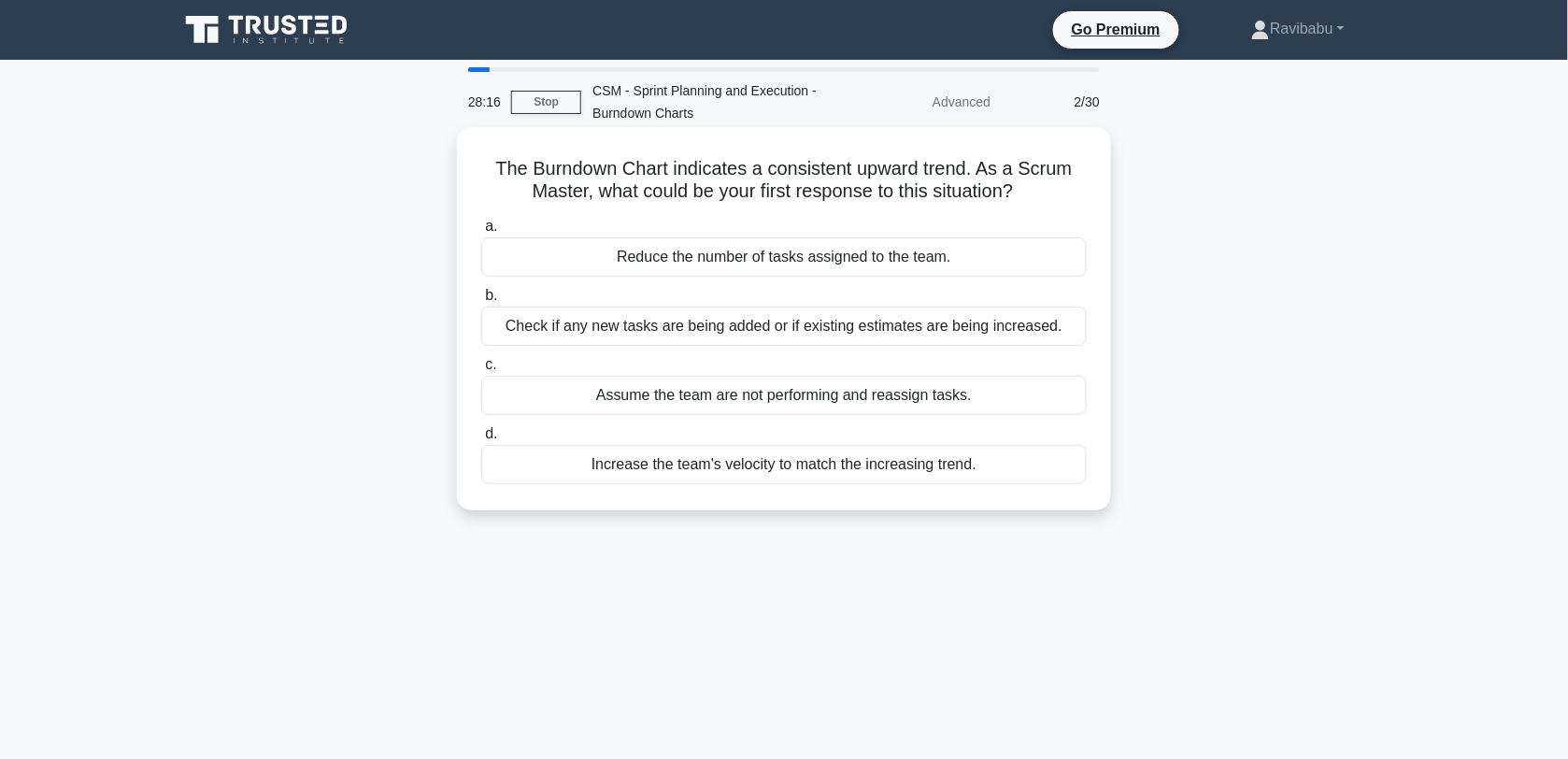
click at [905, 318] on div "Check if any new tasks are being added or if existing estimates are being incre…" at bounding box center [784, 326] width 606 height 39
click at [481, 302] on input "b. Check if any new tasks are being added or if existing estimates are being in…" at bounding box center [481, 296] width 0 height 12
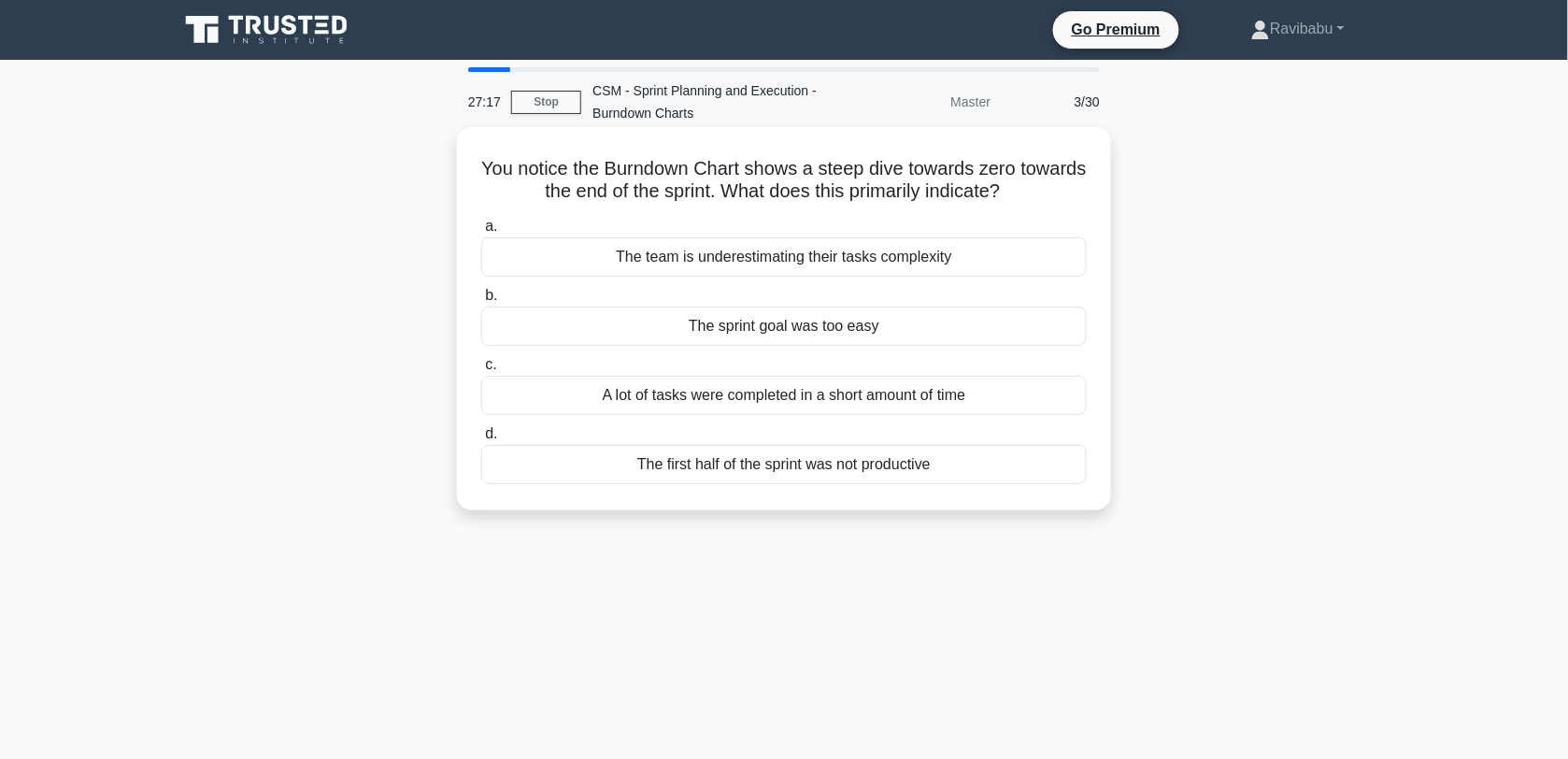
click at [899, 400] on div "A lot of tasks were completed in a short amount of time" at bounding box center [784, 395] width 606 height 39
click at [481, 371] on input "c. A lot of tasks were completed in a short amount of time" at bounding box center [481, 365] width 0 height 12
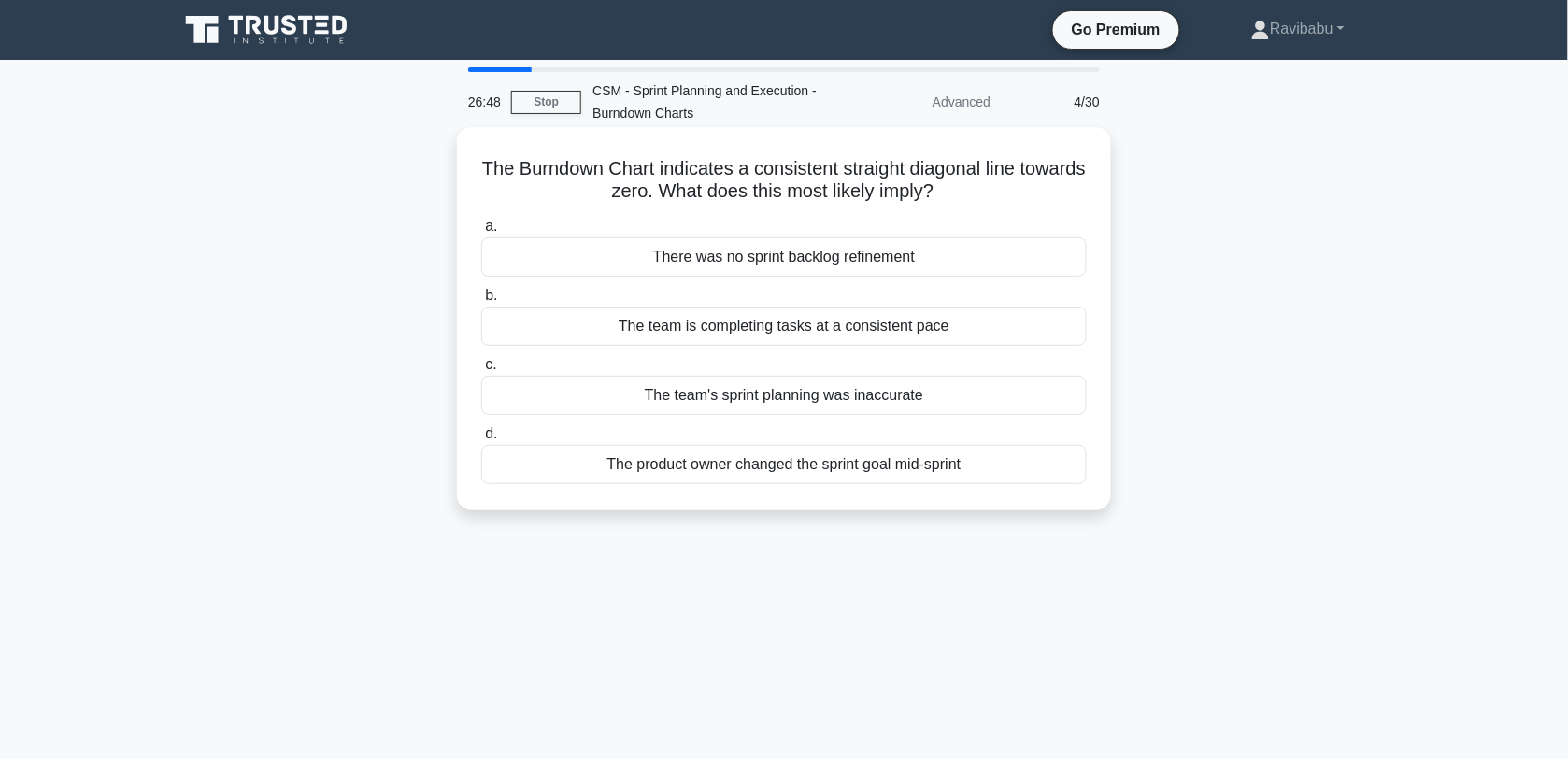
click at [888, 329] on div "The team is completing tasks at a consistent pace" at bounding box center [784, 326] width 606 height 39
click at [481, 302] on input "b. The team is completing tasks at a consistent pace" at bounding box center [481, 296] width 0 height 12
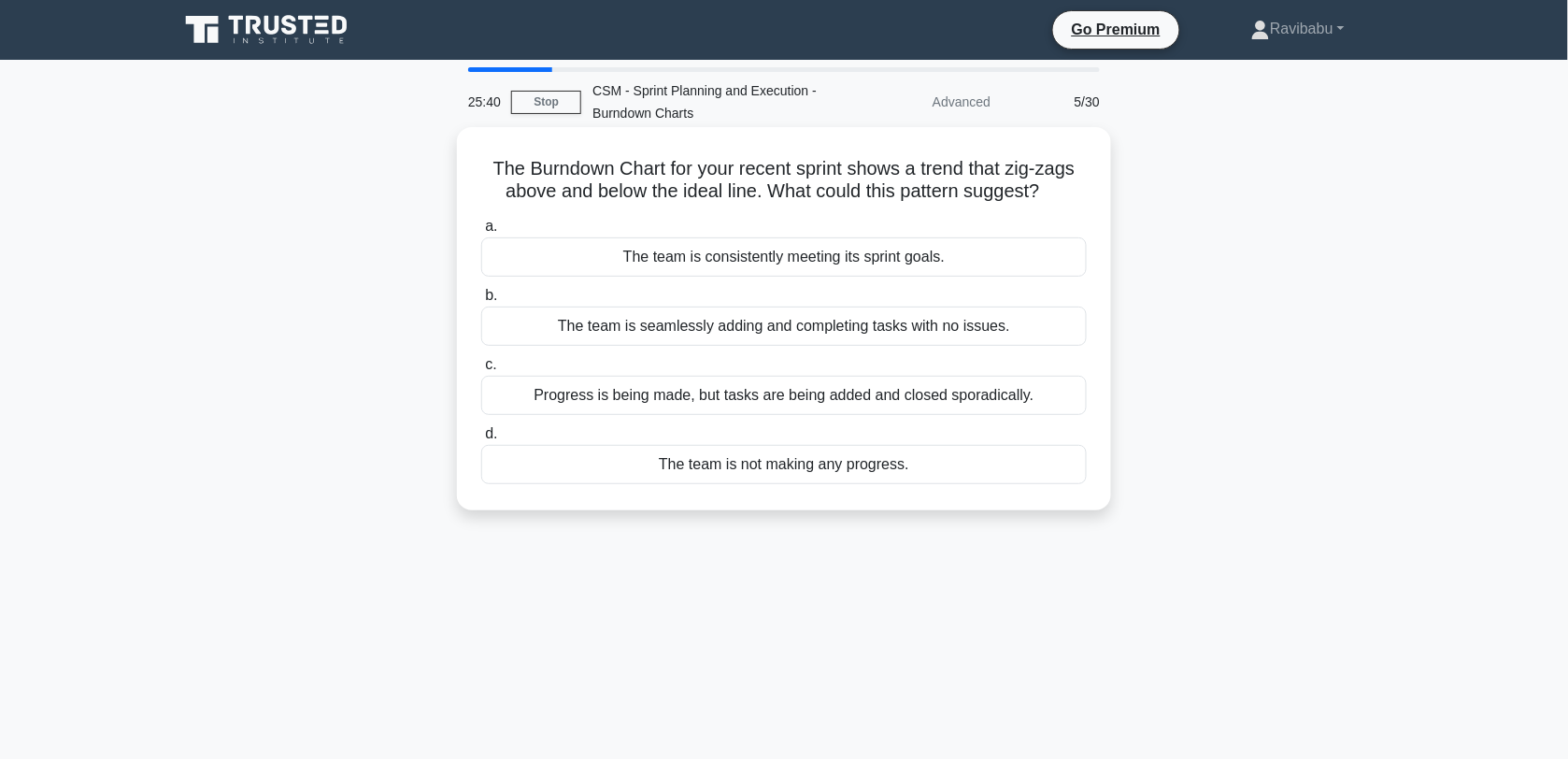
click at [892, 394] on div "Progress is being made, but tasks are being added and closed sporadically." at bounding box center [784, 395] width 606 height 39
click at [481, 371] on input "c. Progress is being made, but tasks are being added and closed sporadically." at bounding box center [481, 365] width 0 height 12
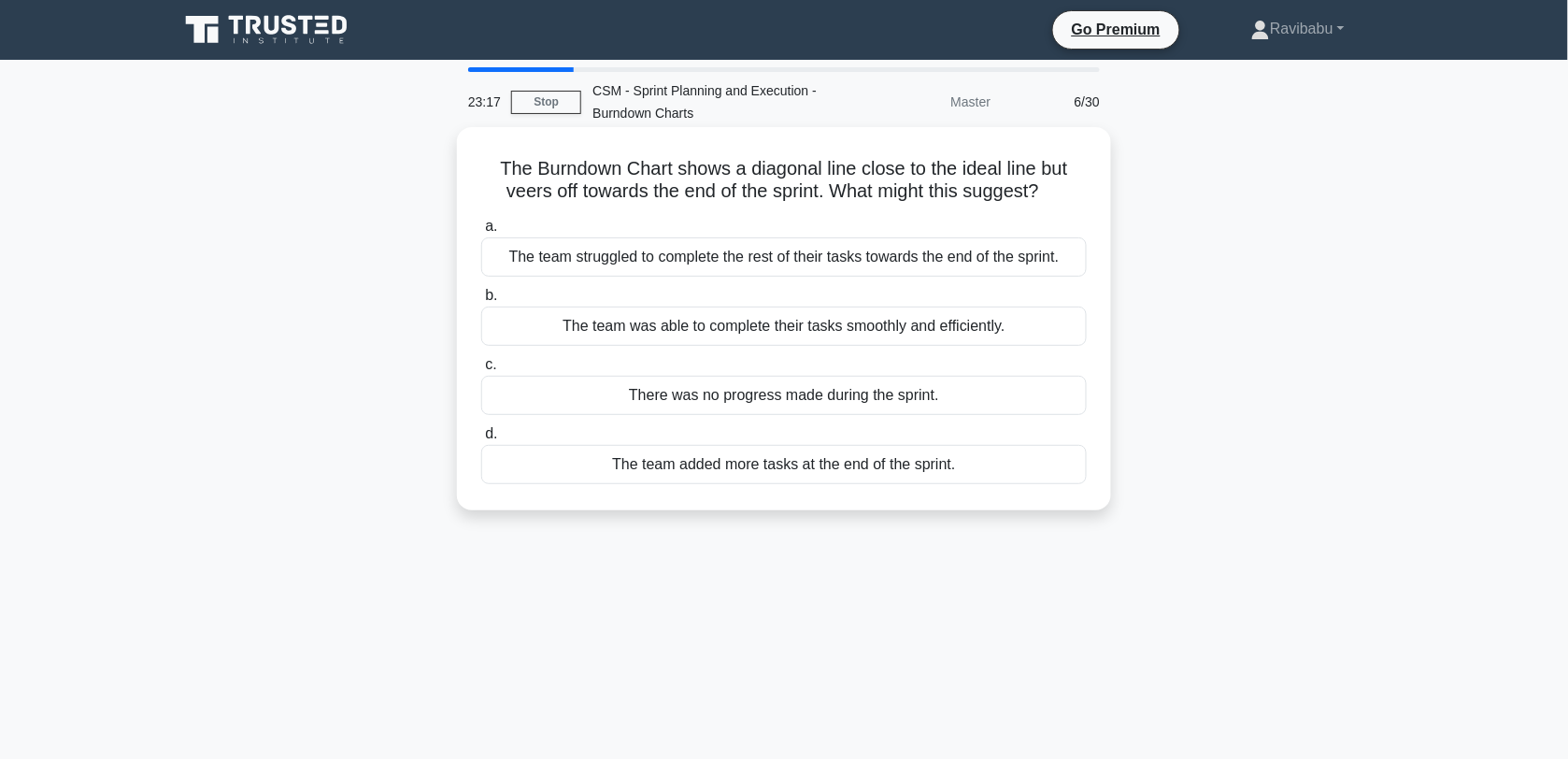
click at [888, 263] on div "The team struggled to complete the rest of their tasks towards the end of the s…" at bounding box center [784, 257] width 606 height 39
click at [481, 233] on input "a. The team struggled to complete the rest of their tasks towards the end of th…" at bounding box center [481, 227] width 0 height 12
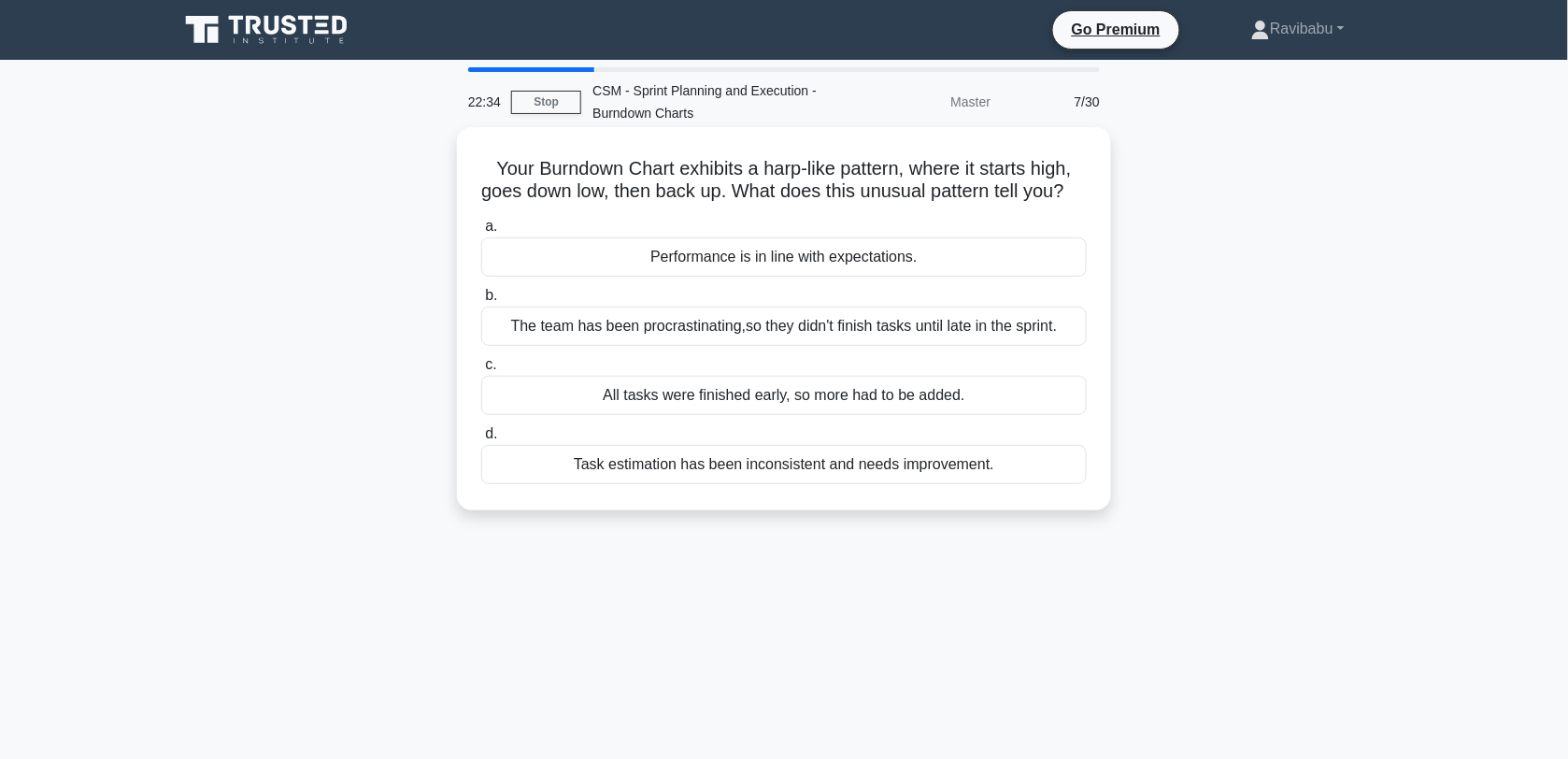
click at [897, 484] on div "Task estimation has been inconsistent and needs improvement." at bounding box center [784, 464] width 606 height 39
click at [481, 440] on input "d. Task estimation has been inconsistent and needs improvement." at bounding box center [481, 434] width 0 height 12
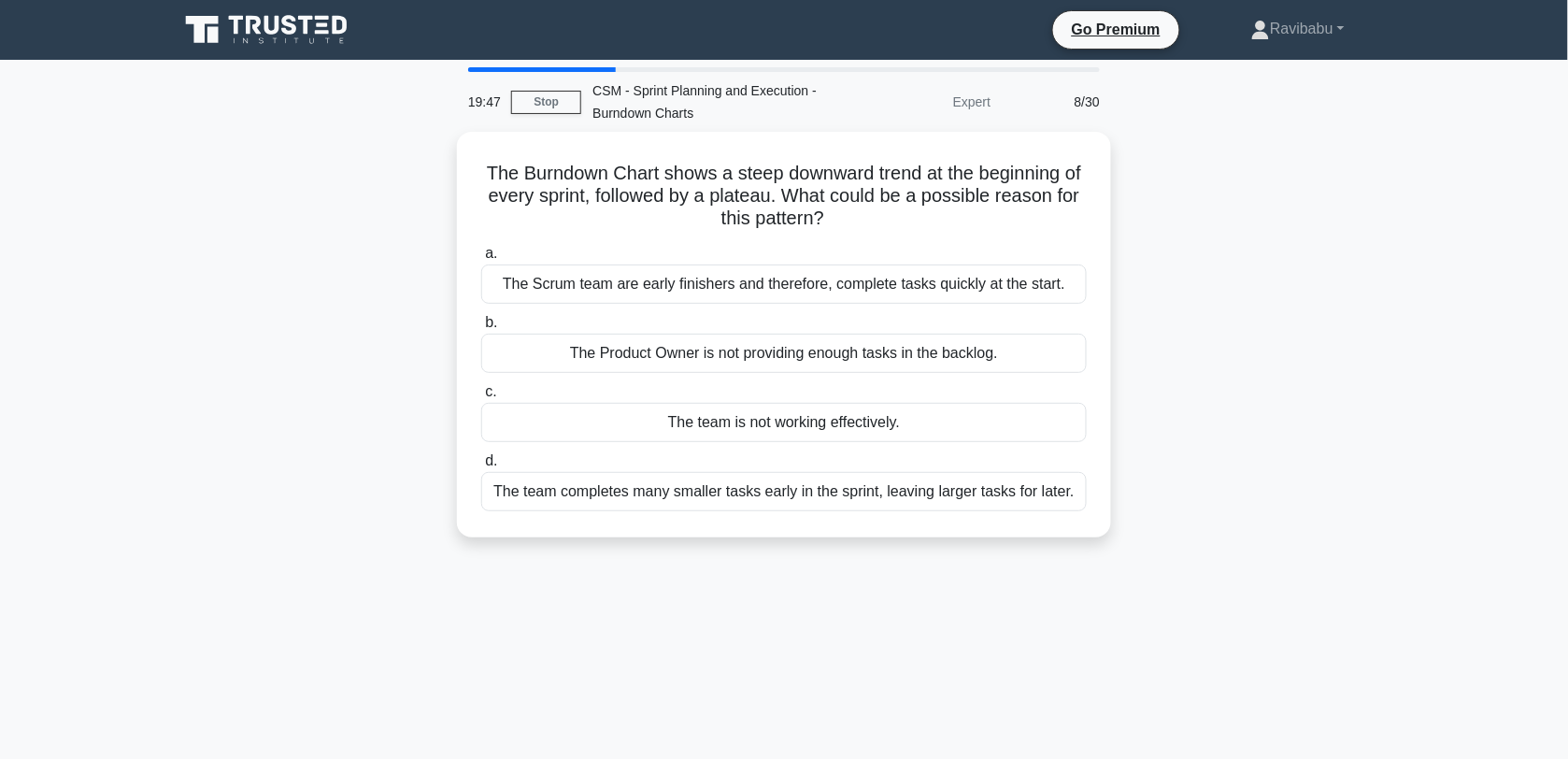
click at [897, 496] on div "The team completes many smaller tasks early in the sprint, leaving larger tasks…" at bounding box center [784, 491] width 606 height 39
click at [481, 468] on input "d. The team completes many smaller tasks early in the sprint, leaving larger ta…" at bounding box center [481, 461] width 0 height 12
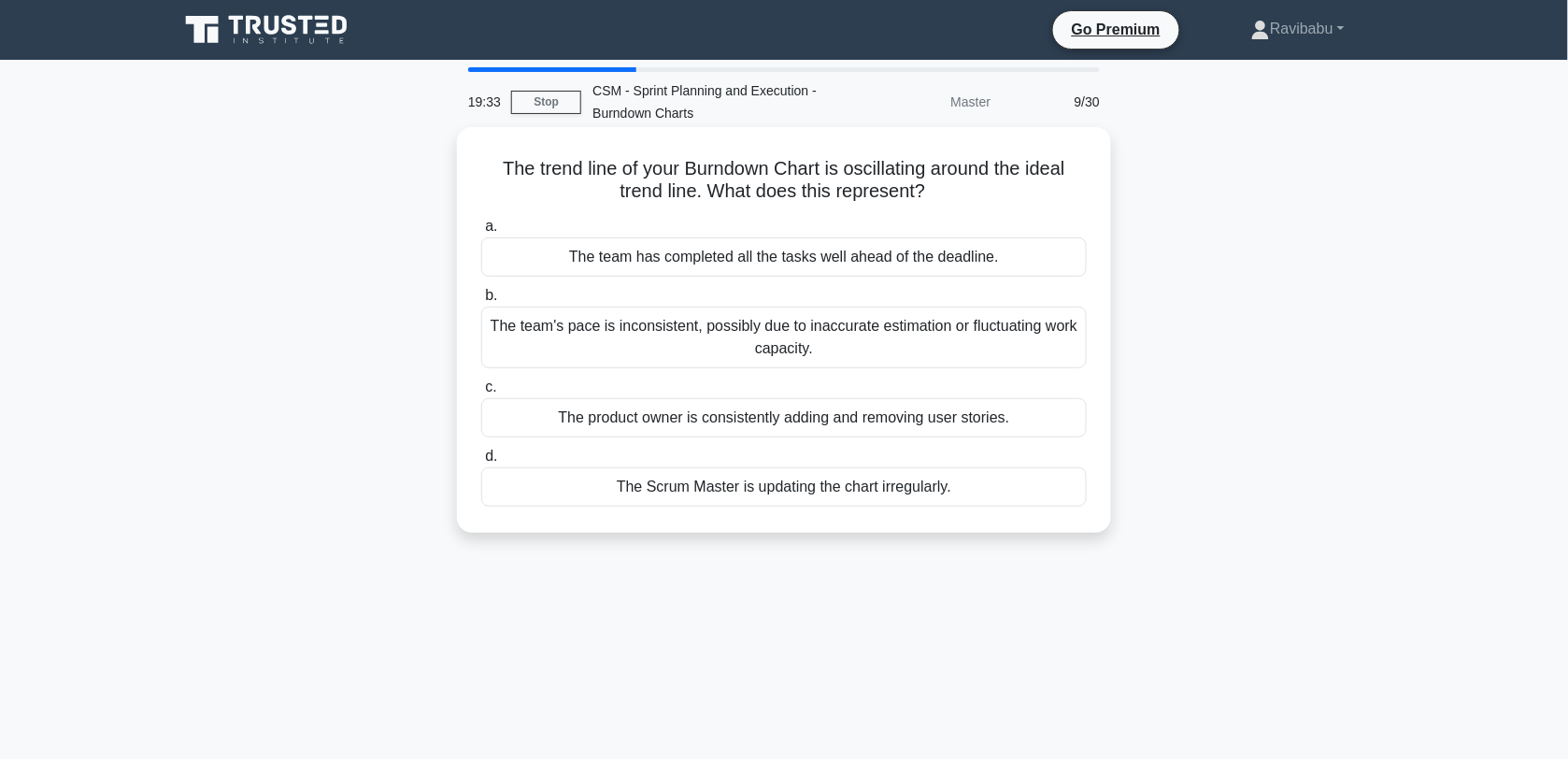
click at [916, 347] on div "The team's pace is inconsistent, possibly due to inaccurate estimation or fluct…" at bounding box center [784, 337] width 606 height 61
click at [481, 302] on input "b. The team's pace is inconsistent, possibly due to inaccurate estimation or fl…" at bounding box center [481, 296] width 0 height 12
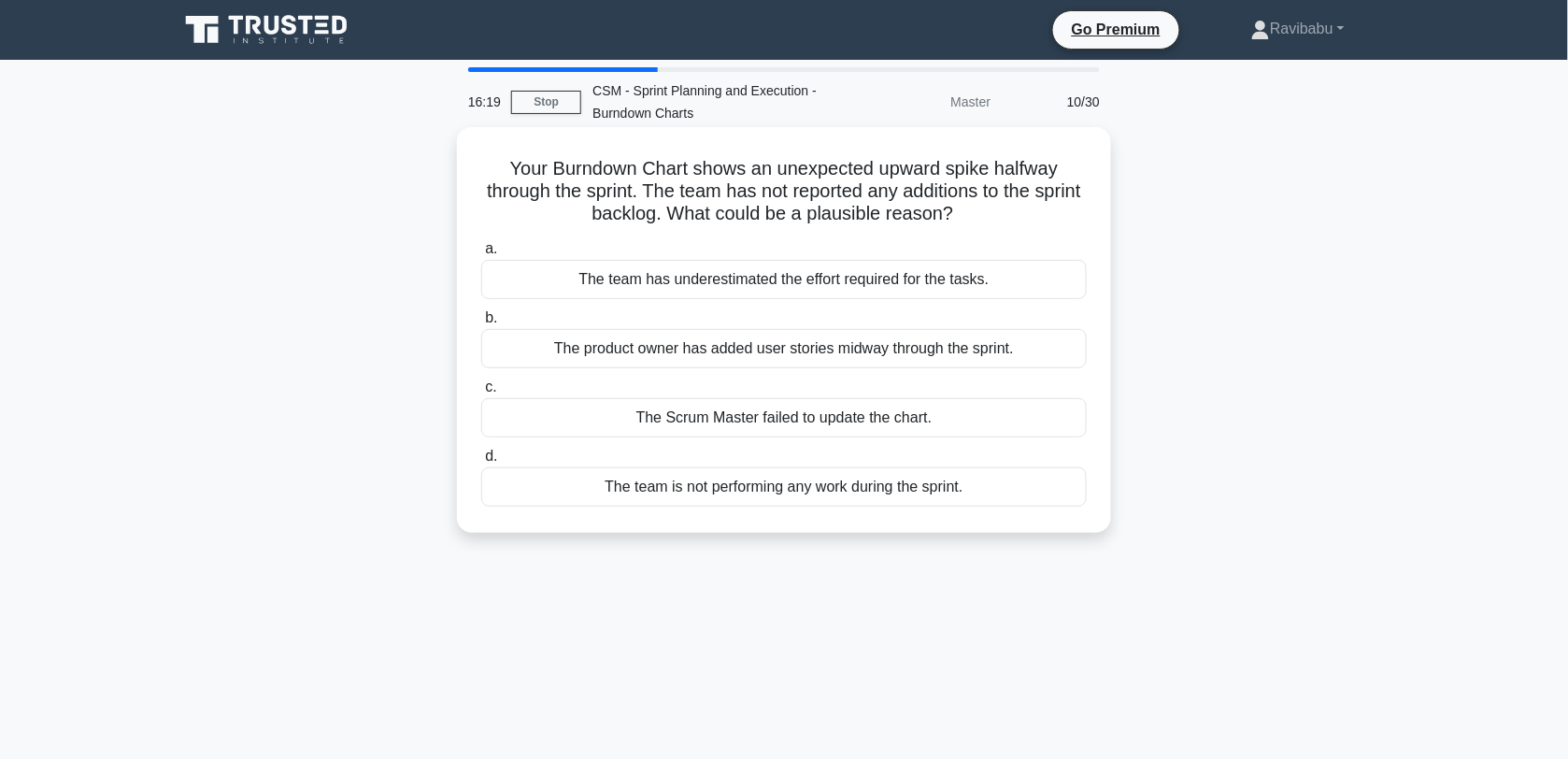
click at [836, 291] on div "The team has underestimated the effort required for the tasks." at bounding box center [784, 279] width 606 height 39
click at [481, 256] on input "a. The team has underestimated the effort required for the tasks." at bounding box center [481, 249] width 0 height 12
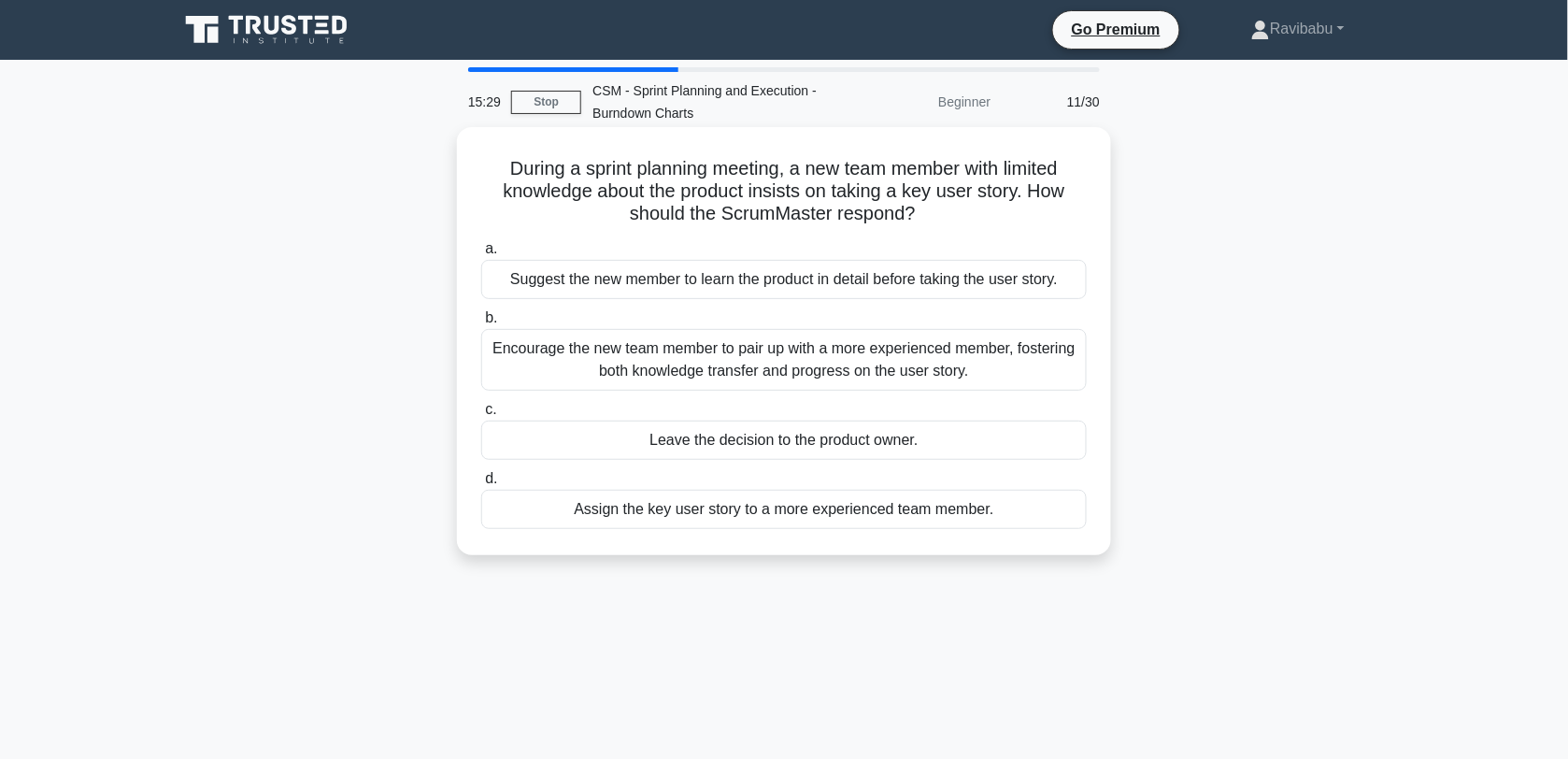
click at [865, 381] on div "Encourage the new team member to pair up with a more experienced member, foster…" at bounding box center [784, 360] width 606 height 61
click at [481, 325] on input "b. Encourage the new team member to pair up with a more experienced member, fos…" at bounding box center [481, 318] width 0 height 12
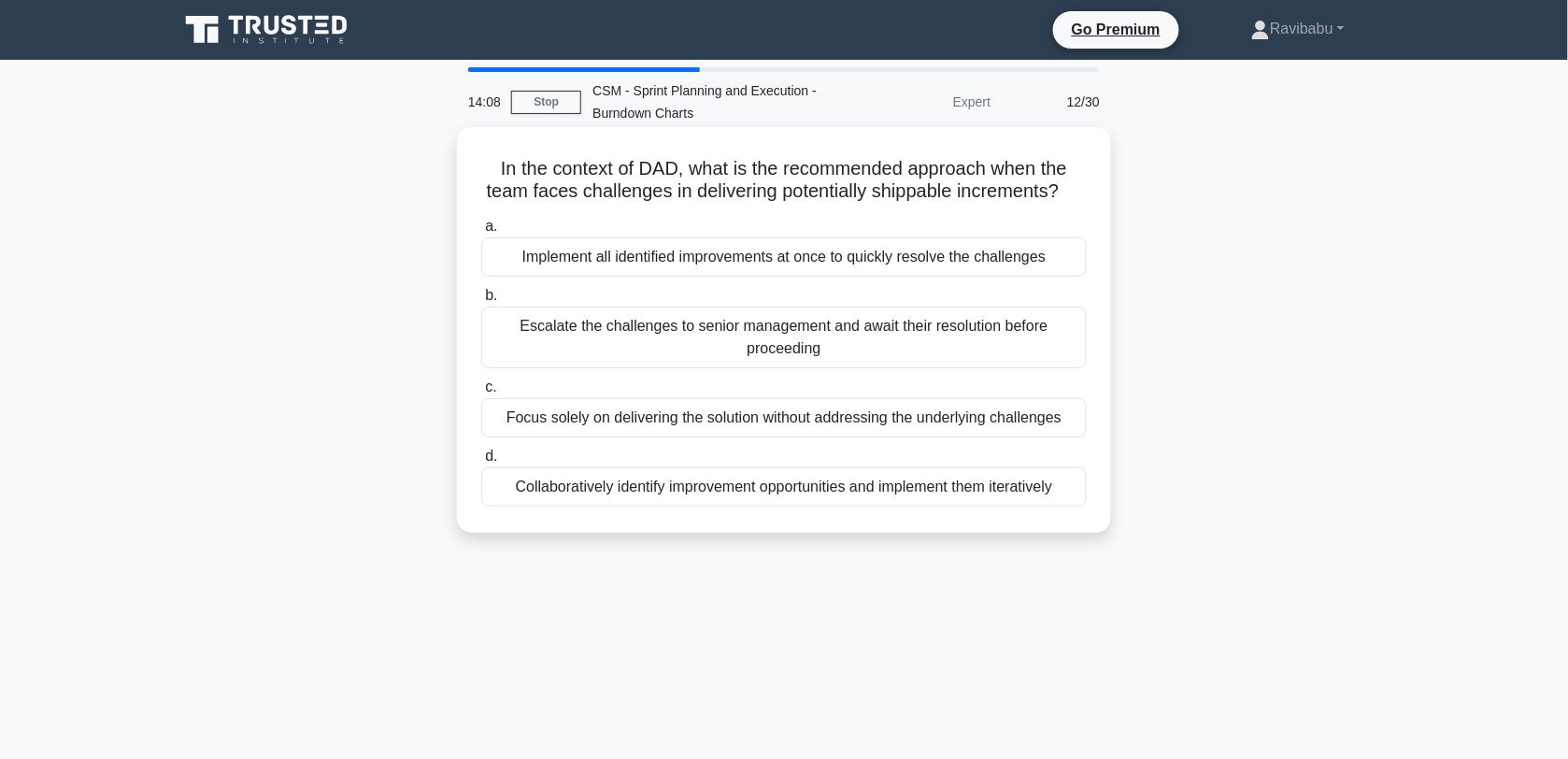
click at [880, 502] on div "Collaboratively identify improvement opportunities and implement them iterative…" at bounding box center [784, 487] width 606 height 39
click at [481, 463] on input "d. Collaboratively identify improvement opportunities and implement them iterat…" at bounding box center [481, 456] width 0 height 12
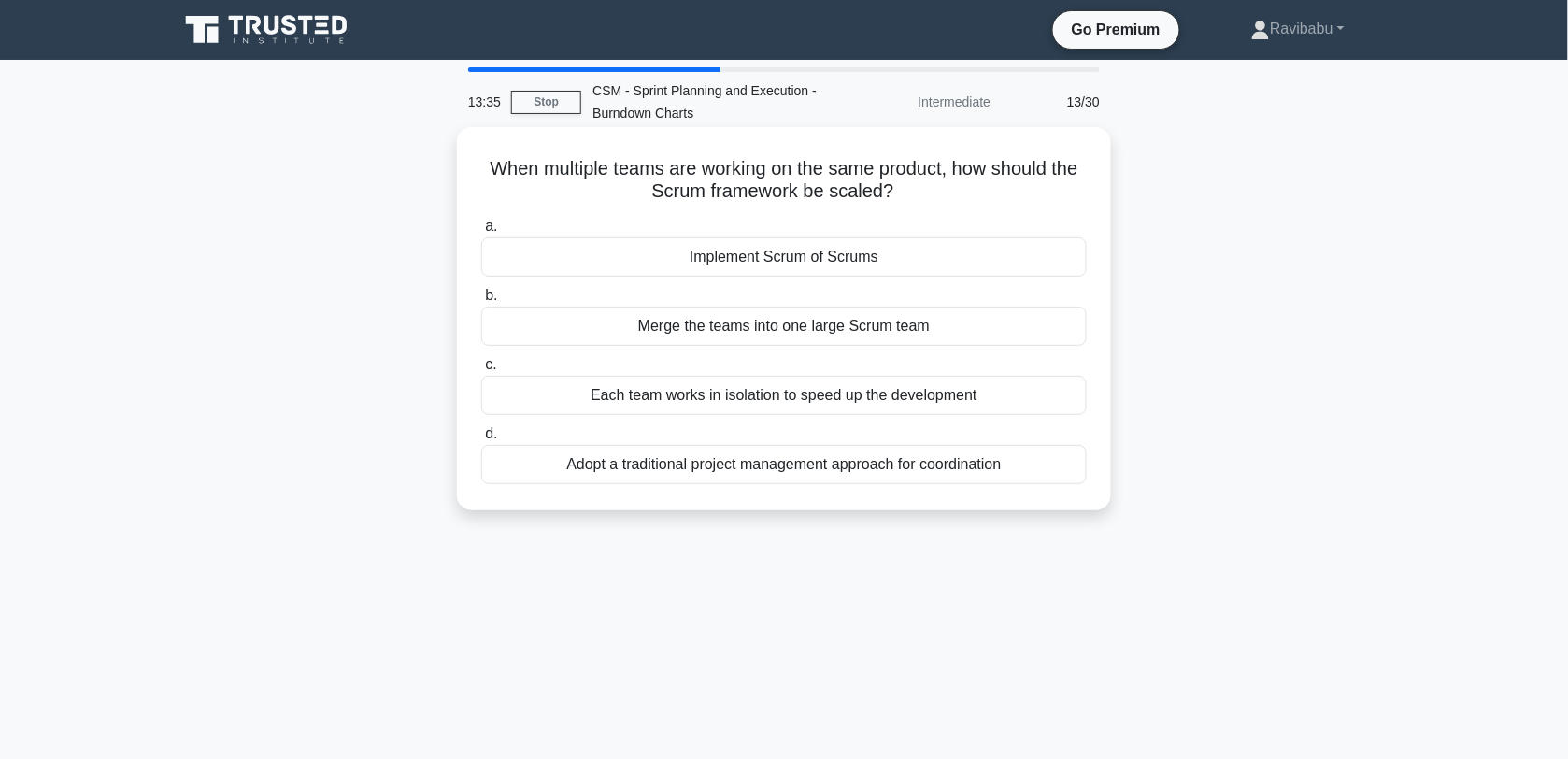
click at [860, 253] on div "Implement Scrum of Scrums" at bounding box center [784, 257] width 606 height 39
click at [481, 233] on input "a. Implement Scrum of Scrums" at bounding box center [481, 227] width 0 height 12
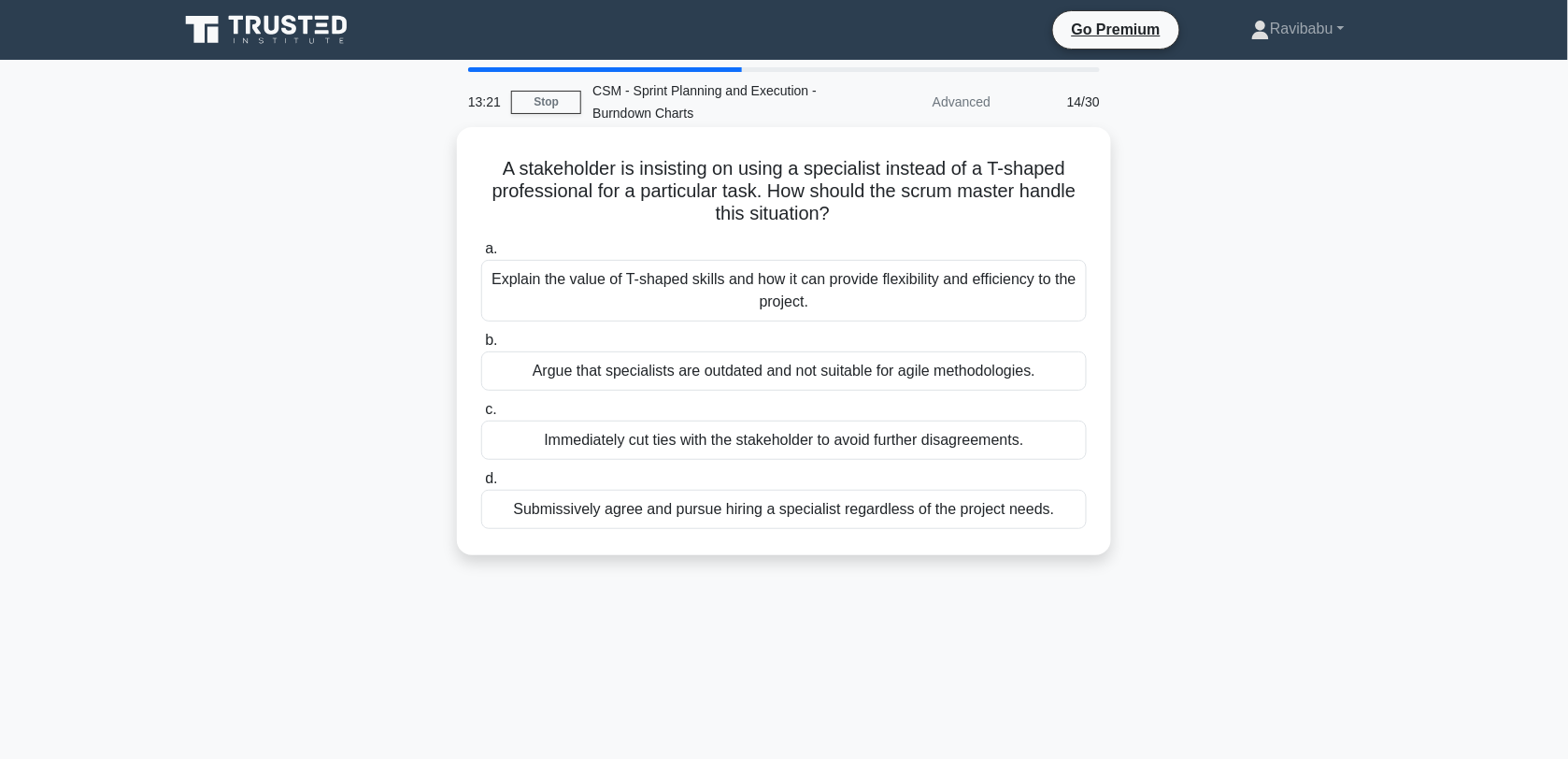
click at [860, 282] on div "Explain the value of T-shaped skills and how it can provide flexibility and eff…" at bounding box center [784, 290] width 606 height 61
click at [481, 256] on input "a. Explain the value of T-shaped skills and how it can provide flexibility and …" at bounding box center [481, 249] width 0 height 12
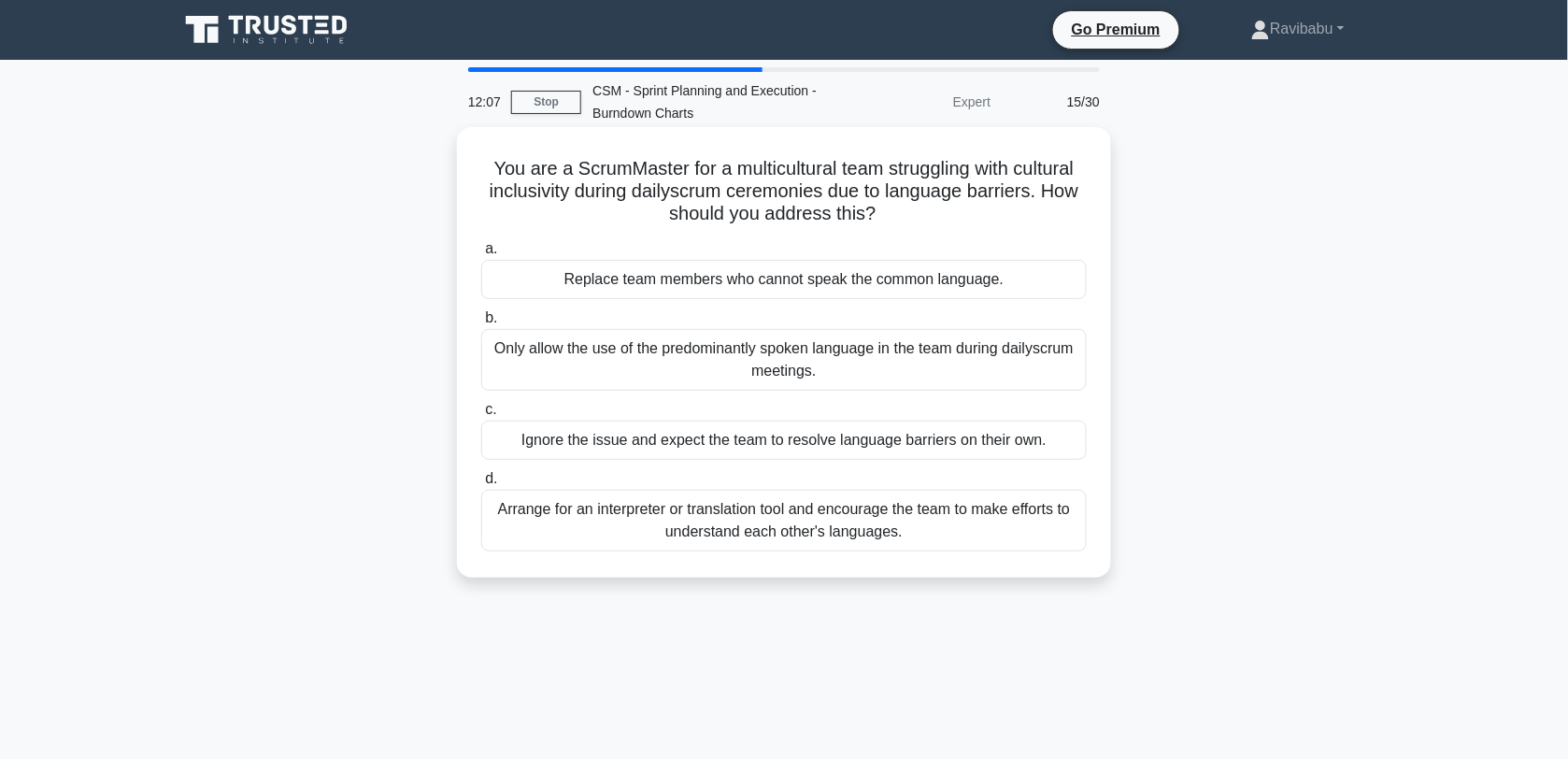
click at [862, 531] on div "Arrange for an interpreter or translation tool and encourage the team to make e…" at bounding box center [784, 521] width 606 height 61
click at [481, 485] on input "d. Arrange for an interpreter or translation tool and encourage the team to mak…" at bounding box center [481, 478] width 0 height 12
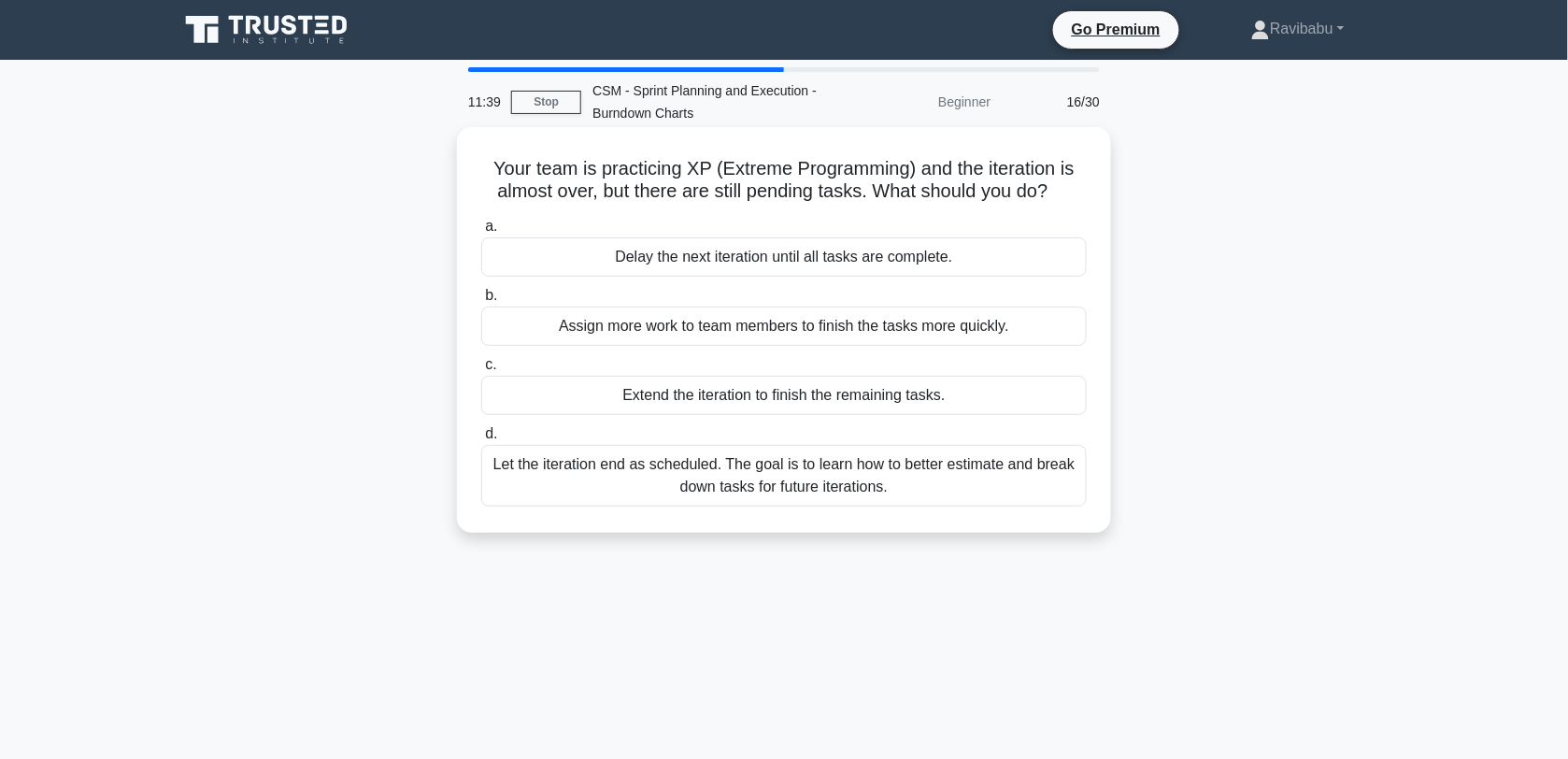
click at [906, 486] on div "Let the iteration end as scheduled. The goal is to learn how to better estimate…" at bounding box center [784, 476] width 606 height 61
click at [481, 440] on input "d. Let the iteration end as scheduled. The goal is to learn how to better estim…" at bounding box center [481, 434] width 0 height 12
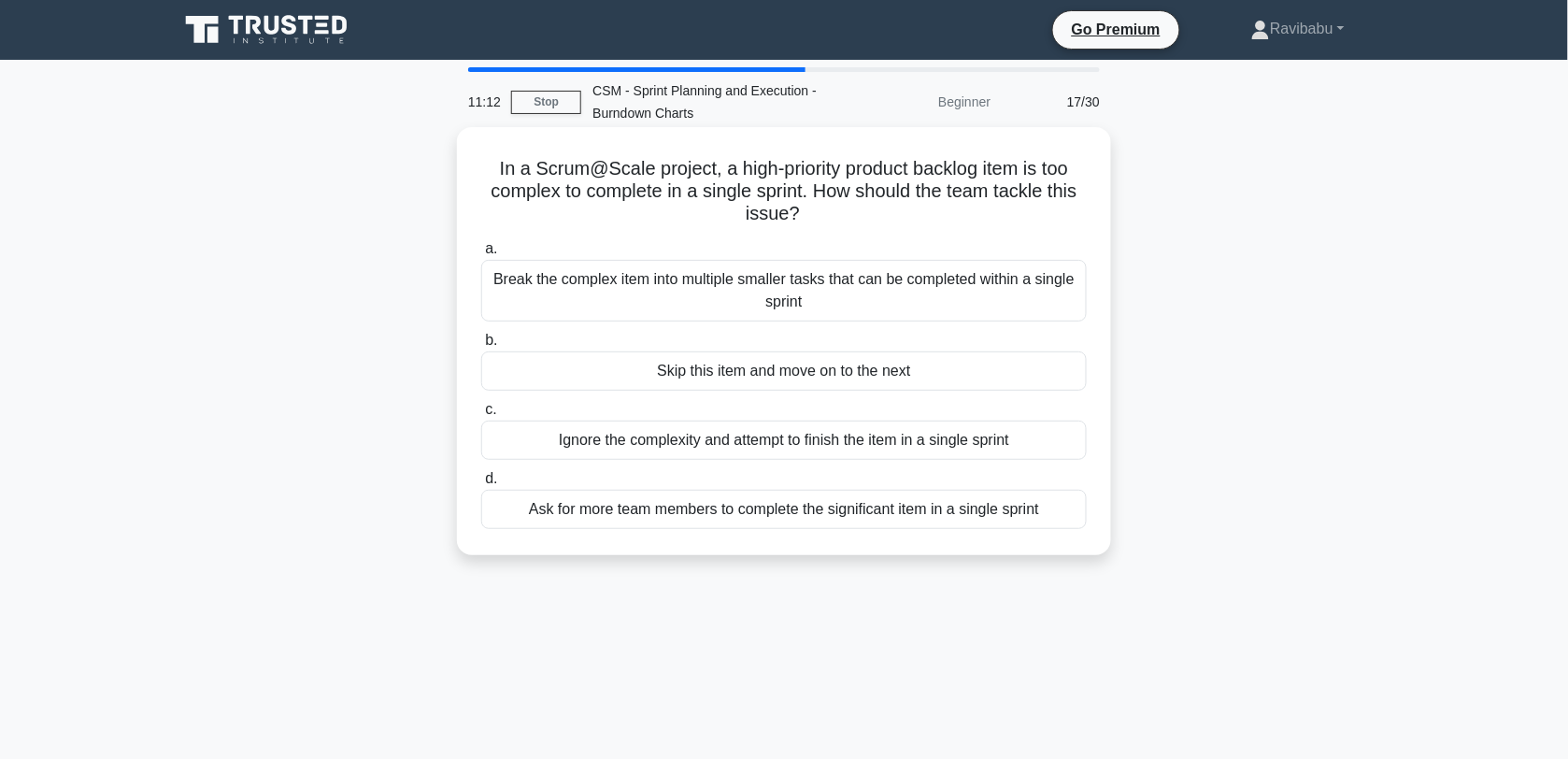
click at [950, 310] on div "Break the complex item into multiple smaller tasks that can be completed within…" at bounding box center [784, 290] width 606 height 61
click at [481, 256] on input "a. Break the complex item into multiple smaller tasks that can be completed wit…" at bounding box center [481, 249] width 0 height 12
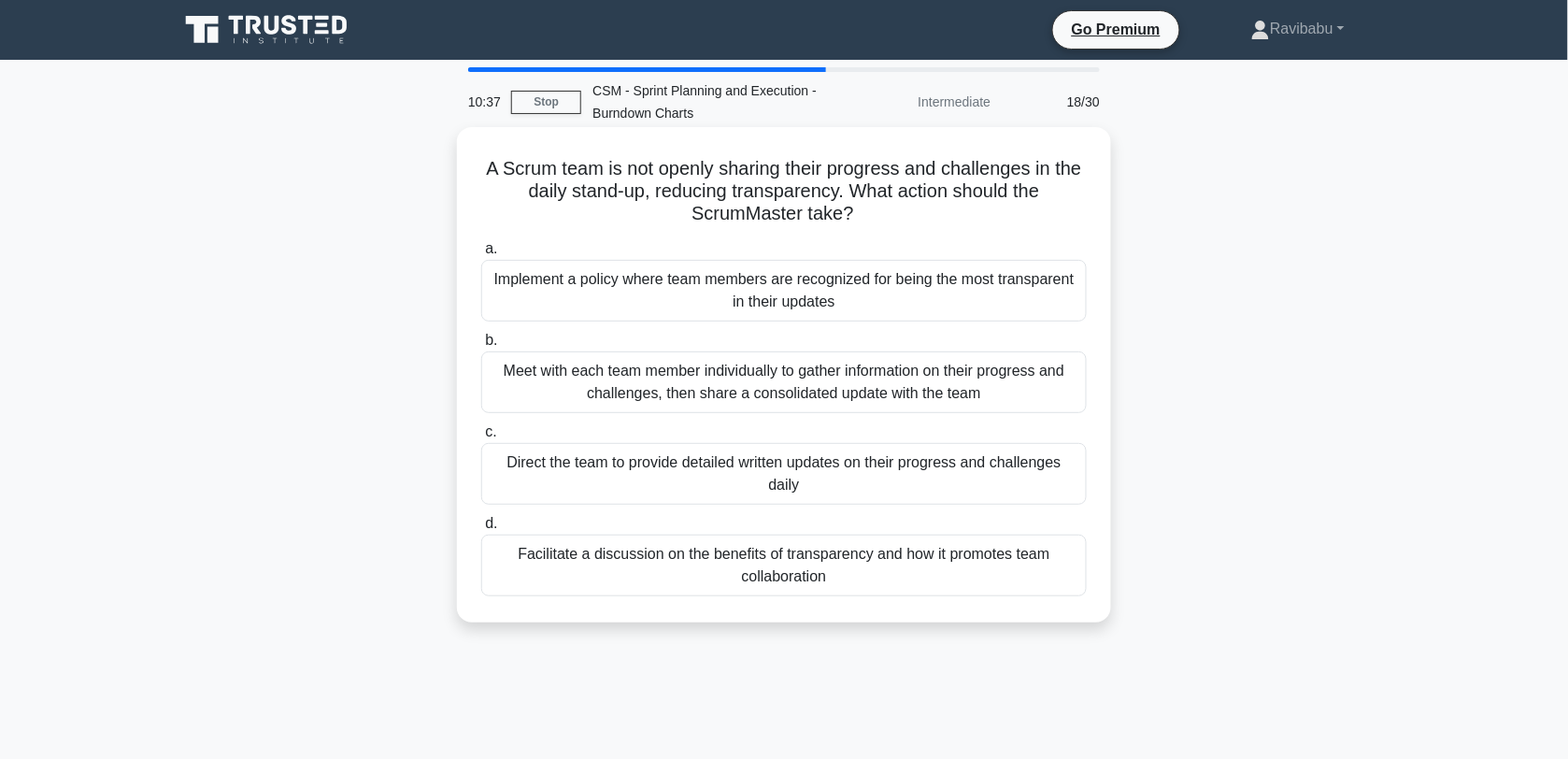
click at [859, 564] on div "Facilitate a discussion on the benefits of transparency and how it promotes tea…" at bounding box center [784, 566] width 606 height 61
click at [481, 530] on input "d. Facilitate a discussion on the benefits of transparency and how it promotes …" at bounding box center [481, 524] width 0 height 12
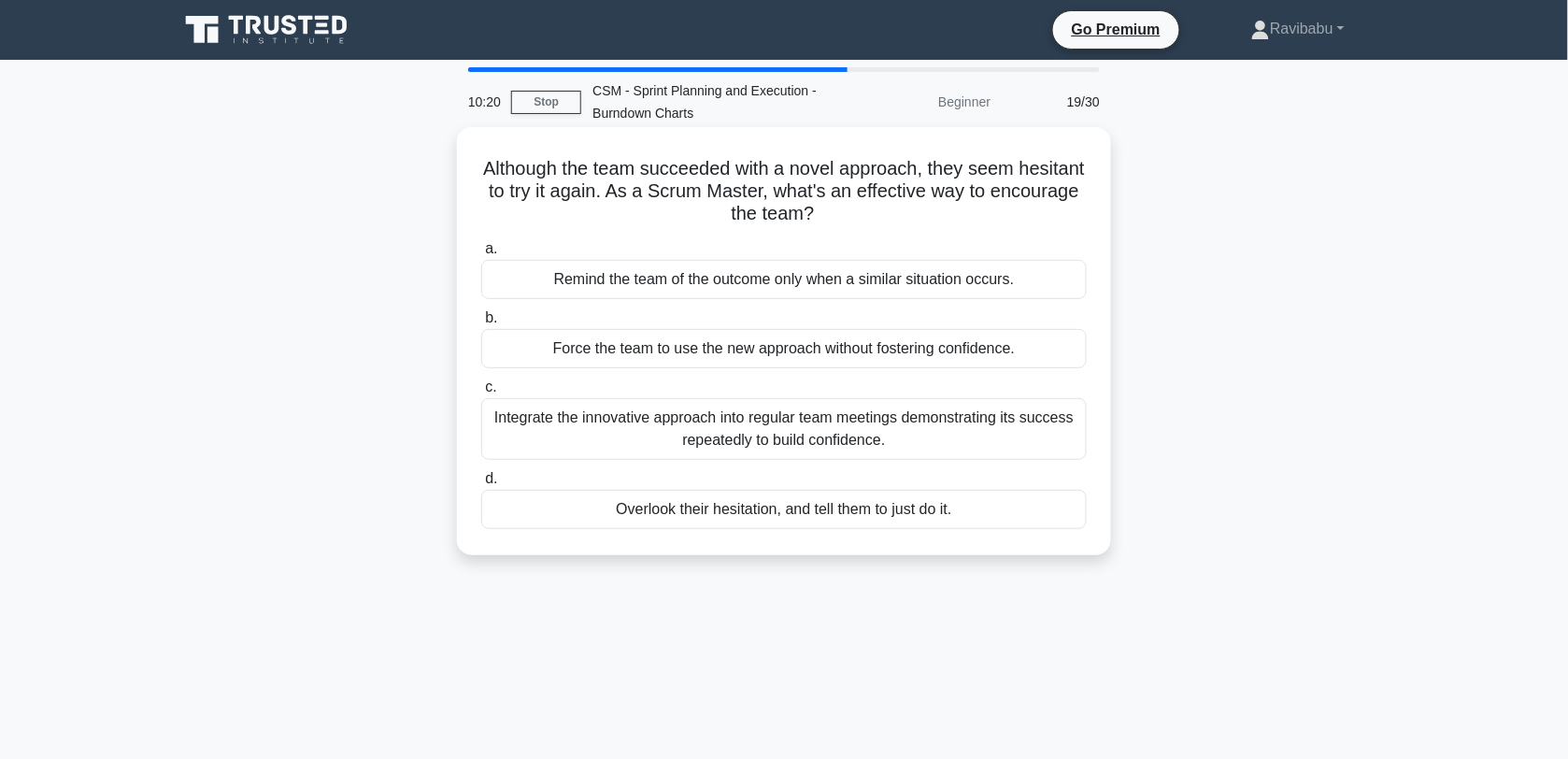
click at [934, 445] on div "Integrate the innovative approach into regular team meetings demonstrating its …" at bounding box center [784, 429] width 606 height 61
click at [481, 394] on input "c. Integrate the innovative approach into regular team meetings demonstrating i…" at bounding box center [481, 387] width 0 height 12
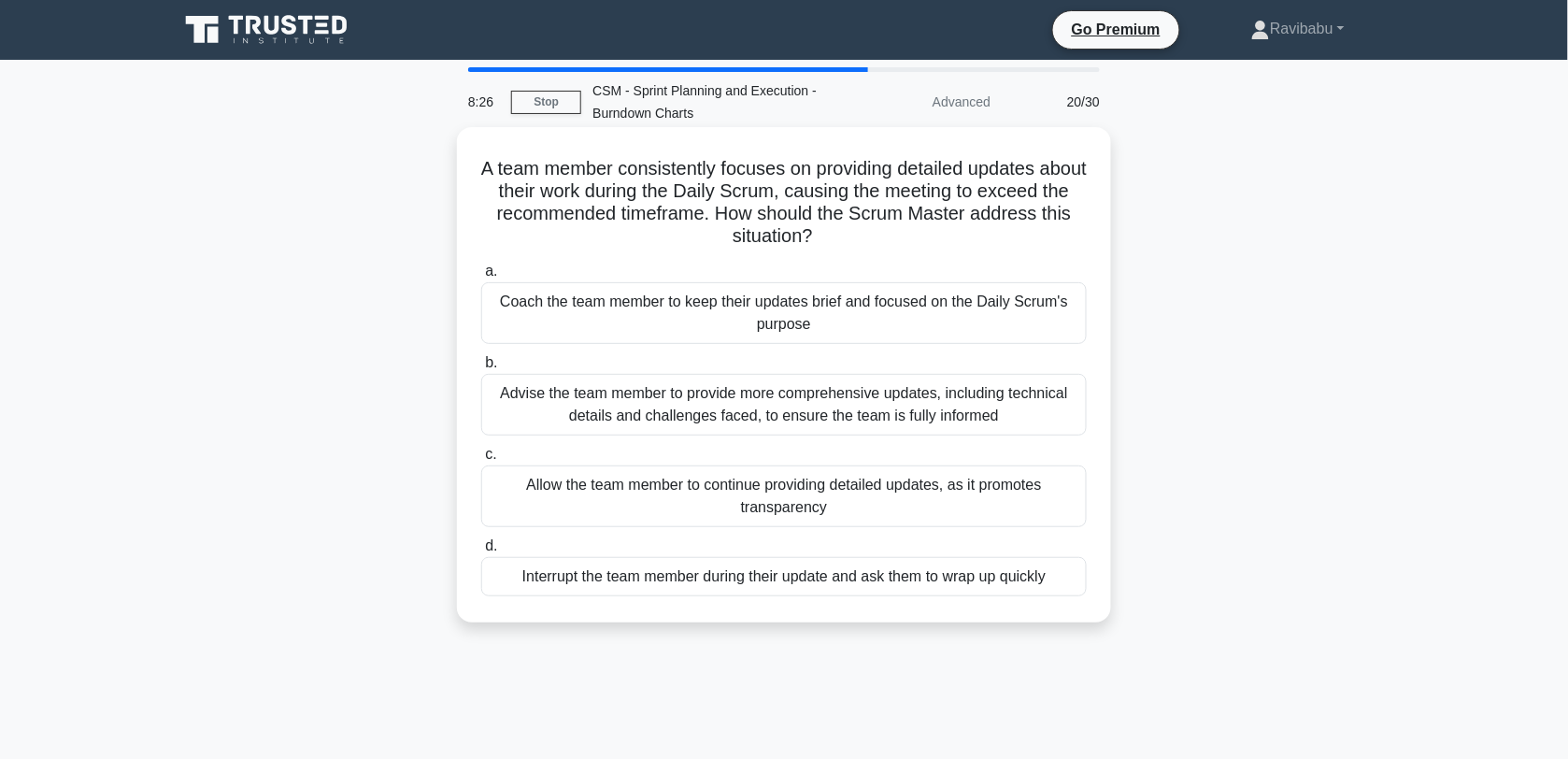
click at [825, 325] on div "Coach the team member to keep their updates brief and focused on the Daily Scru…" at bounding box center [784, 313] width 606 height 61
click at [481, 278] on input "a. Coach the team member to keep their updates brief and focused on the Daily S…" at bounding box center [481, 271] width 0 height 12
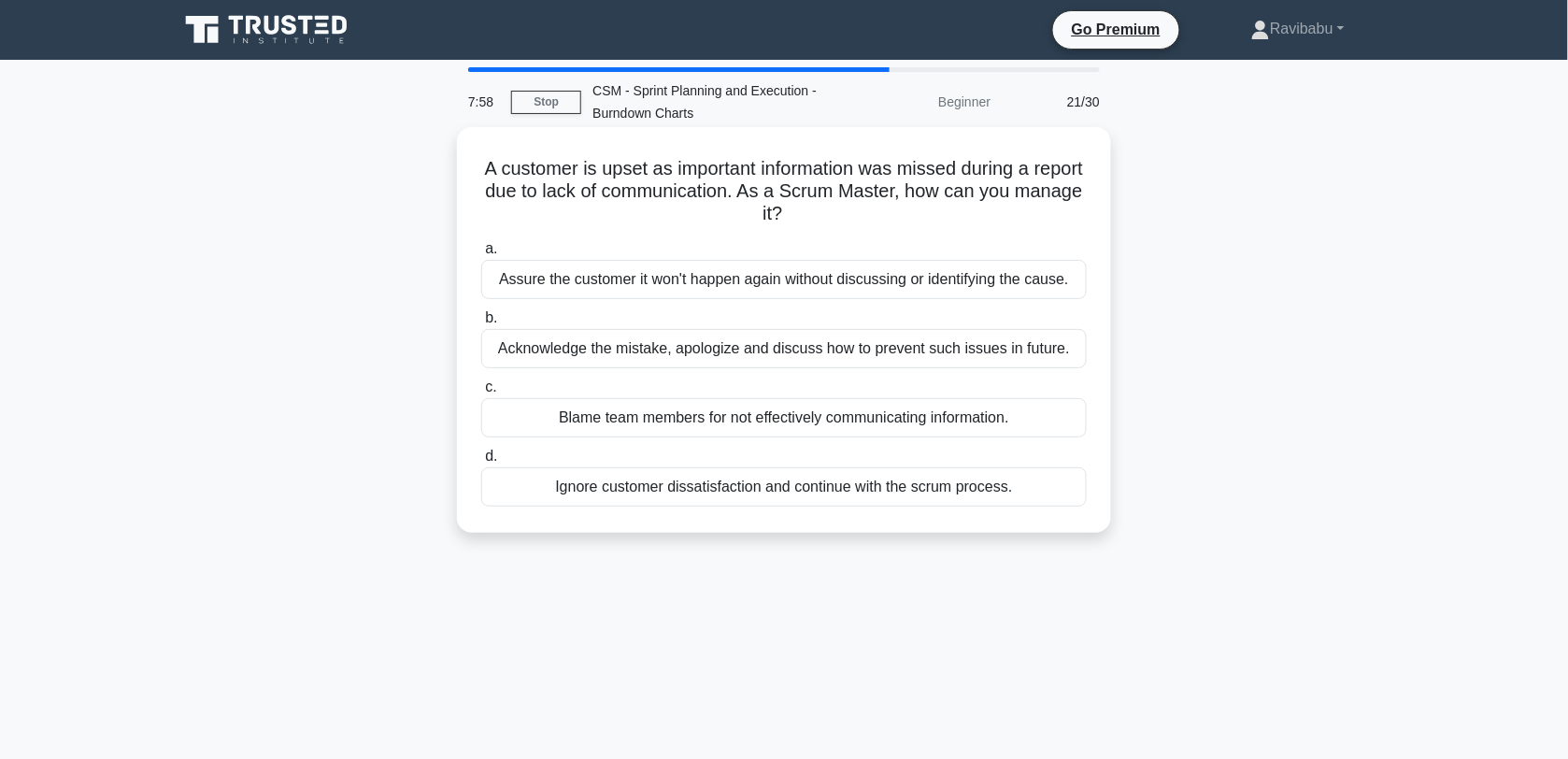
click at [829, 347] on div "Acknowledge the mistake, apologize and discuss how to prevent such issues in fu…" at bounding box center [784, 349] width 606 height 39
click at [481, 325] on input "b. Acknowledge the mistake, apologize and discuss how to prevent such issues in…" at bounding box center [481, 318] width 0 height 12
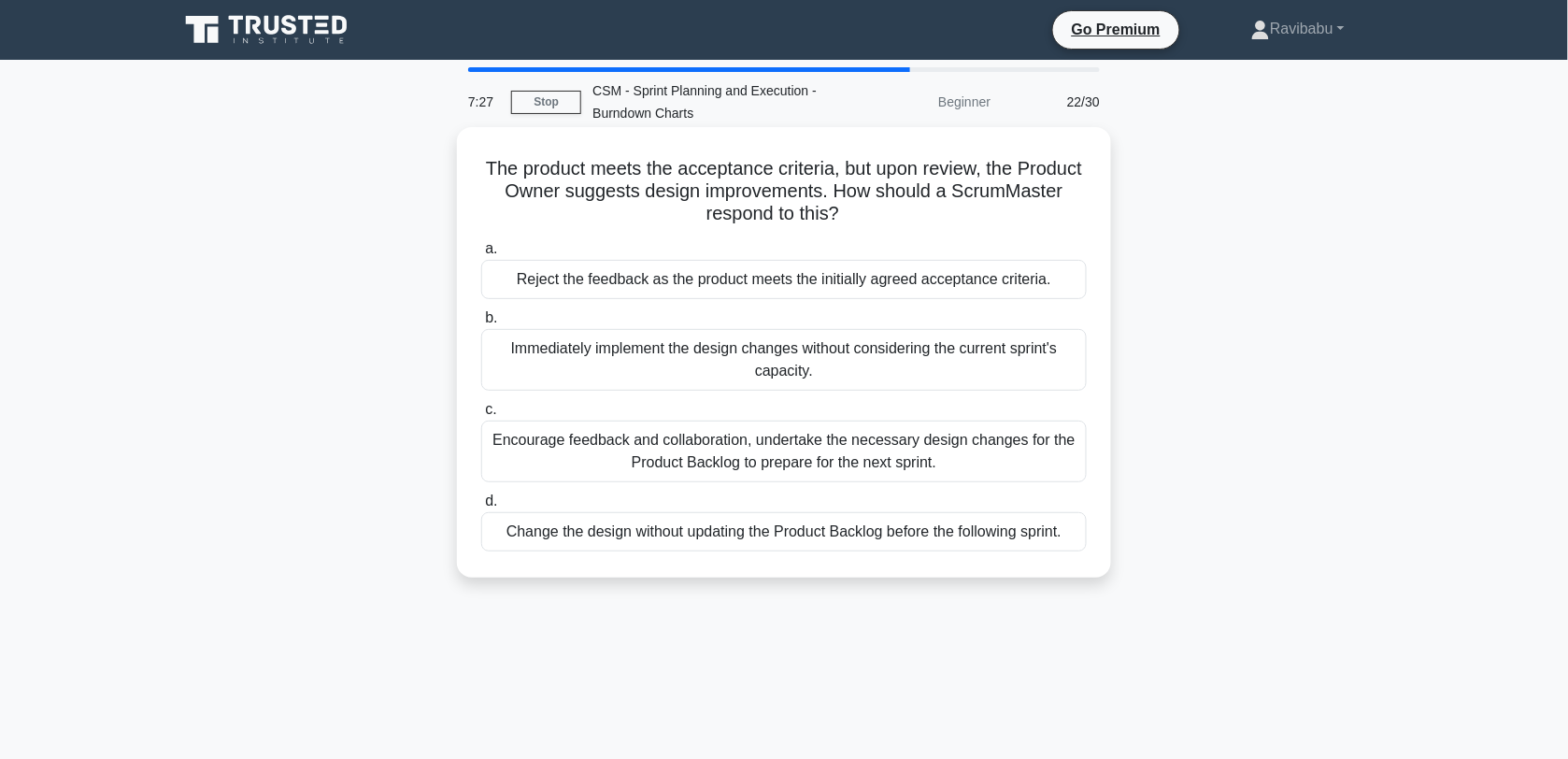
click at [752, 447] on div "Encourage feedback and collaboration, undertake the necessary design changes fo…" at bounding box center [784, 452] width 606 height 61
click at [481, 416] on input "c. Encourage feedback and collaboration, undertake the necessary design changes…" at bounding box center [481, 409] width 0 height 12
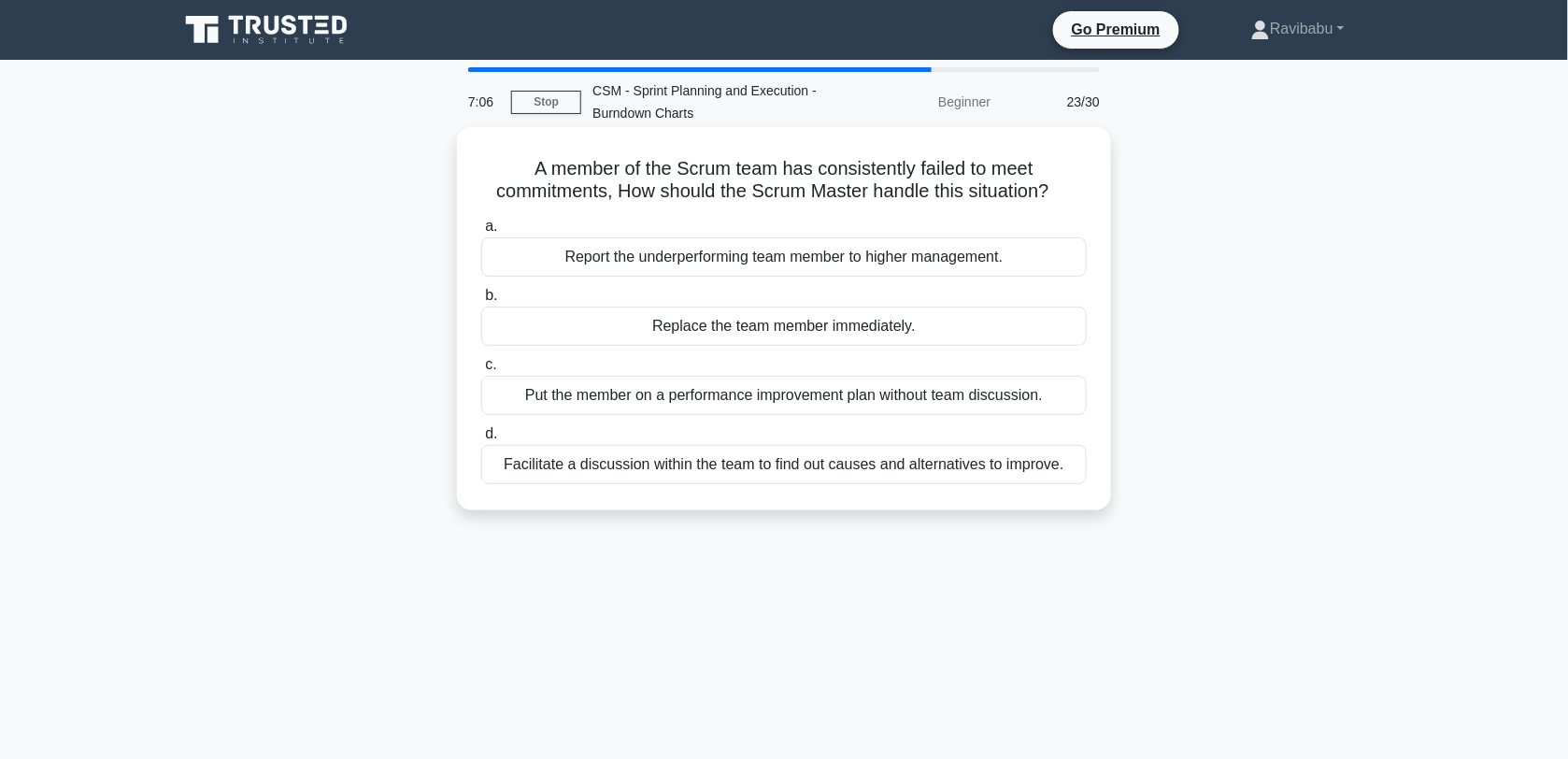
click at [783, 466] on div "Facilitate a discussion within the team to find out causes and alternatives to …" at bounding box center [784, 464] width 606 height 39
click at [481, 440] on input "d. Facilitate a discussion within the team to find out causes and alternatives …" at bounding box center [481, 434] width 0 height 12
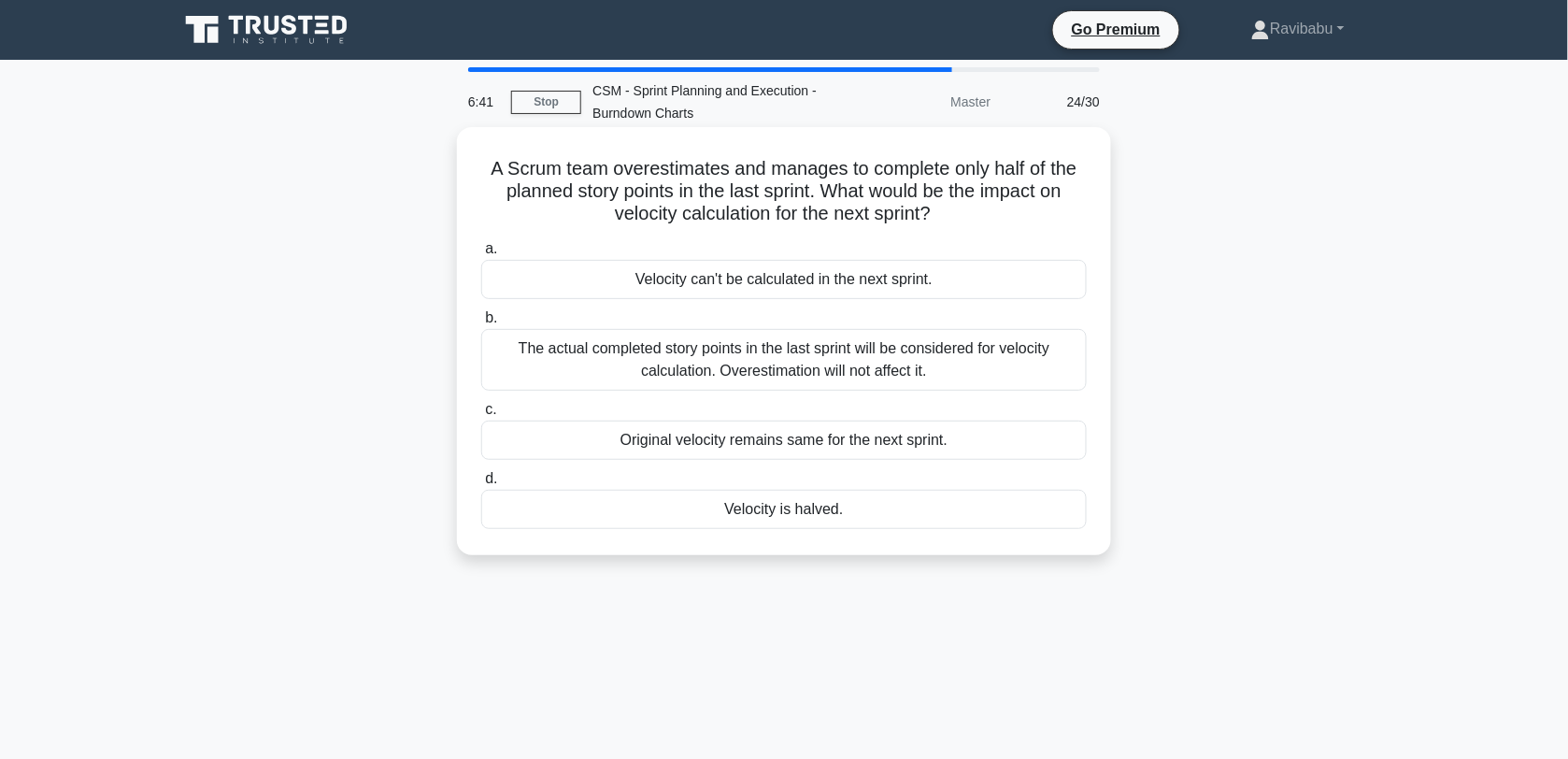
click at [834, 366] on div "The actual completed story points in the last sprint will be considered for vel…" at bounding box center [784, 360] width 606 height 61
click at [481, 325] on input "b. The actual completed story points in the last sprint will be considered for …" at bounding box center [481, 318] width 0 height 12
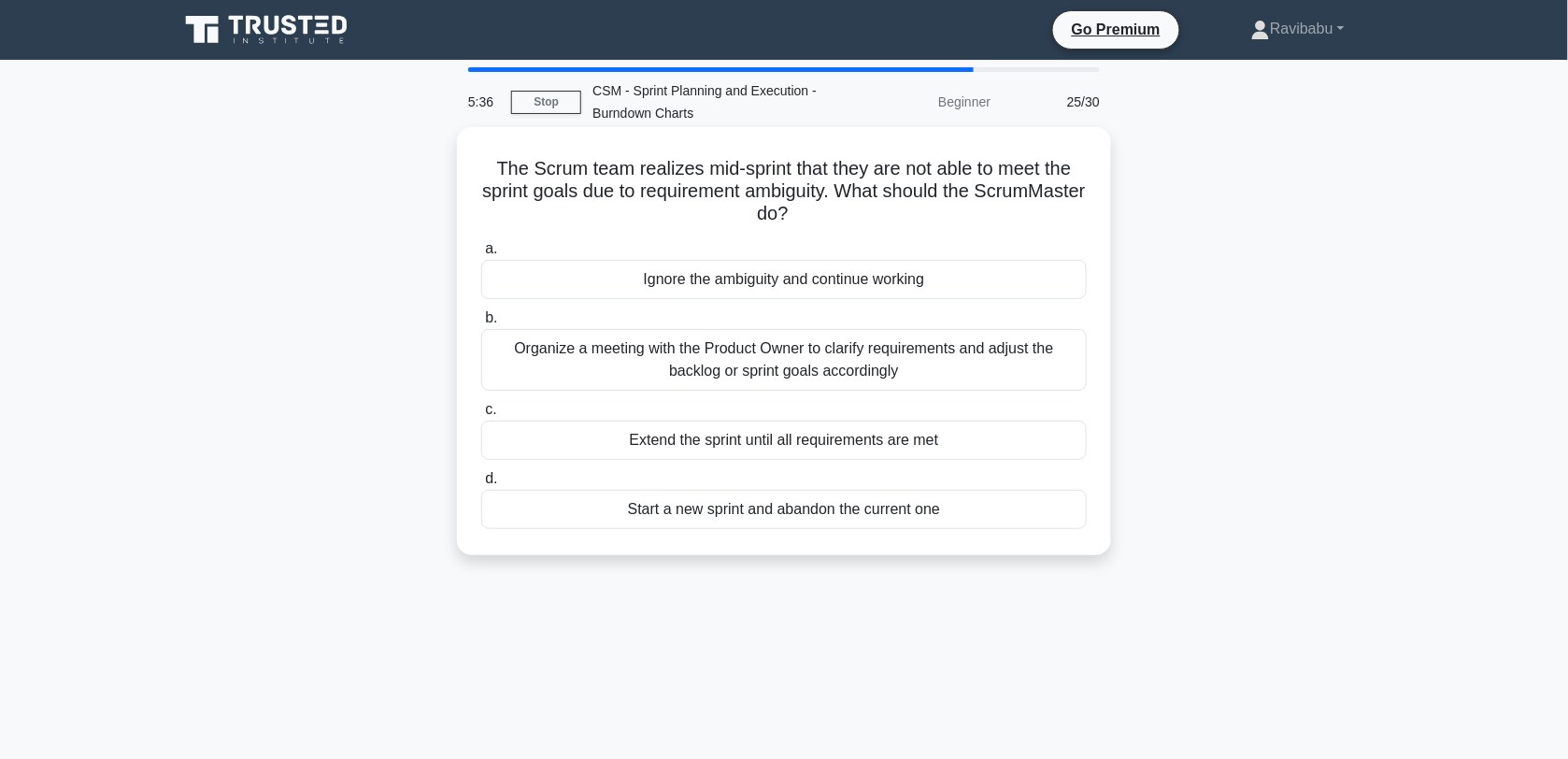
click at [848, 290] on div "Ignore the ambiguity and continue working" at bounding box center [784, 279] width 606 height 39
click at [481, 256] on input "a. Ignore the ambiguity and continue working" at bounding box center [481, 249] width 0 height 12
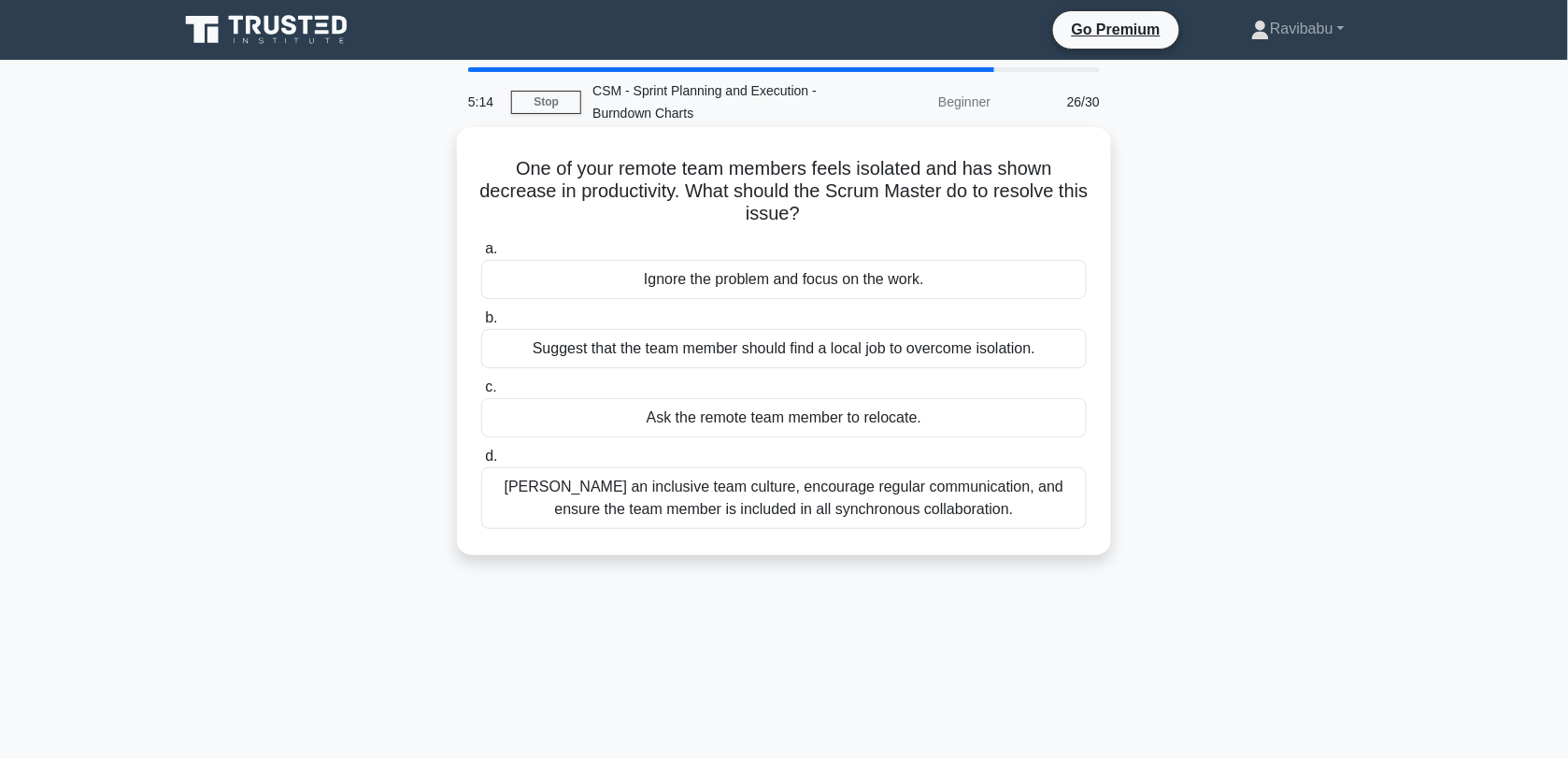
click at [884, 509] on div "Foster an inclusive team culture, encourage regular communication, and ensure t…" at bounding box center [784, 499] width 606 height 61
click at [481, 463] on input "d. Foster an inclusive team culture, encourage regular communication, and ensur…" at bounding box center [481, 456] width 0 height 12
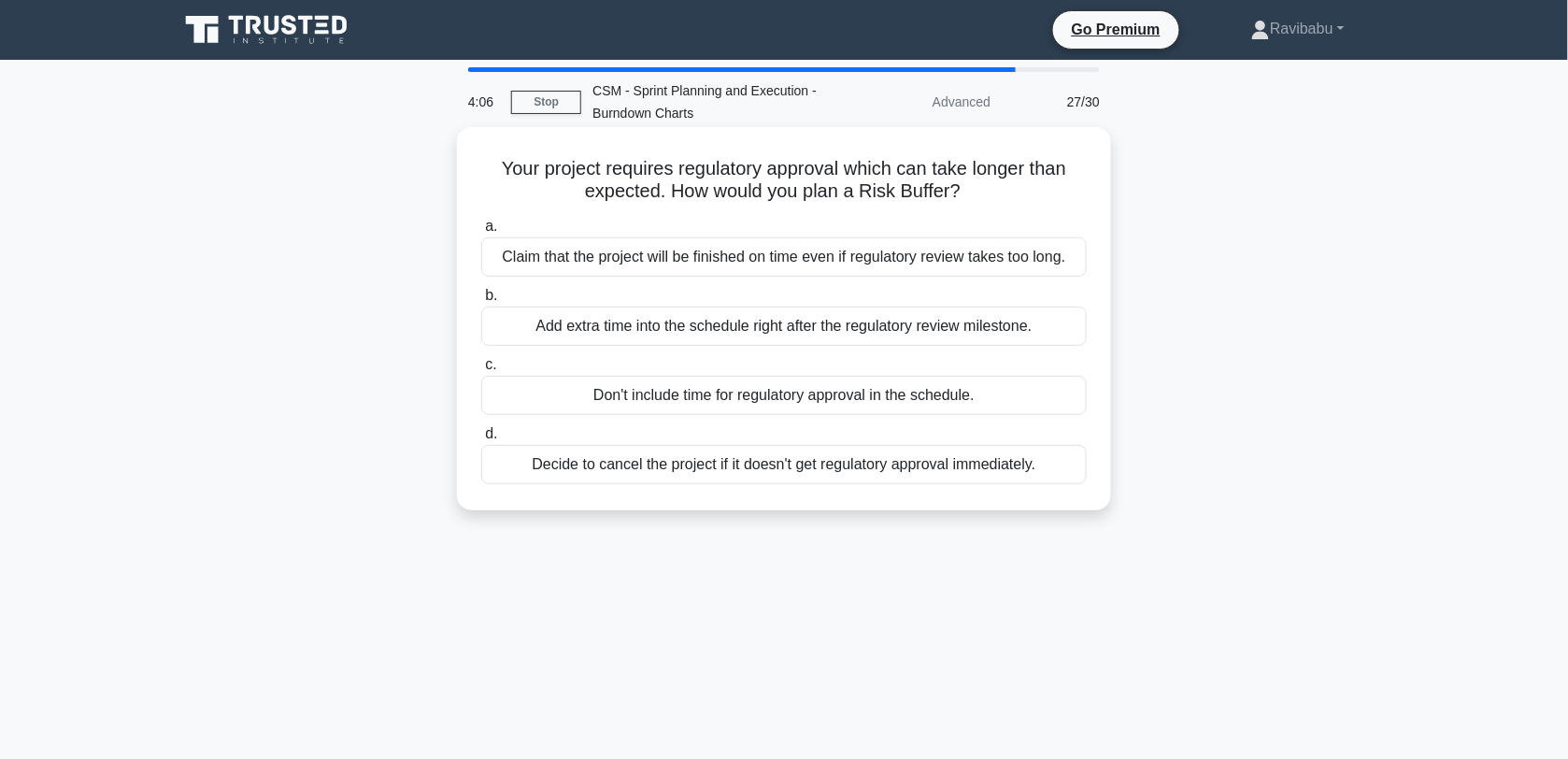
click at [907, 338] on div "Add extra time into the schedule right after the regulatory review milestone." at bounding box center [784, 326] width 606 height 39
click at [481, 302] on input "b. Add extra time into the schedule right after the regulatory review milestone." at bounding box center [481, 296] width 0 height 12
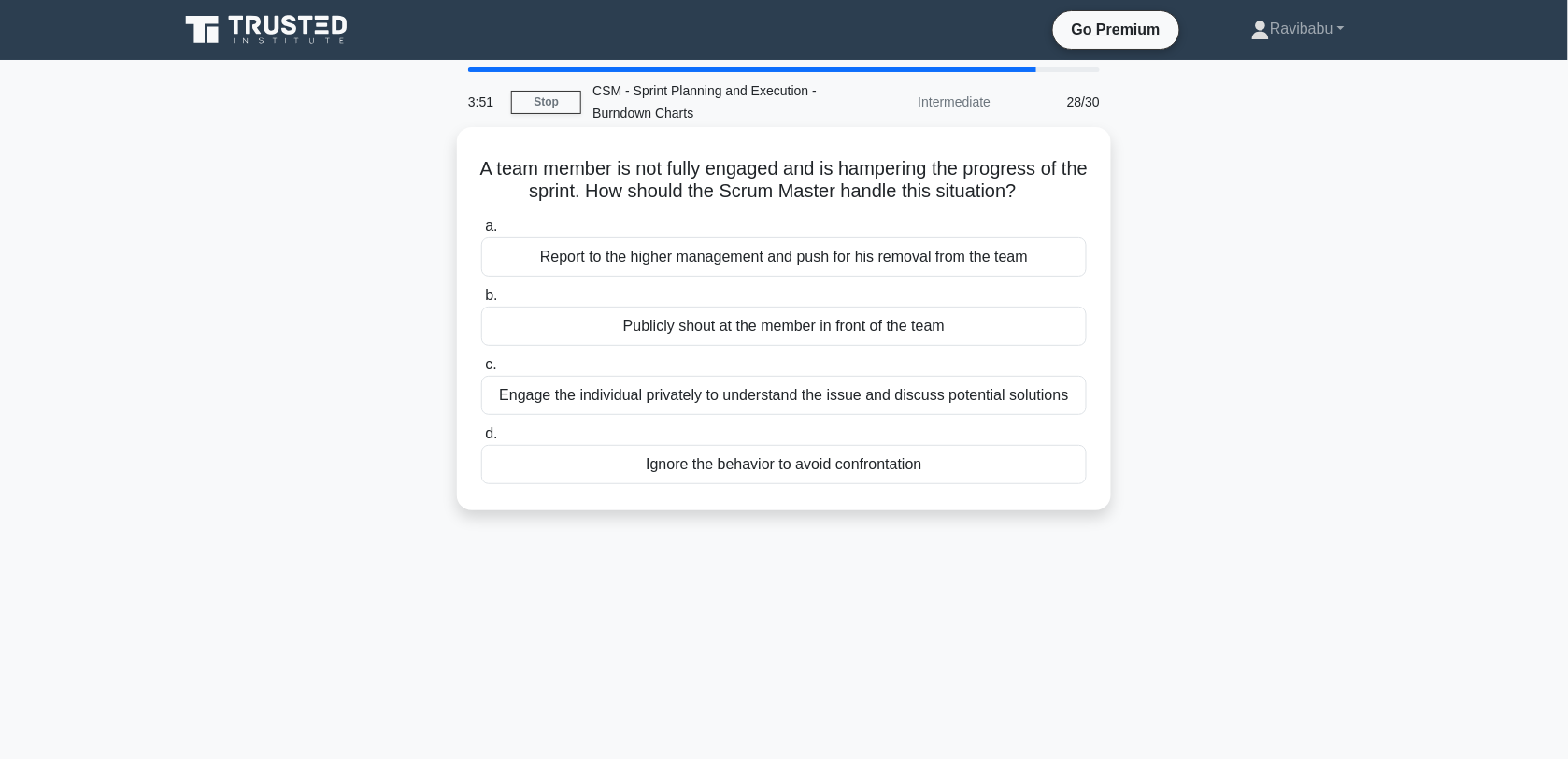
click at [920, 403] on div "Engage the individual privately to understand the issue and discuss potential s…" at bounding box center [784, 395] width 606 height 39
click at [481, 371] on input "c. Engage the individual privately to understand the issue and discuss potentia…" at bounding box center [481, 365] width 0 height 12
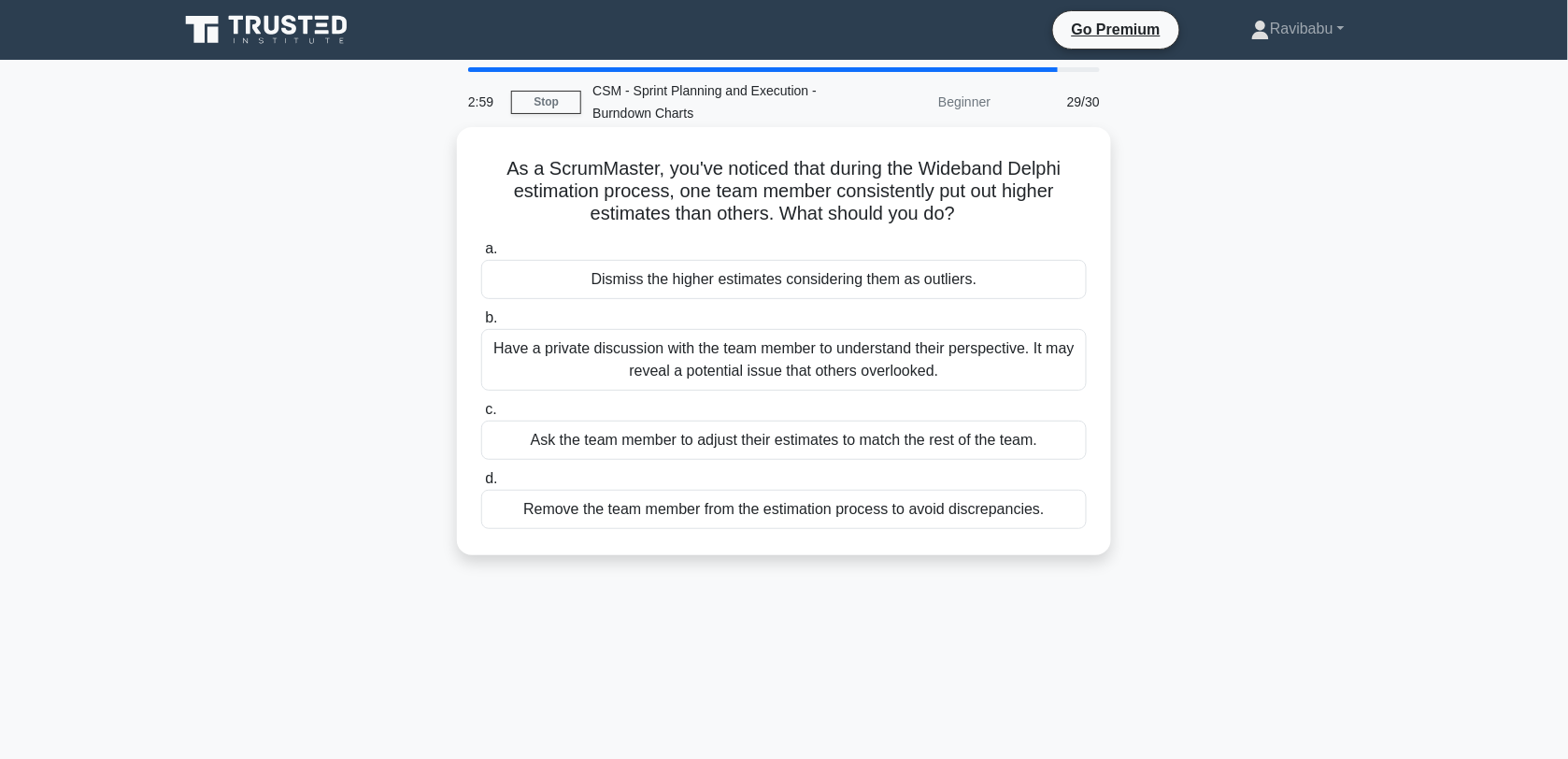
click at [872, 364] on div "Have a private discussion with the team member to understand their perspective.…" at bounding box center [784, 360] width 606 height 61
click at [481, 325] on input "b. Have a private discussion with the team member to understand their perspecti…" at bounding box center [481, 318] width 0 height 12
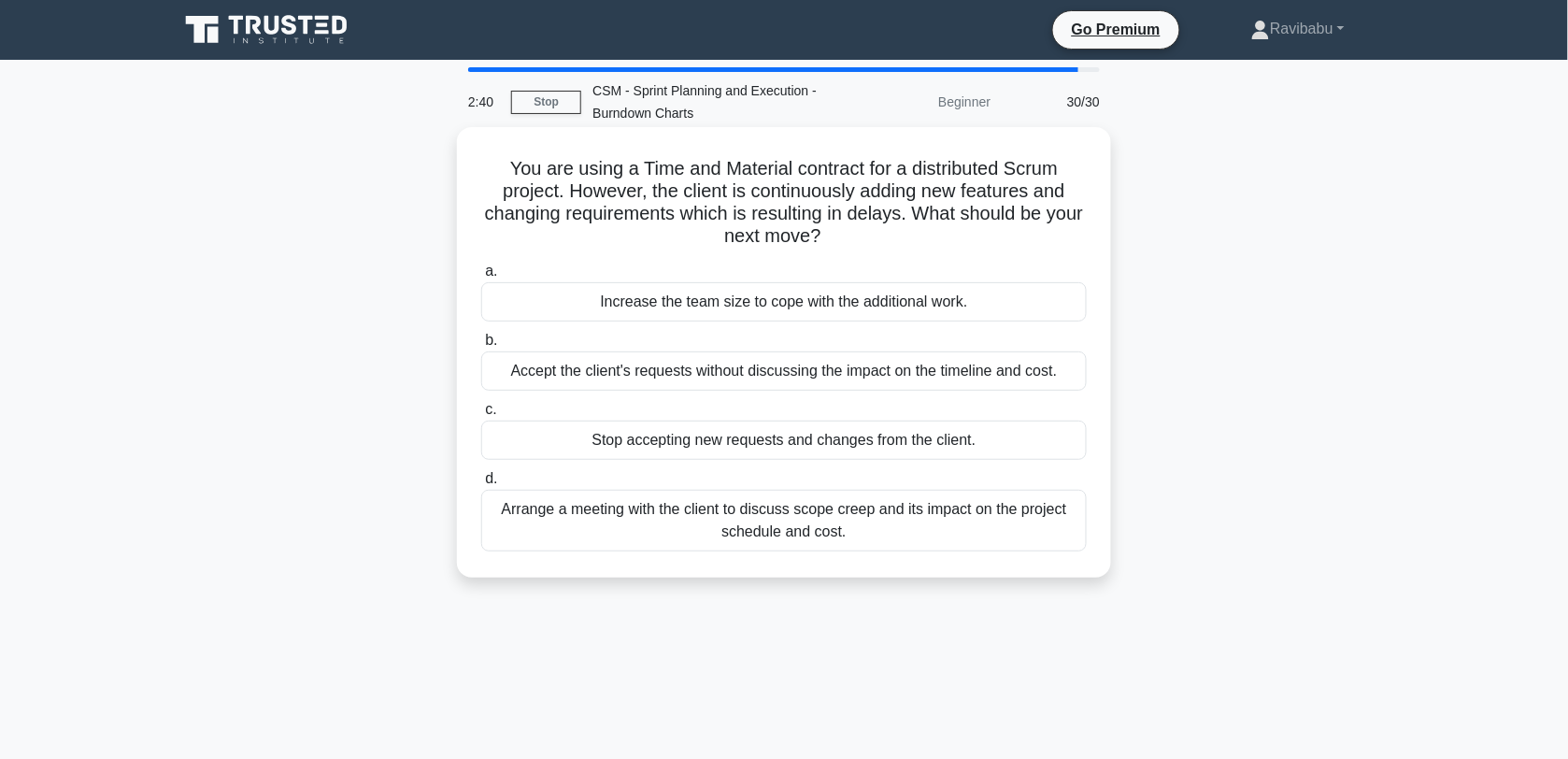
click at [902, 521] on div "Arrange a meeting with the client to discuss scope creep and its impact on the …" at bounding box center [784, 521] width 606 height 61
click at [481, 485] on input "d. Arrange a meeting with the client to discuss scope creep and its impact on t…" at bounding box center [481, 478] width 0 height 12
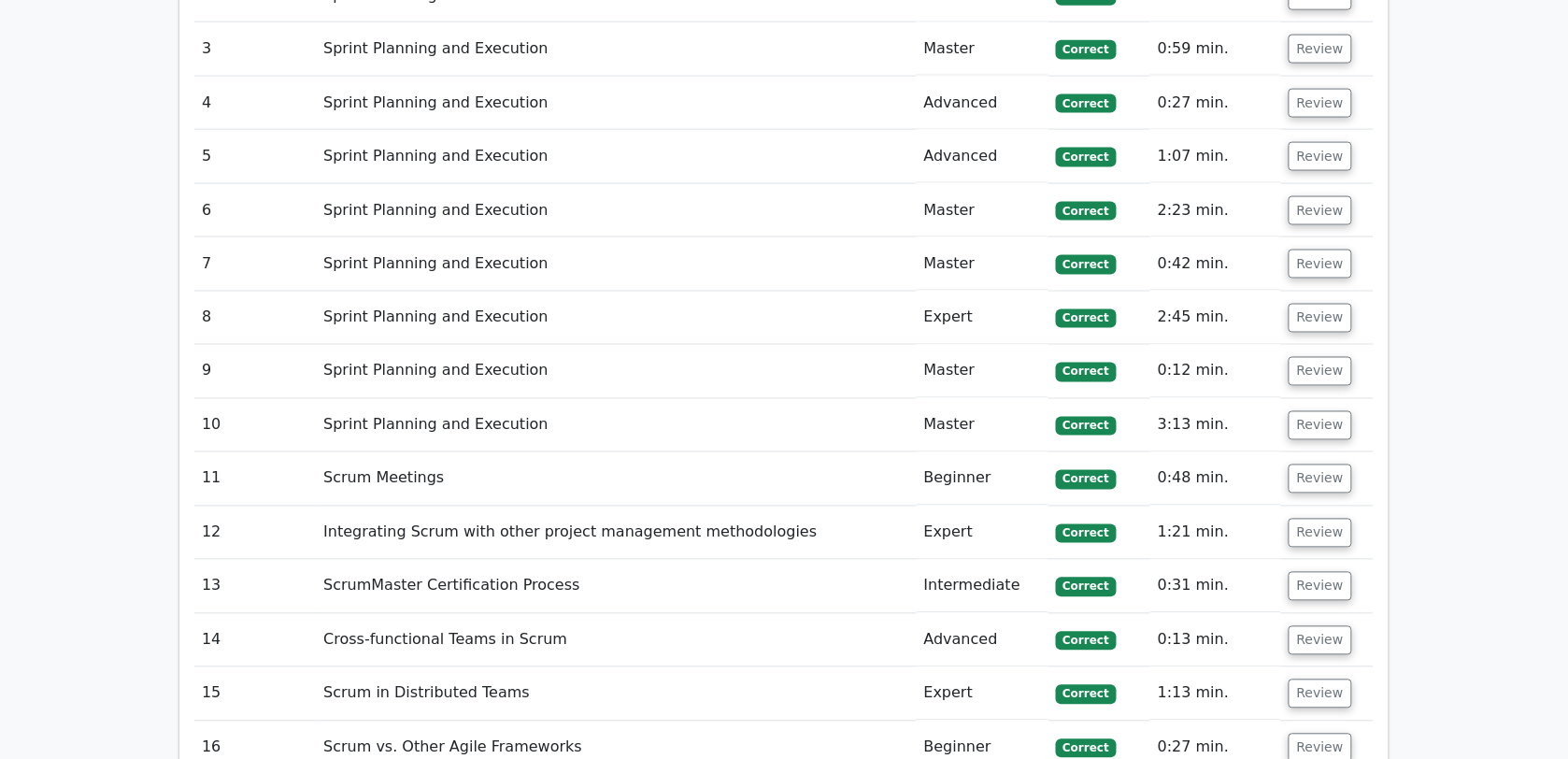
scroll to position [3482, 0]
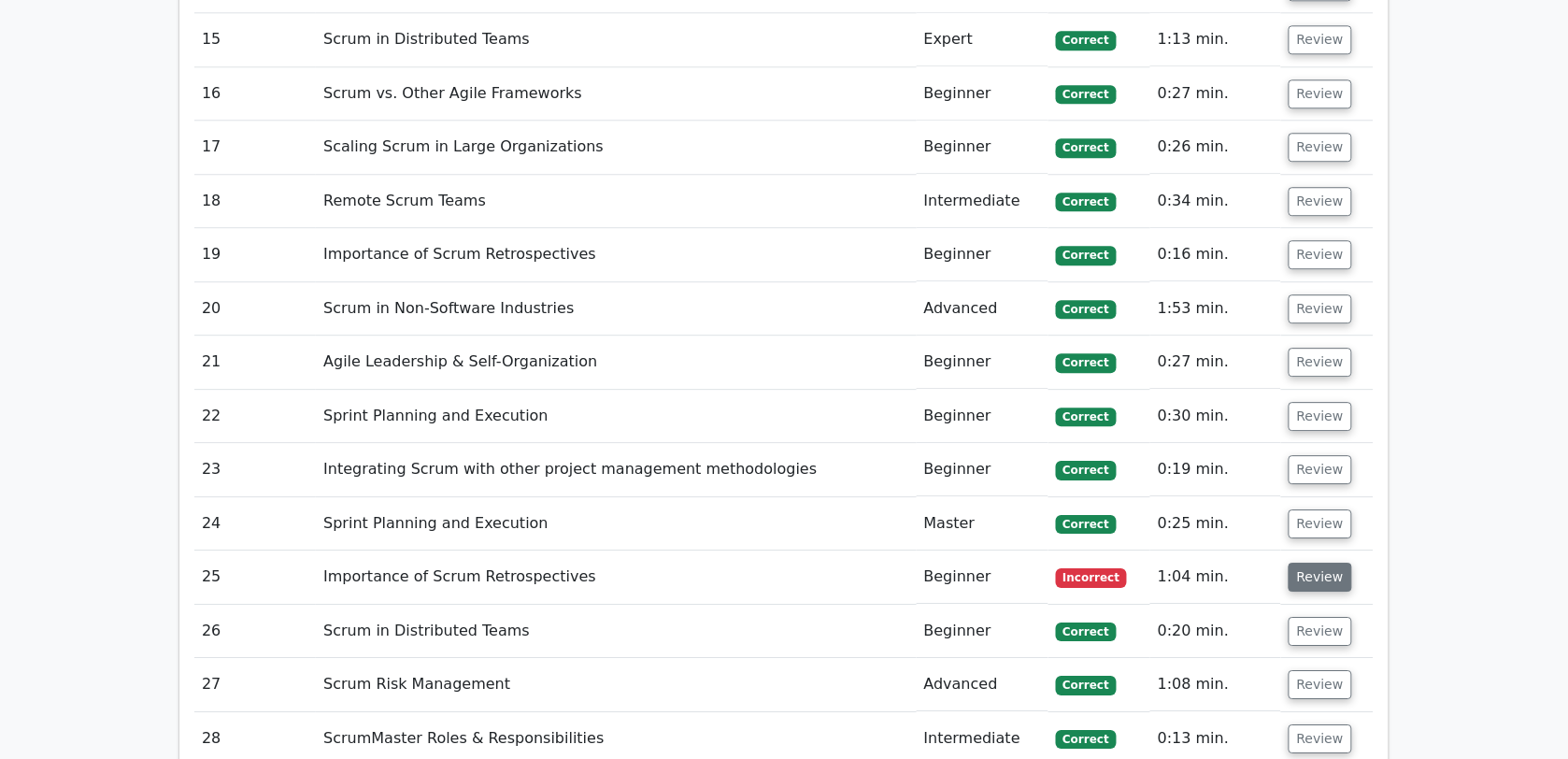
click at [1328, 563] on button "Review" at bounding box center [1320, 577] width 63 height 29
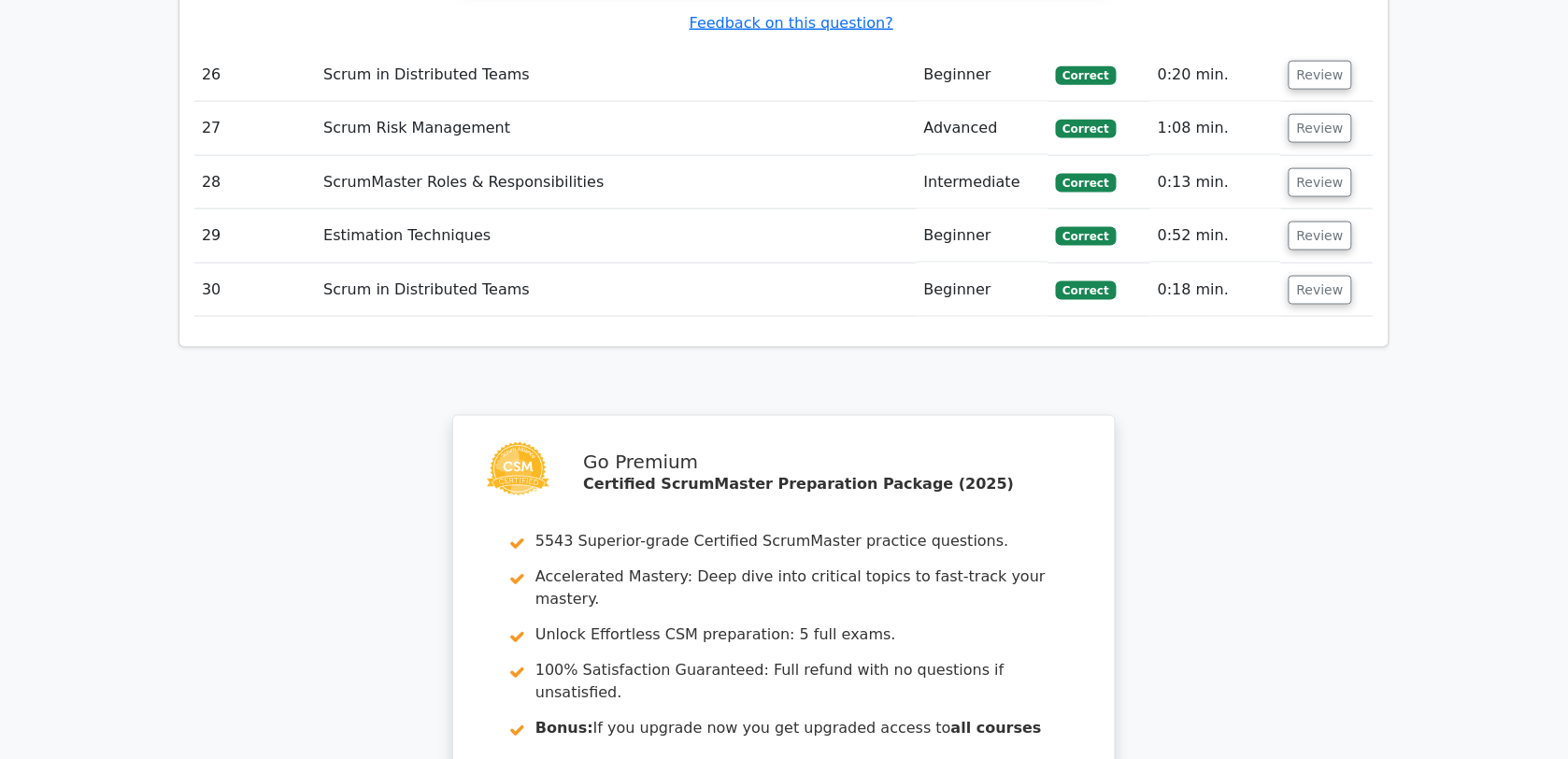
scroll to position [5201, 0]
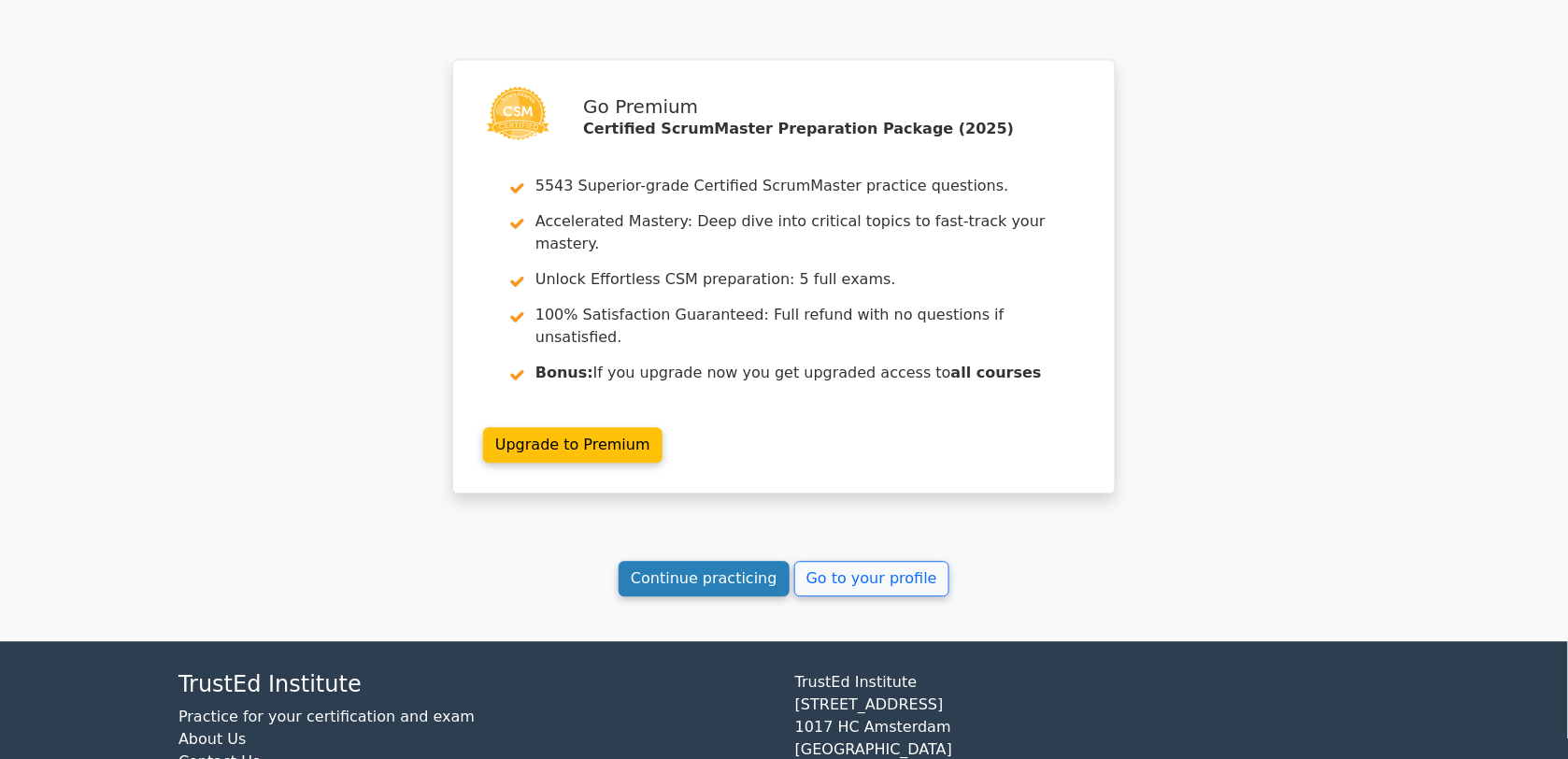
click at [712, 562] on link "Continue practicing" at bounding box center [704, 579] width 171 height 36
